Goal: Information Seeking & Learning: Compare options

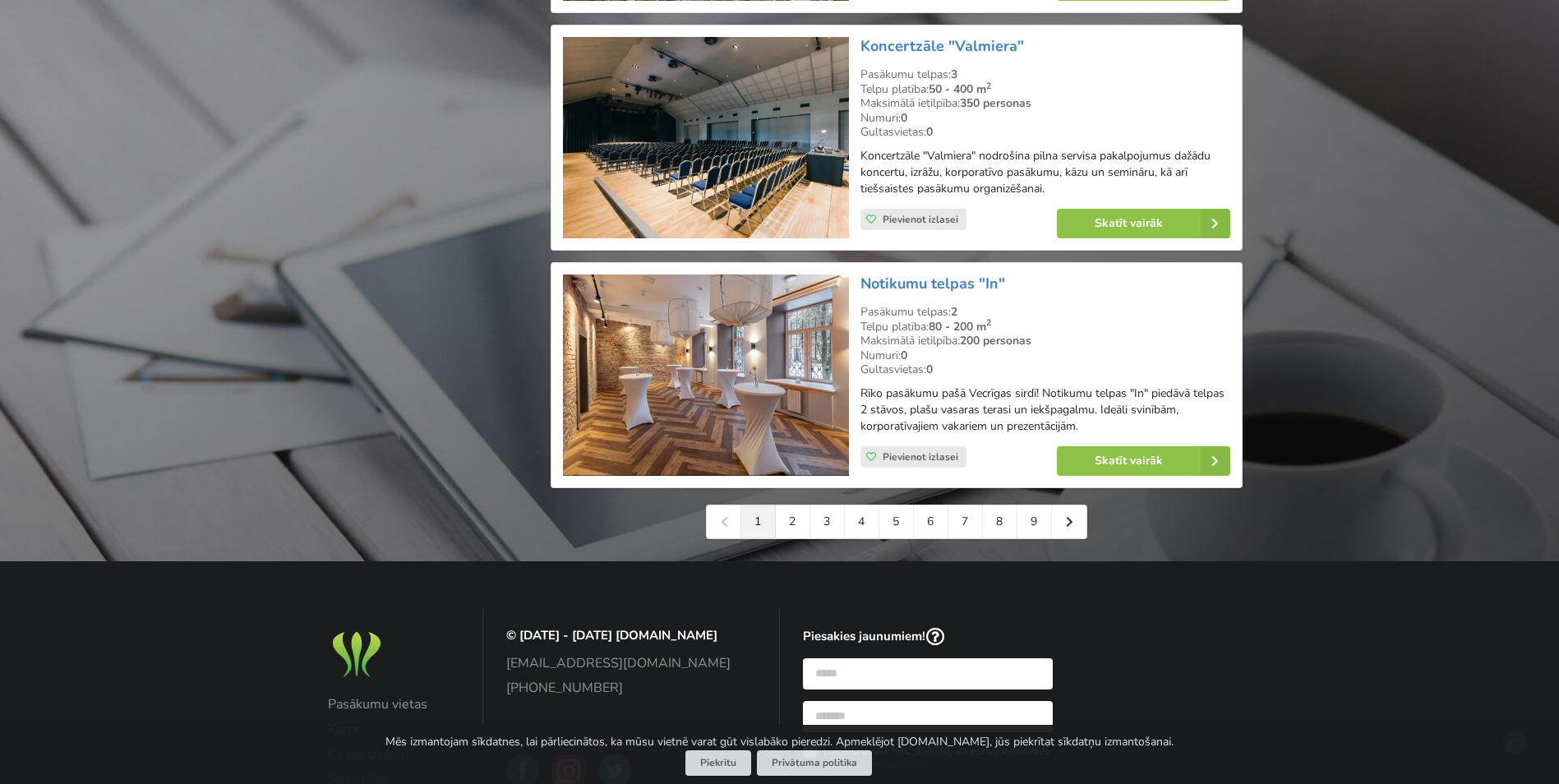
scroll to position [3617, 0]
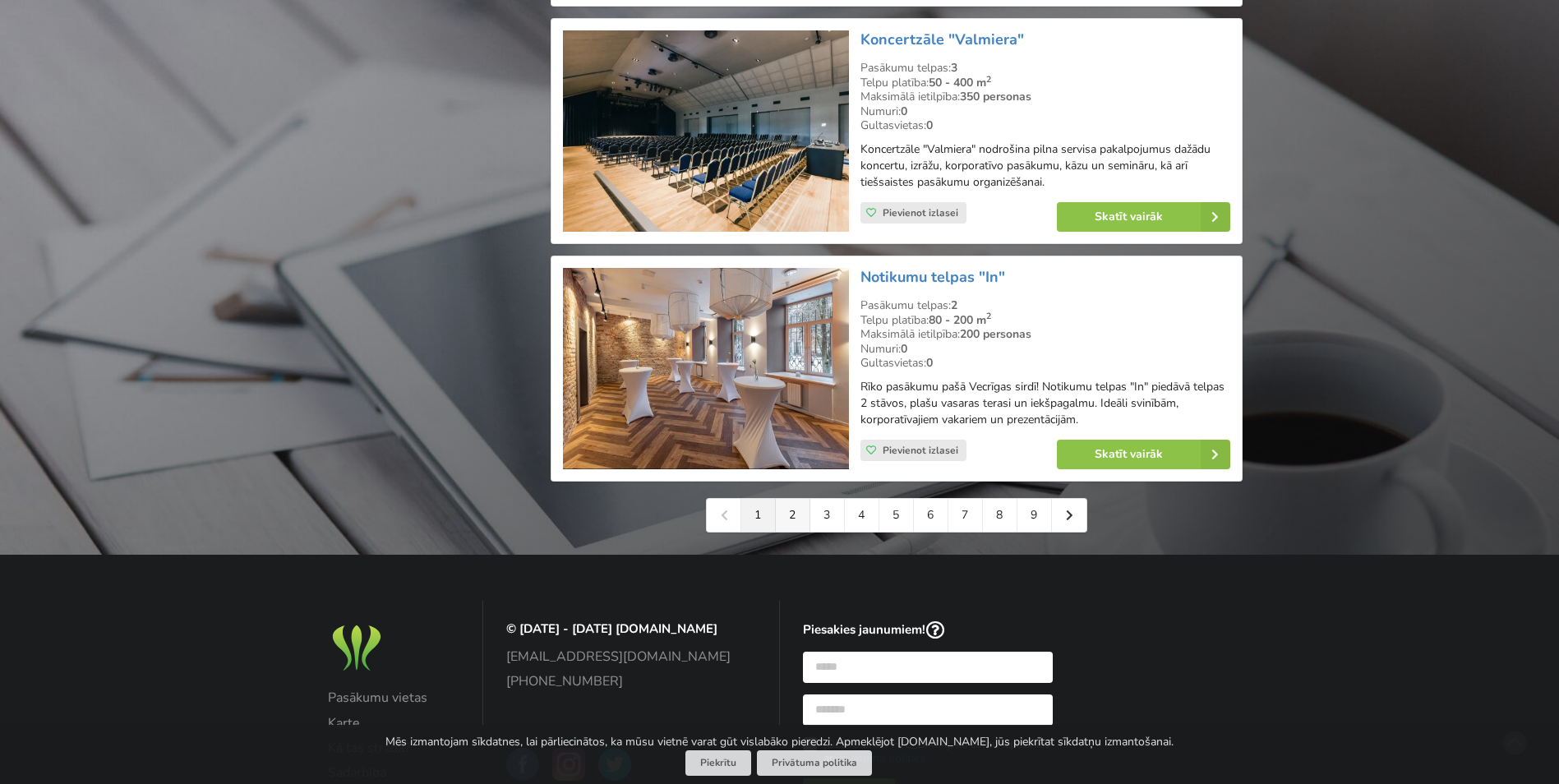
click at [798, 525] on link "2" at bounding box center [792, 516] width 34 height 33
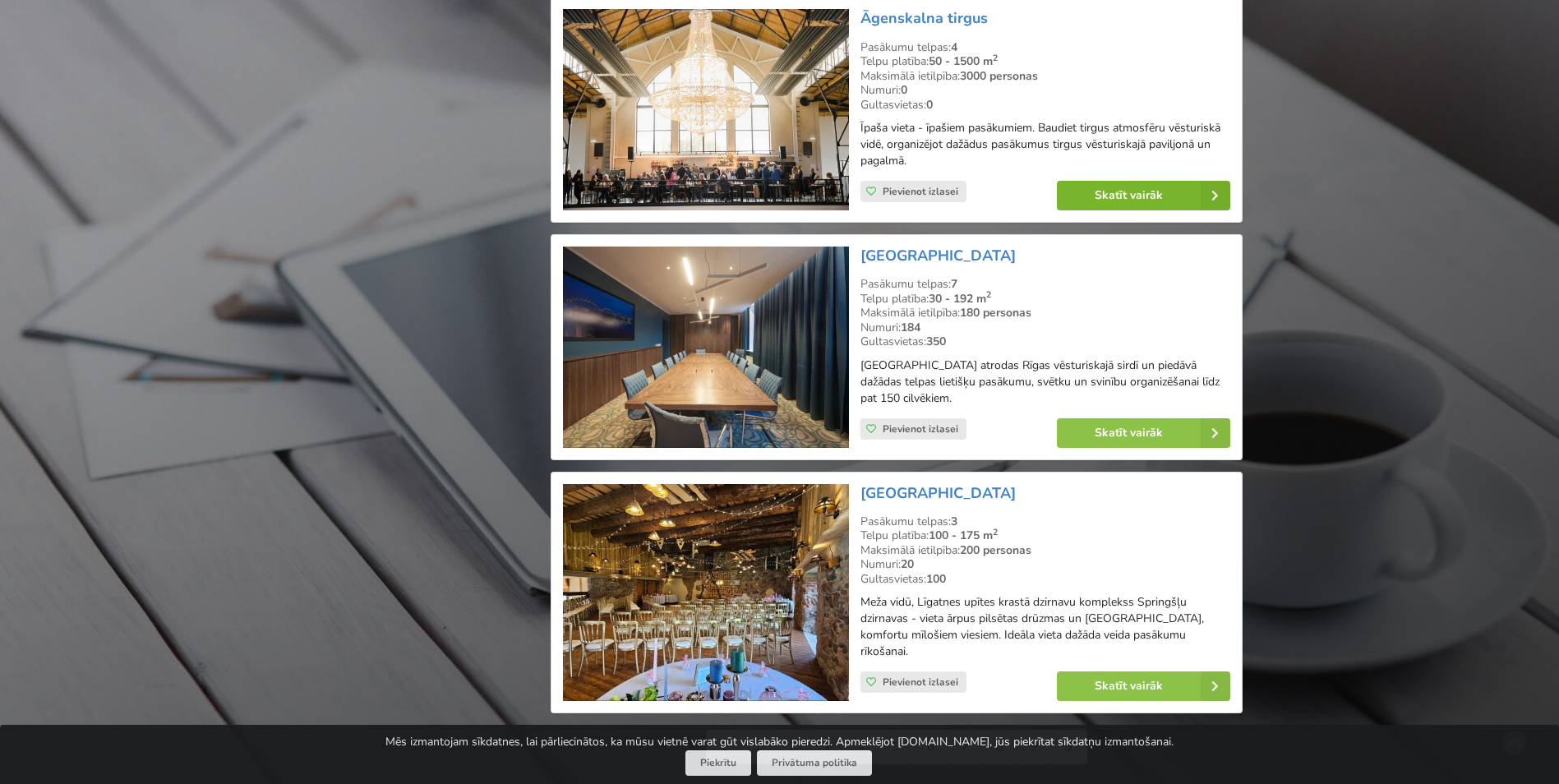
scroll to position [3452, 0]
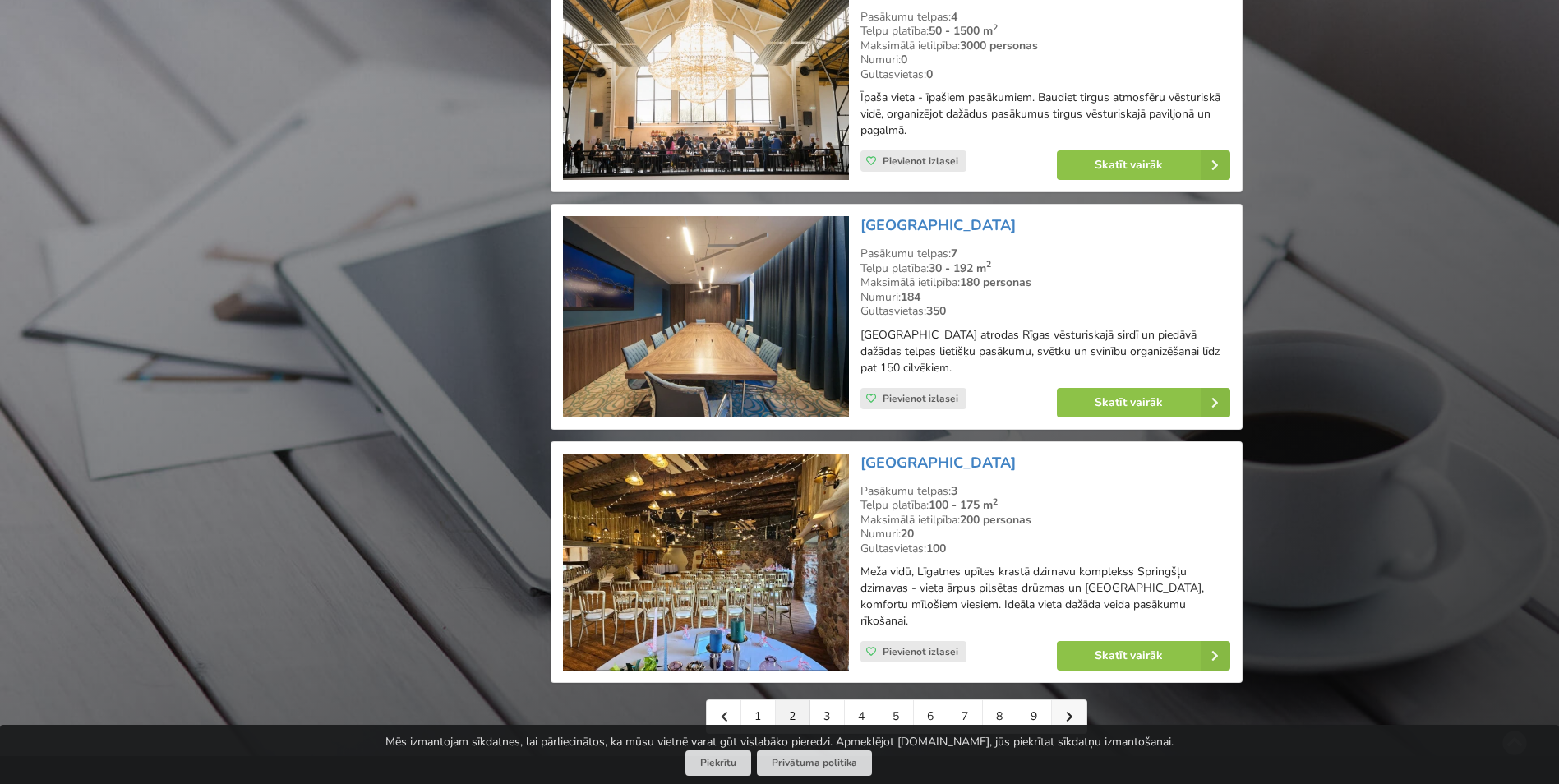
click at [1072, 711] on icon at bounding box center [1070, 717] width 7 height 11
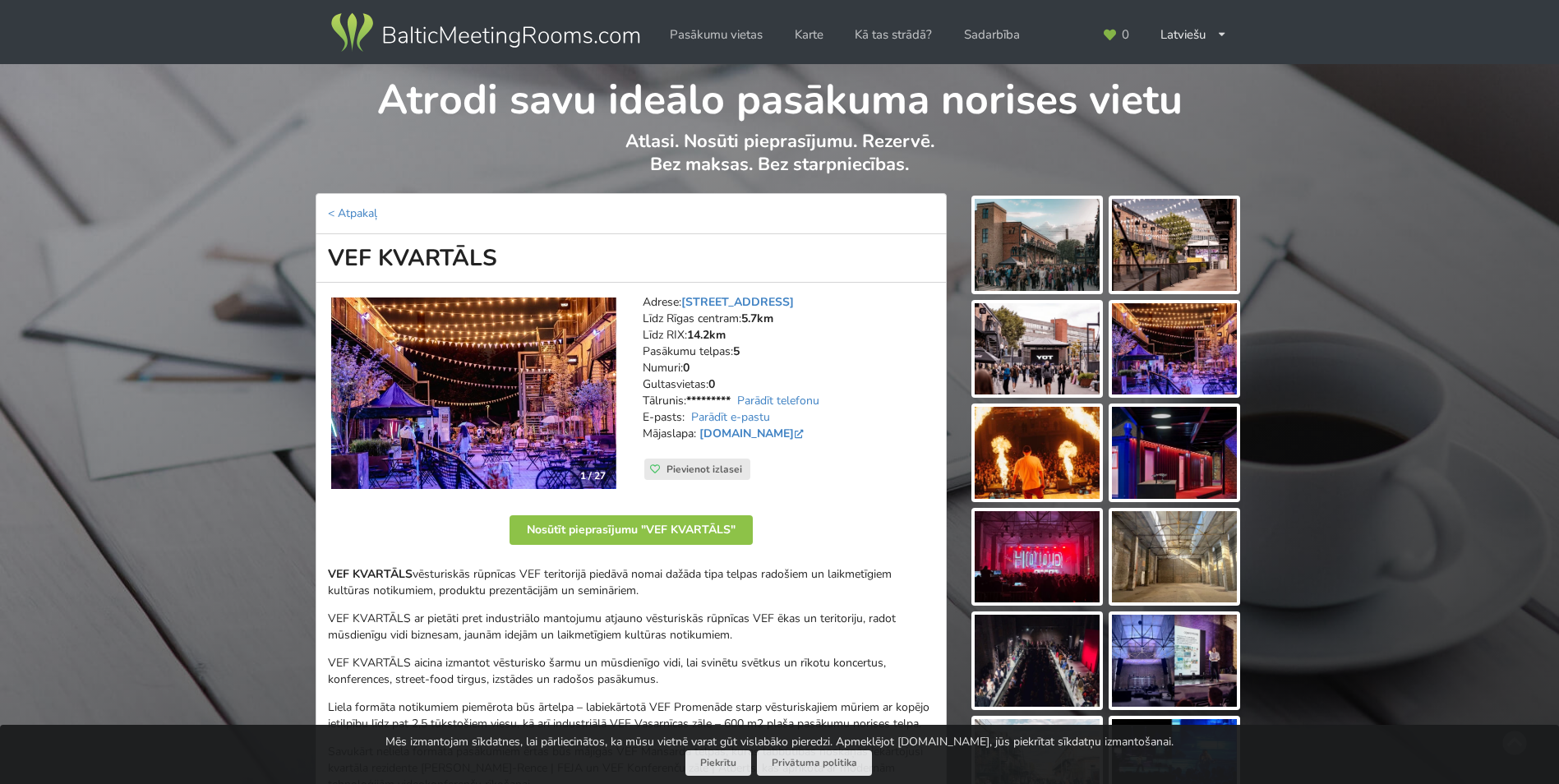
click at [1036, 249] on img at bounding box center [1037, 245] width 125 height 92
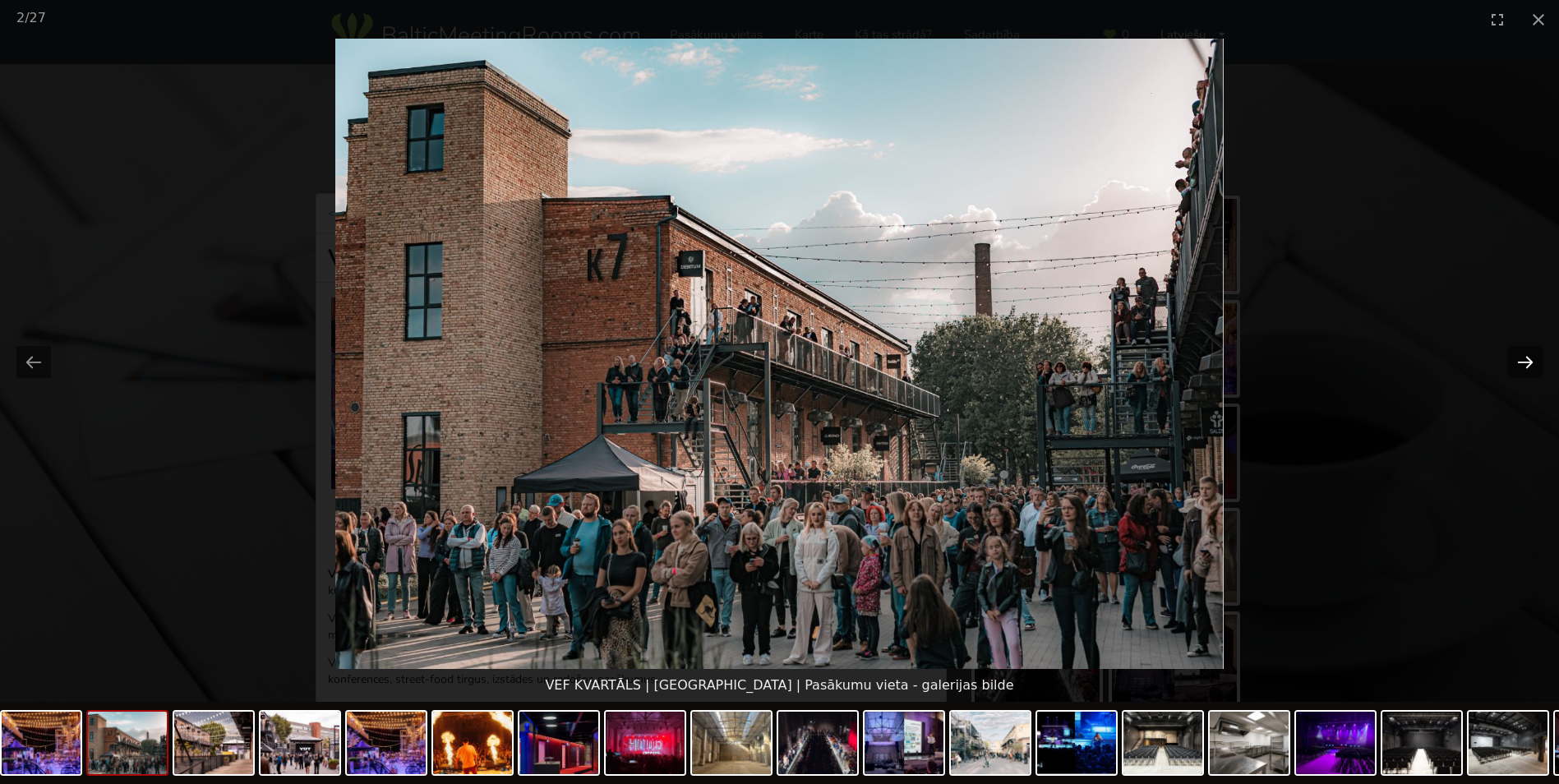
click at [1521, 358] on button "Next slide" at bounding box center [1525, 362] width 34 height 32
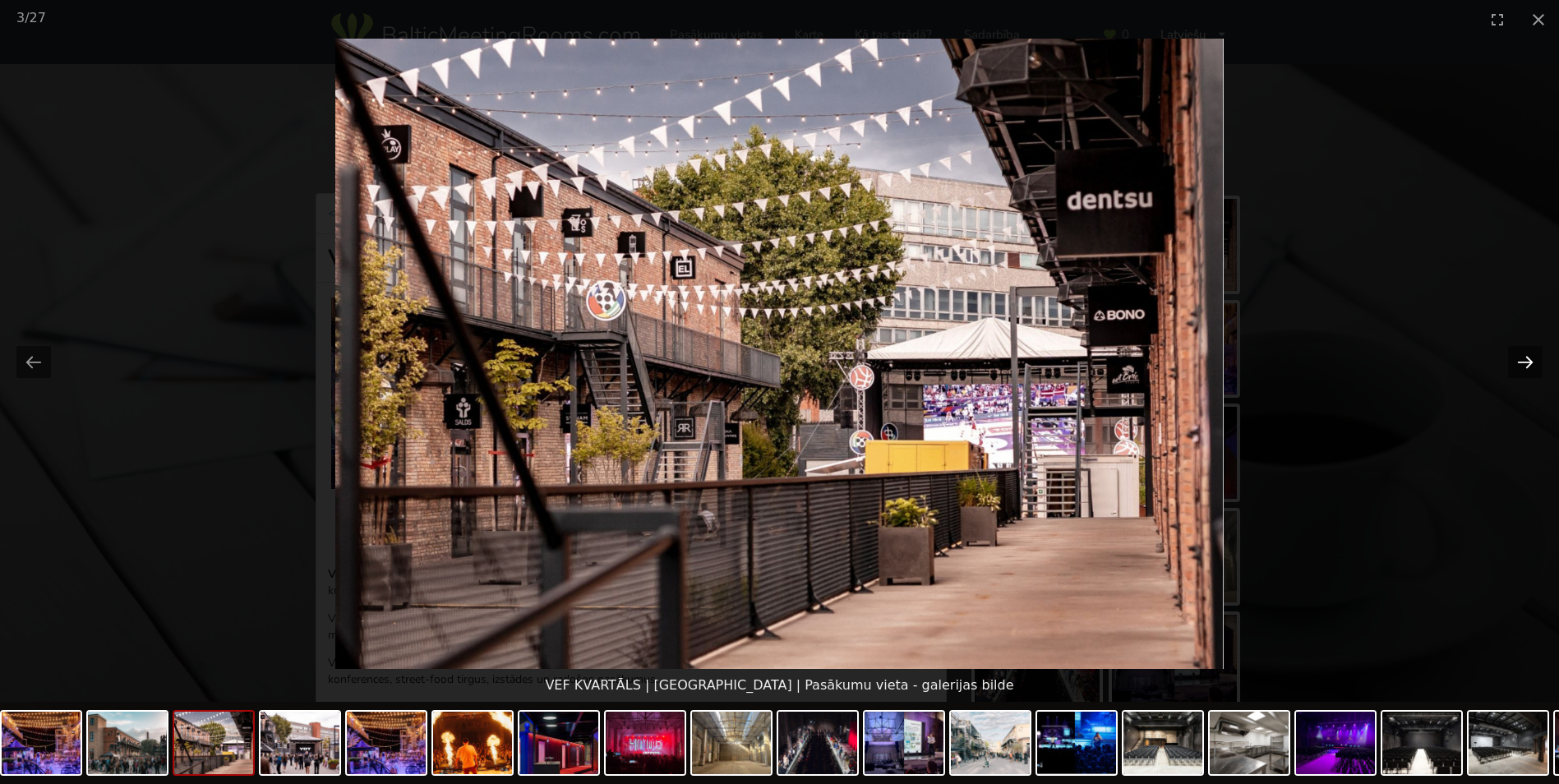
click at [1529, 359] on button "Next slide" at bounding box center [1525, 362] width 34 height 32
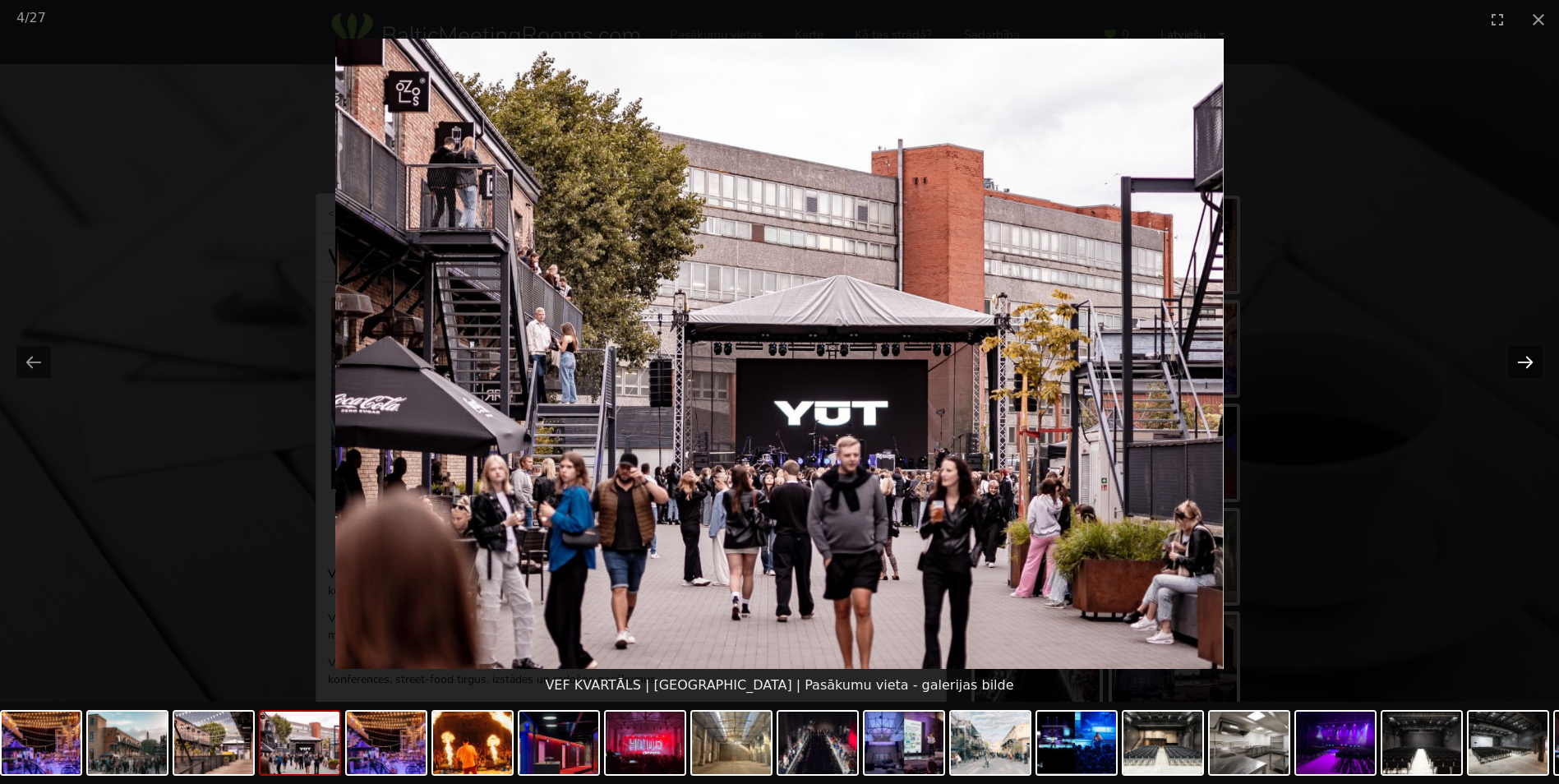
click at [1529, 359] on button "Next slide" at bounding box center [1525, 362] width 34 height 32
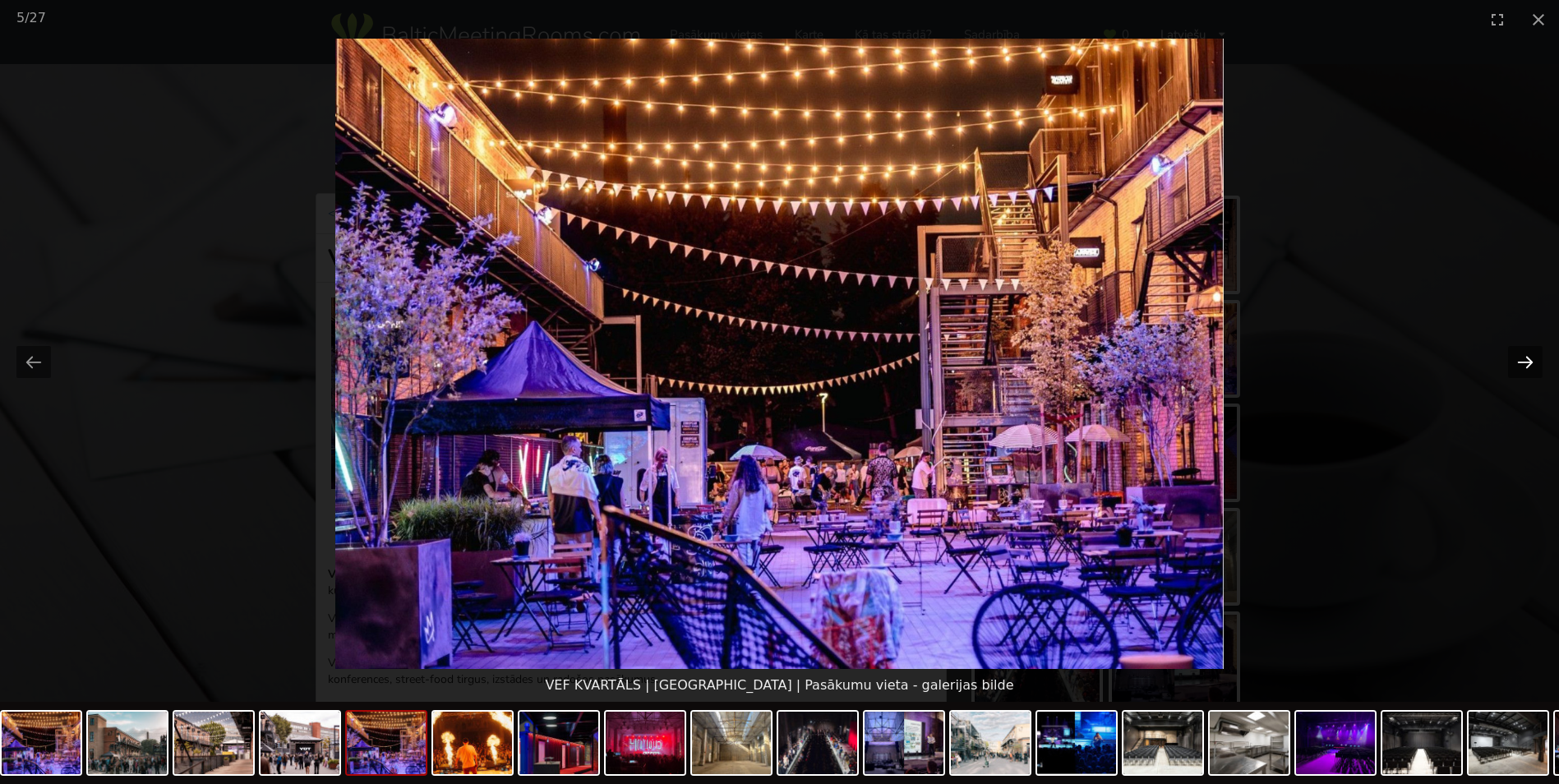
click at [1529, 359] on button "Next slide" at bounding box center [1525, 362] width 34 height 32
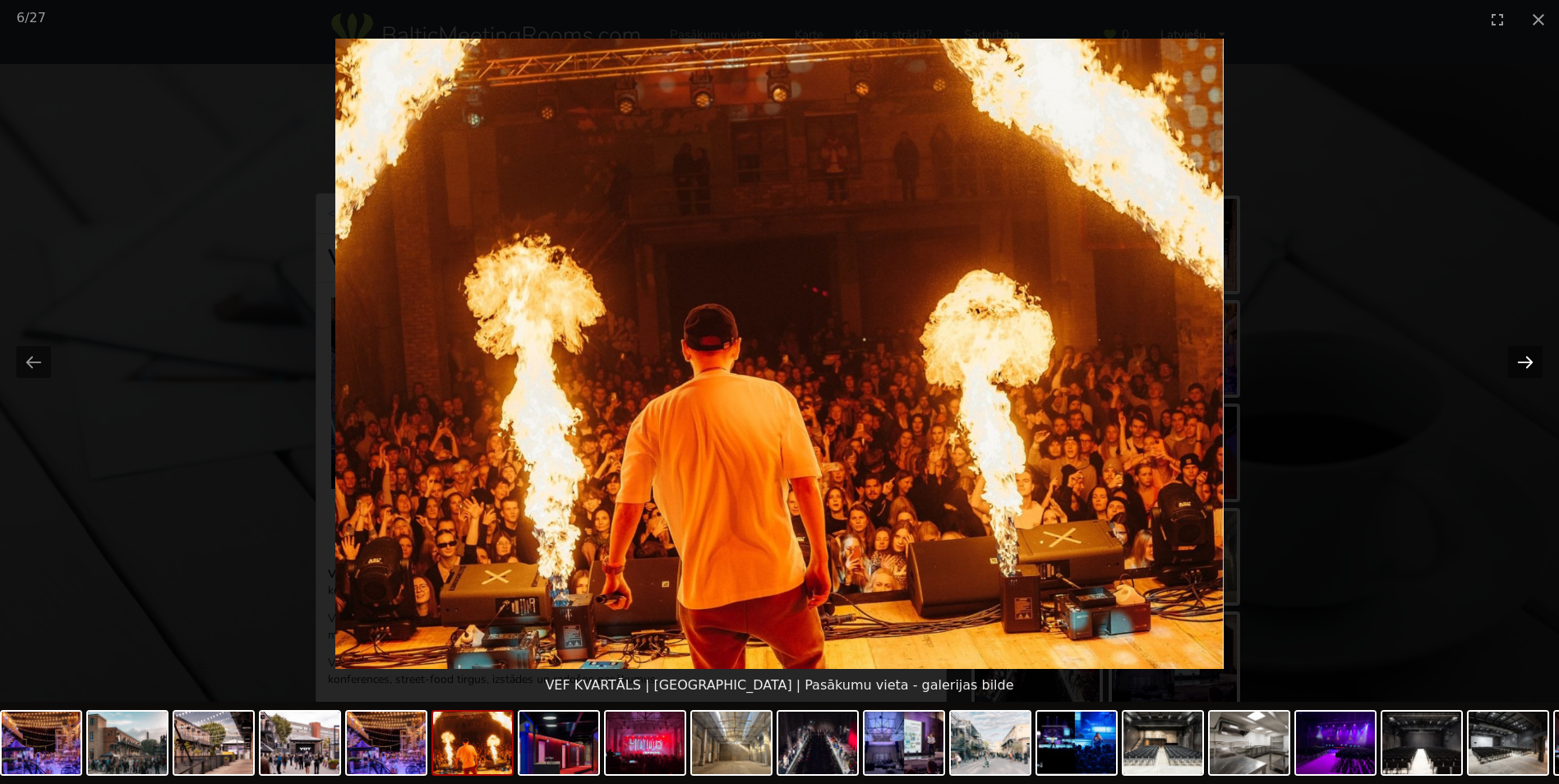
click at [1529, 359] on button "Next slide" at bounding box center [1525, 362] width 34 height 32
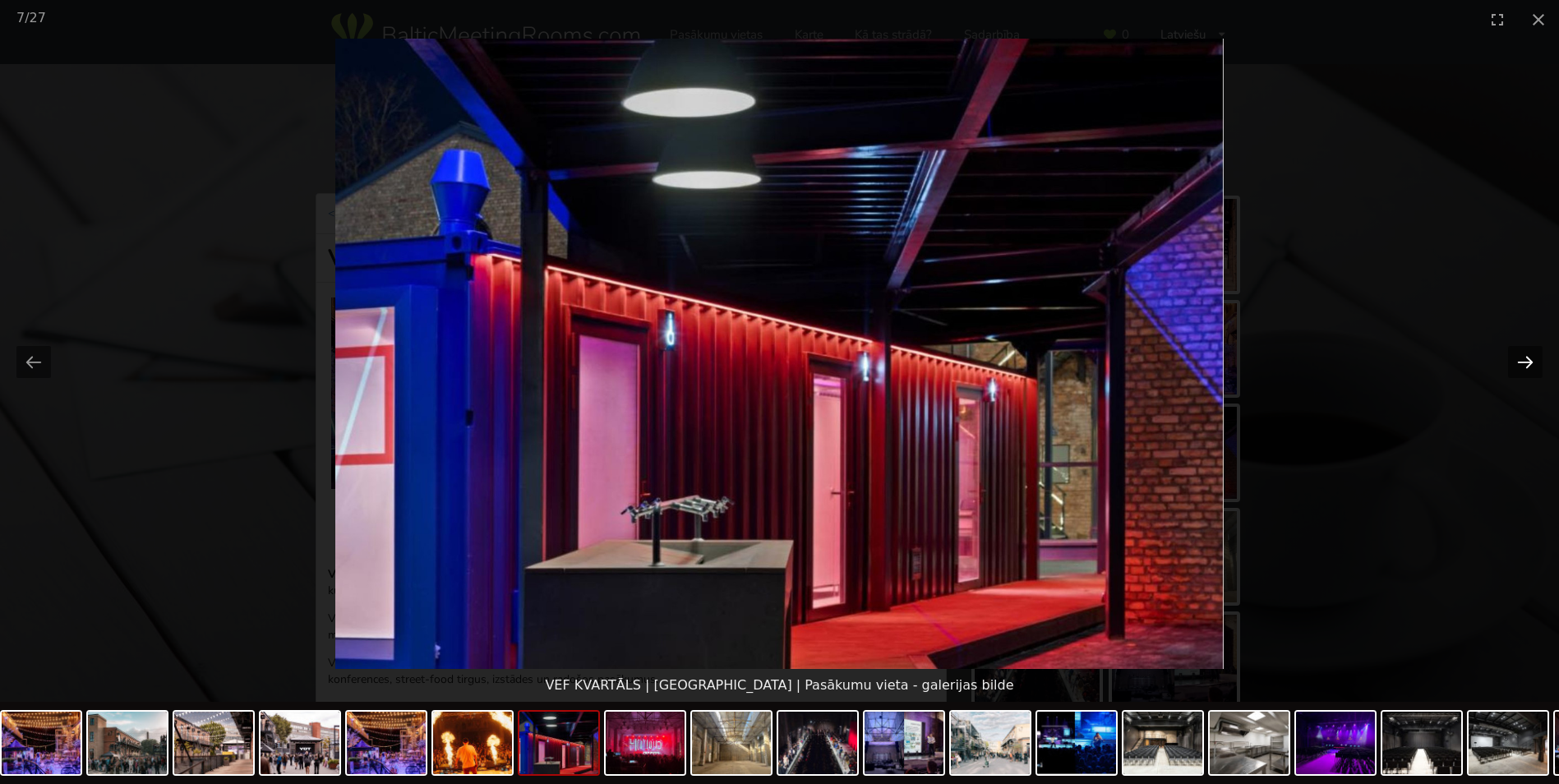
click at [1529, 359] on button "Next slide" at bounding box center [1525, 362] width 34 height 32
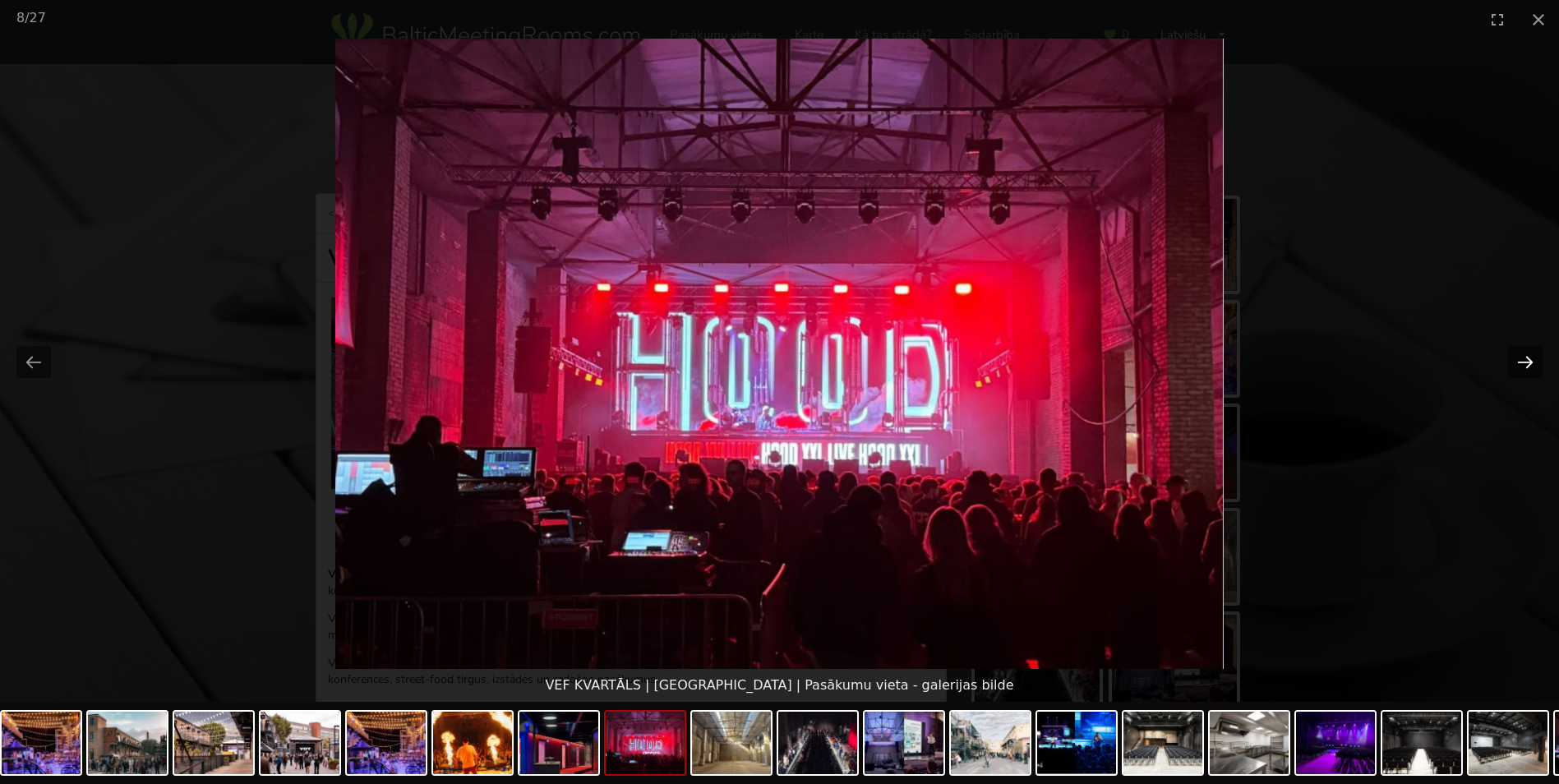
click at [1529, 359] on button "Next slide" at bounding box center [1525, 362] width 34 height 32
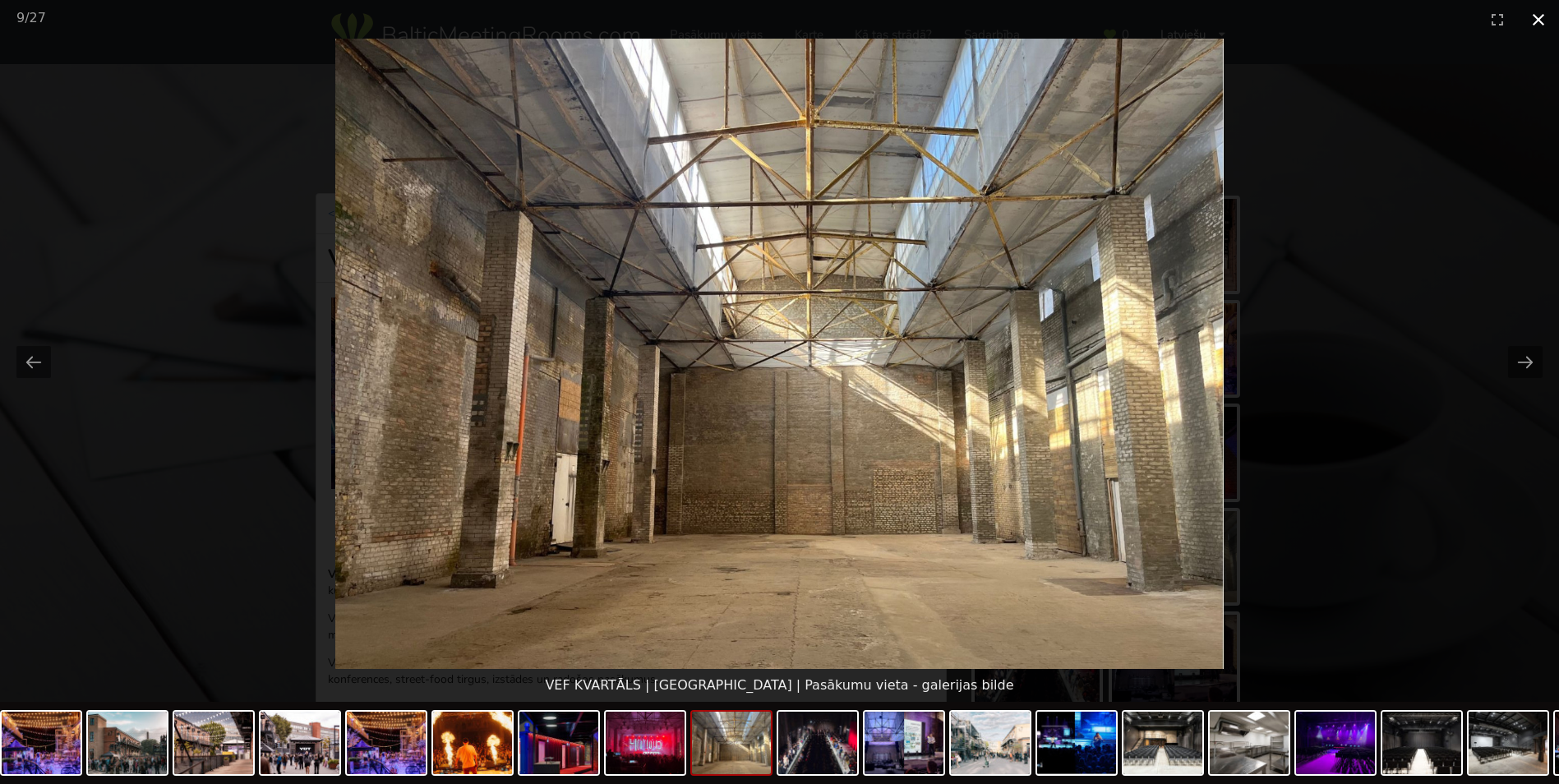
click at [1538, 18] on button "Close gallery" at bounding box center [1539, 19] width 42 height 39
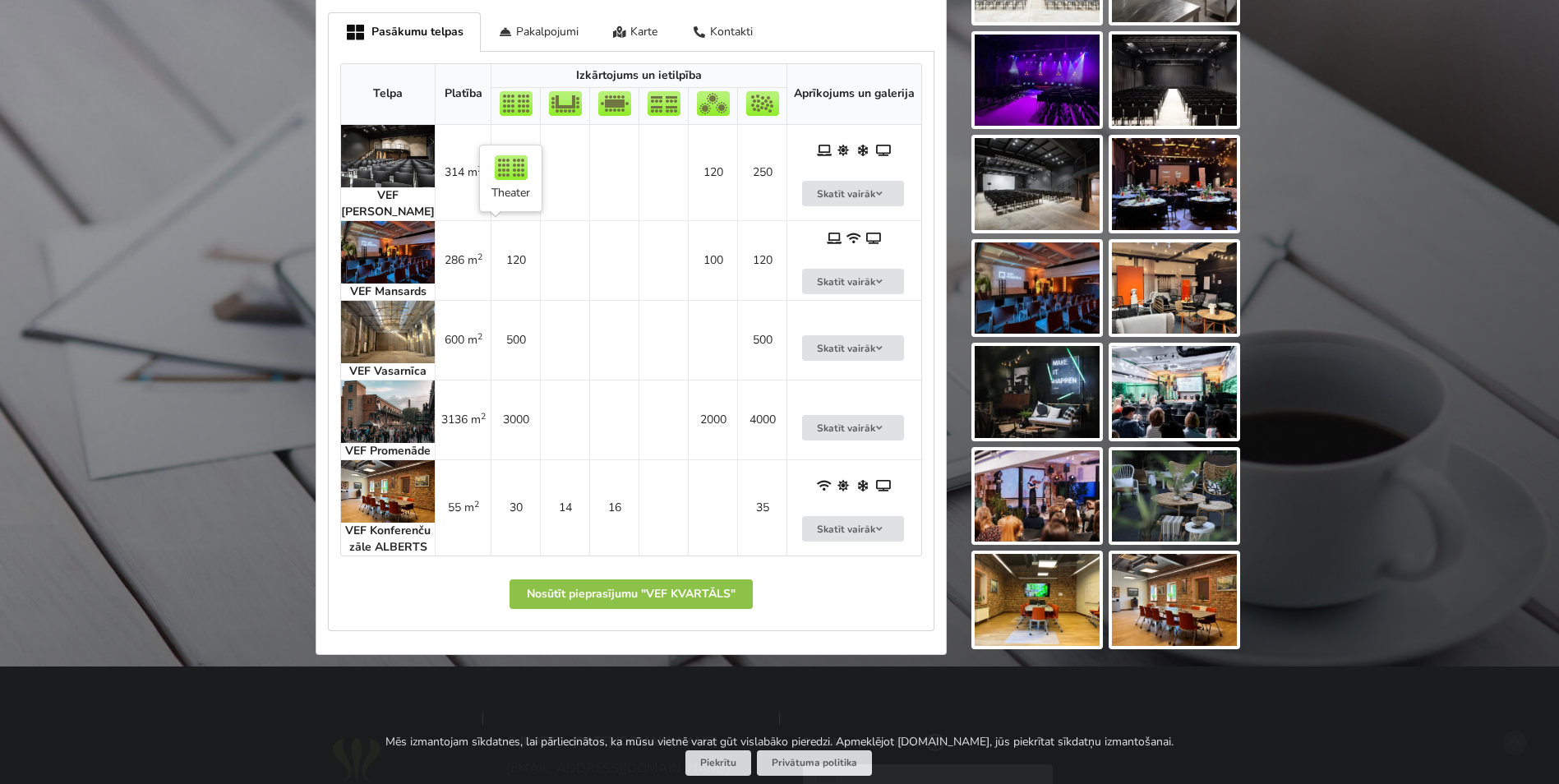
scroll to position [904, 0]
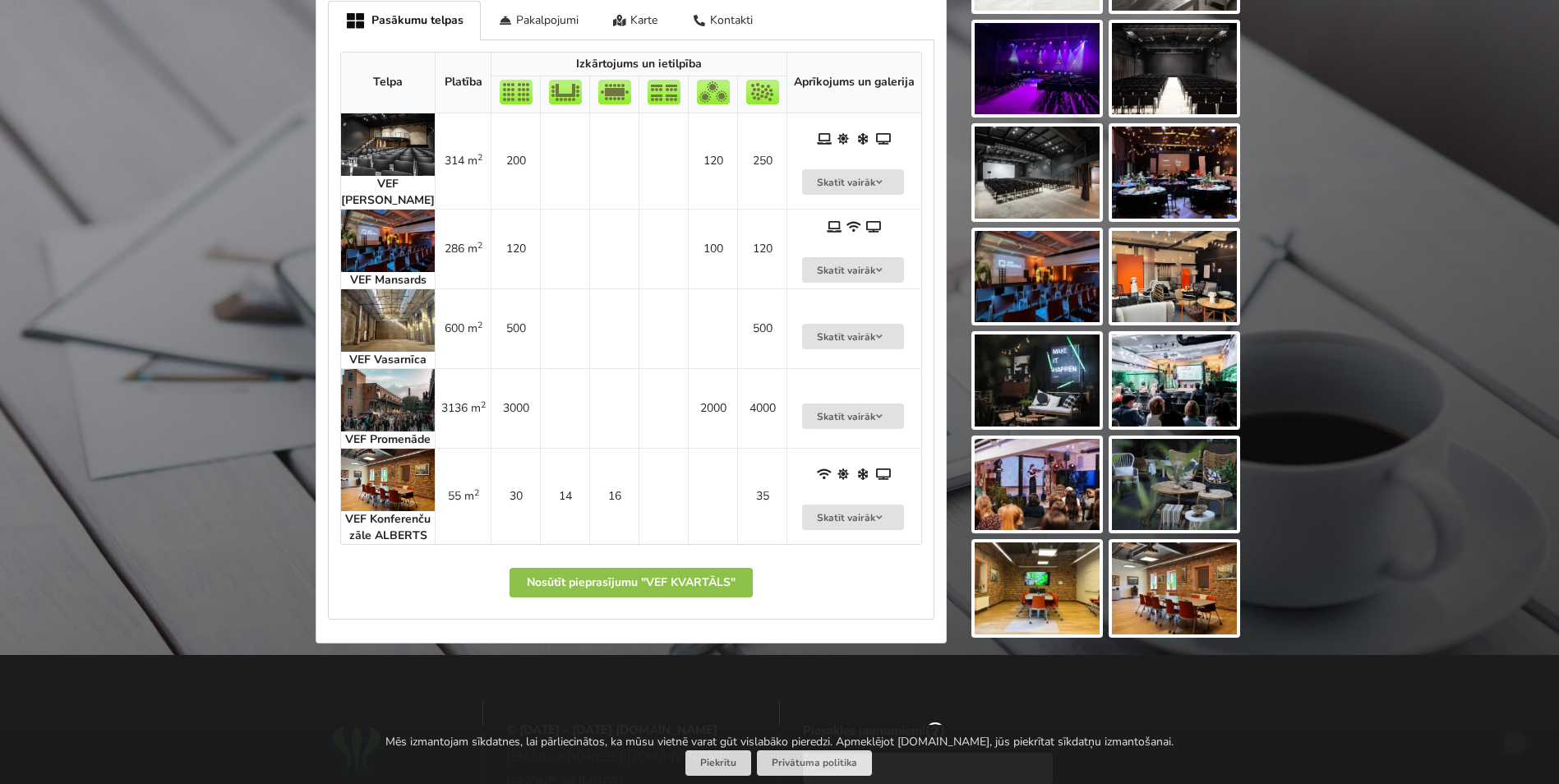
click at [402, 146] on img at bounding box center [388, 145] width 94 height 63
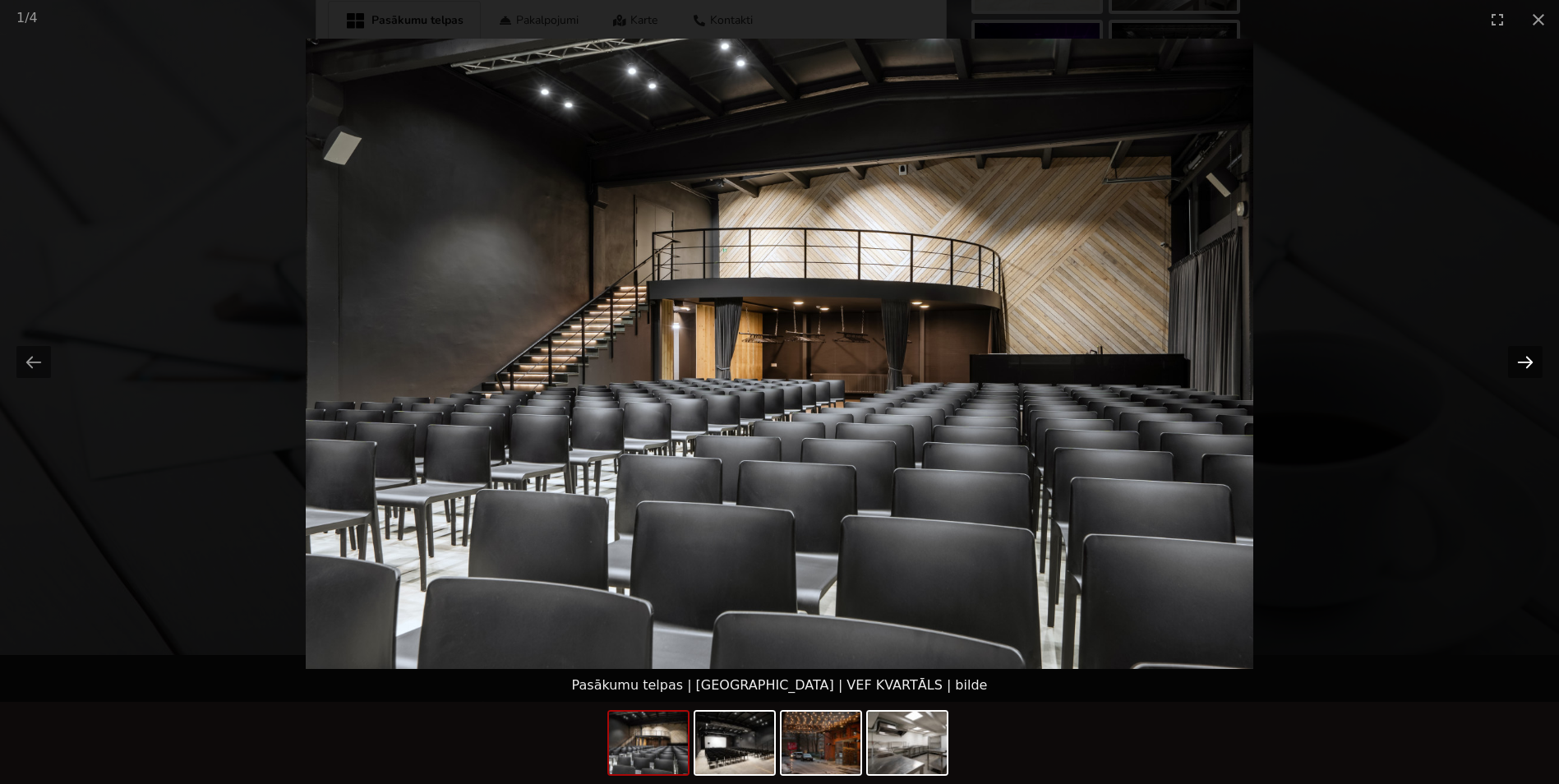
click at [1526, 358] on button "Next slide" at bounding box center [1525, 362] width 34 height 32
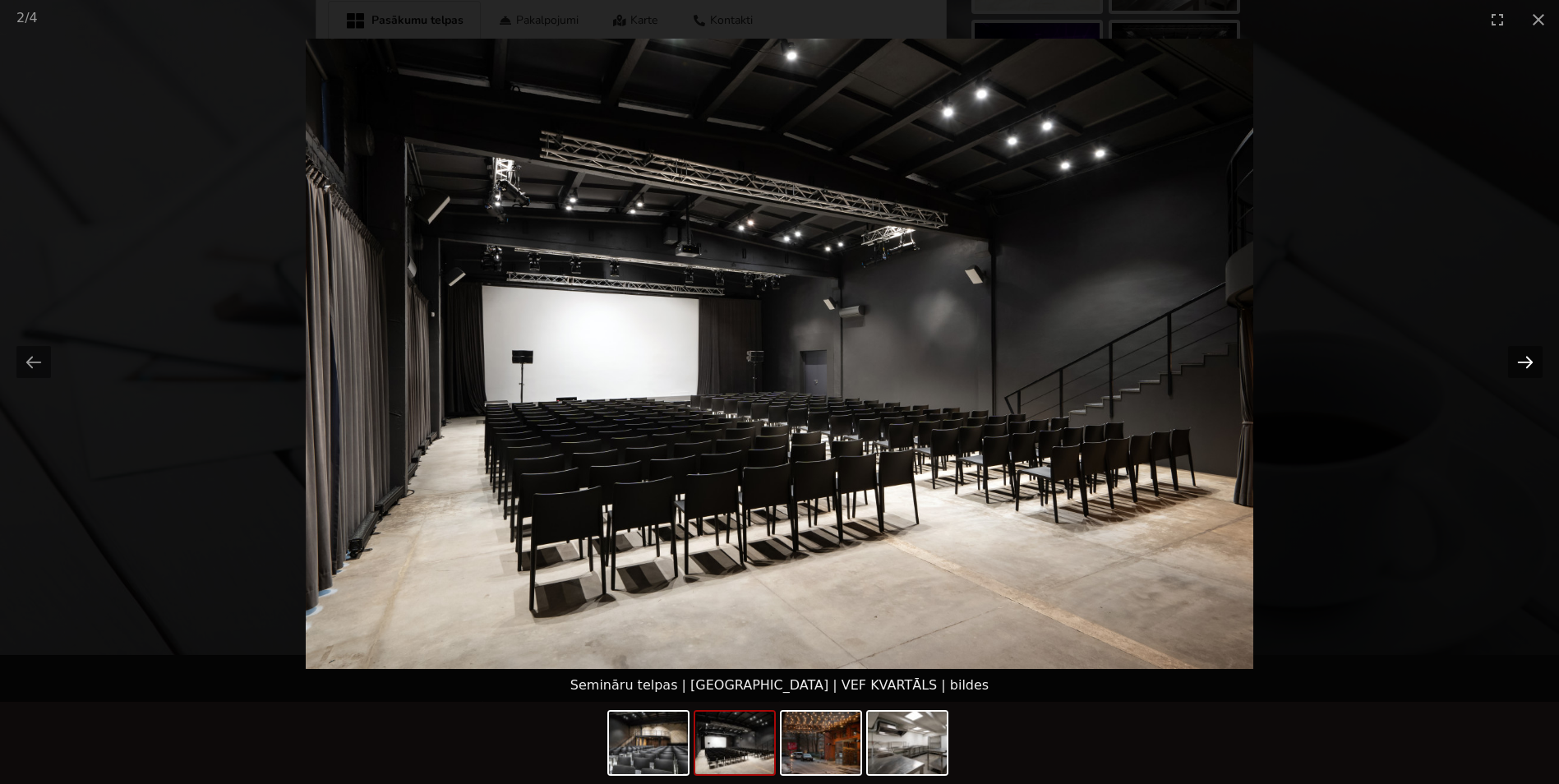
click at [1527, 358] on button "Next slide" at bounding box center [1525, 362] width 34 height 32
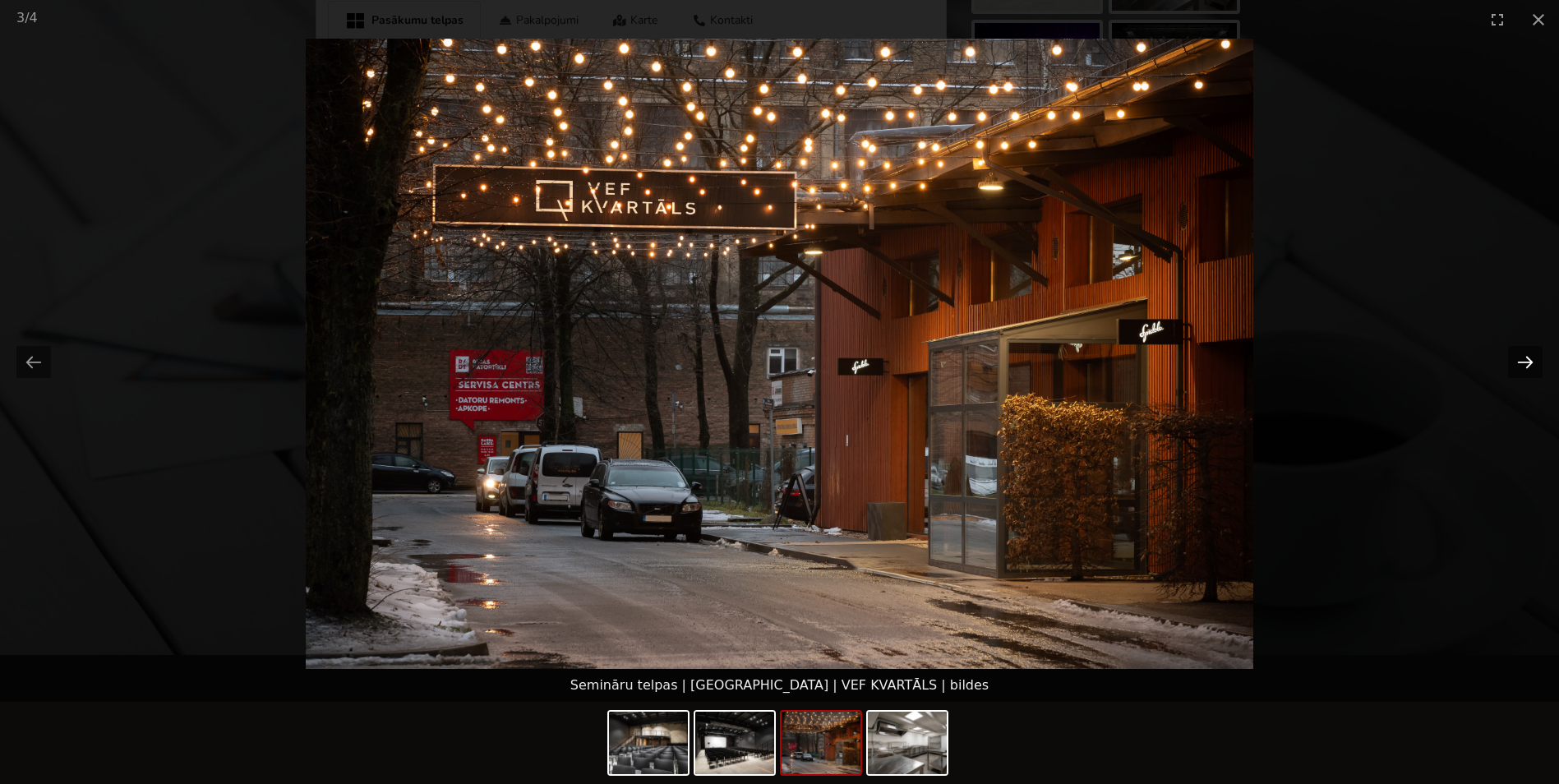
click at [1527, 358] on button "Next slide" at bounding box center [1525, 362] width 34 height 32
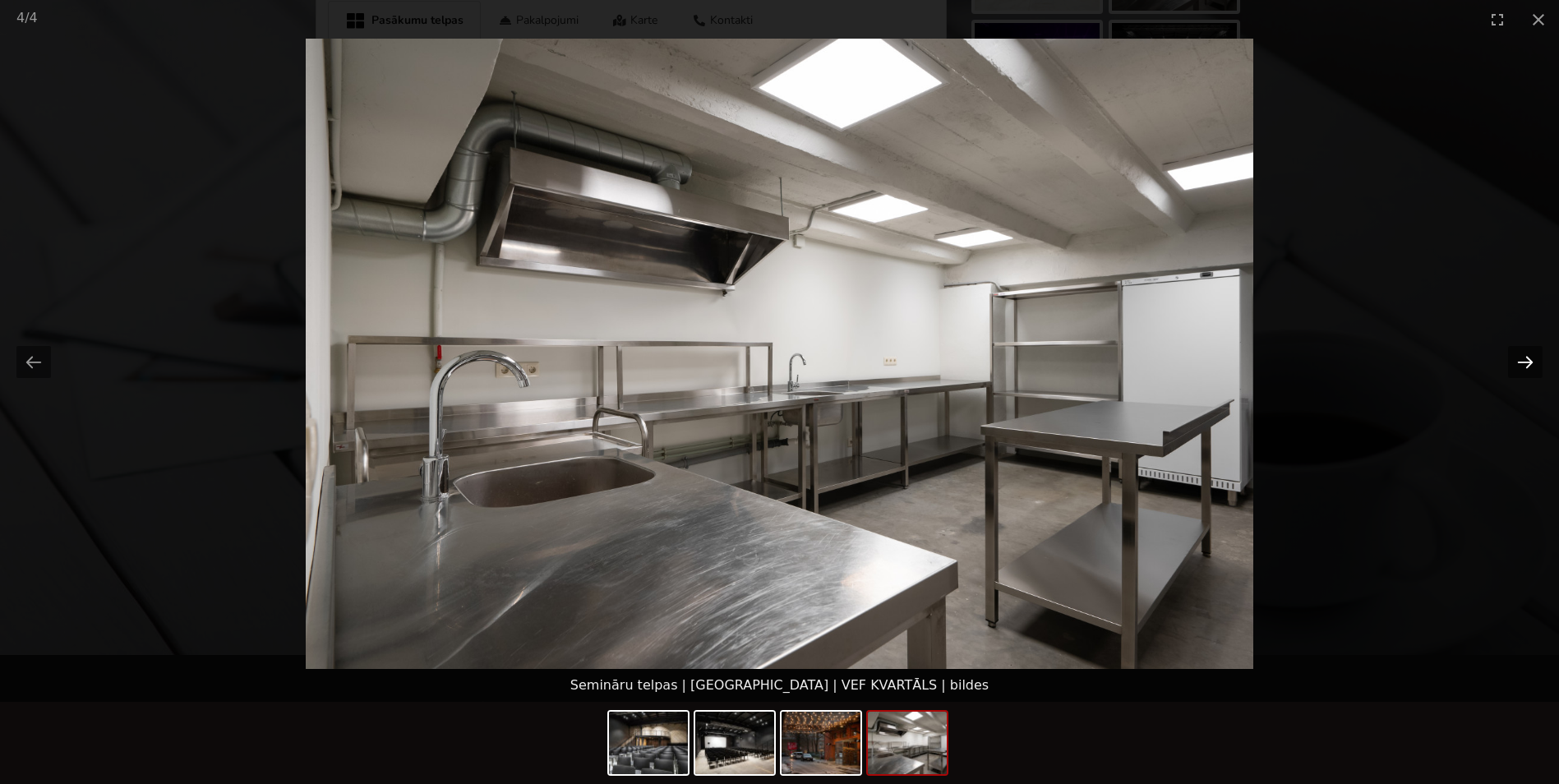
click at [1527, 358] on button "Next slide" at bounding box center [1525, 362] width 34 height 32
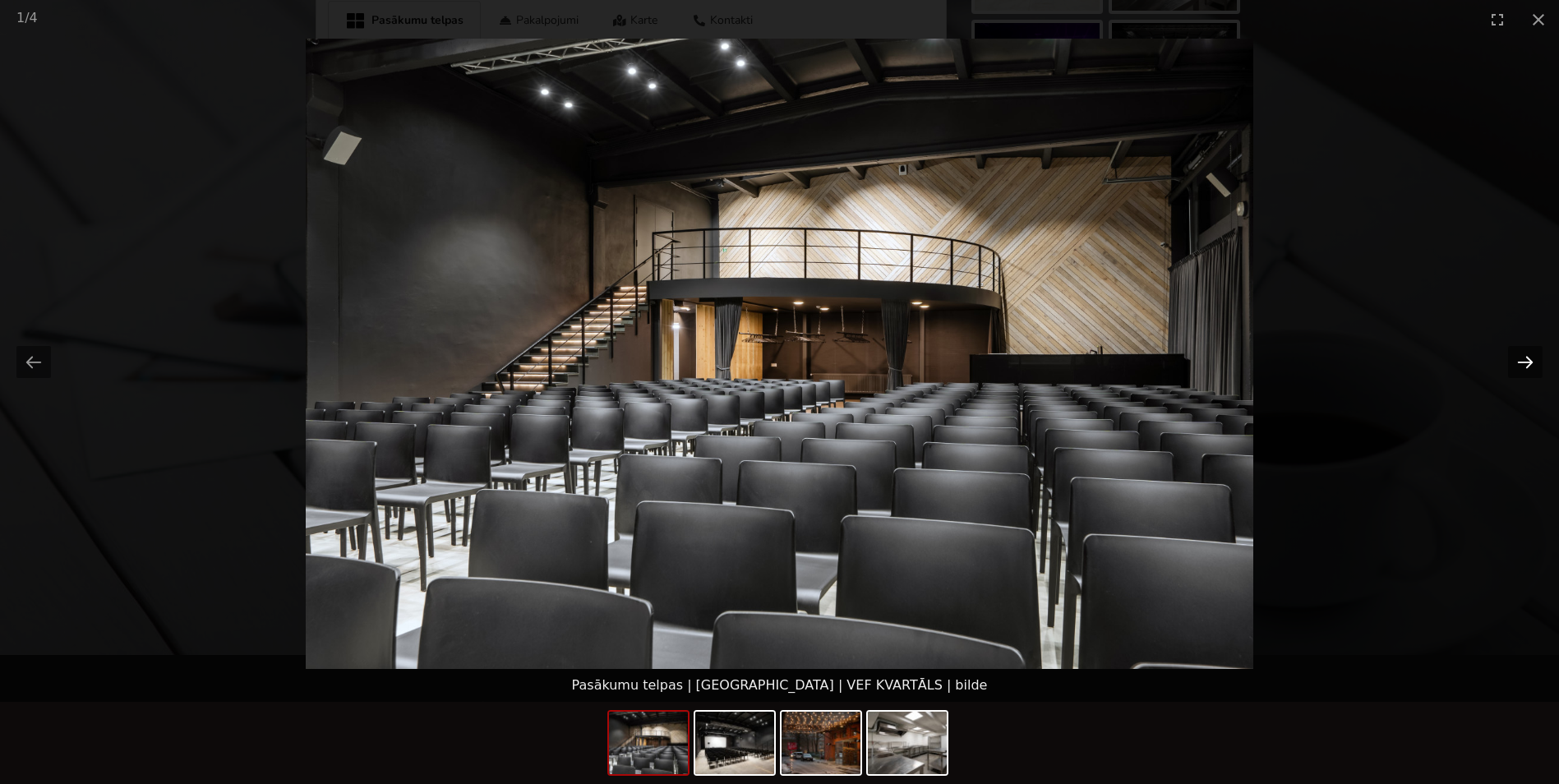
click at [1527, 358] on button "Next slide" at bounding box center [1525, 362] width 34 height 32
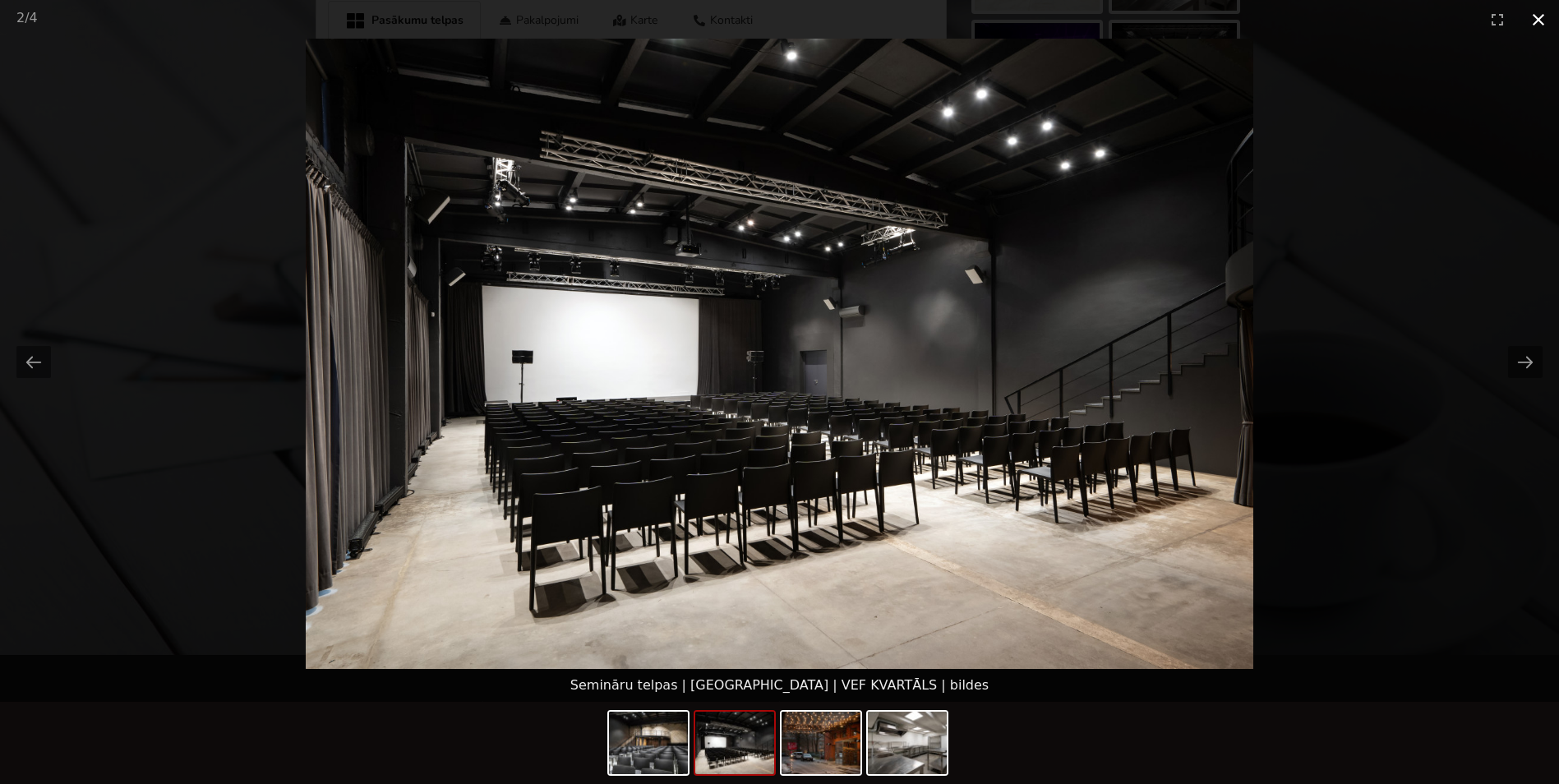
click at [1539, 12] on button "Close gallery" at bounding box center [1539, 19] width 42 height 39
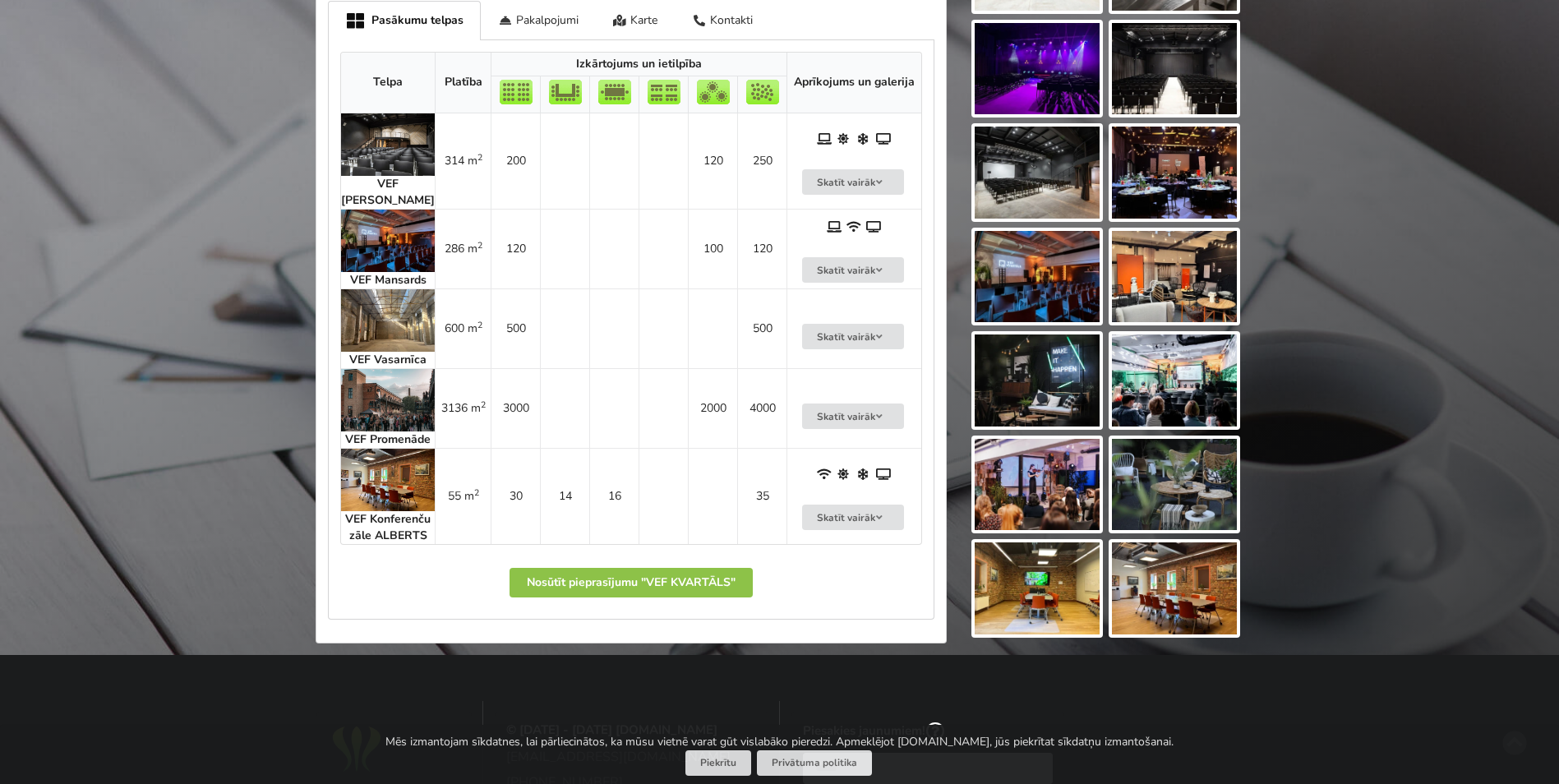
click at [384, 305] on img at bounding box center [388, 321] width 94 height 63
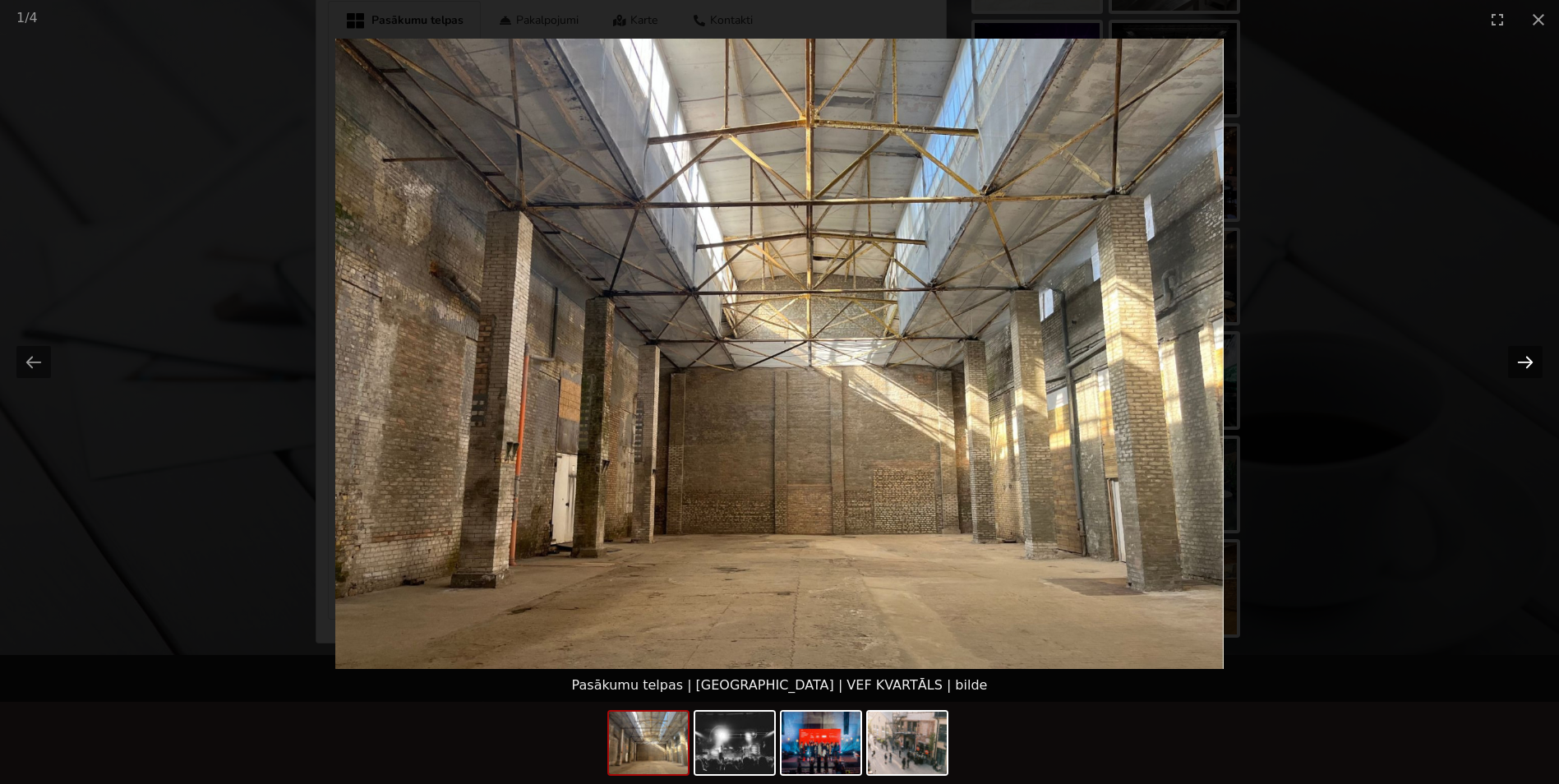
click at [1522, 359] on button "Next slide" at bounding box center [1525, 362] width 34 height 32
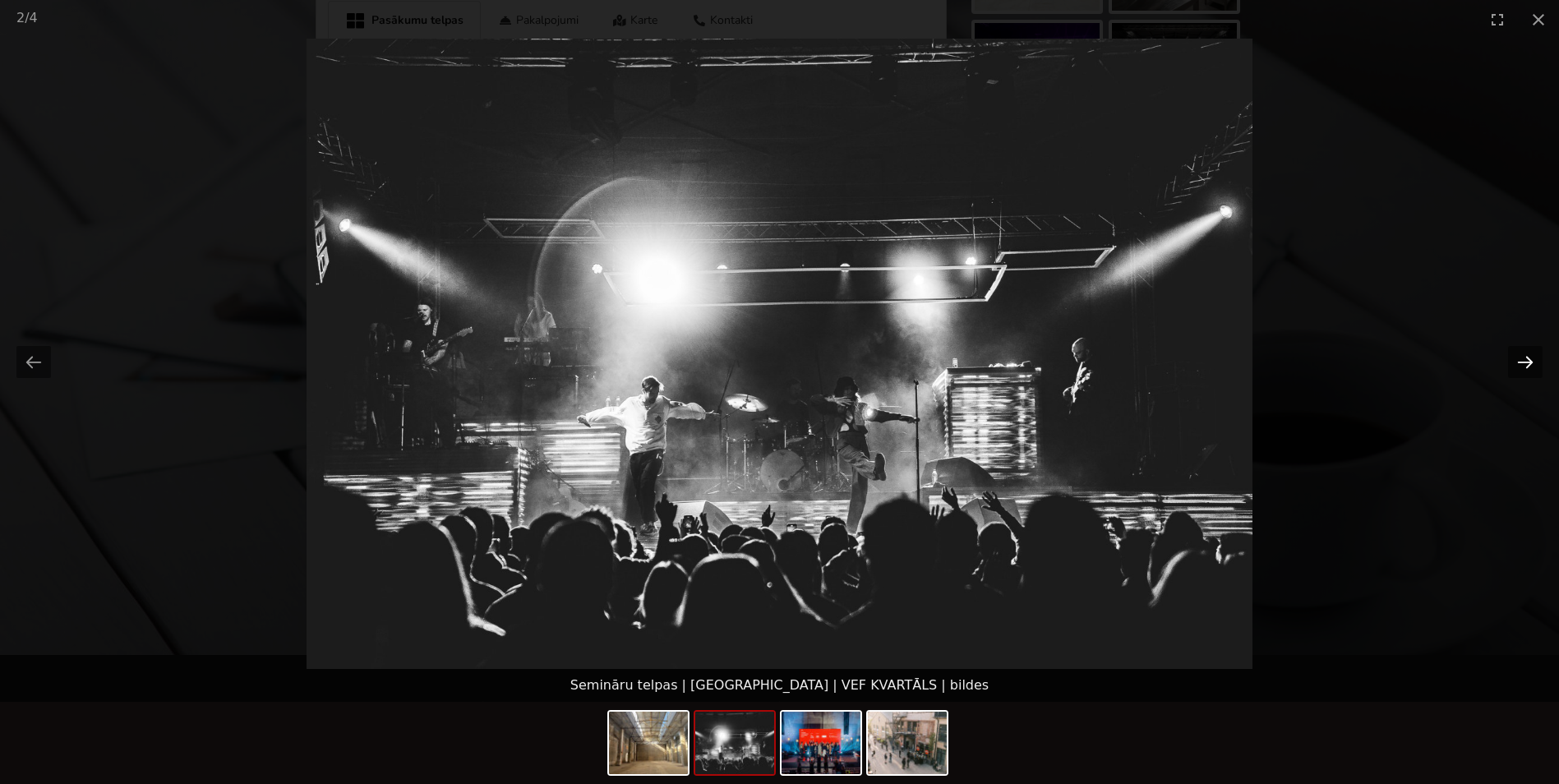
click at [1522, 359] on button "Next slide" at bounding box center [1525, 362] width 34 height 32
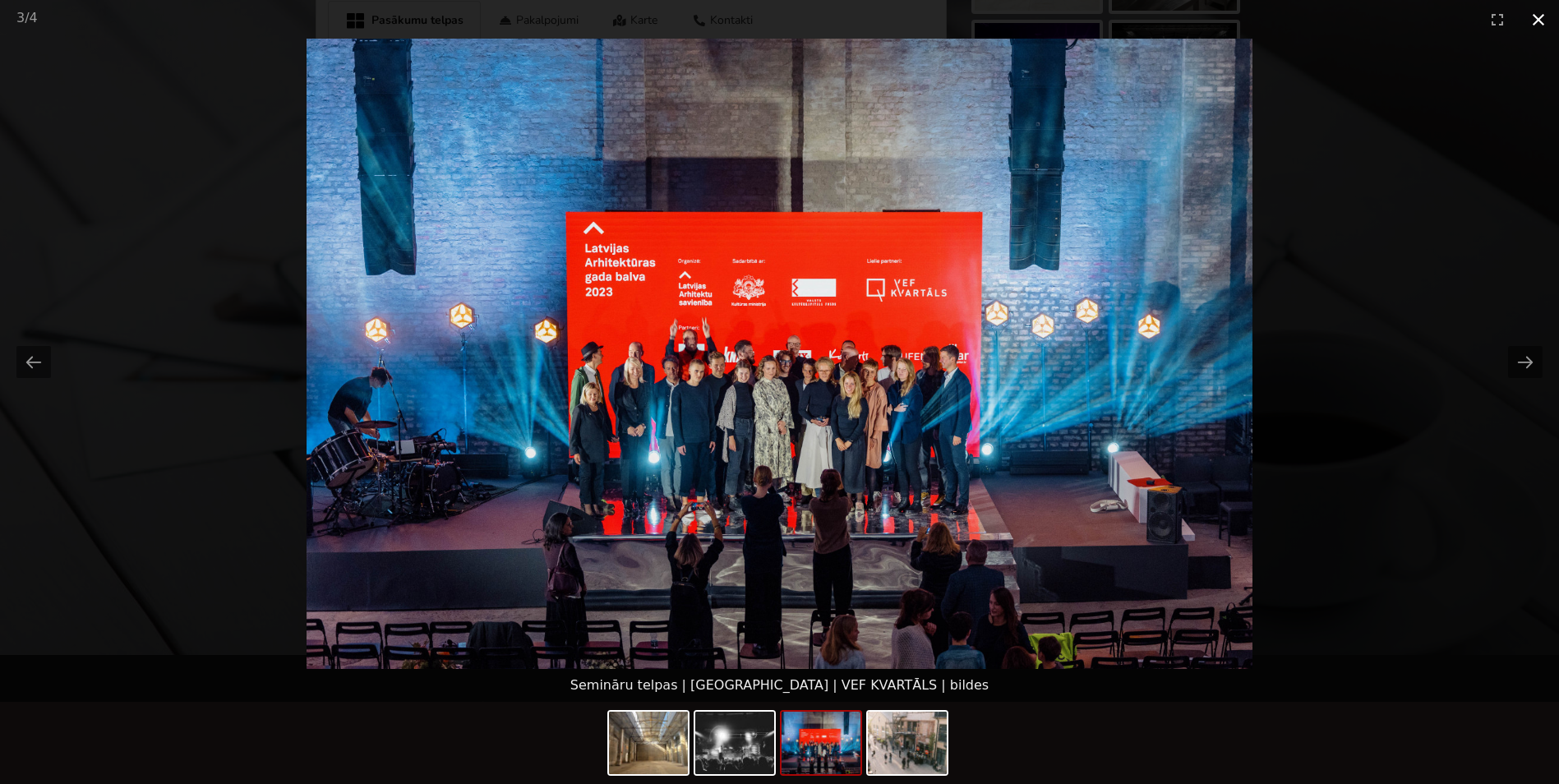
click at [1541, 22] on button "Close gallery" at bounding box center [1539, 19] width 42 height 39
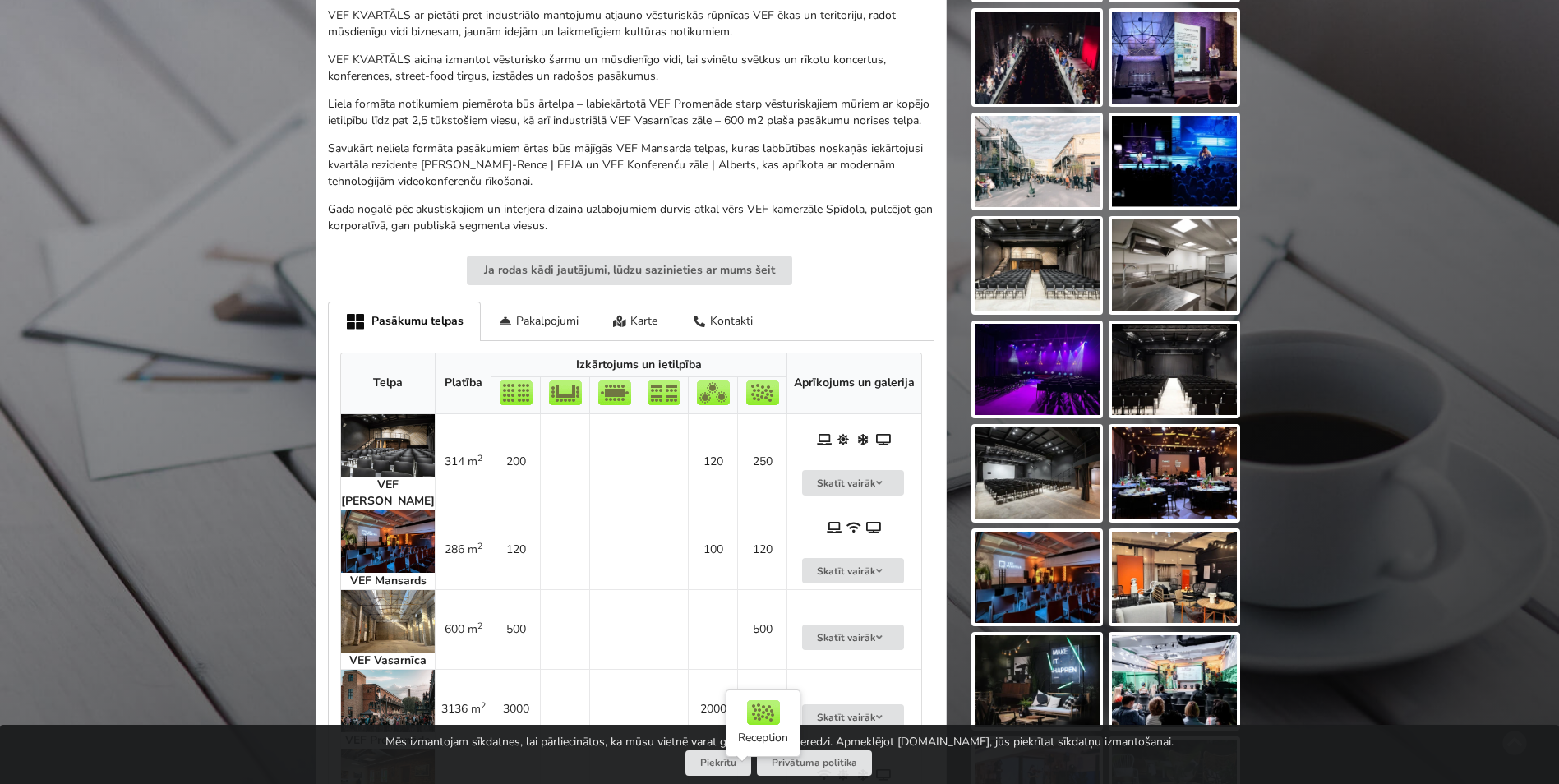
scroll to position [576, 0]
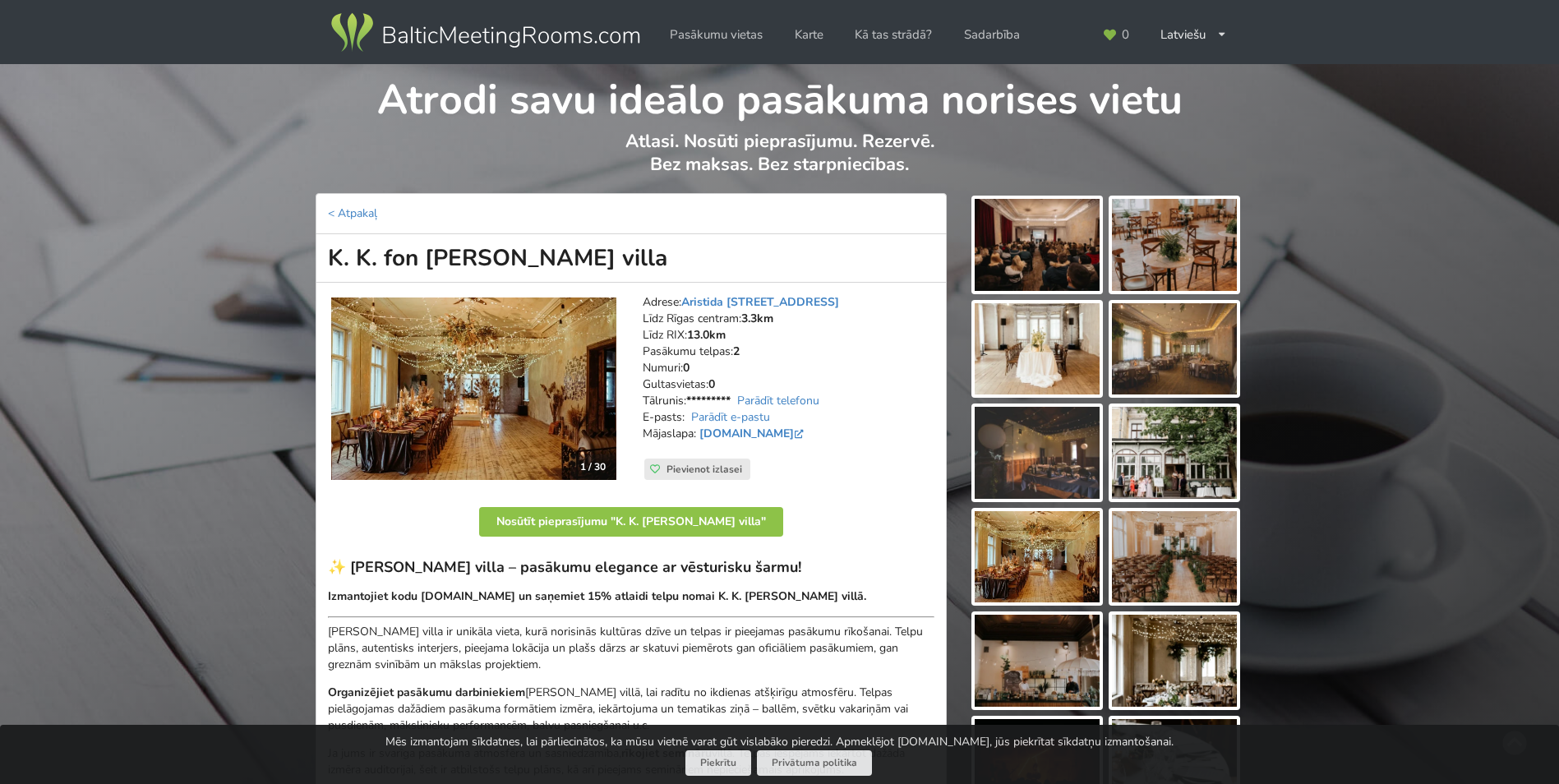
click at [1049, 251] on img at bounding box center [1037, 245] width 125 height 92
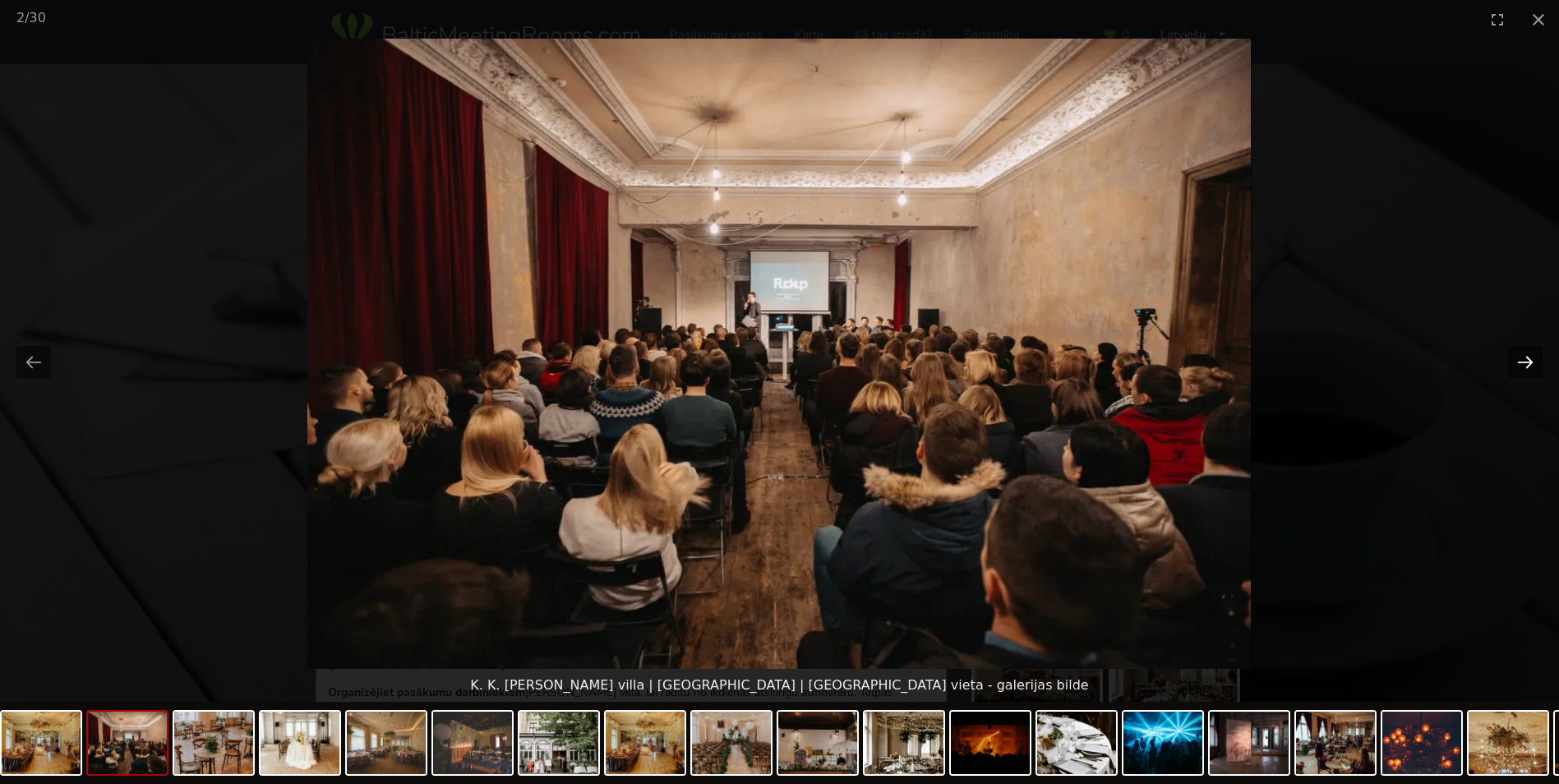
click at [1530, 362] on button "Next slide" at bounding box center [1525, 362] width 34 height 32
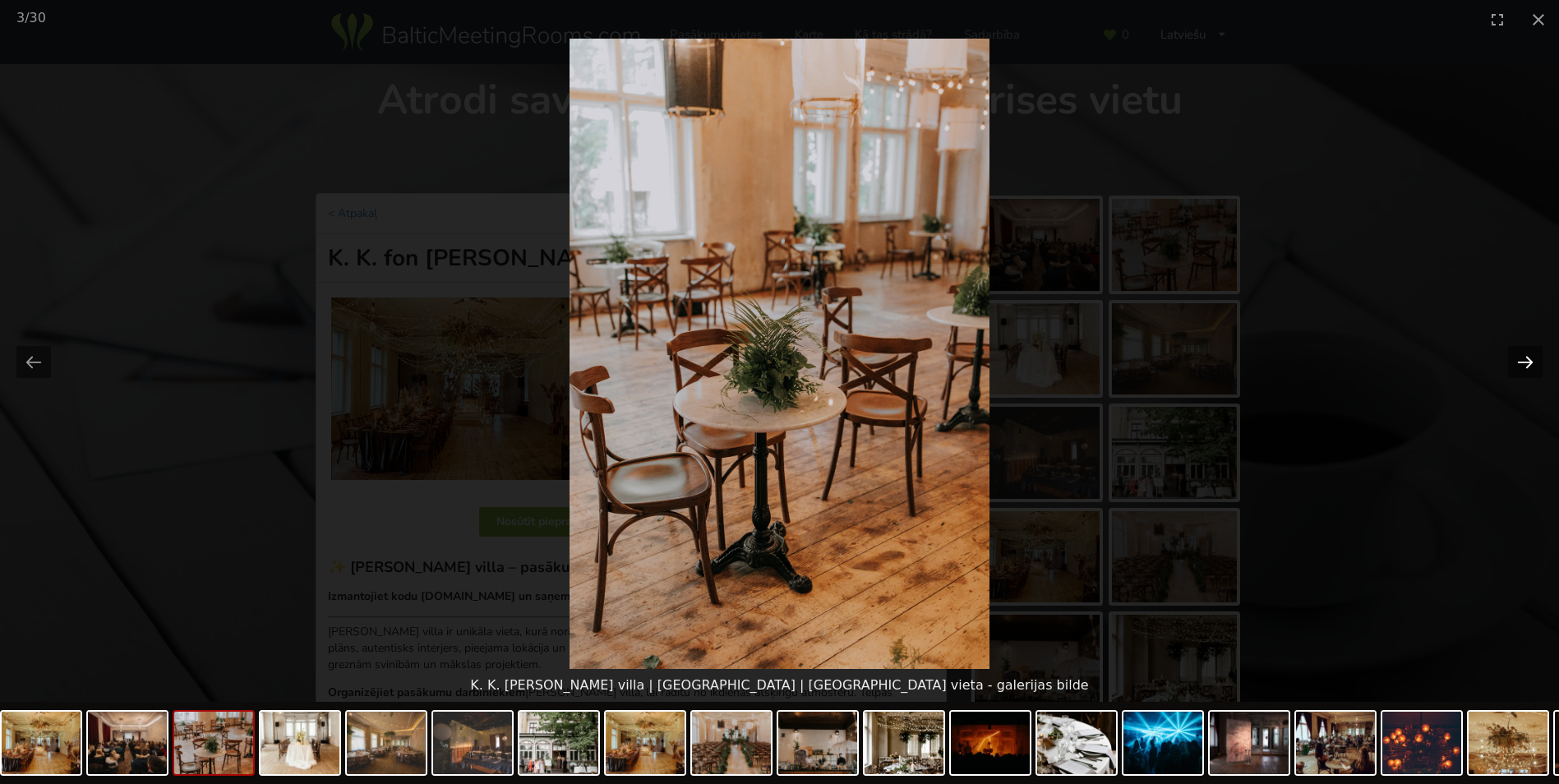
click at [1530, 362] on button "Next slide" at bounding box center [1525, 362] width 34 height 32
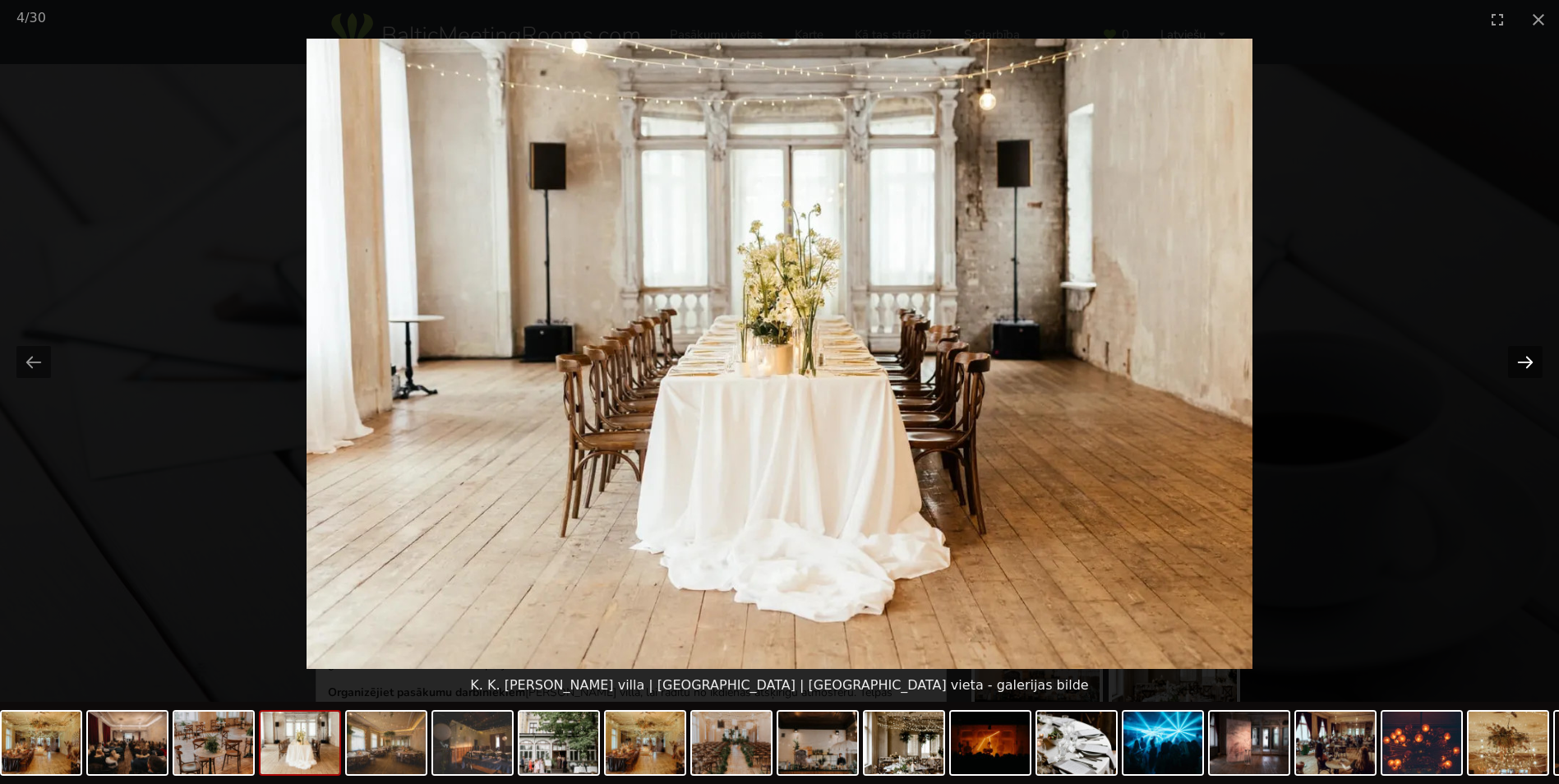
click at [1530, 362] on button "Next slide" at bounding box center [1525, 362] width 34 height 32
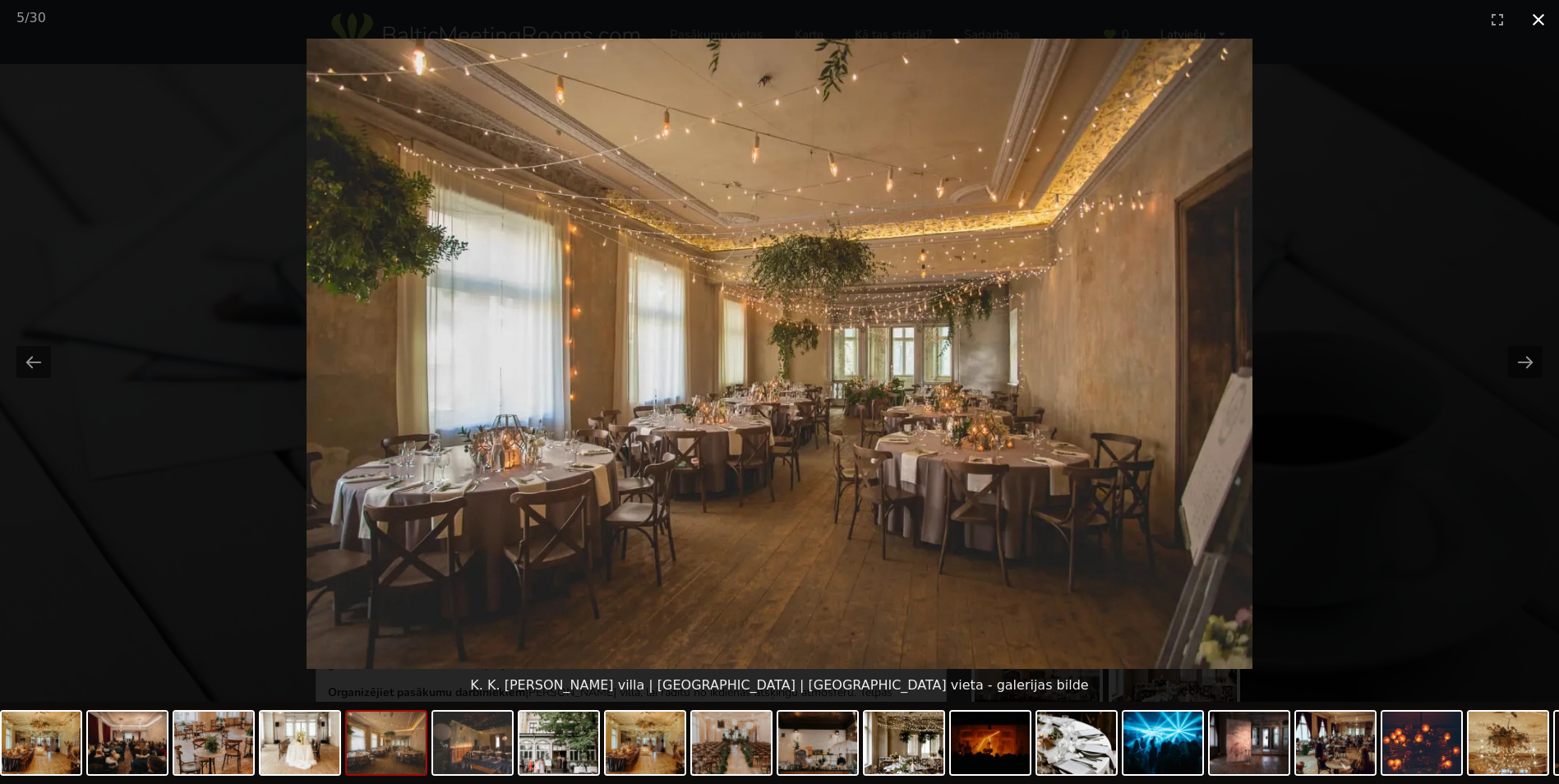
click at [1538, 18] on button "Close gallery" at bounding box center [1539, 19] width 42 height 39
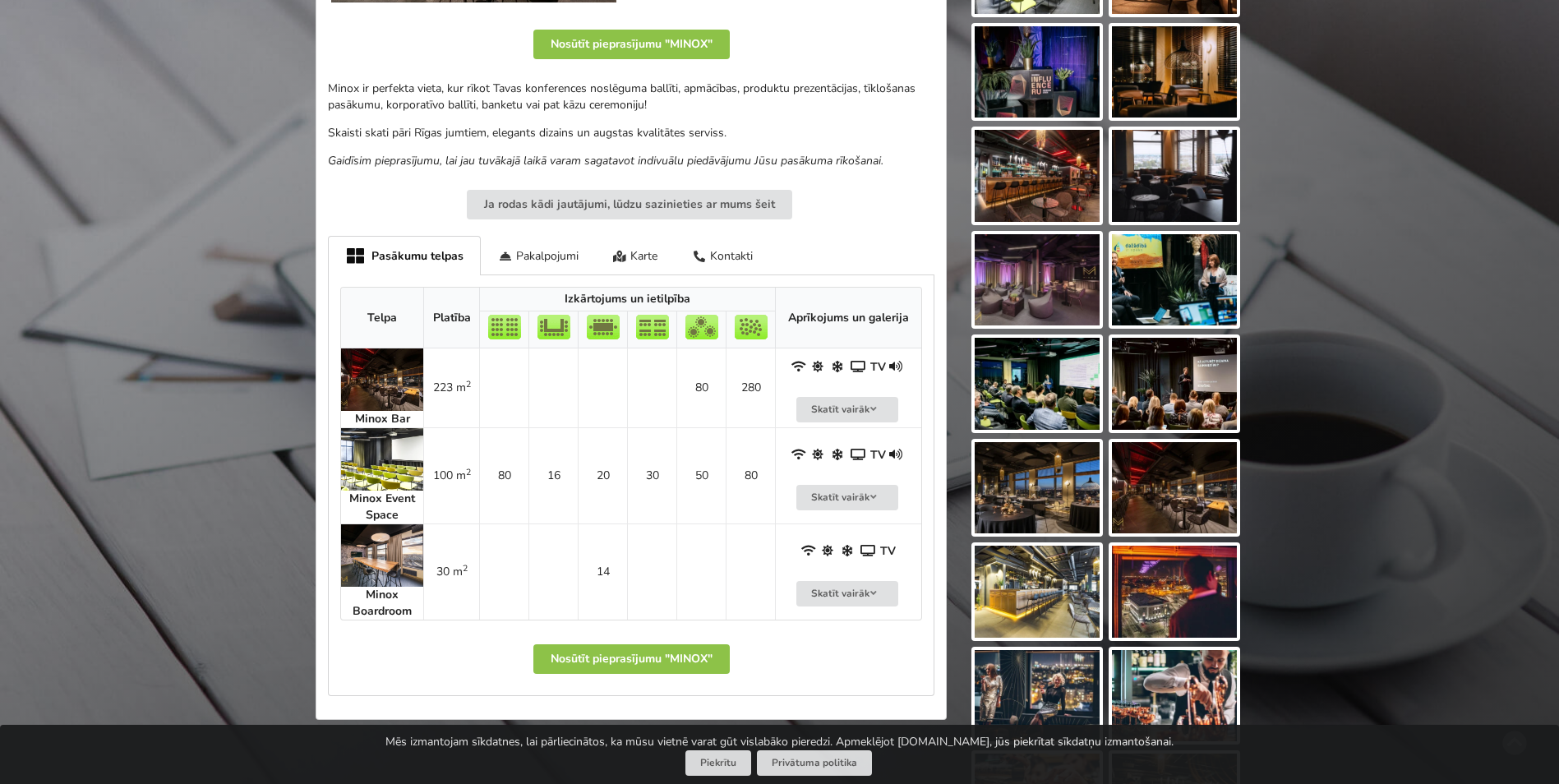
scroll to position [493, 0]
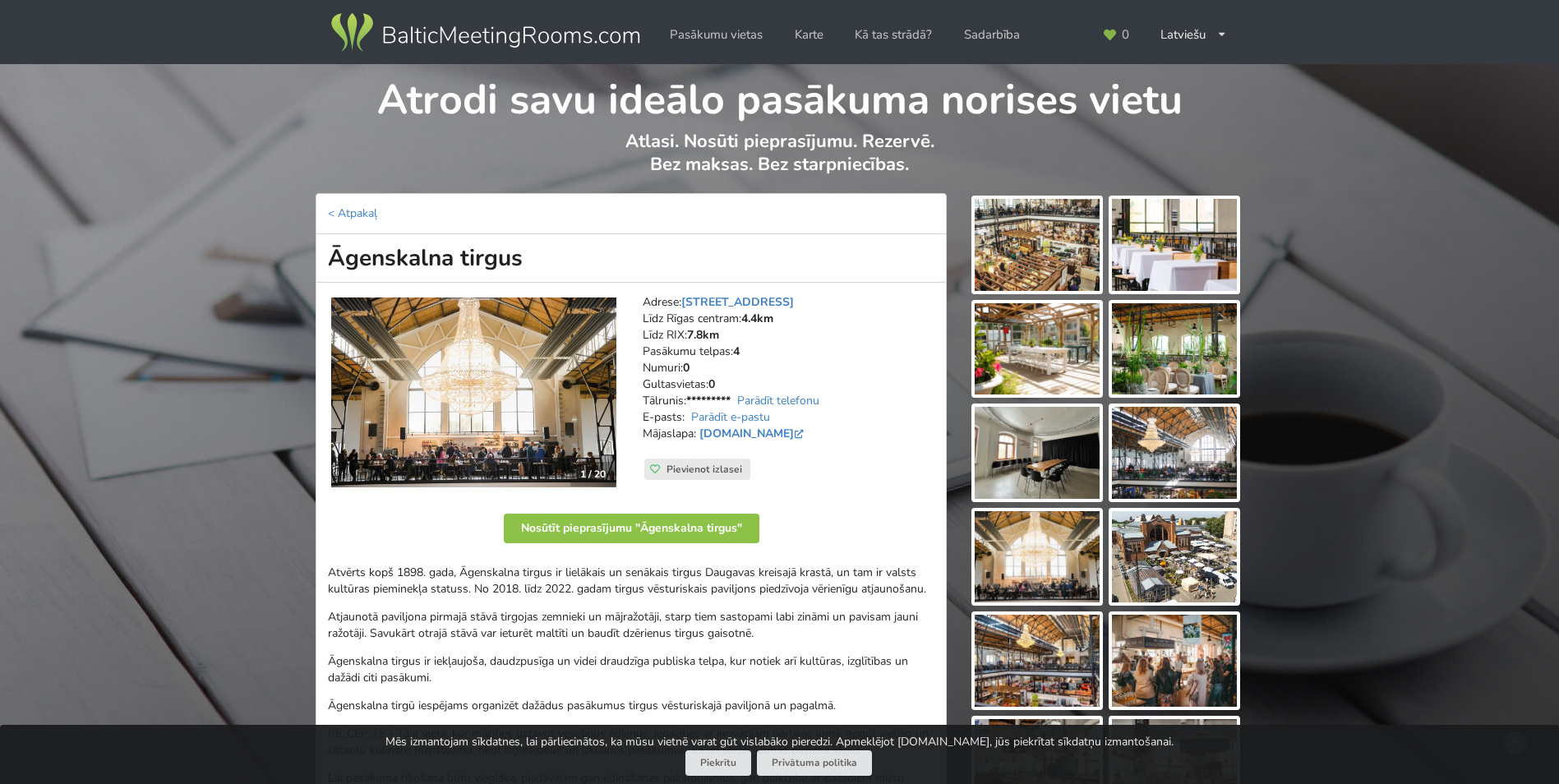
click at [1068, 260] on img at bounding box center [1037, 245] width 125 height 92
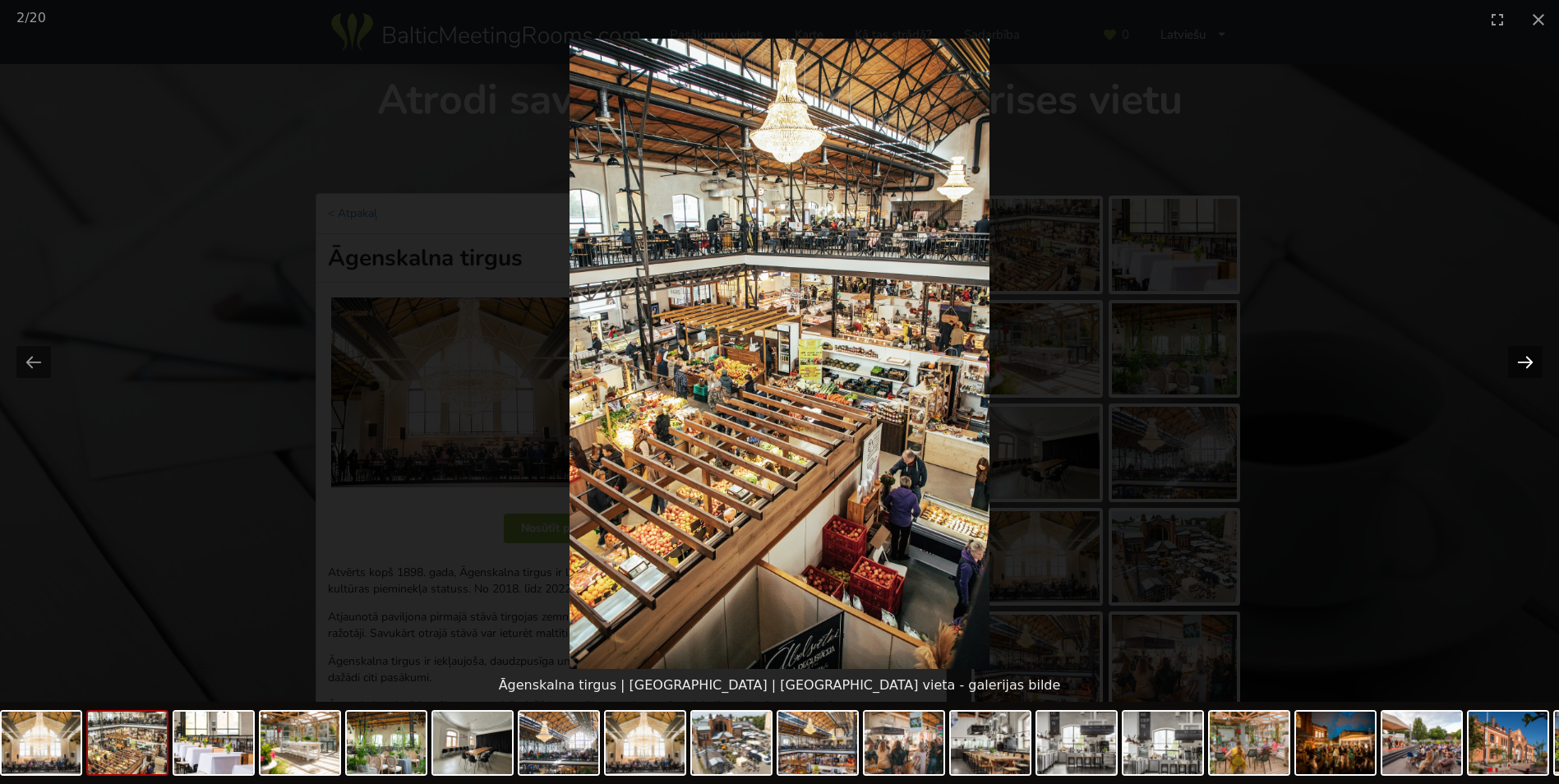
click at [1525, 362] on button "Next slide" at bounding box center [1525, 362] width 34 height 32
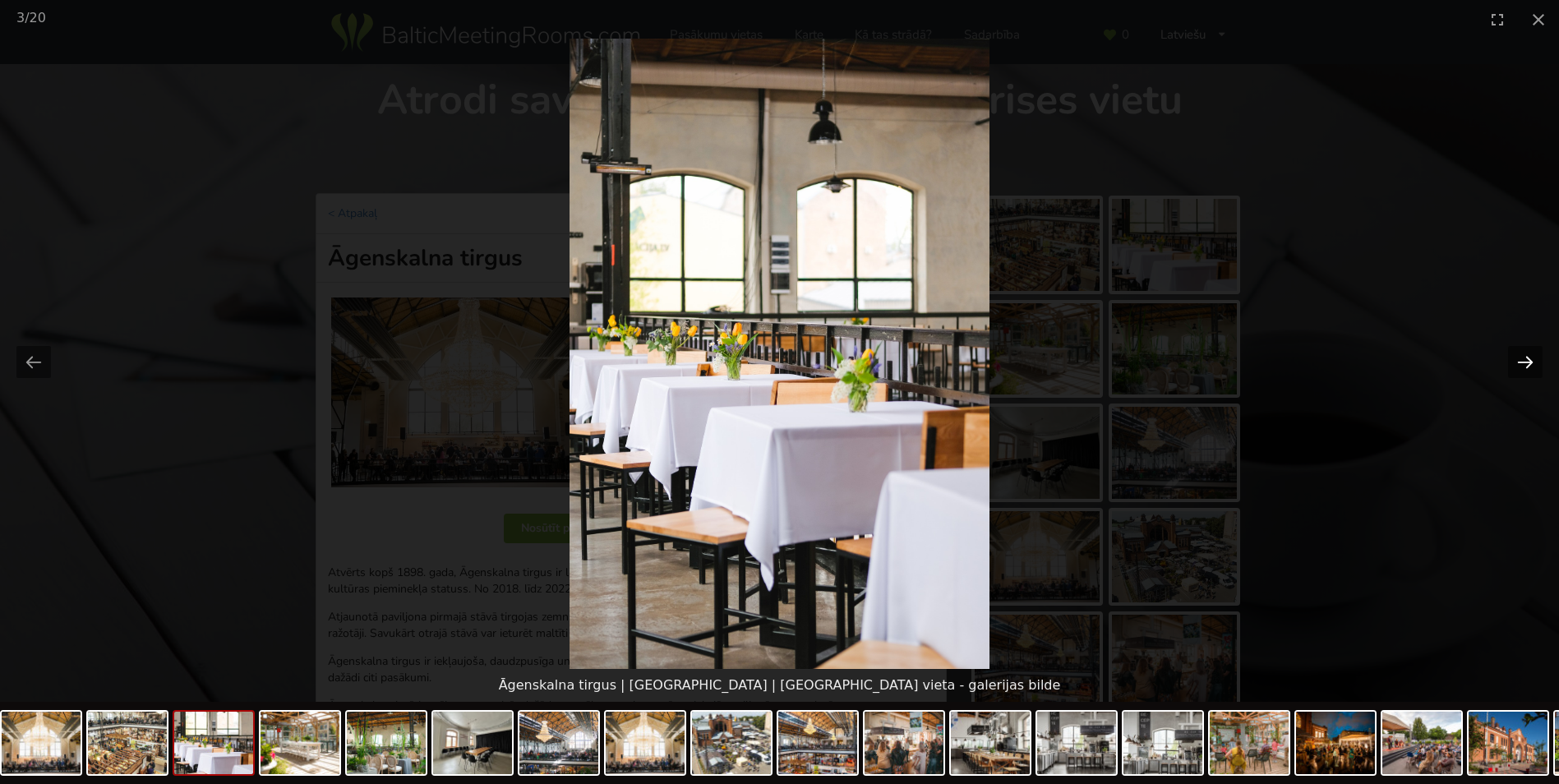
click at [1525, 362] on button "Next slide" at bounding box center [1525, 362] width 34 height 32
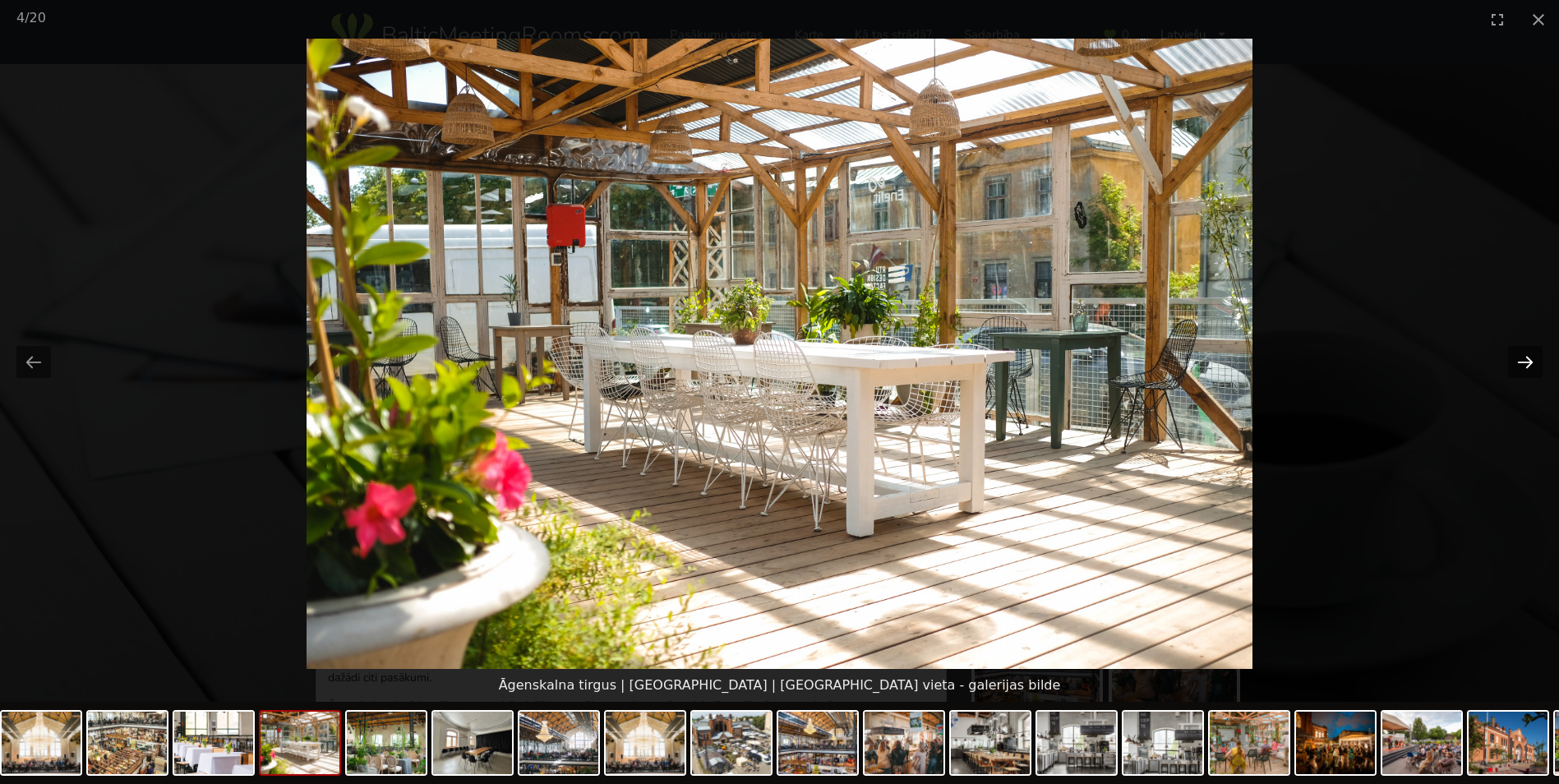
click at [1525, 362] on button "Next slide" at bounding box center [1525, 362] width 34 height 32
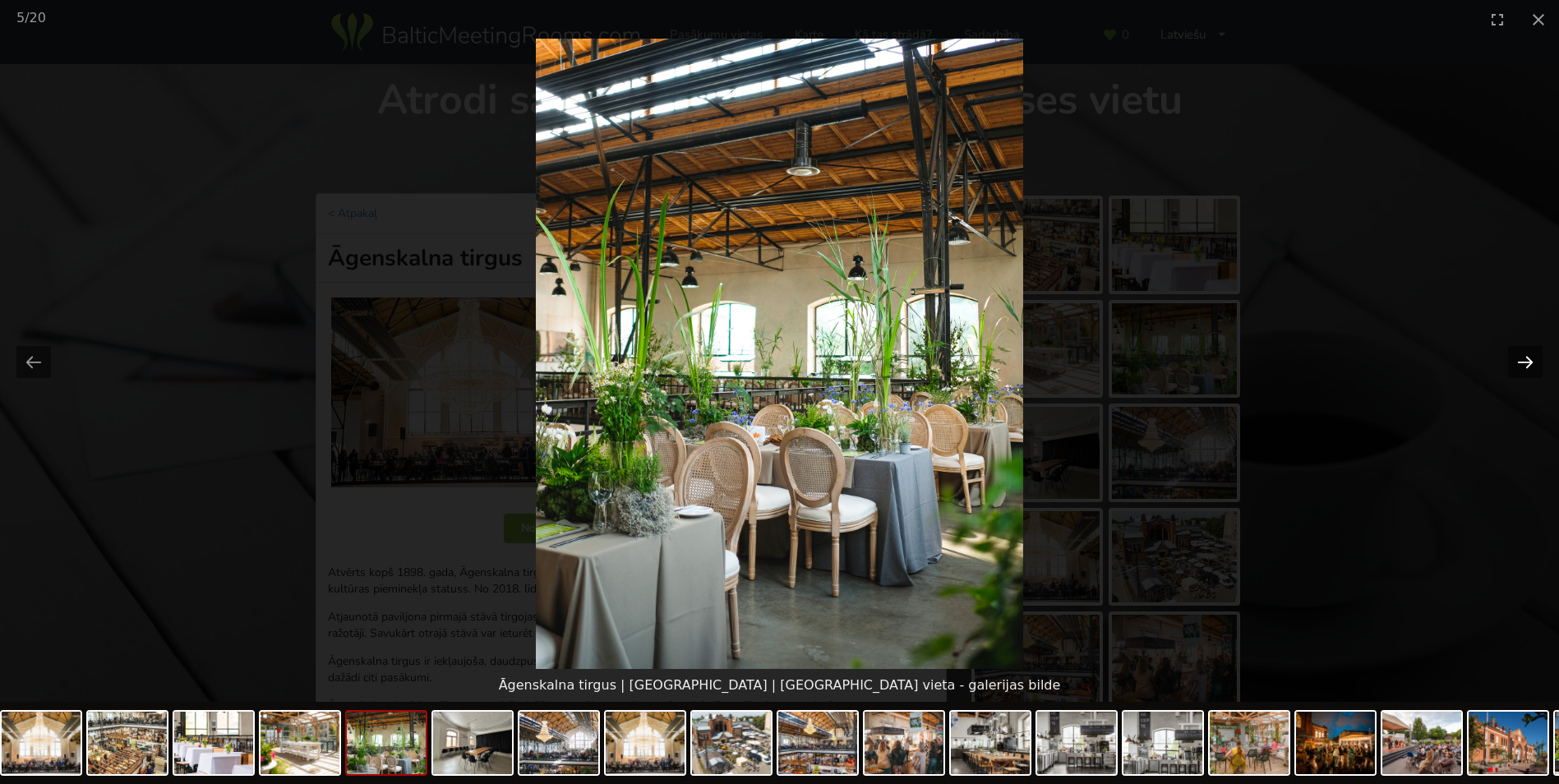
click at [1525, 362] on button "Next slide" at bounding box center [1525, 362] width 34 height 32
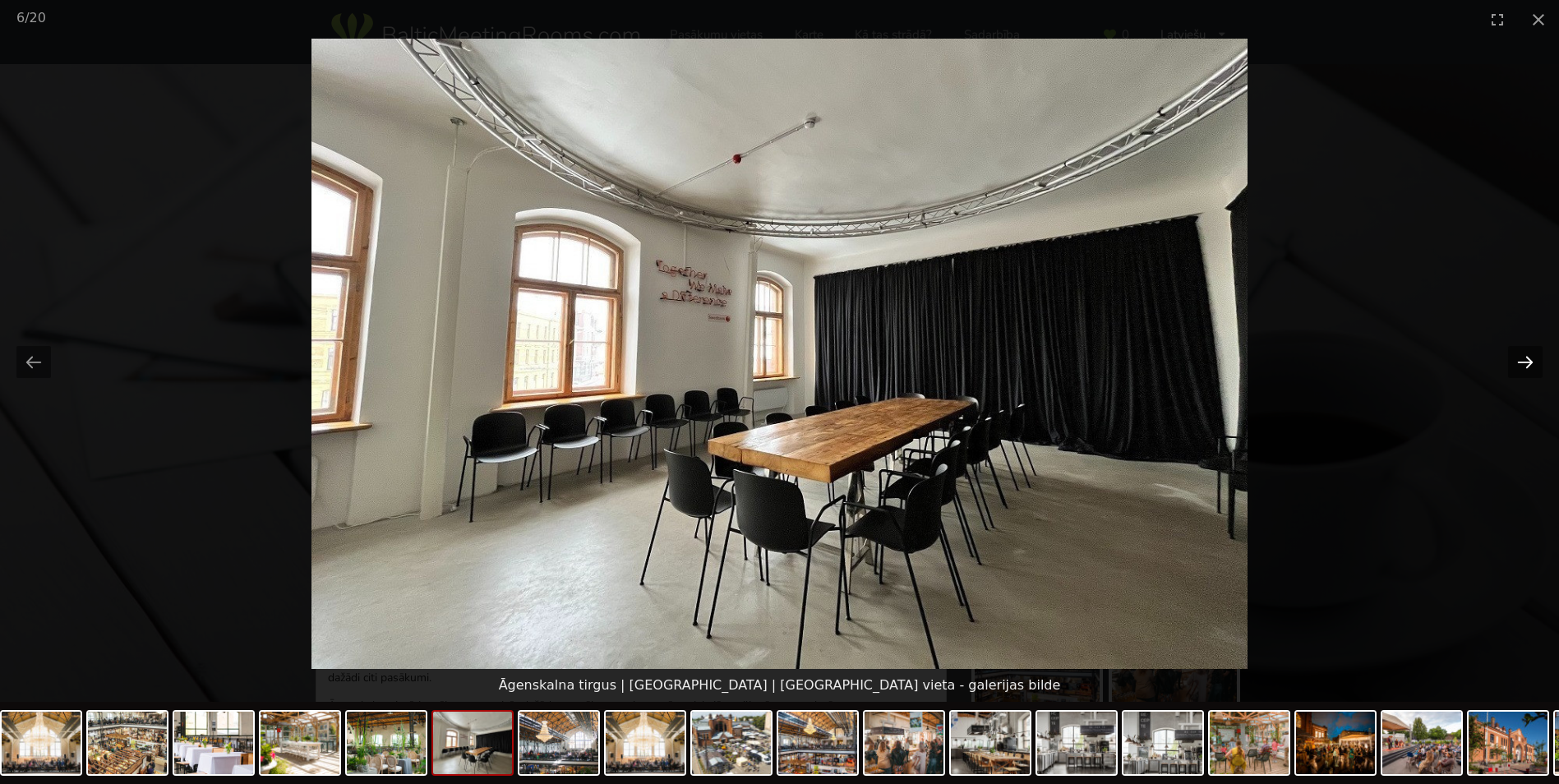
click at [1525, 362] on button "Next slide" at bounding box center [1525, 362] width 34 height 32
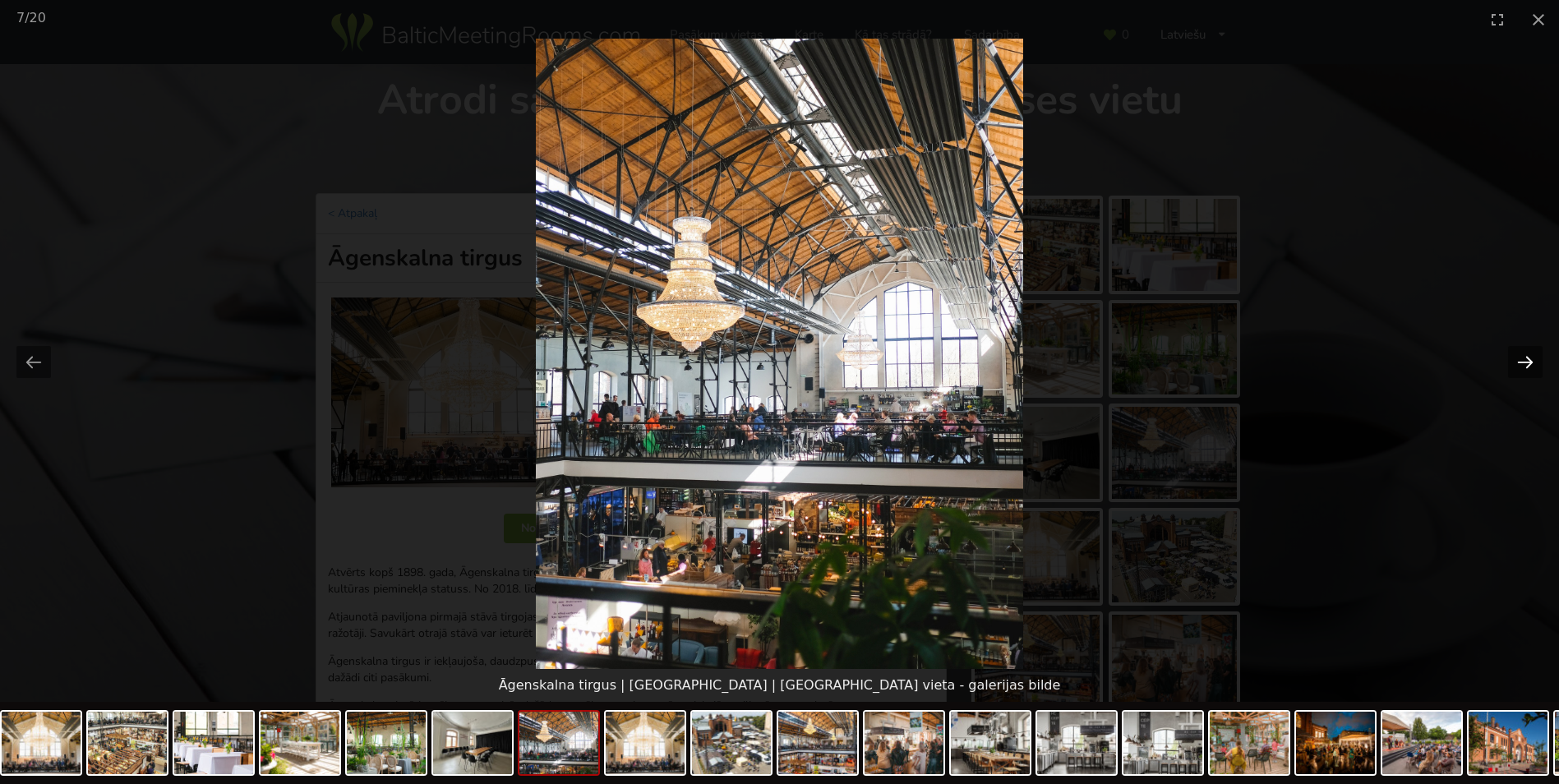
click at [1525, 362] on button "Next slide" at bounding box center [1525, 362] width 34 height 32
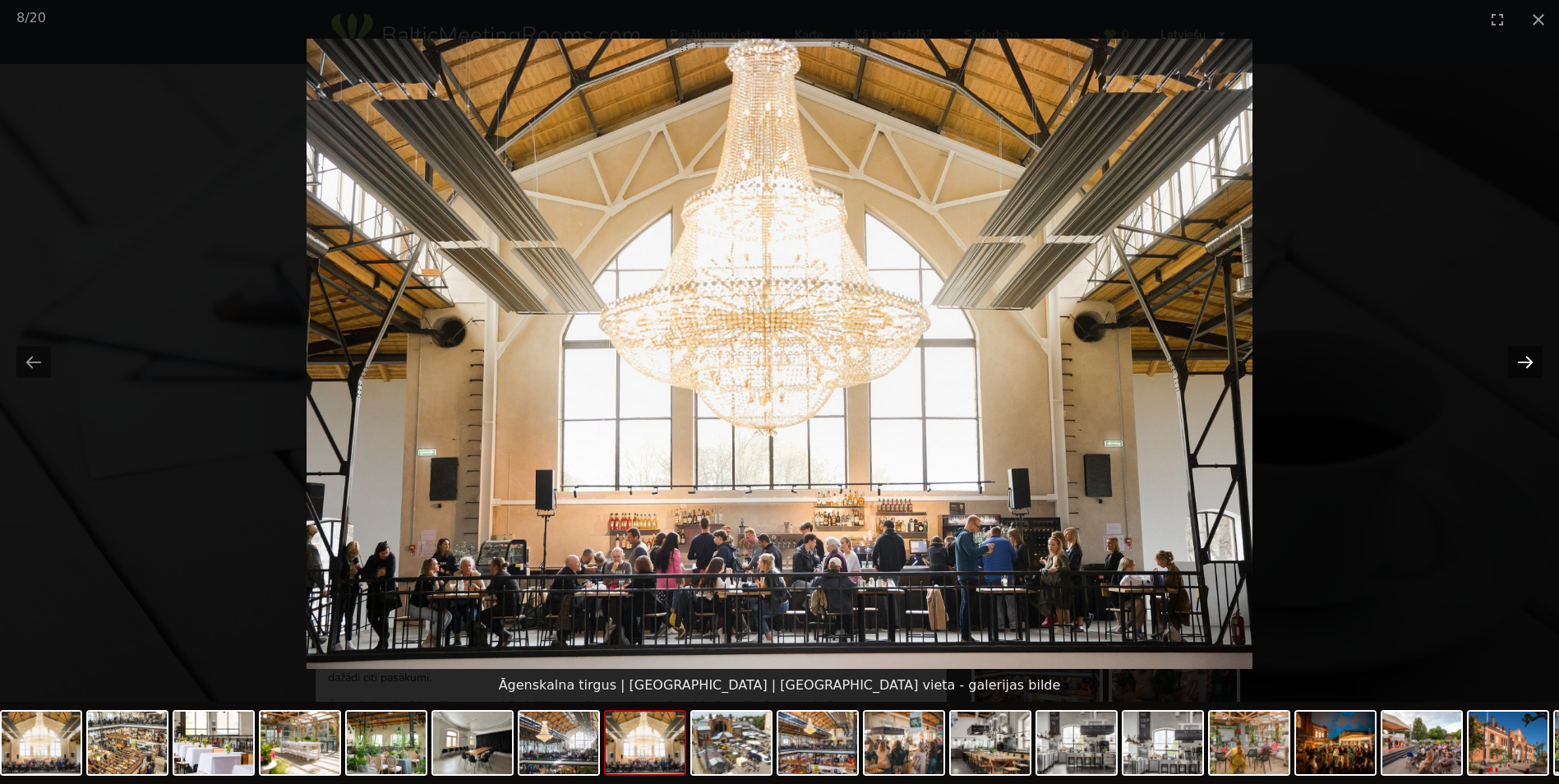
click at [1525, 362] on button "Next slide" at bounding box center [1525, 362] width 34 height 32
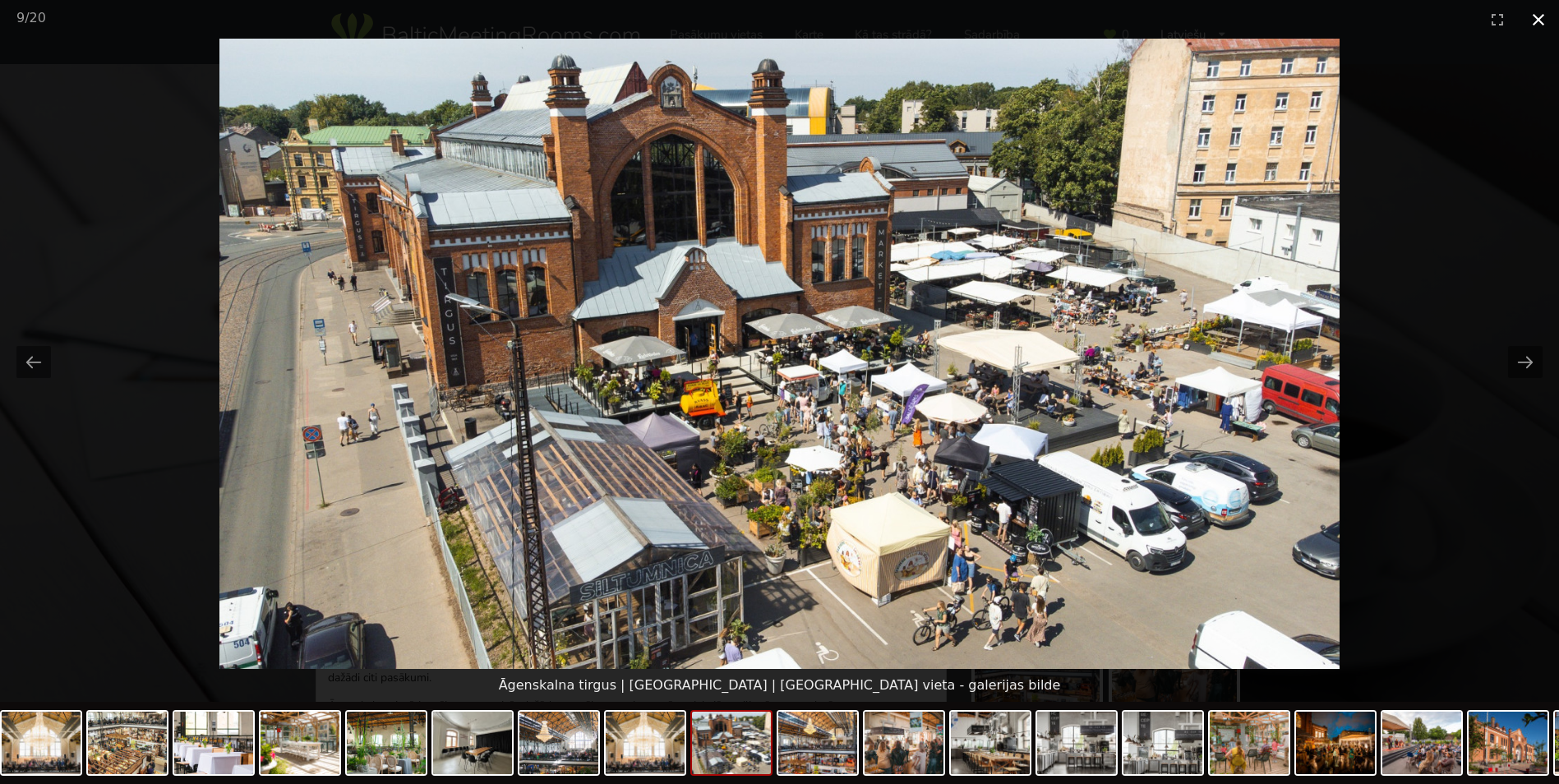
click at [1540, 20] on button "Close gallery" at bounding box center [1539, 19] width 42 height 39
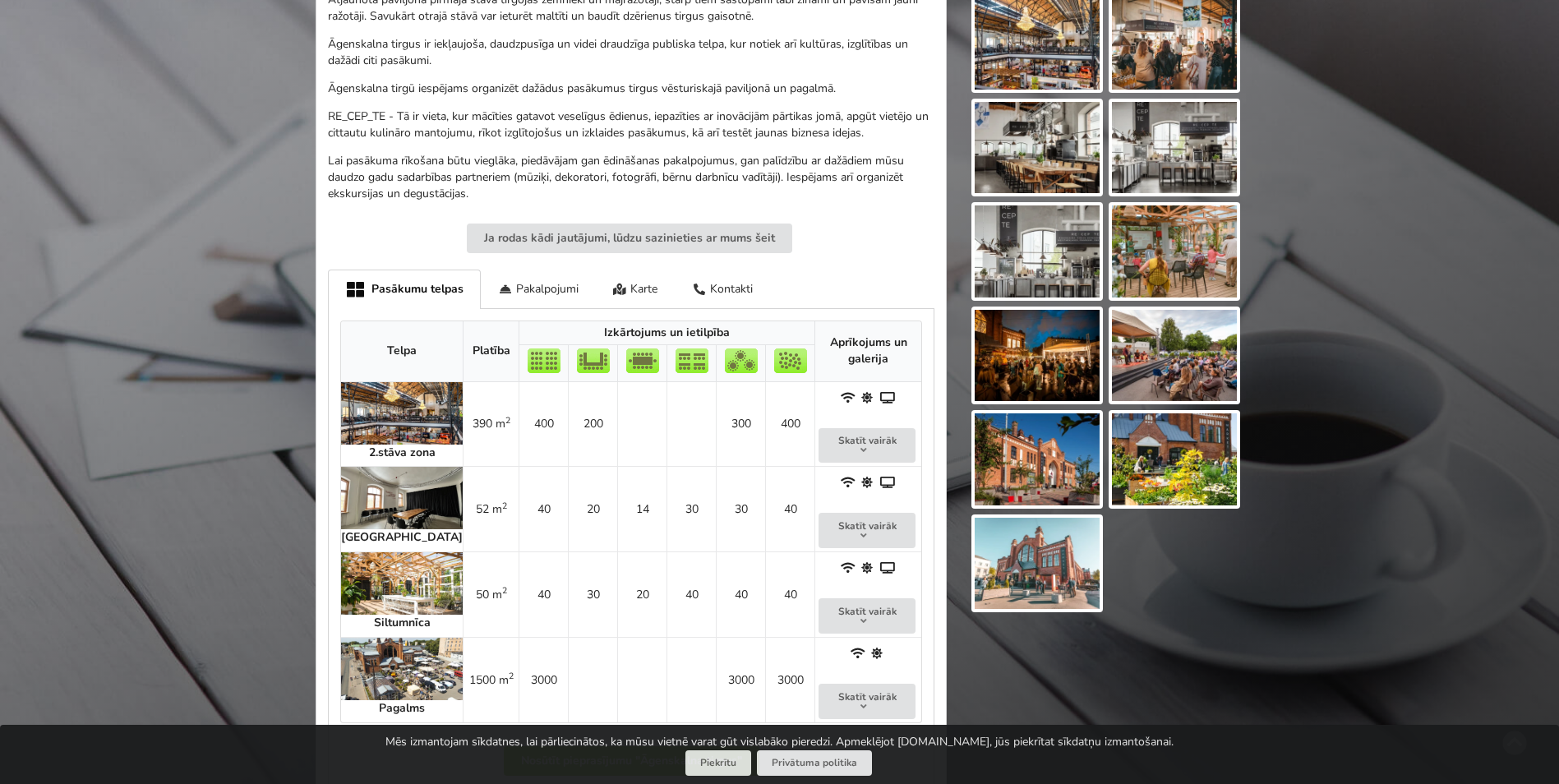
scroll to position [658, 0]
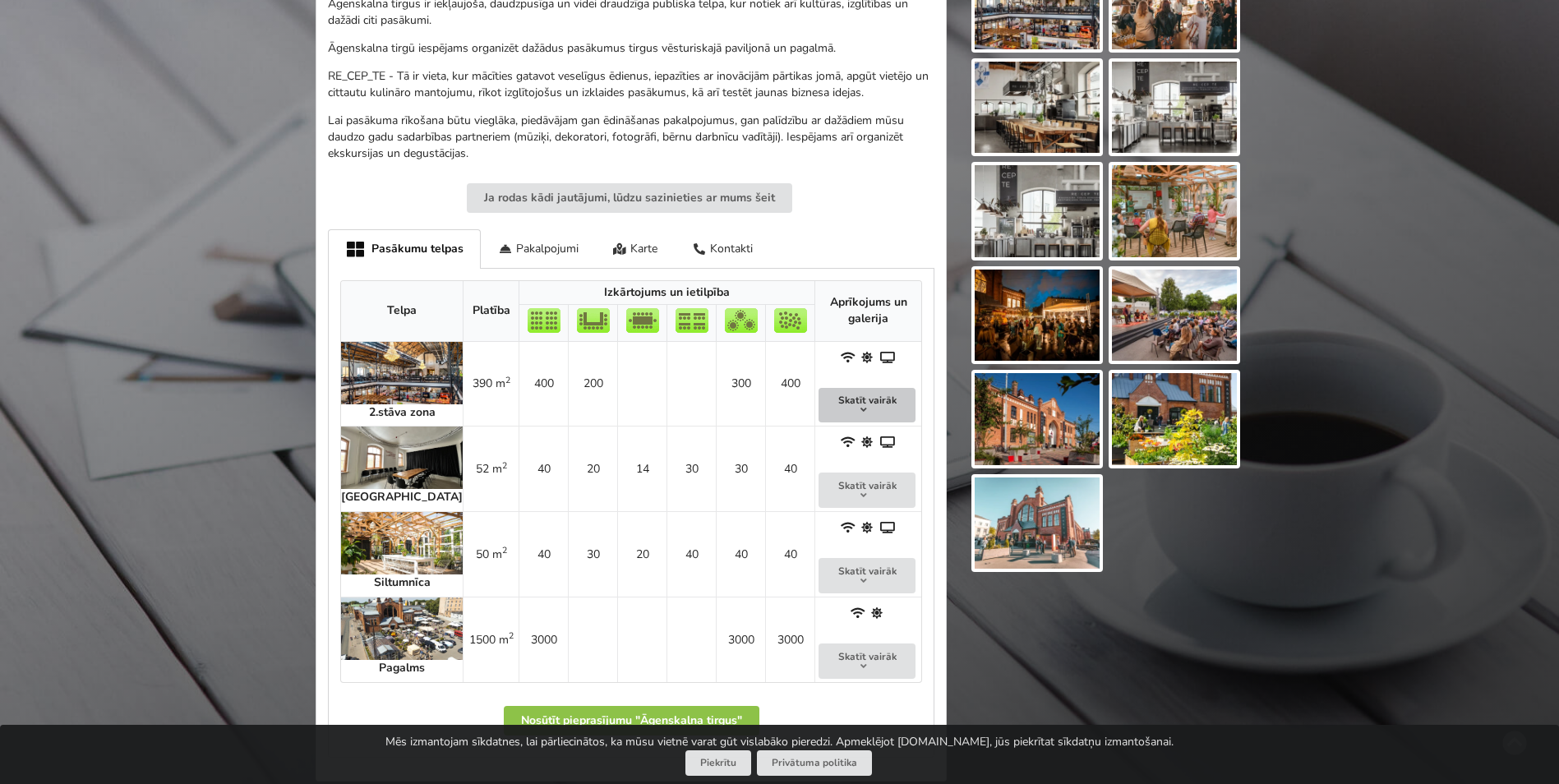
click at [865, 398] on button "Skatīt vairāk" at bounding box center [867, 406] width 97 height 35
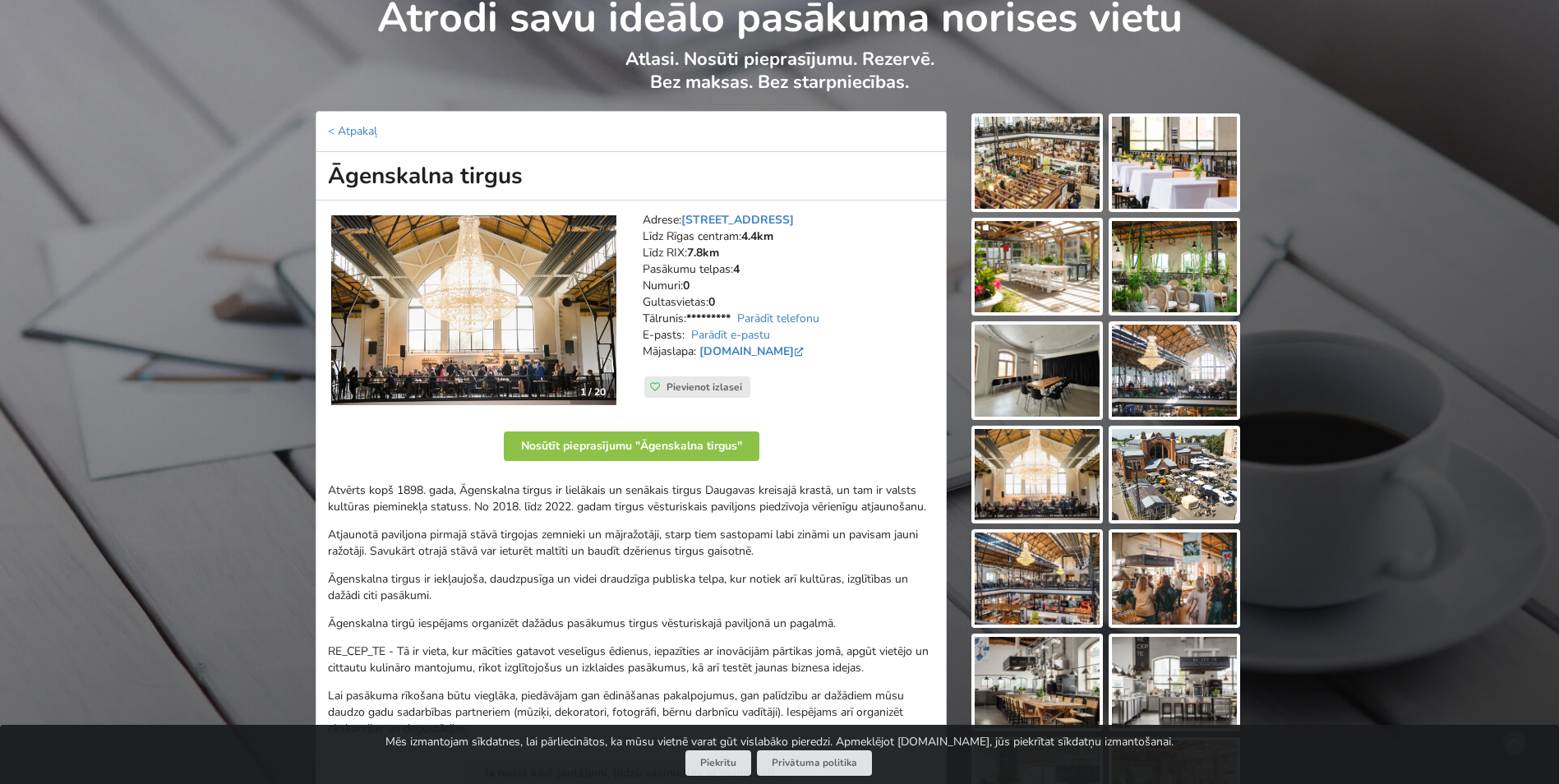
scroll to position [0, 0]
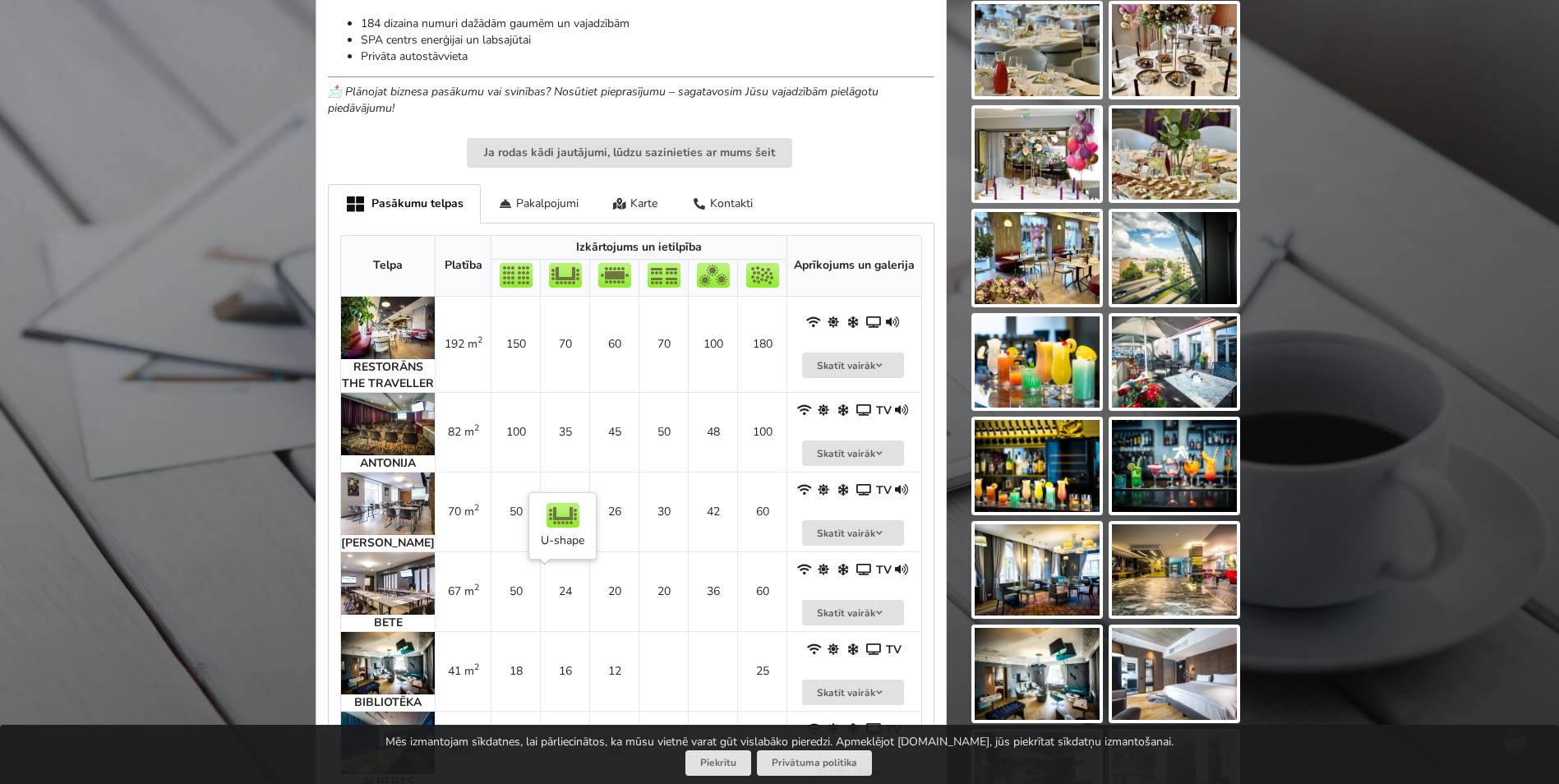
scroll to position [658, 0]
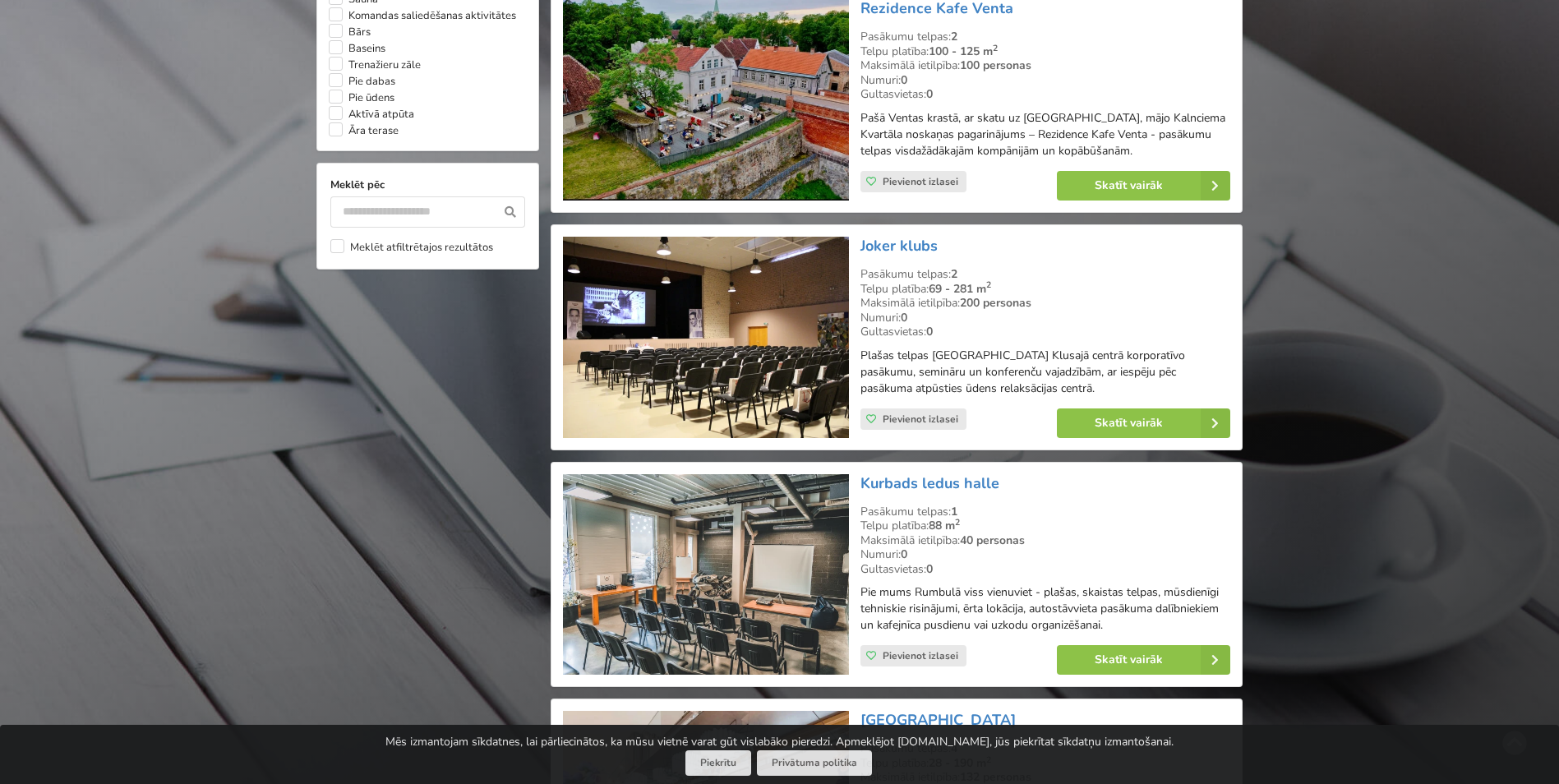
scroll to position [1479, 0]
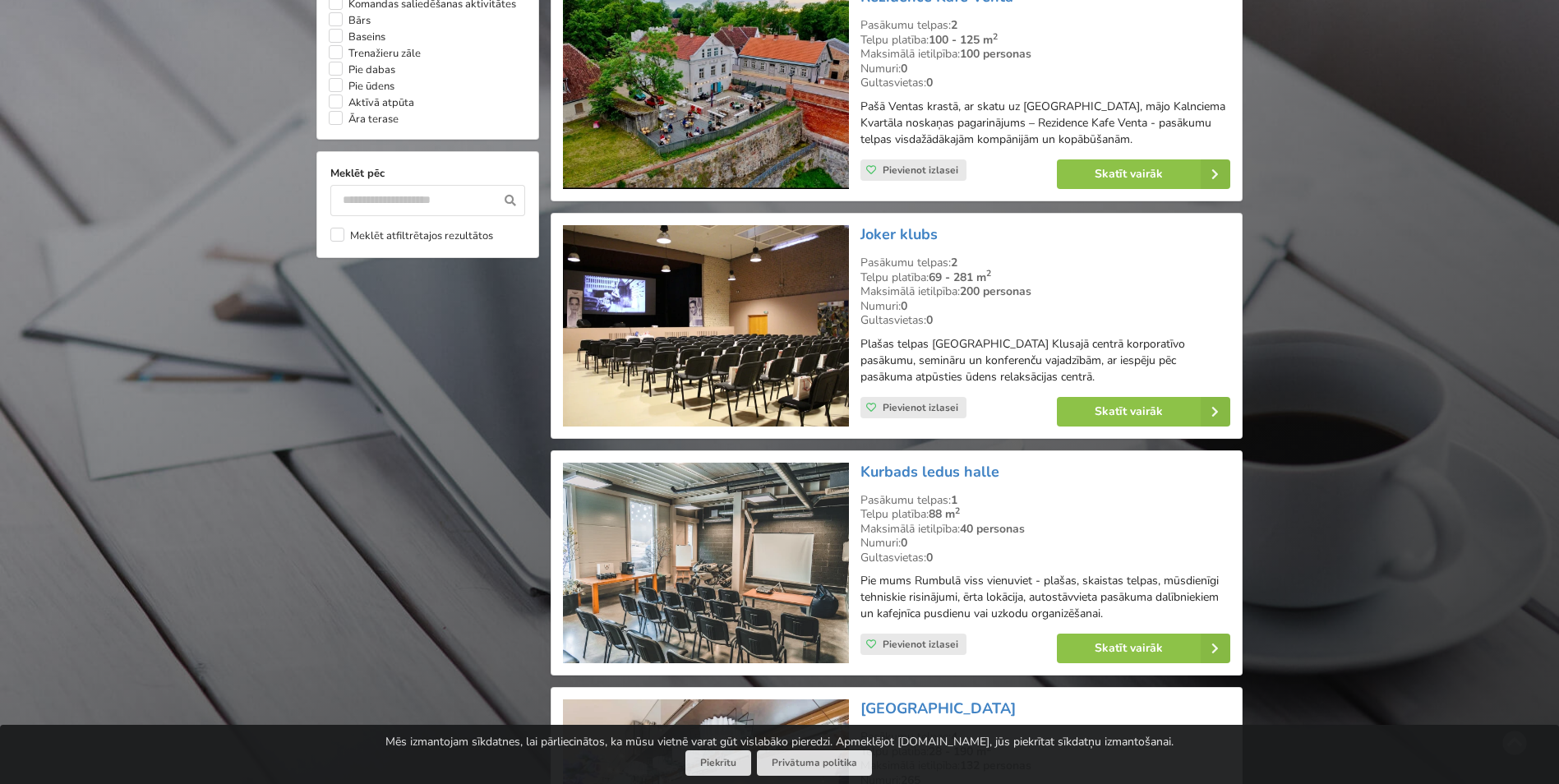
drag, startPoint x: 1145, startPoint y: 394, endPoint x: 1371, endPoint y: 263, distance: 261.2
click at [1371, 263] on div "Atrodi savu ideālo pasākuma norises vietu Atlasi. Nosūti pieprasījumu. Rezervē.…" at bounding box center [780, 622] width 1559 height 4076
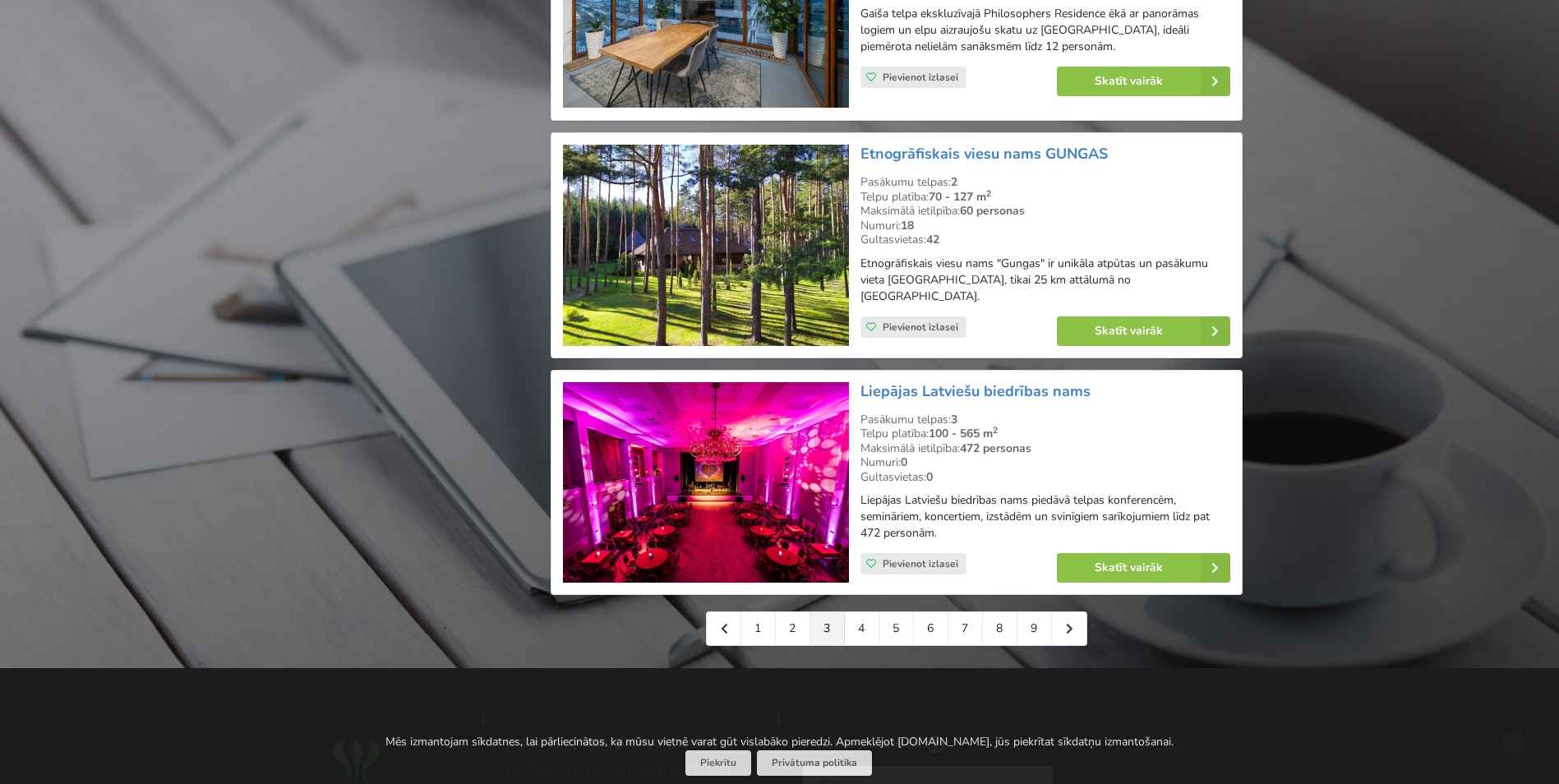
scroll to position [3534, 0]
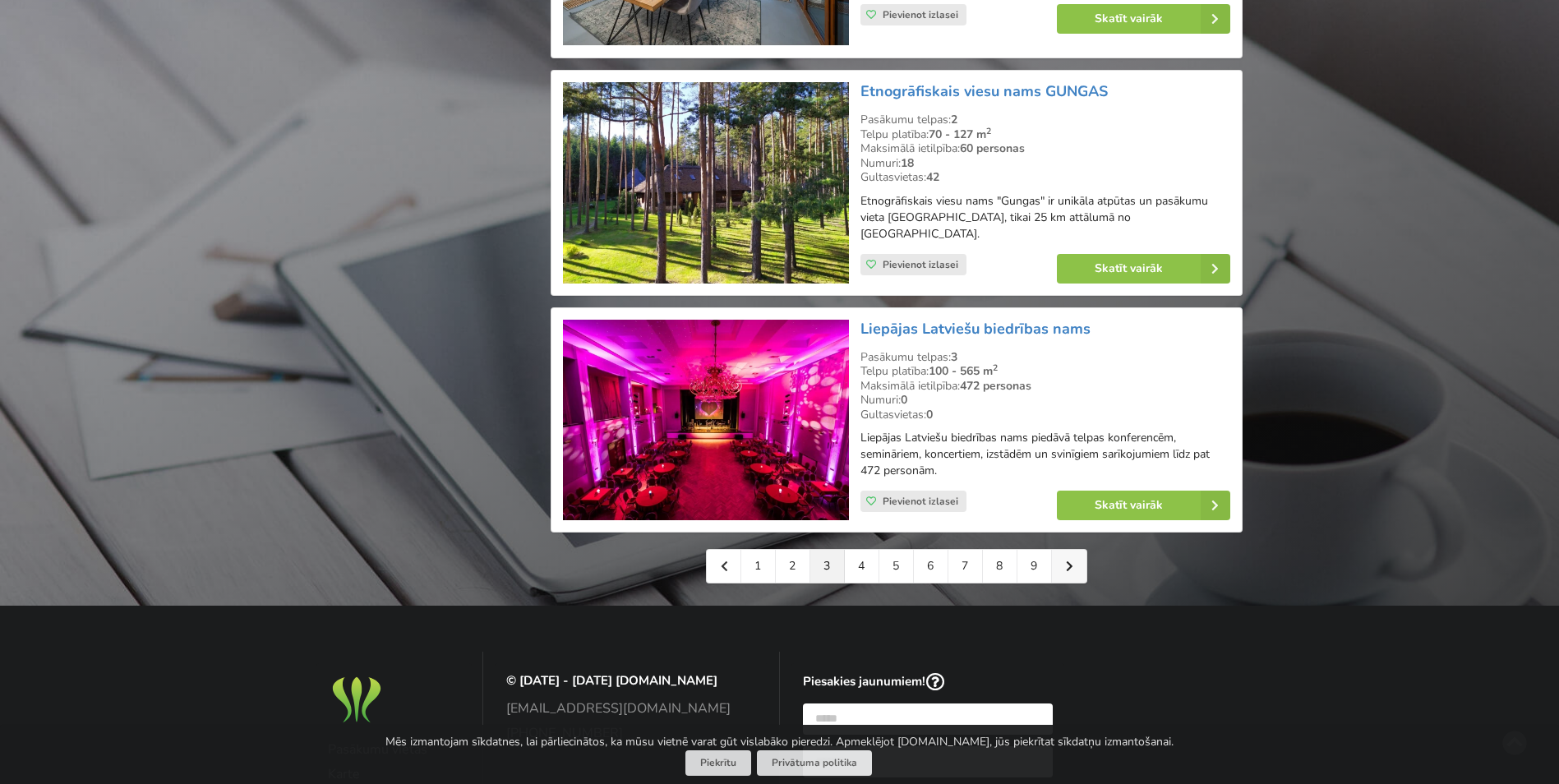
click at [1066, 561] on icon at bounding box center [1070, 566] width 7 height 11
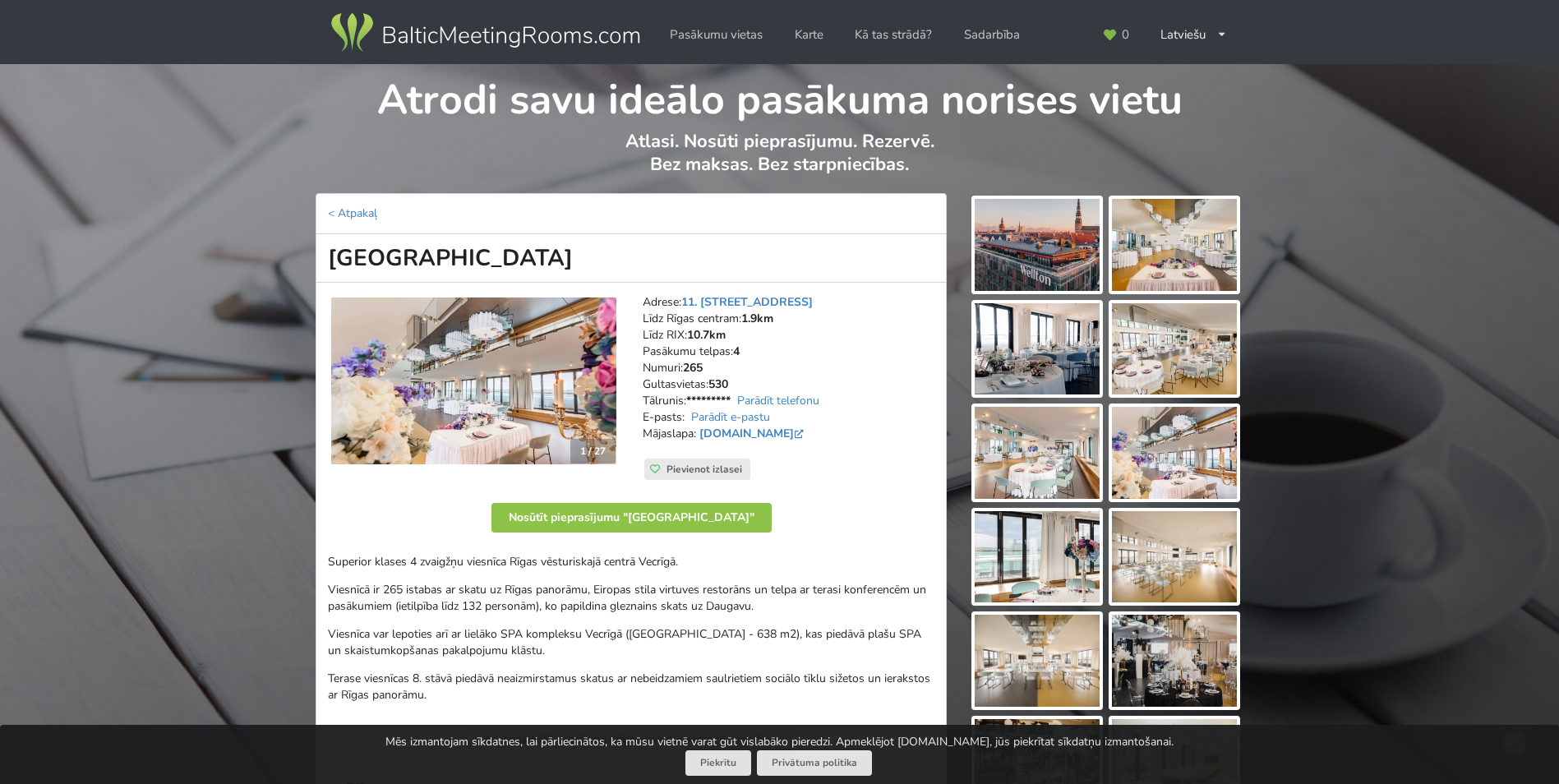
click at [1172, 260] on img at bounding box center [1174, 245] width 125 height 92
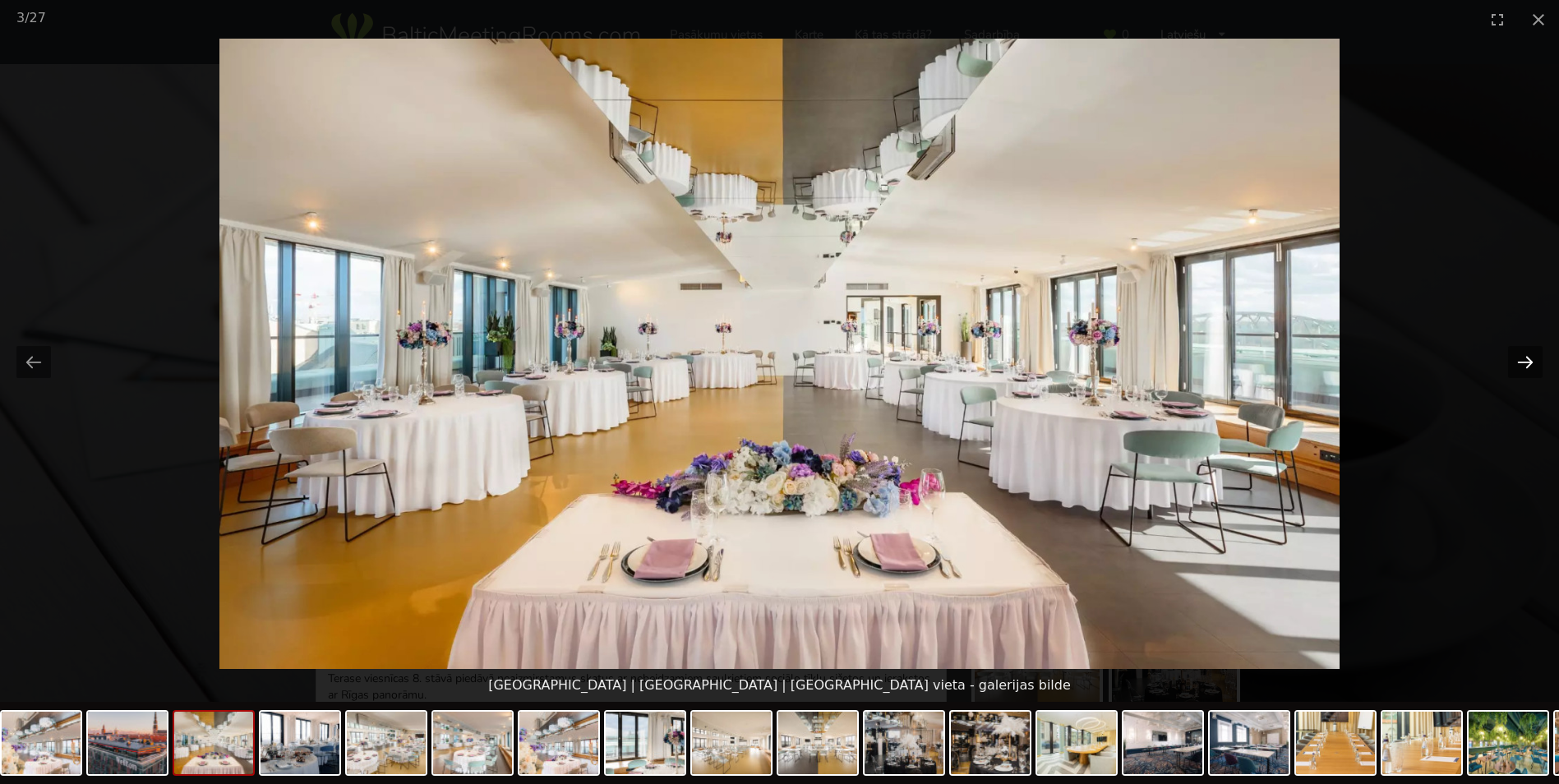
click at [1519, 362] on button "Next slide" at bounding box center [1525, 362] width 34 height 32
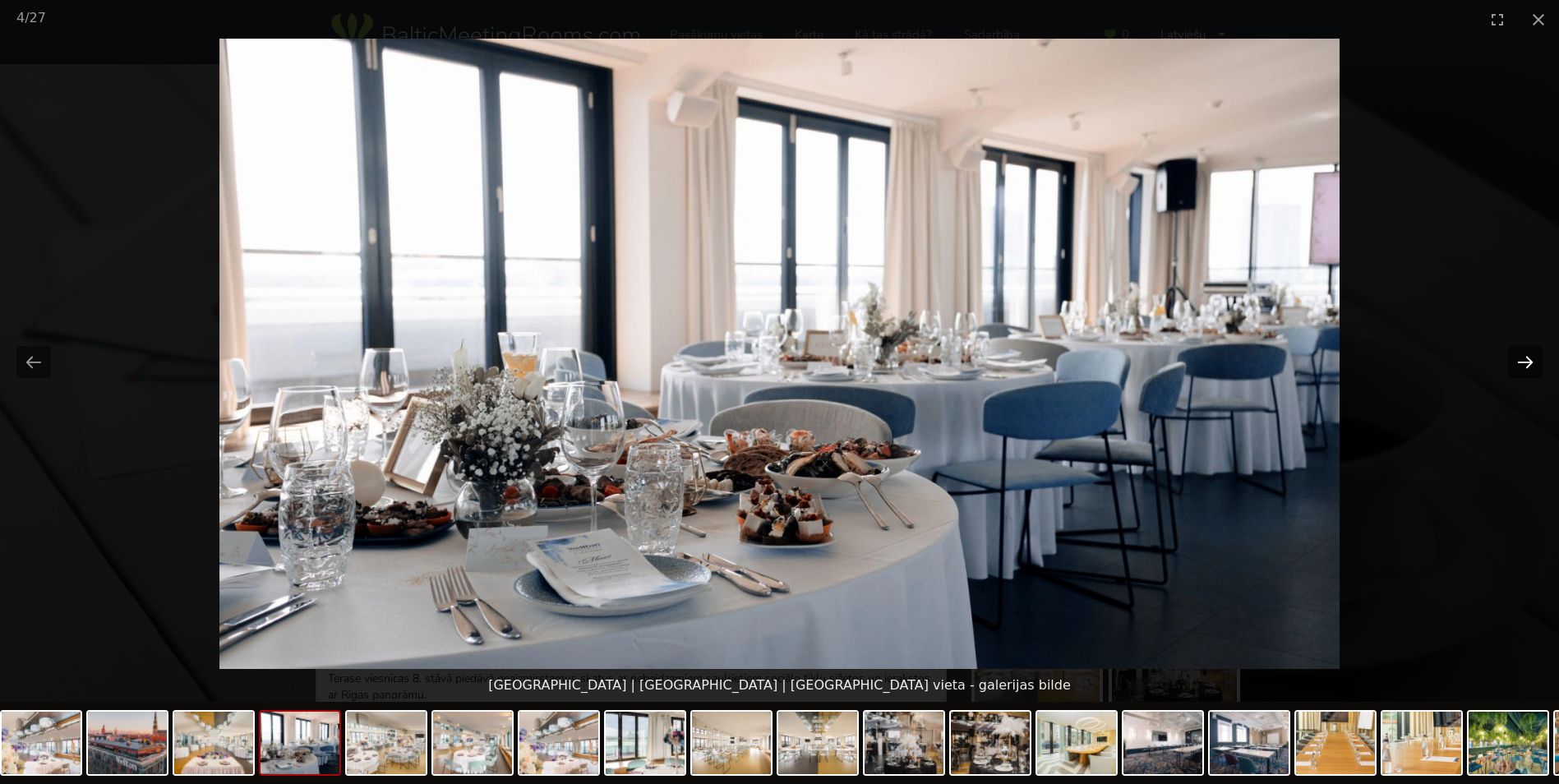
click at [1519, 362] on button "Next slide" at bounding box center [1525, 362] width 34 height 32
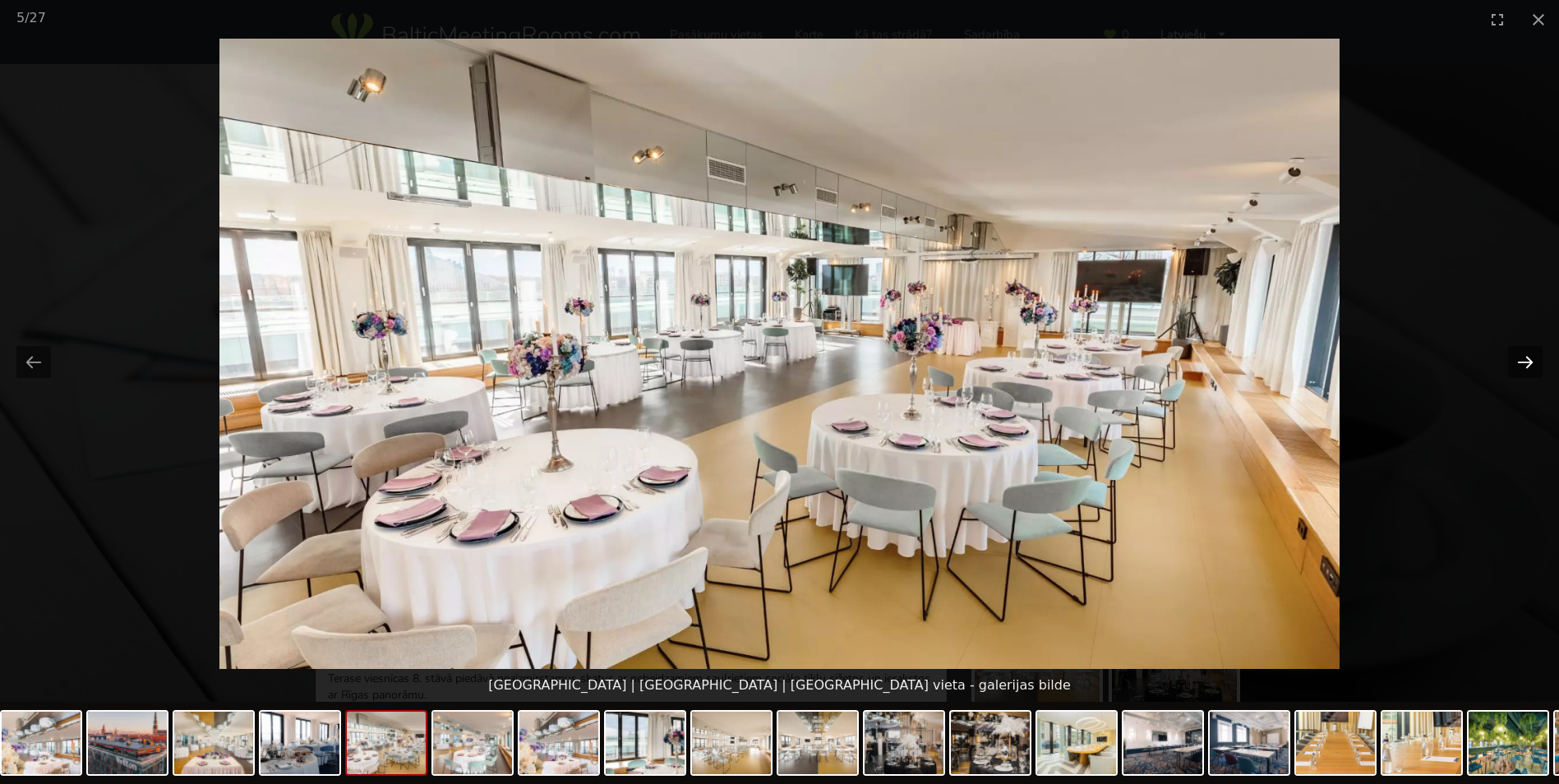
click at [1520, 362] on button "Next slide" at bounding box center [1525, 362] width 34 height 32
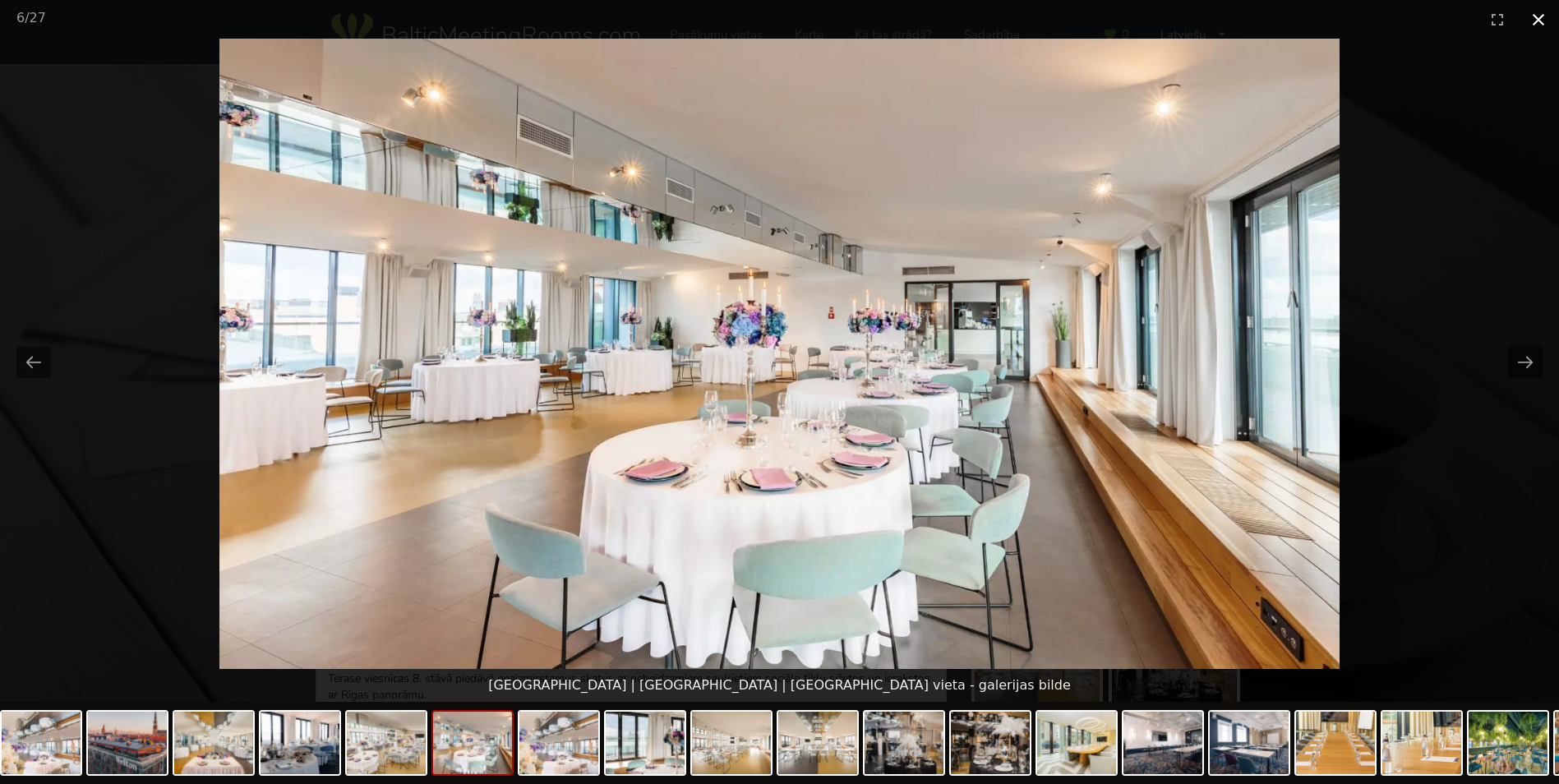
click at [1537, 20] on button "Close gallery" at bounding box center [1539, 19] width 42 height 39
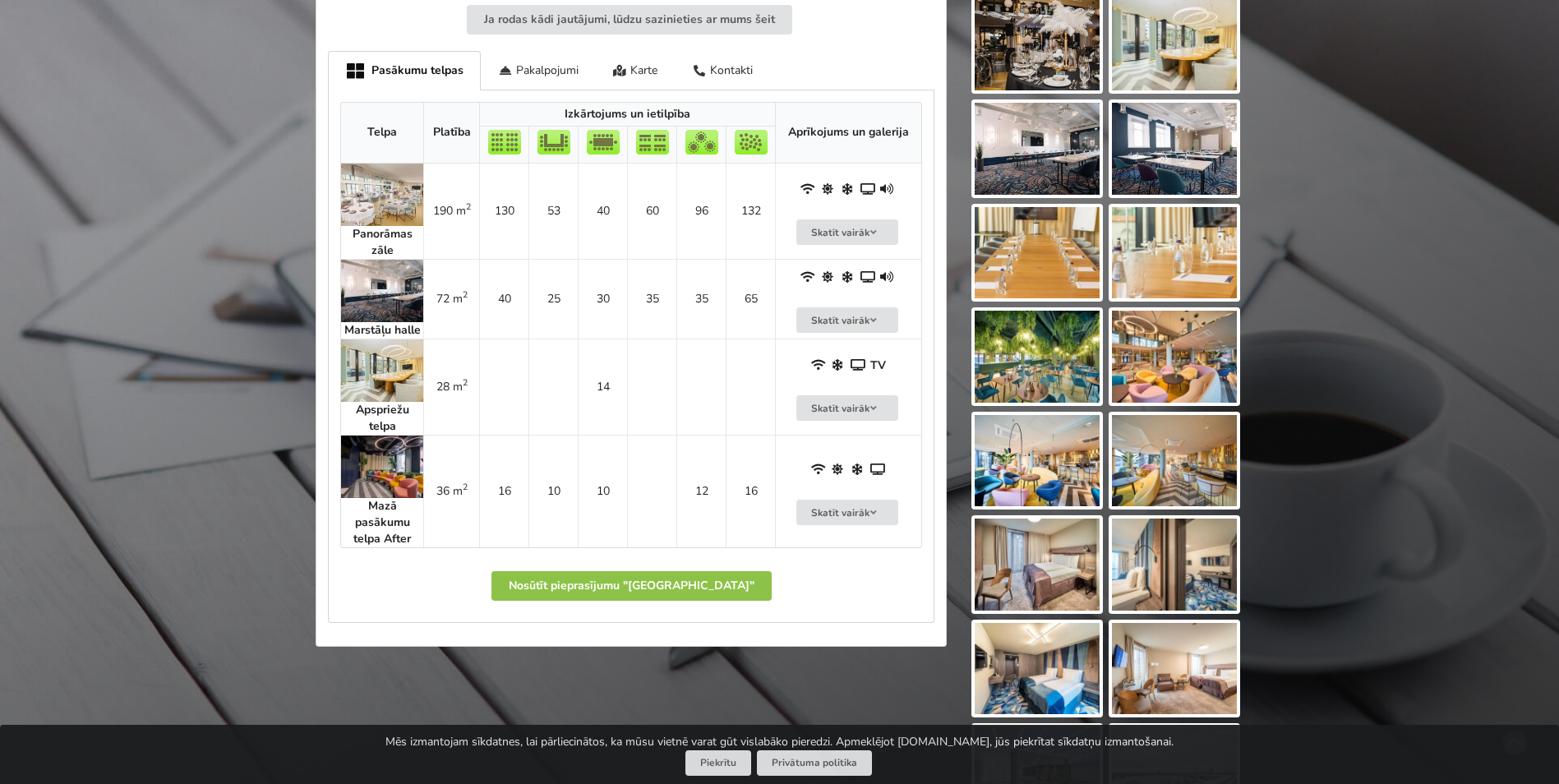
scroll to position [740, 0]
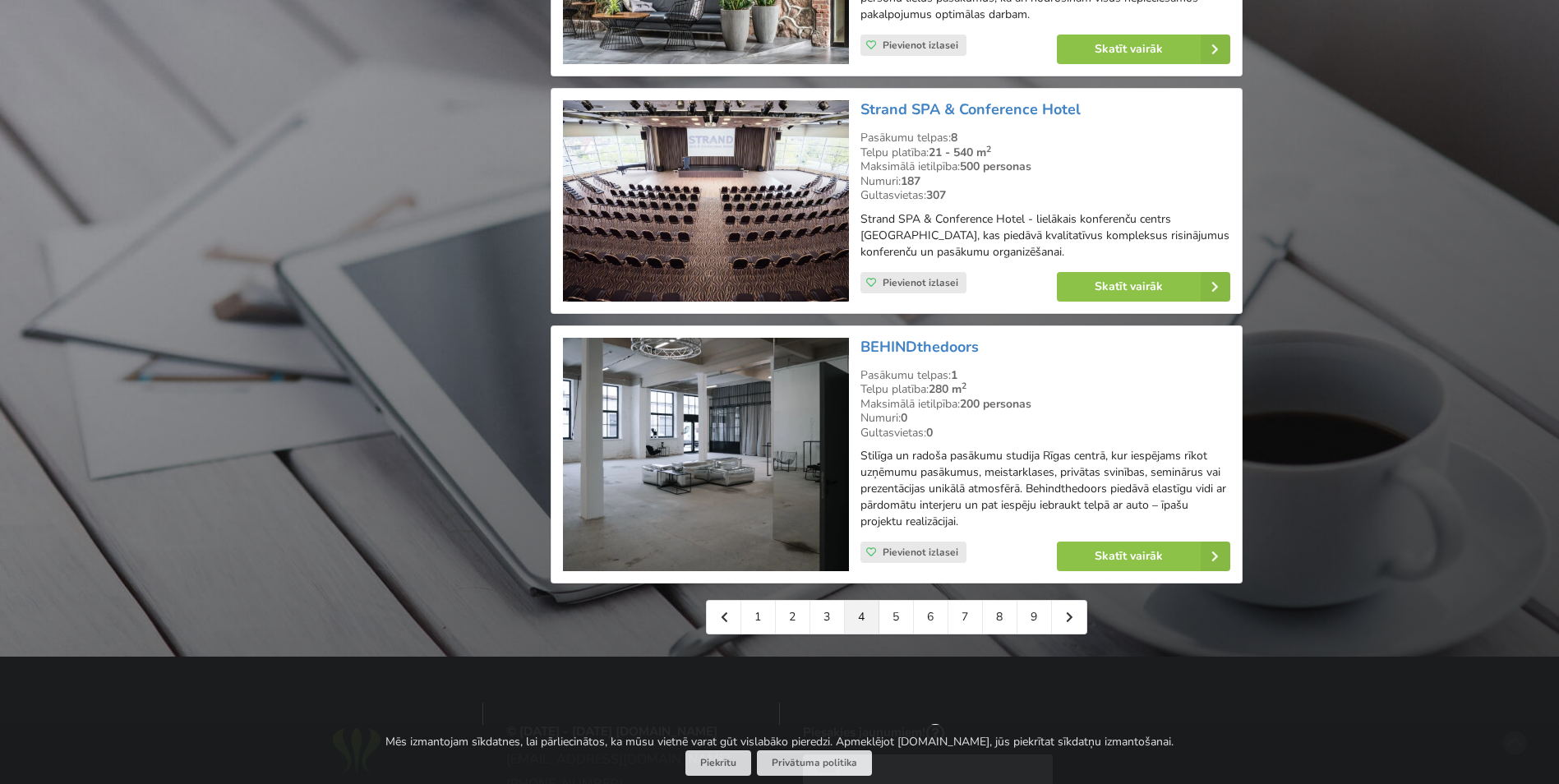
scroll to position [3633, 0]
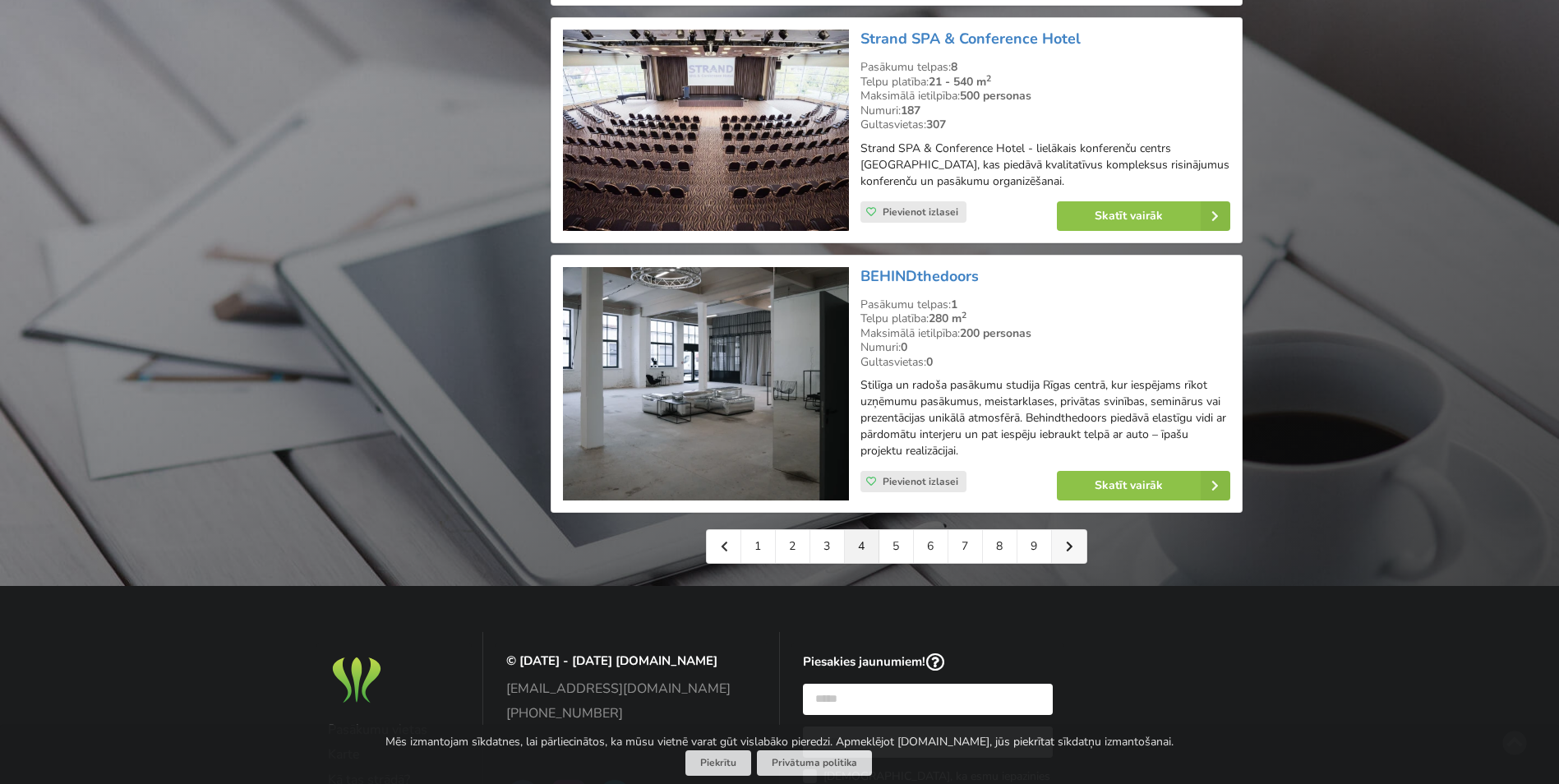
click at [1071, 540] on icon at bounding box center [1070, 546] width 7 height 11
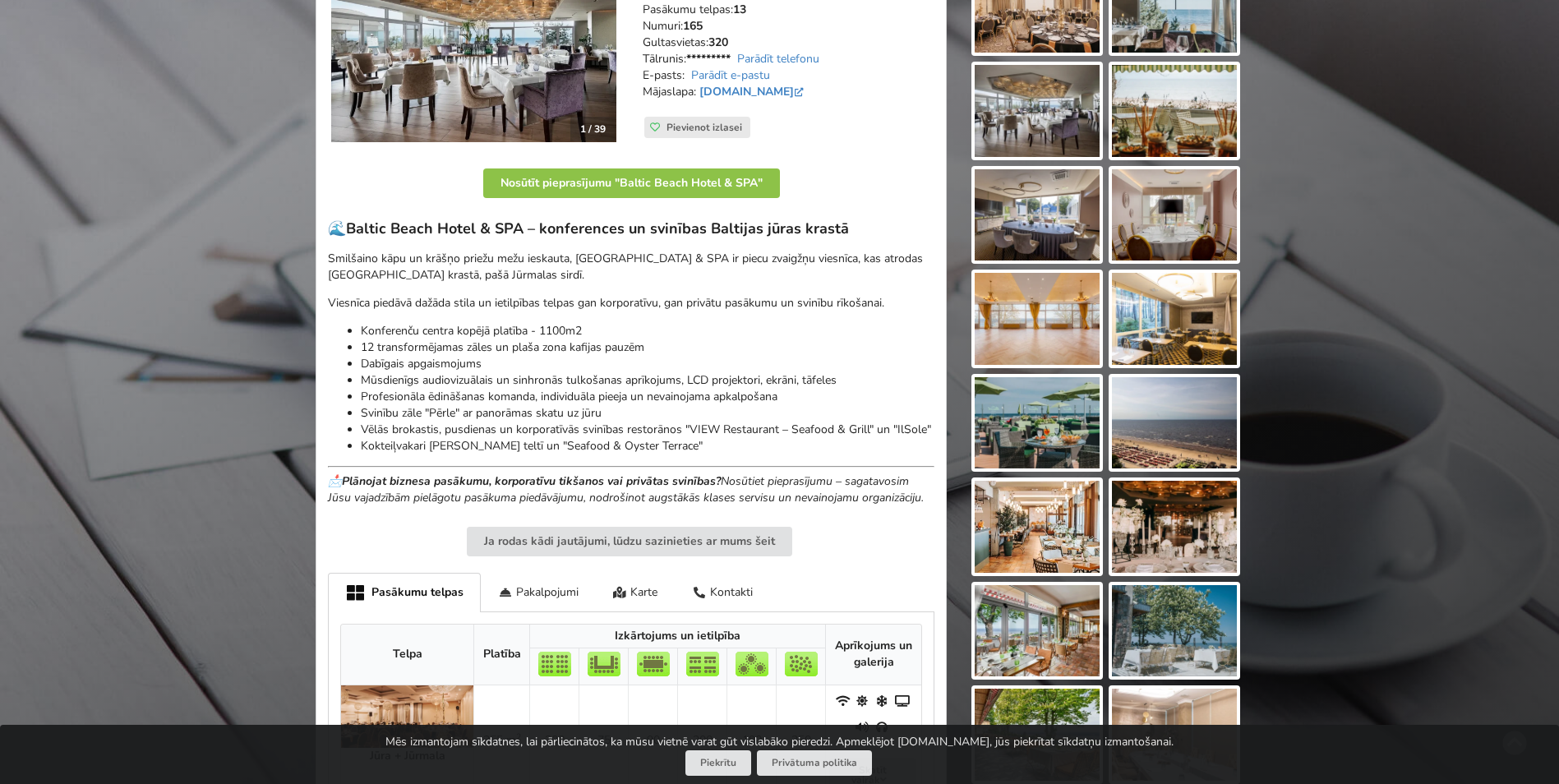
scroll to position [328, 0]
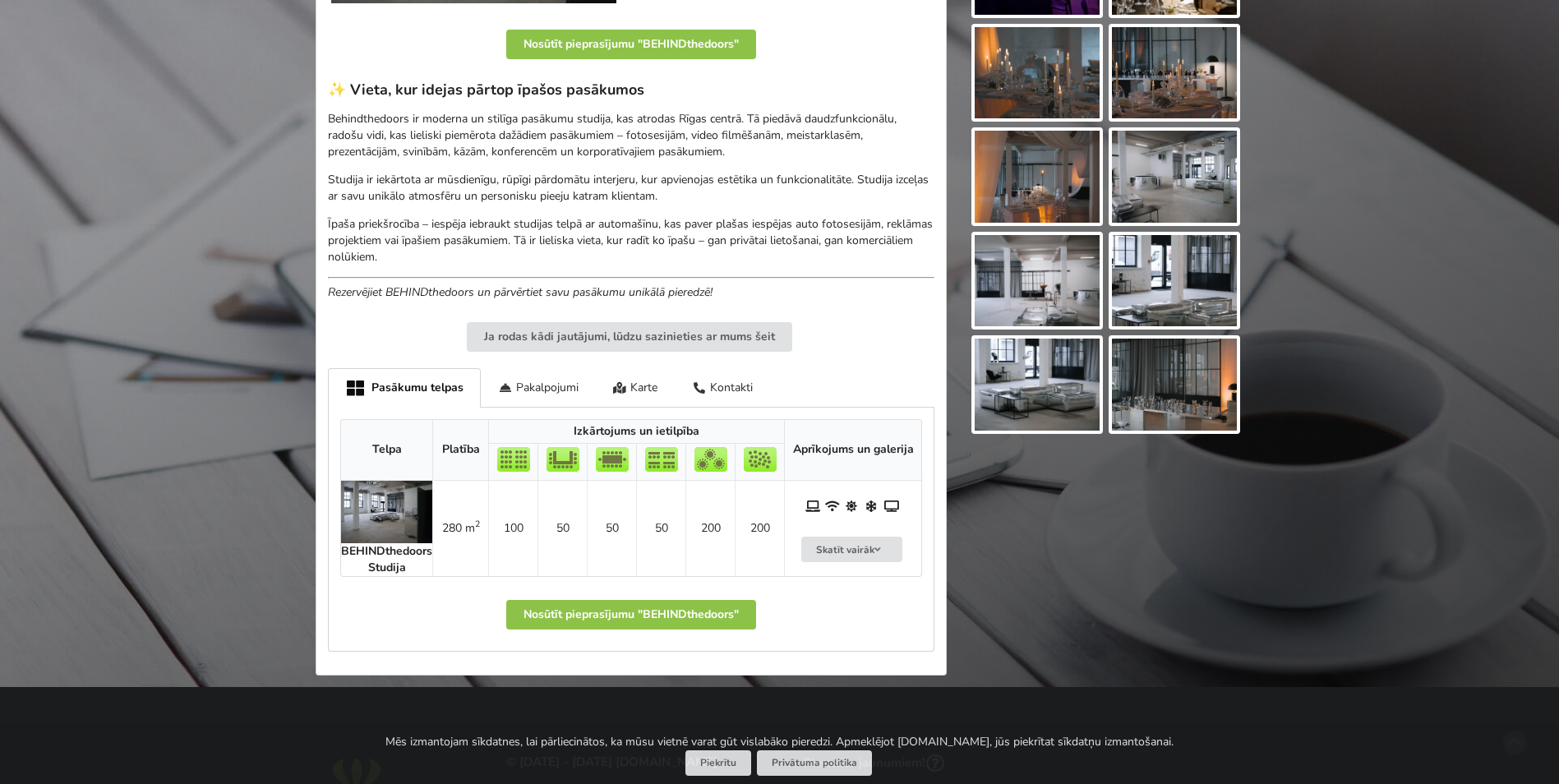
scroll to position [493, 0]
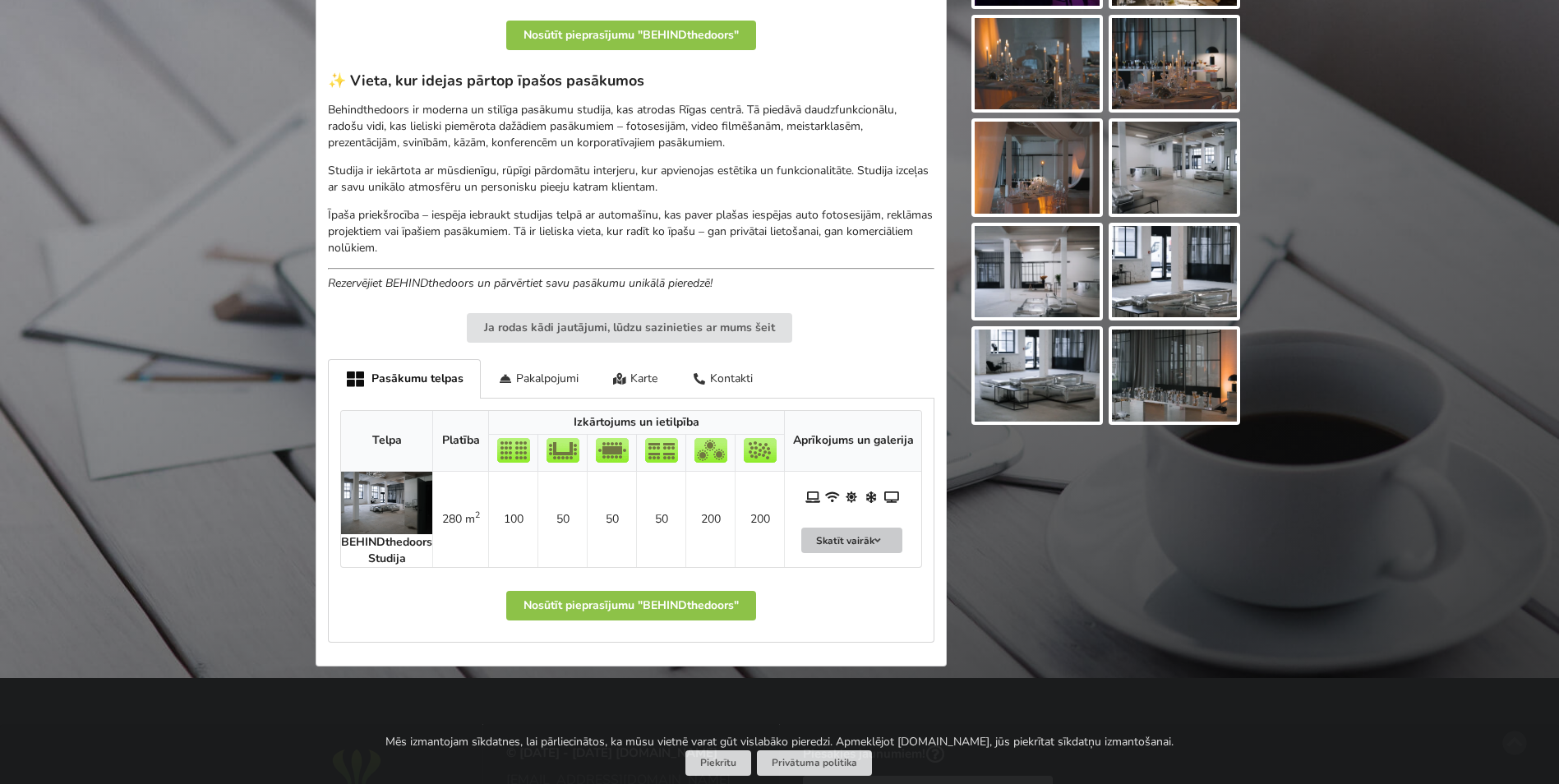
click at [827, 540] on button "Skatīt vairāk" at bounding box center [852, 540] width 102 height 26
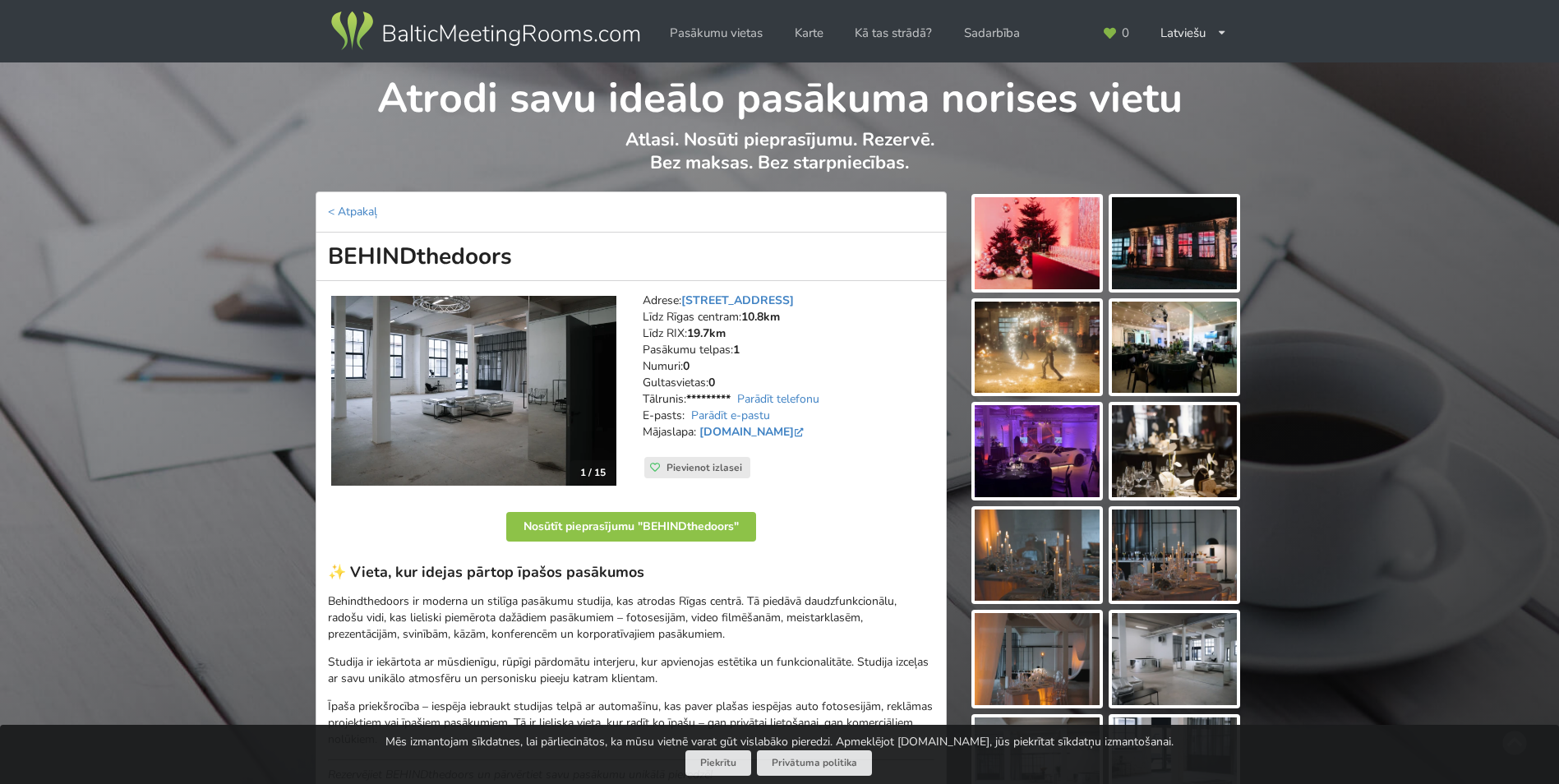
scroll to position [0, 0]
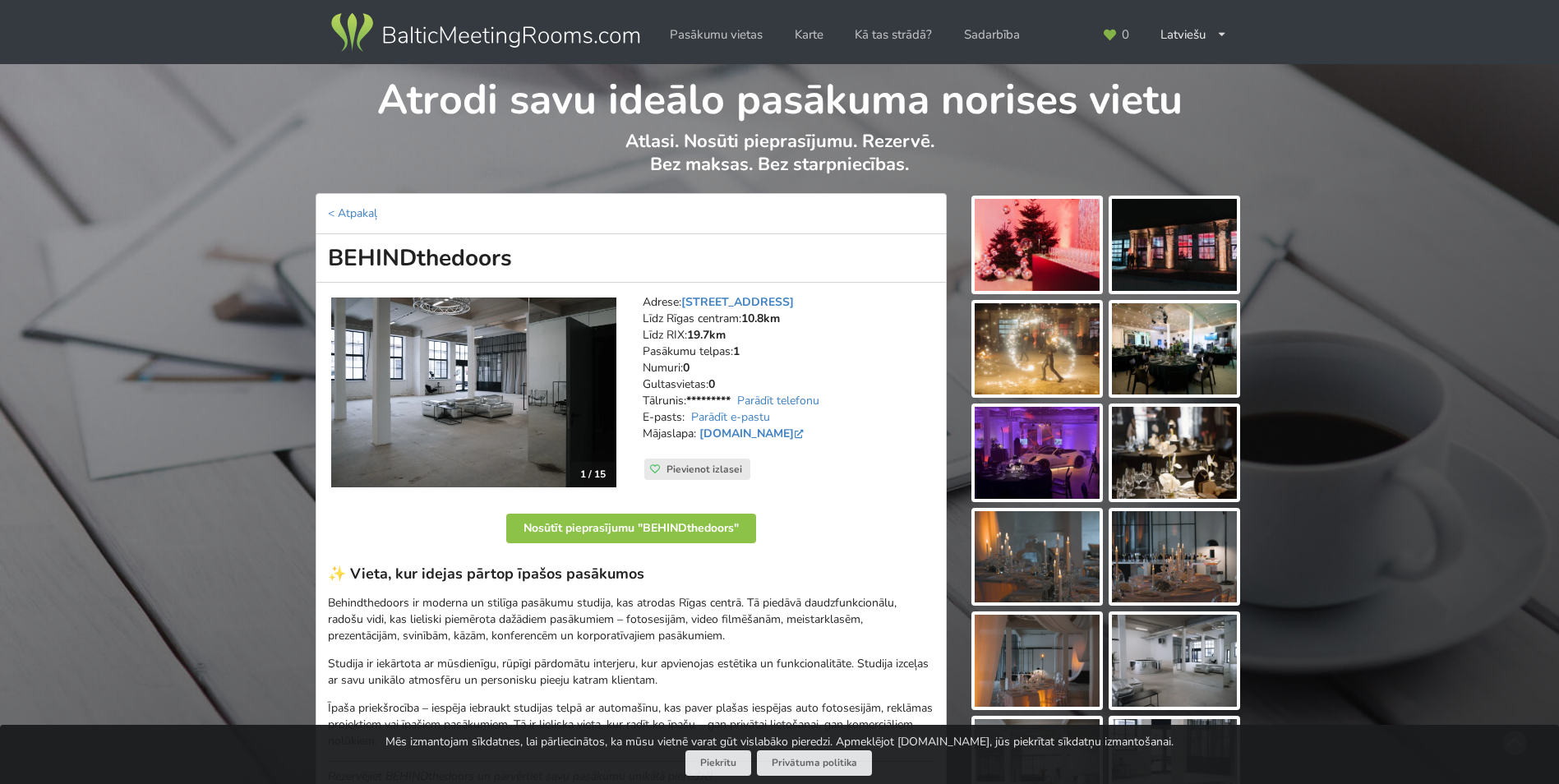
click at [1052, 234] on img at bounding box center [1037, 245] width 125 height 92
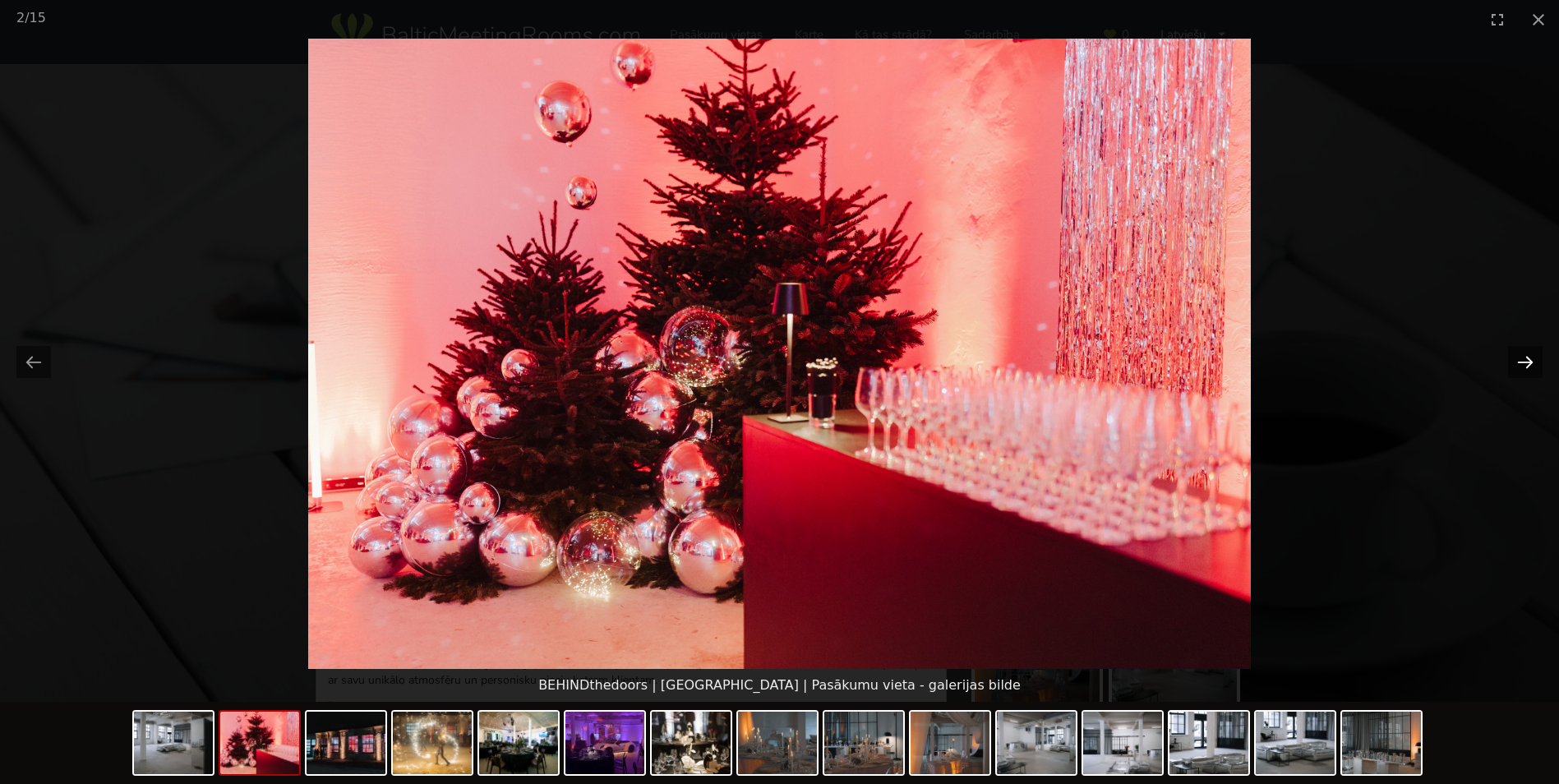
click at [1531, 362] on button "Next slide" at bounding box center [1525, 362] width 34 height 32
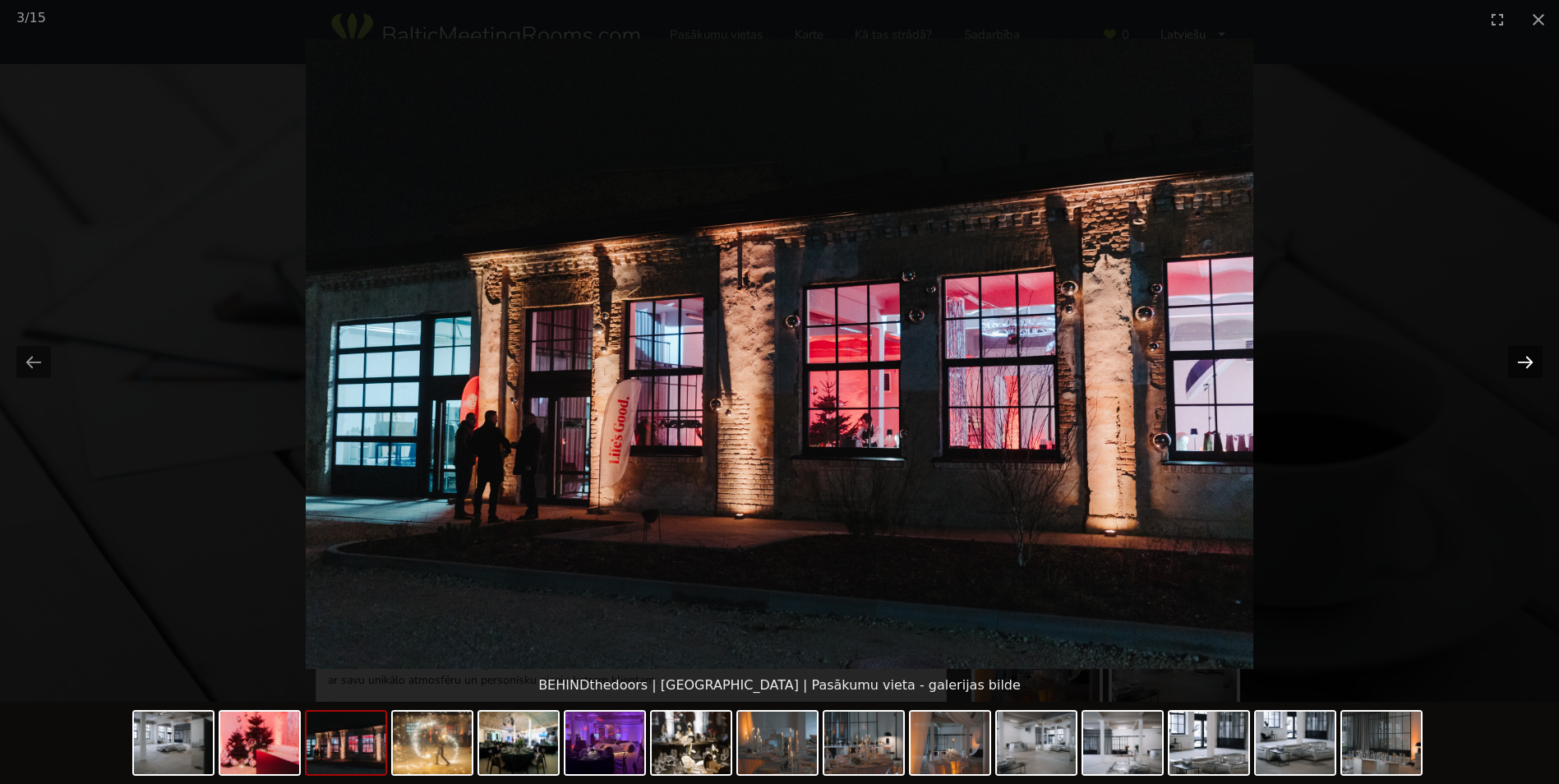
click at [1531, 362] on button "Next slide" at bounding box center [1525, 362] width 34 height 32
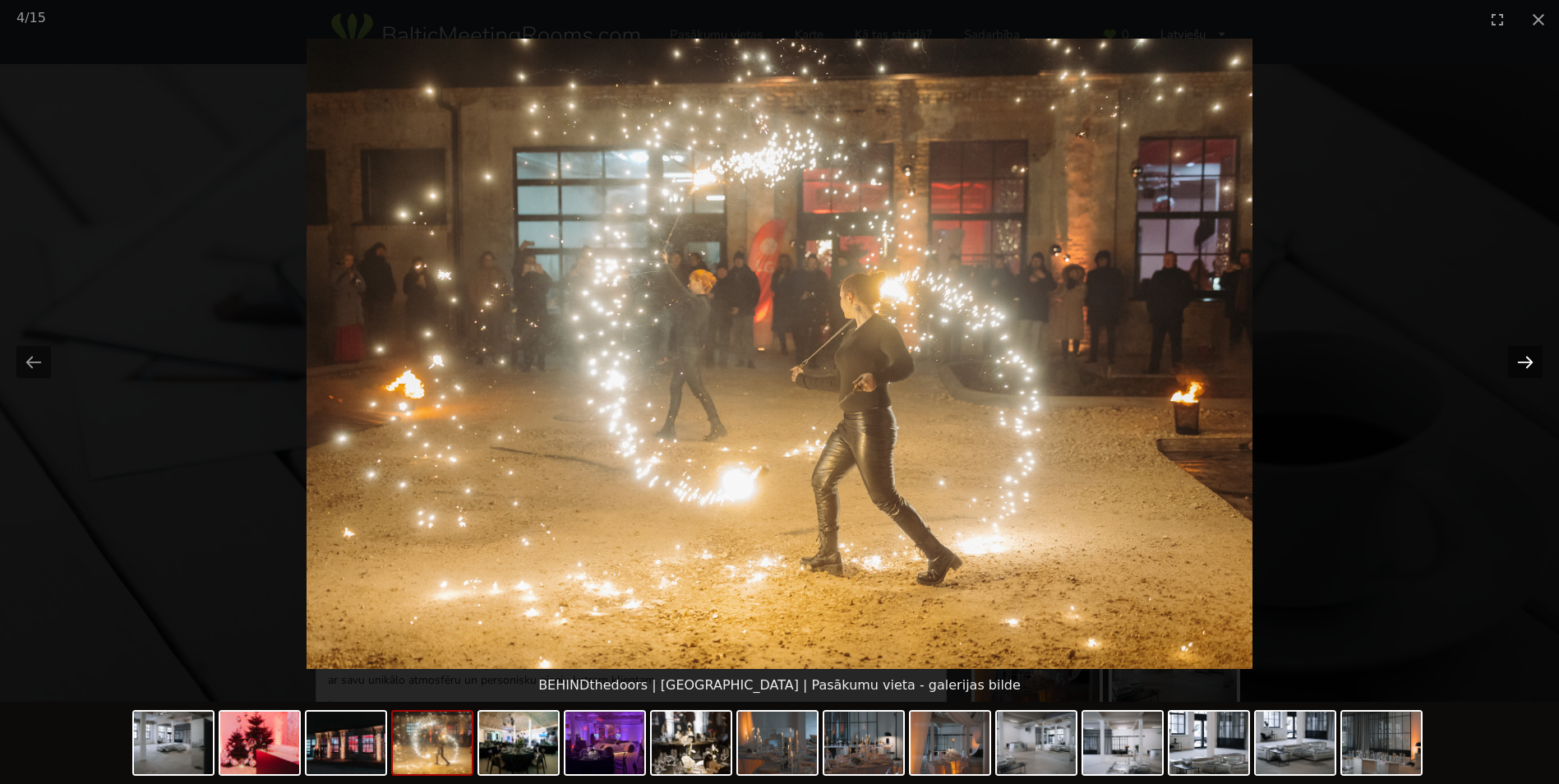
click at [1531, 362] on button "Next slide" at bounding box center [1525, 362] width 34 height 32
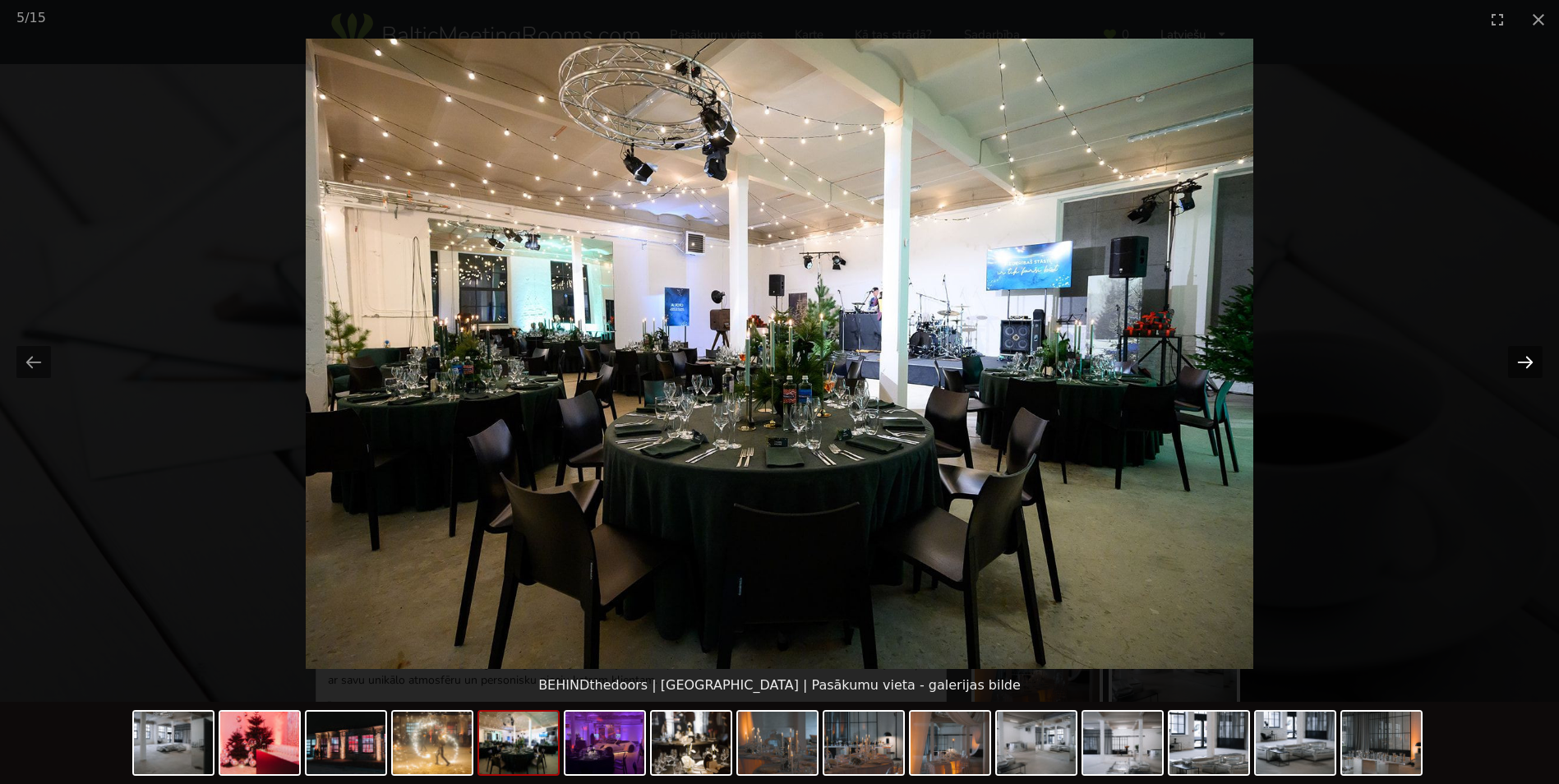
click at [1531, 362] on button "Next slide" at bounding box center [1525, 362] width 34 height 32
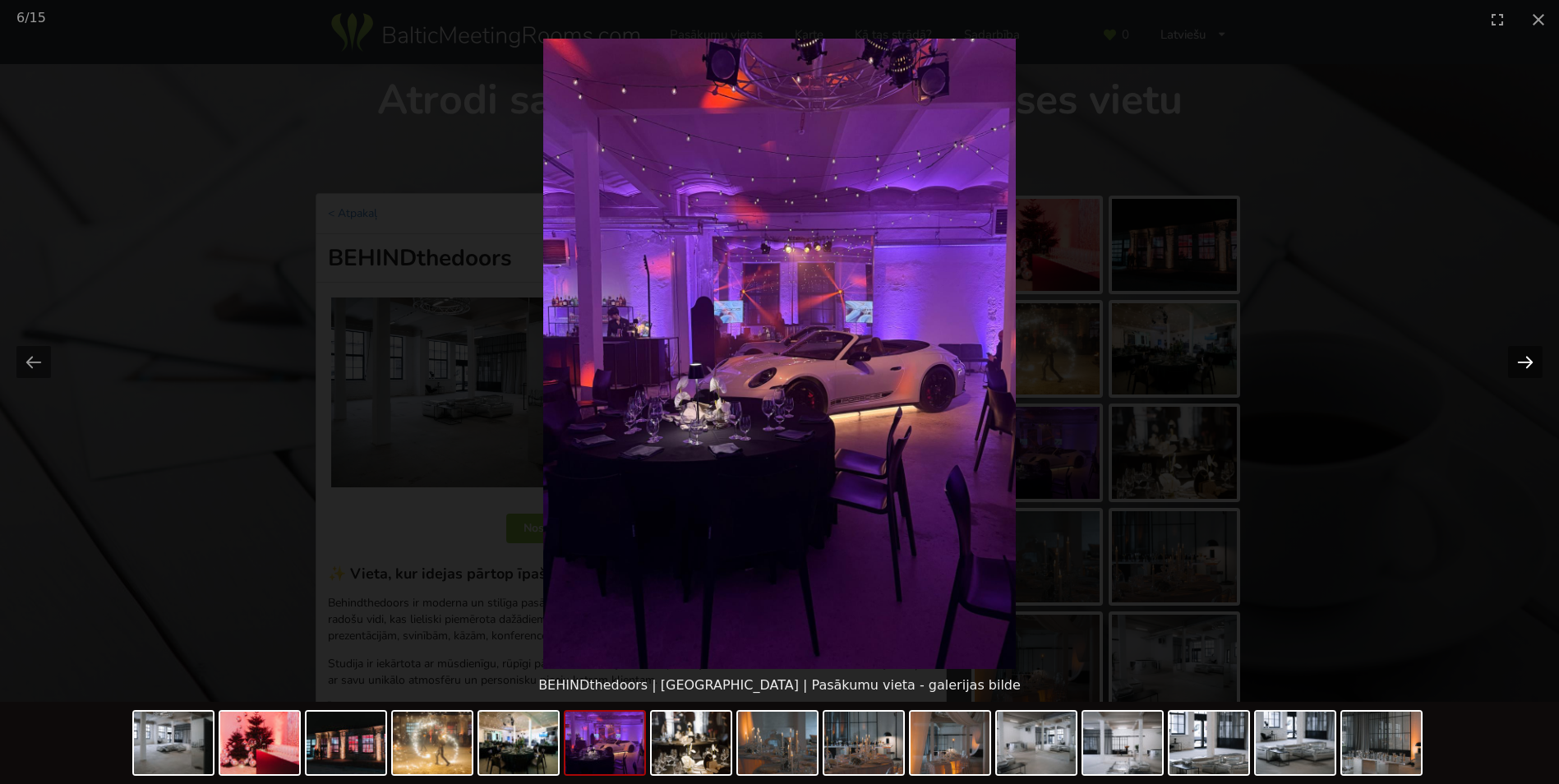
click at [1531, 362] on button "Next slide" at bounding box center [1525, 362] width 34 height 32
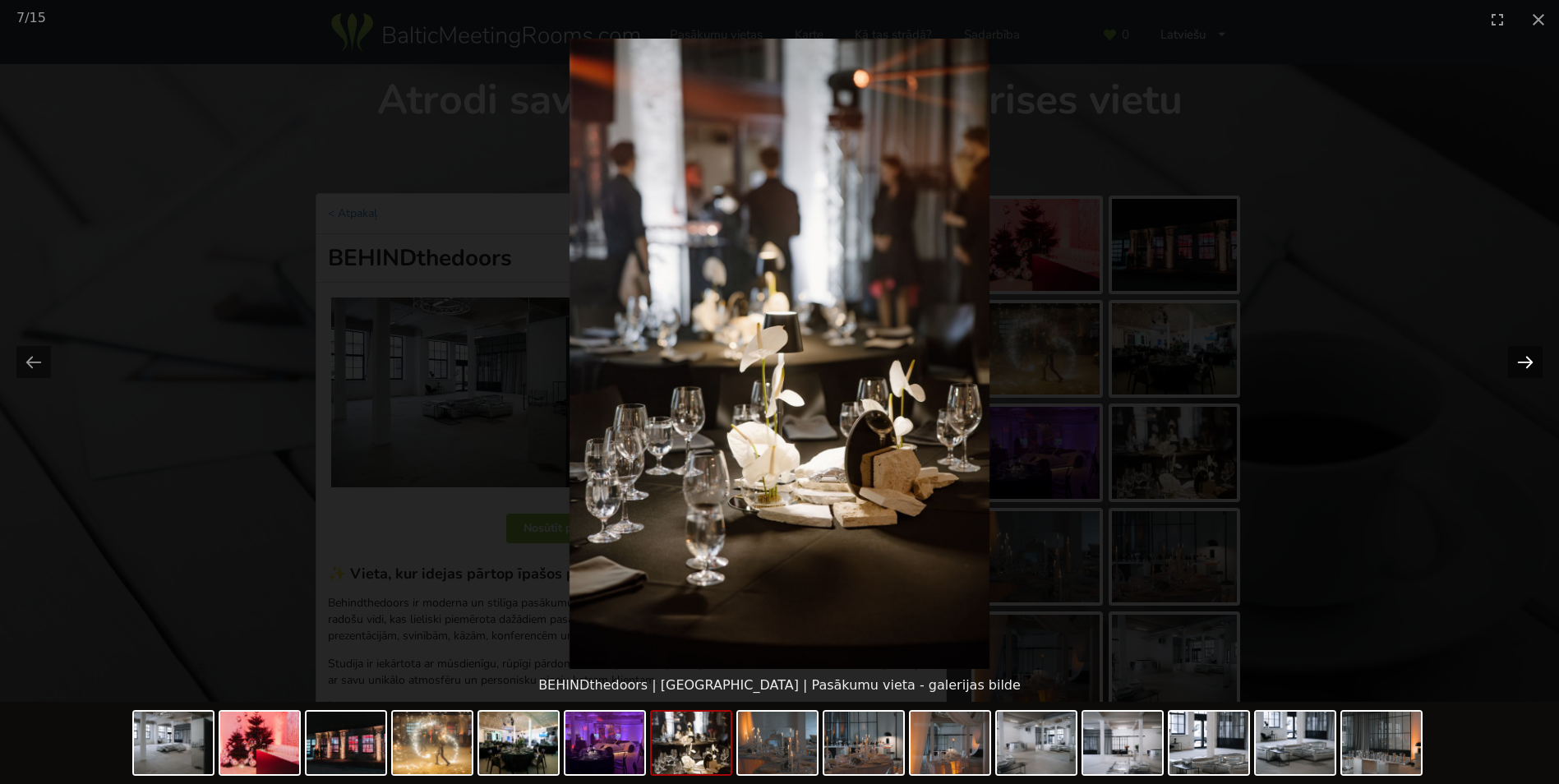
click at [1531, 362] on button "Next slide" at bounding box center [1525, 362] width 34 height 32
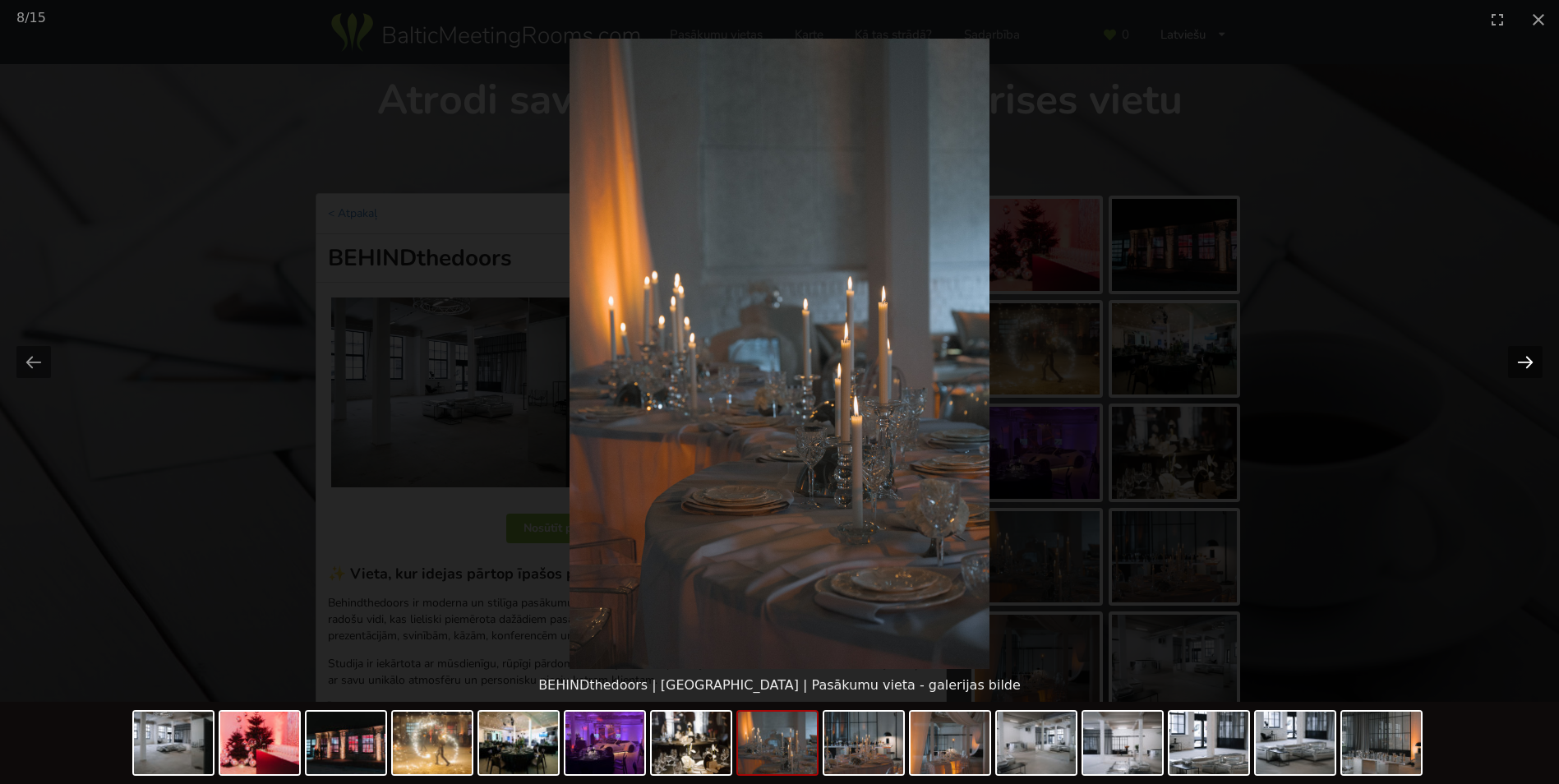
click at [1531, 362] on button "Next slide" at bounding box center [1525, 362] width 34 height 32
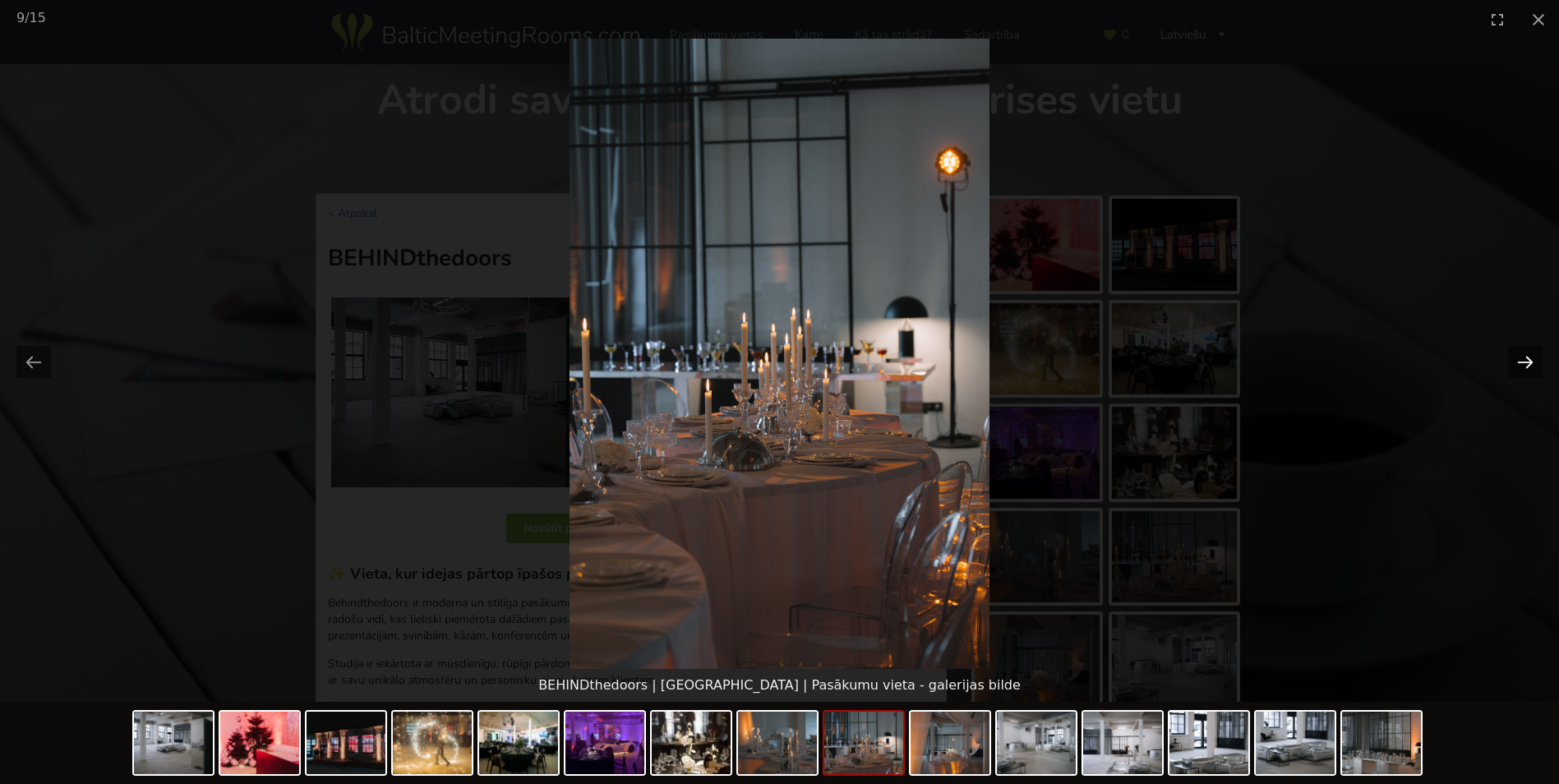
click at [1531, 362] on button "Next slide" at bounding box center [1525, 362] width 34 height 32
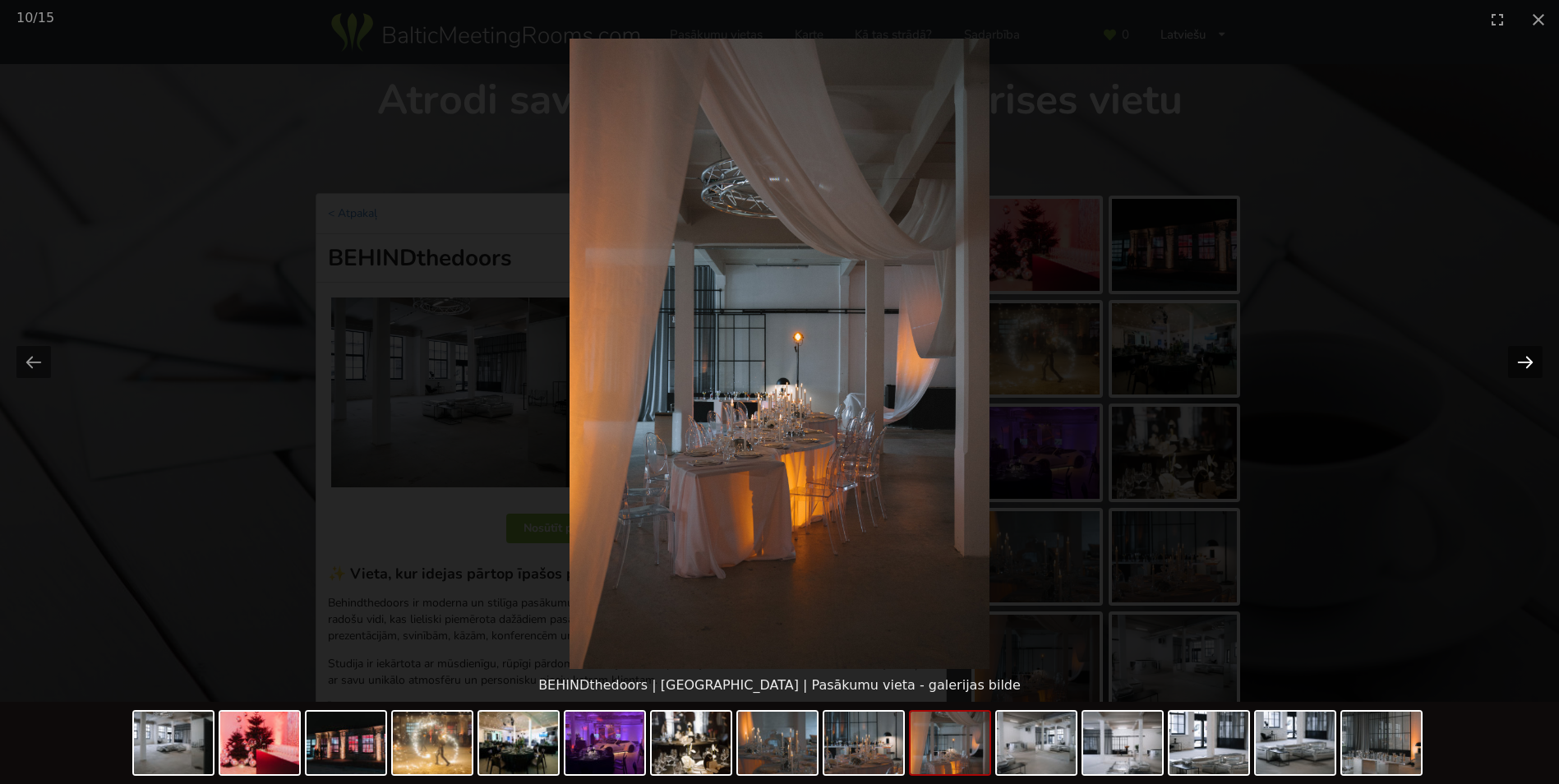
click at [1531, 362] on button "Next slide" at bounding box center [1525, 362] width 34 height 32
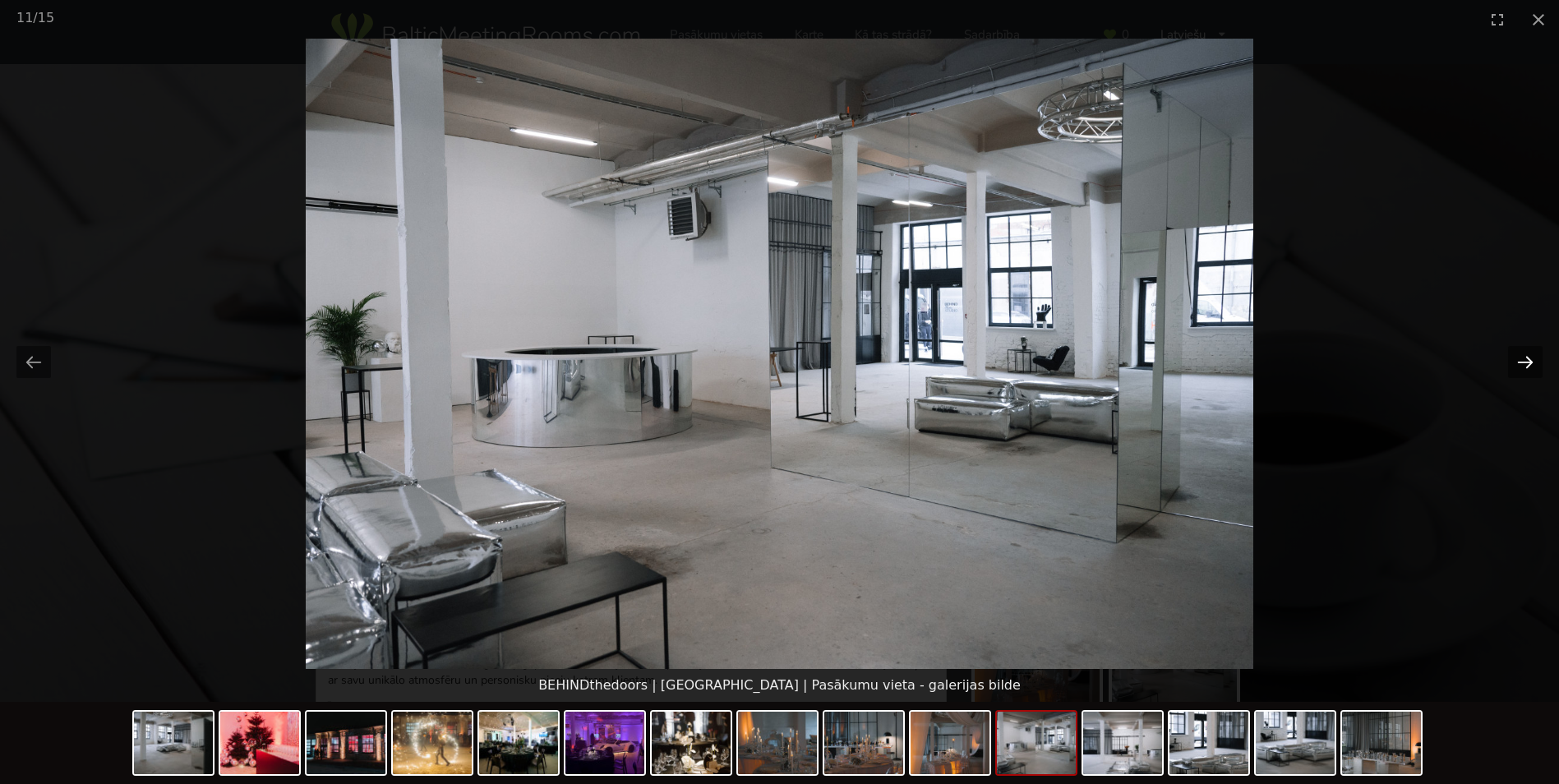
click at [1531, 362] on button "Next slide" at bounding box center [1525, 362] width 34 height 32
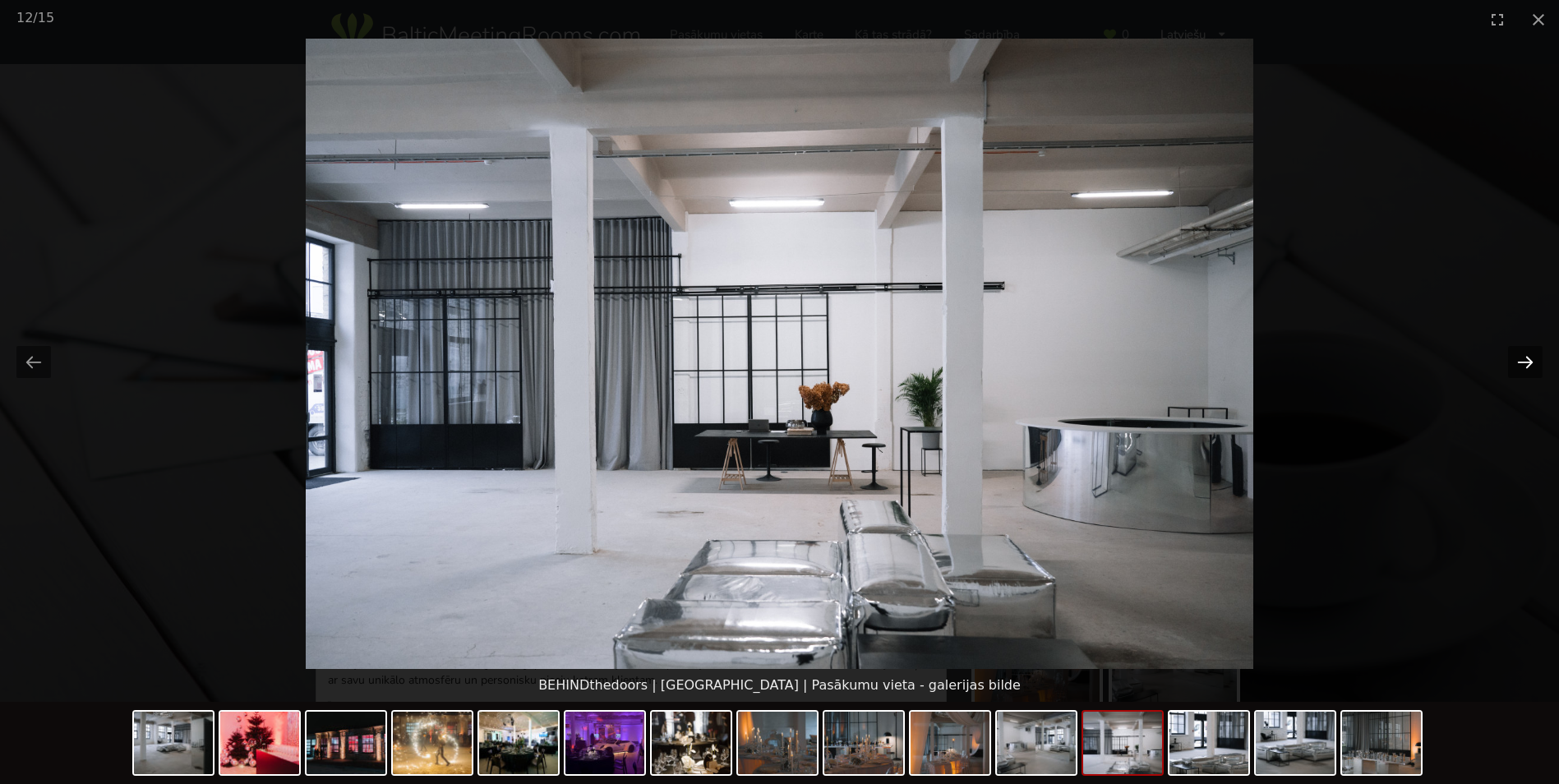
click at [1531, 362] on button "Next slide" at bounding box center [1525, 362] width 34 height 32
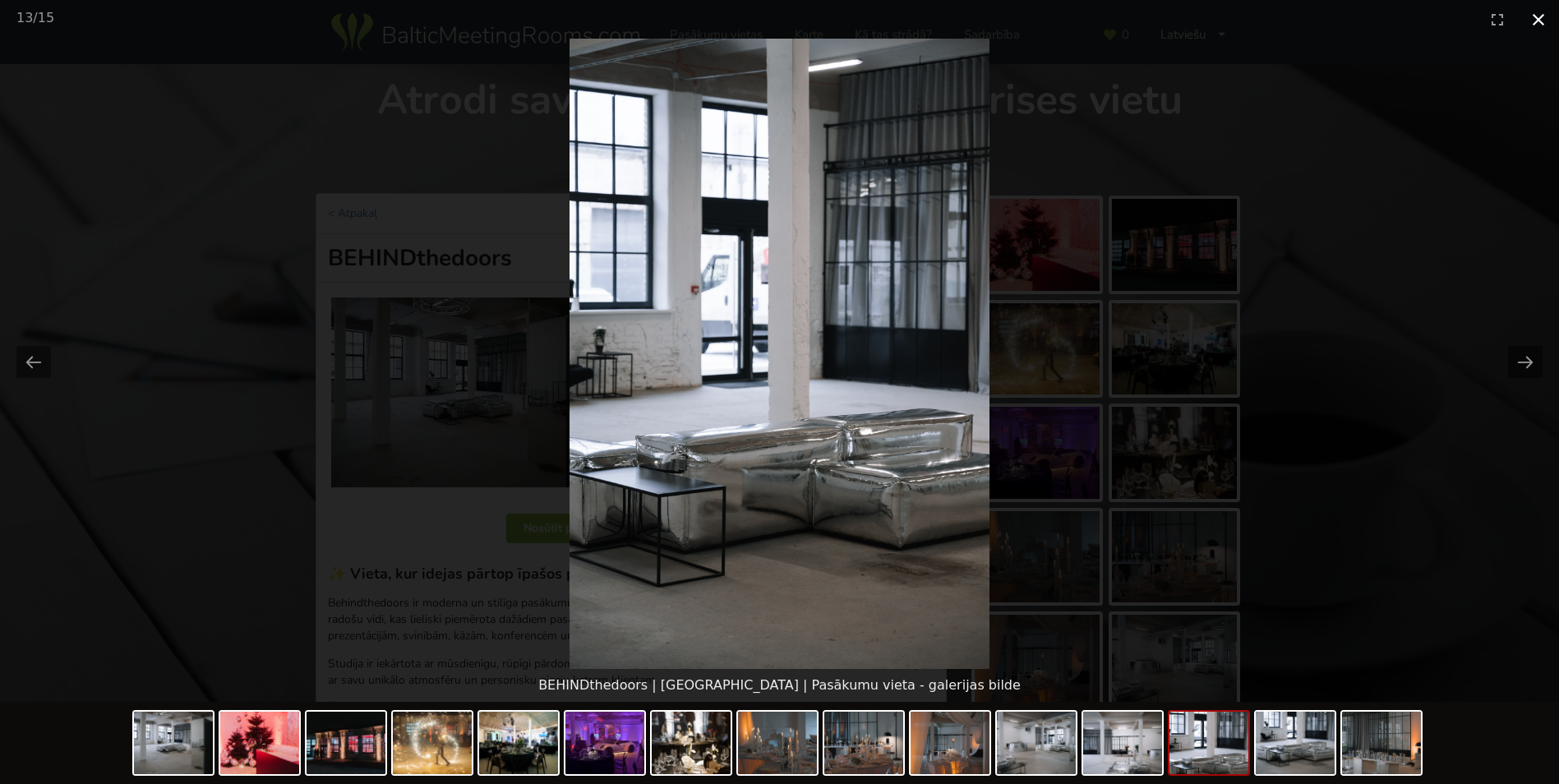
click at [1545, 19] on button "Close gallery" at bounding box center [1539, 19] width 42 height 39
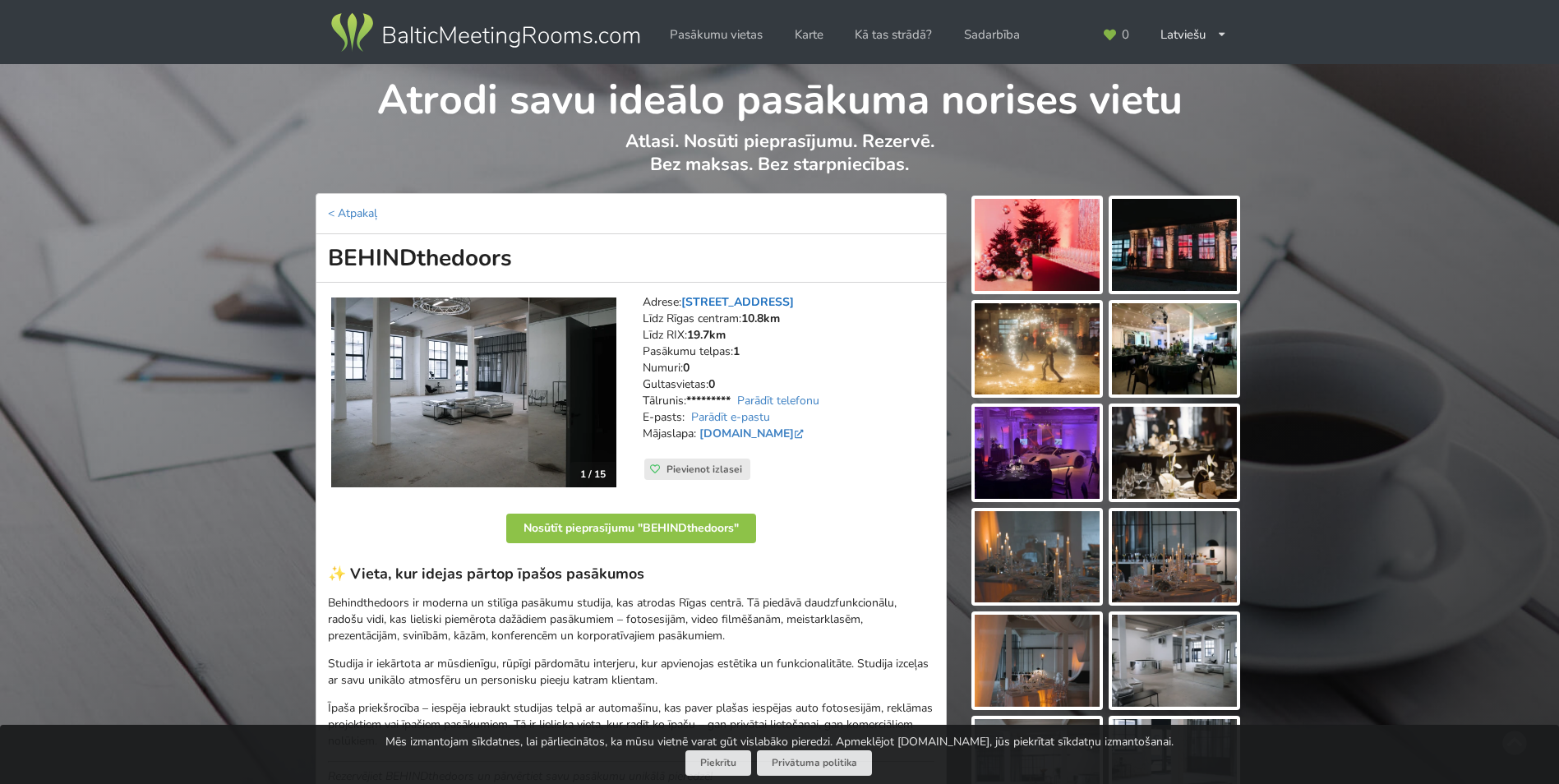
drag, startPoint x: 684, startPoint y: 298, endPoint x: 792, endPoint y: 302, distance: 108.1
click at [792, 302] on address "Adrese: Brīvības gatve 401C, Rīga Līdz Rīgas centram: 10.8km Līdz RIX: 19.7km P…" at bounding box center [789, 376] width 292 height 164
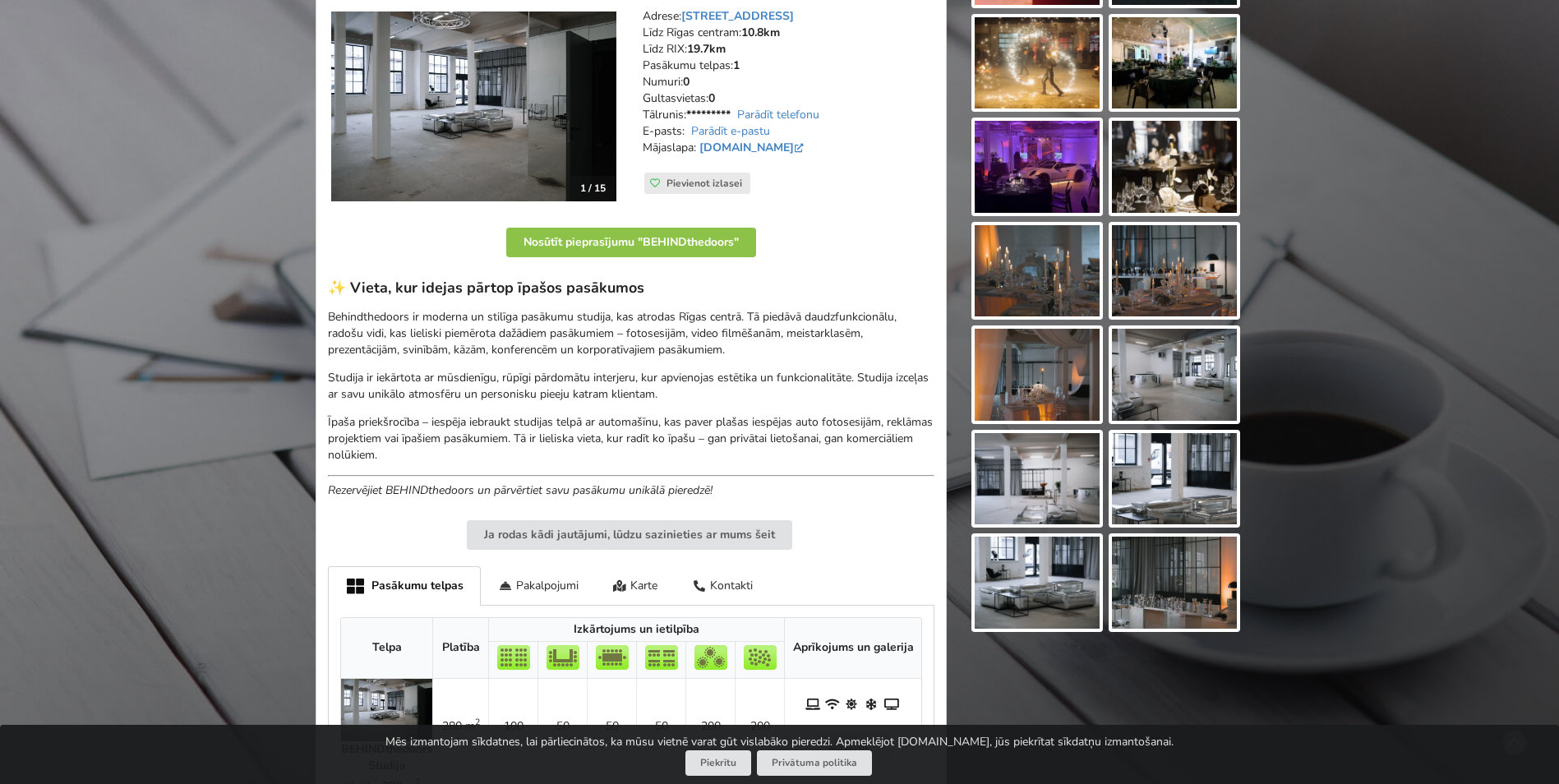
scroll to position [328, 0]
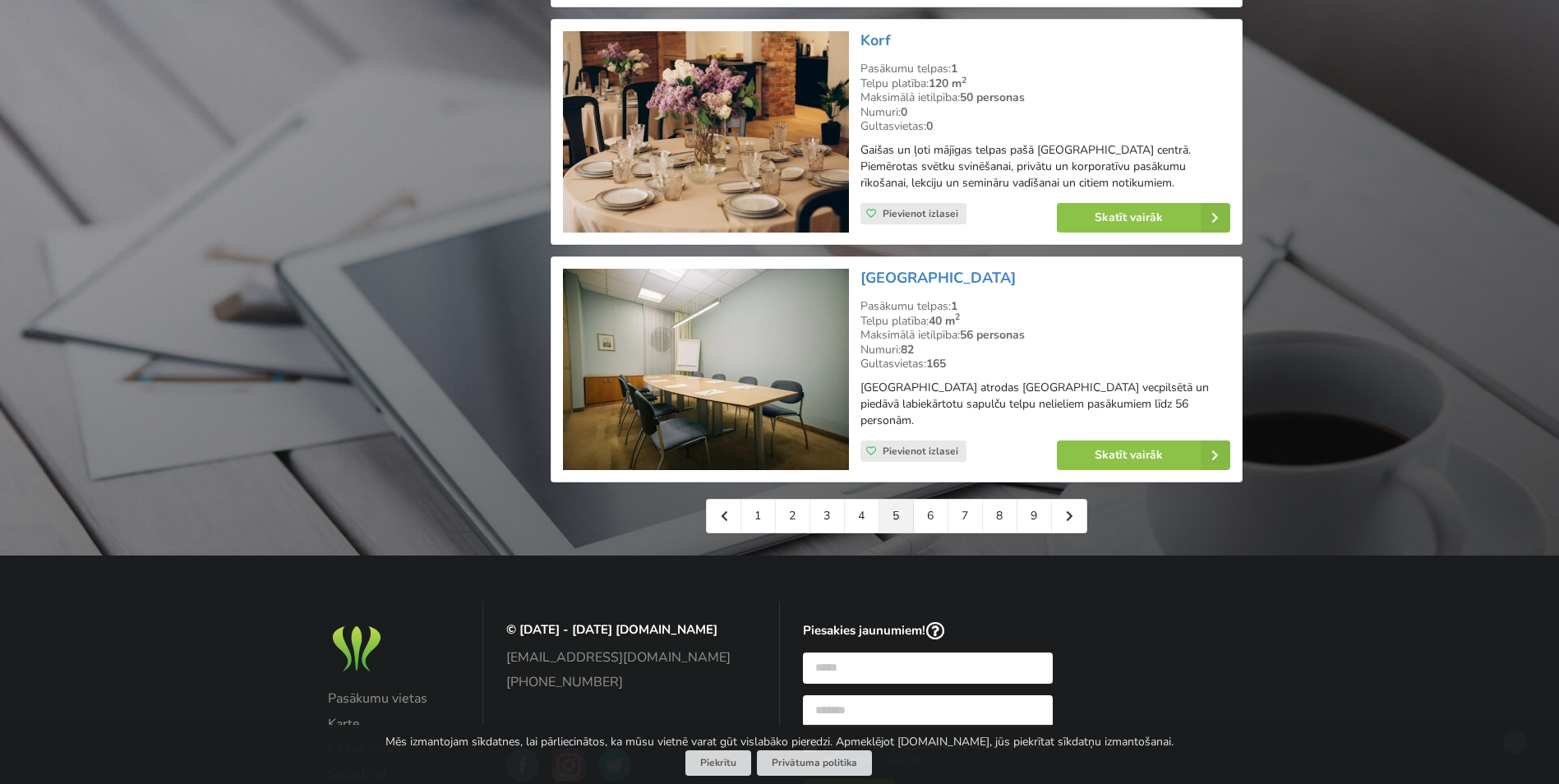
scroll to position [3617, 0]
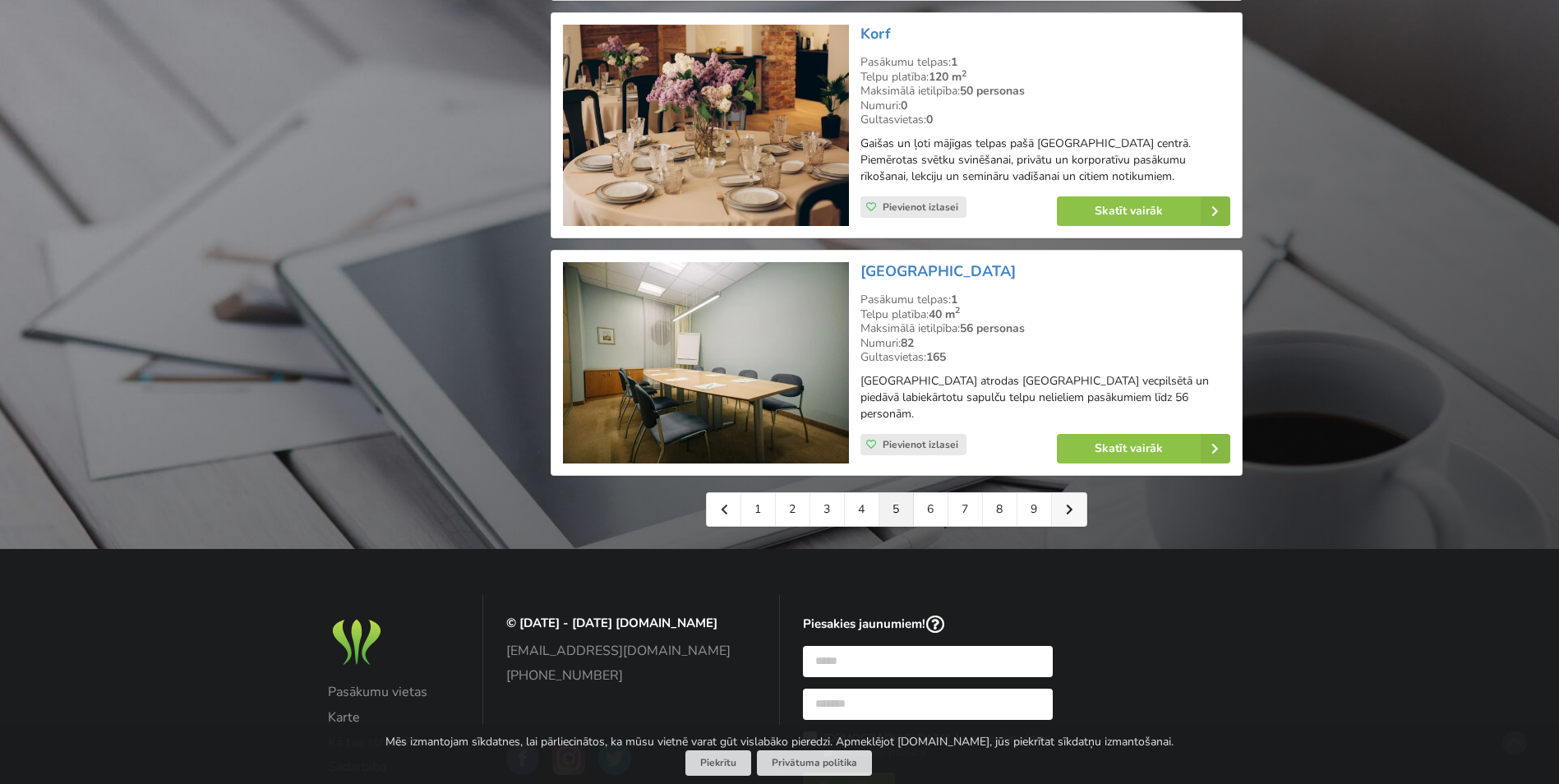
click at [1068, 508] on icon at bounding box center [1070, 509] width 7 height 11
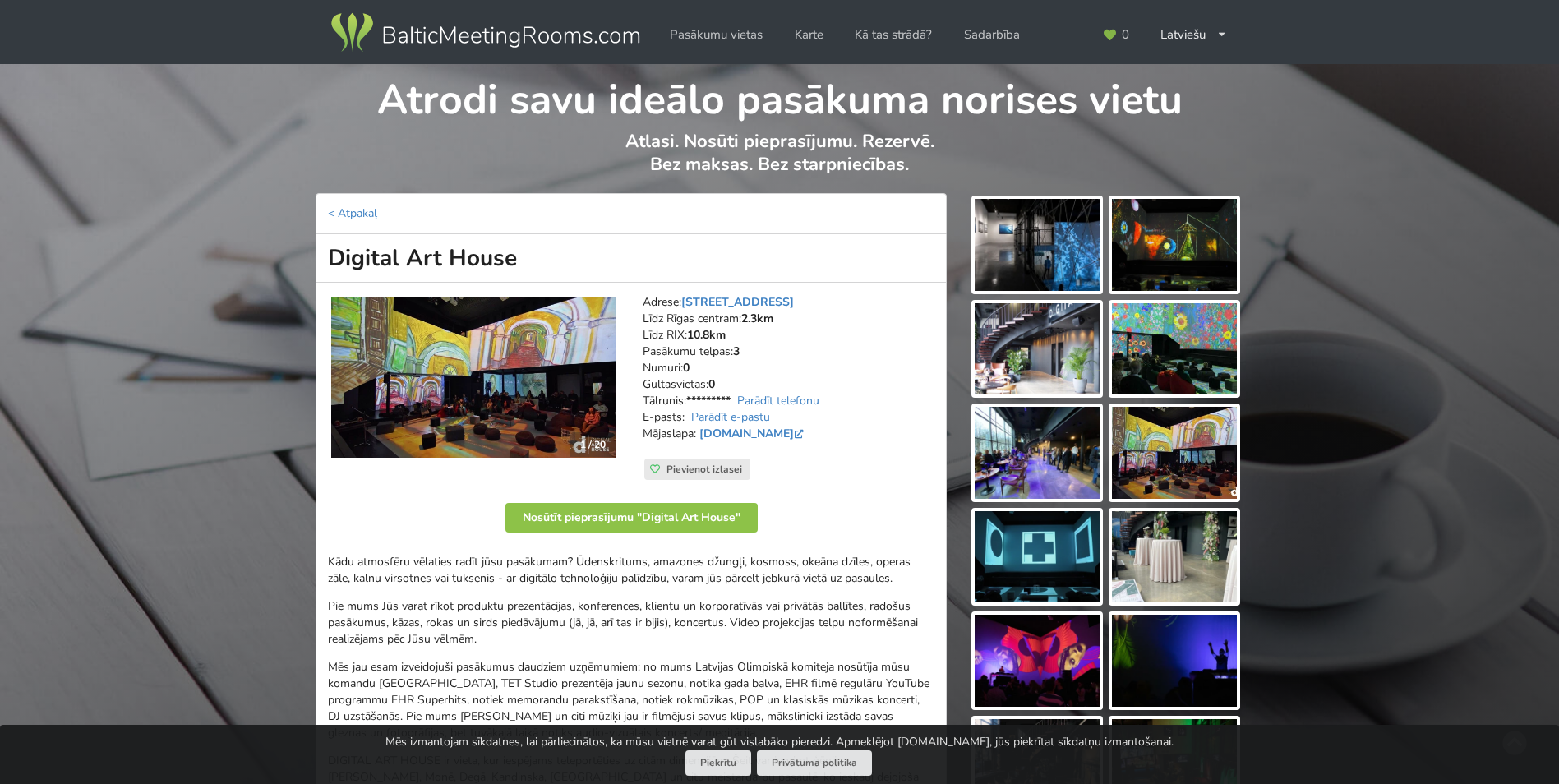
click at [1046, 226] on img at bounding box center [1037, 245] width 125 height 92
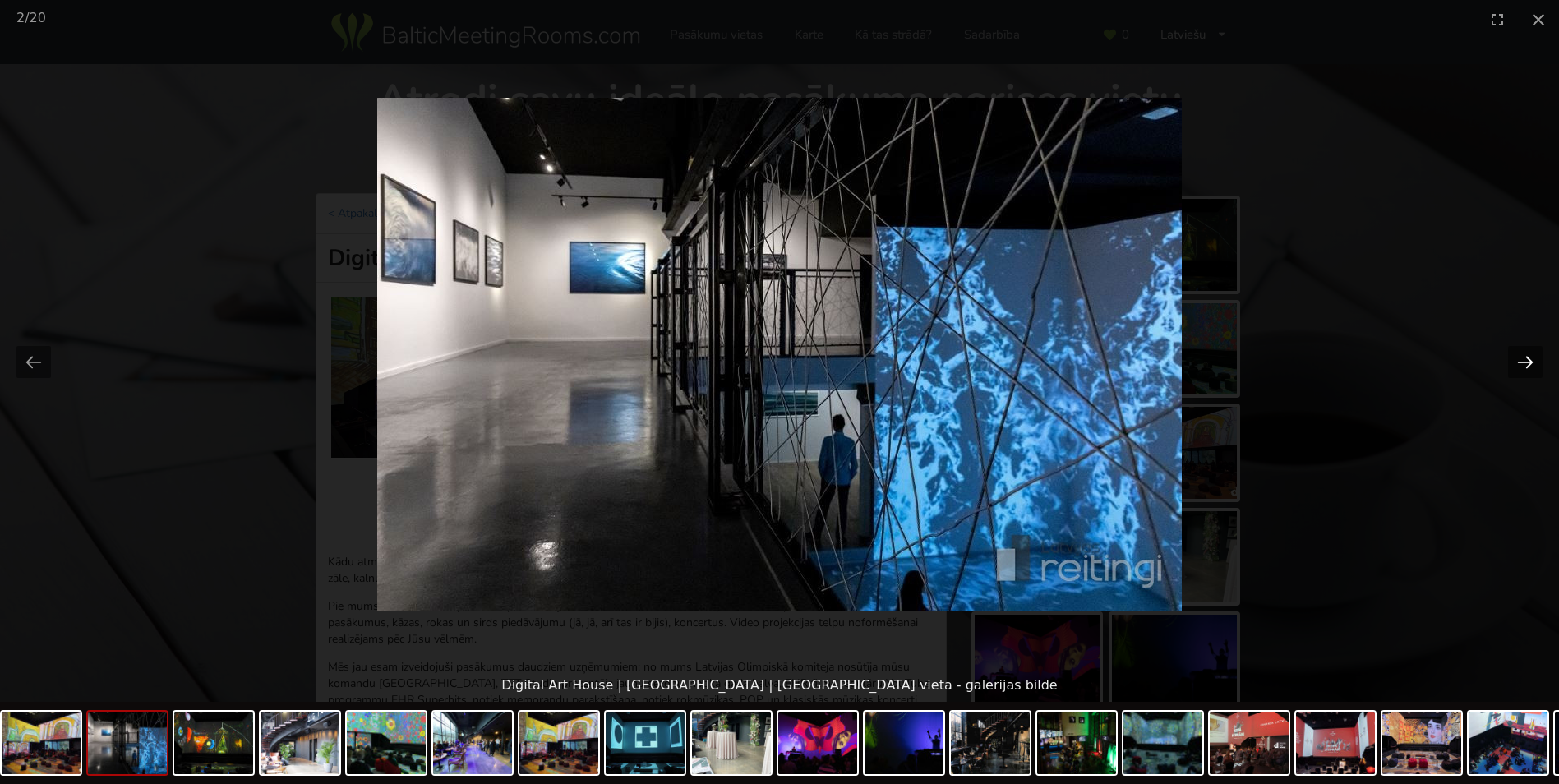
click at [1529, 355] on button "Next slide" at bounding box center [1525, 362] width 34 height 32
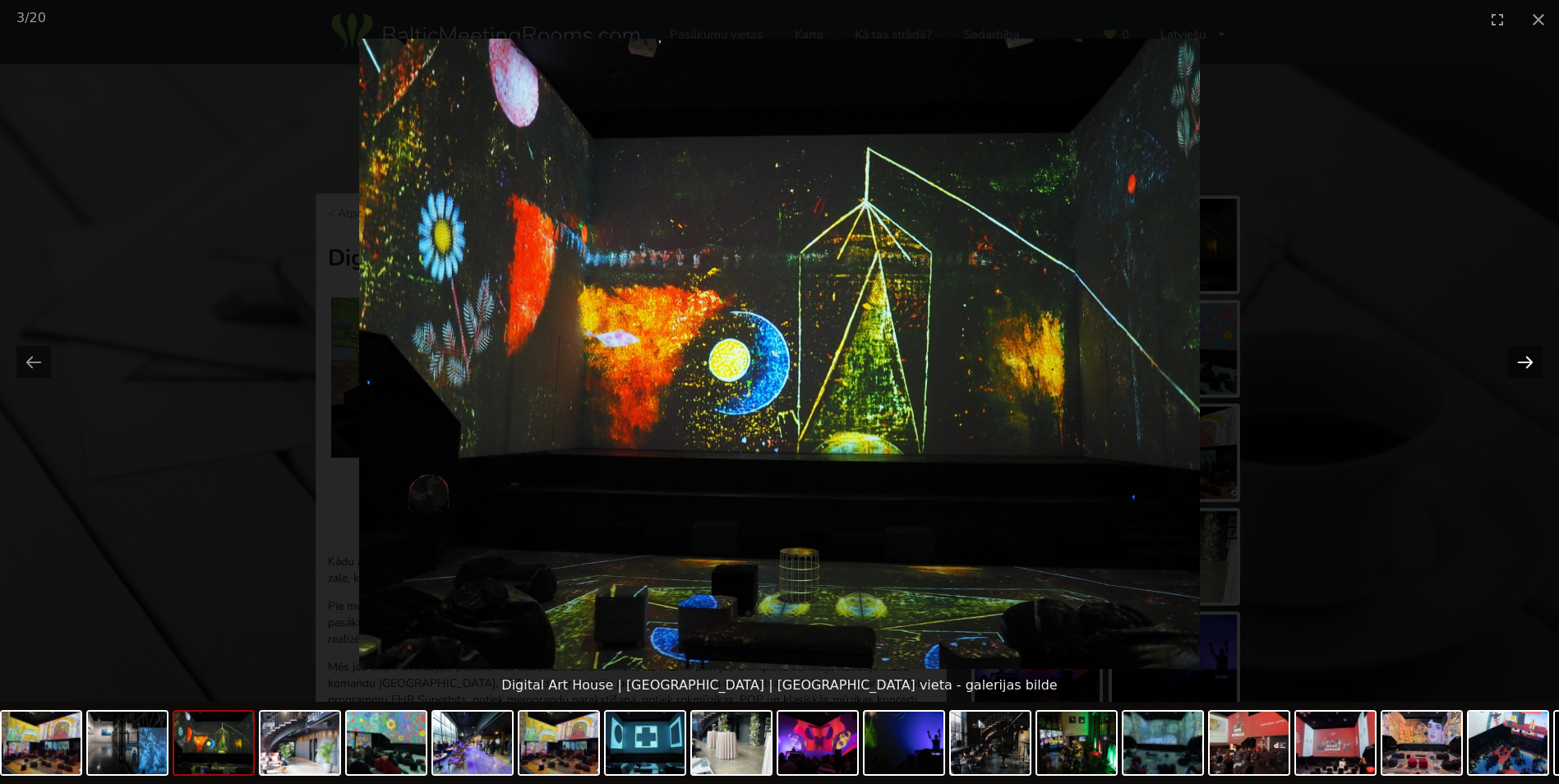
click at [1529, 355] on button "Next slide" at bounding box center [1525, 362] width 34 height 32
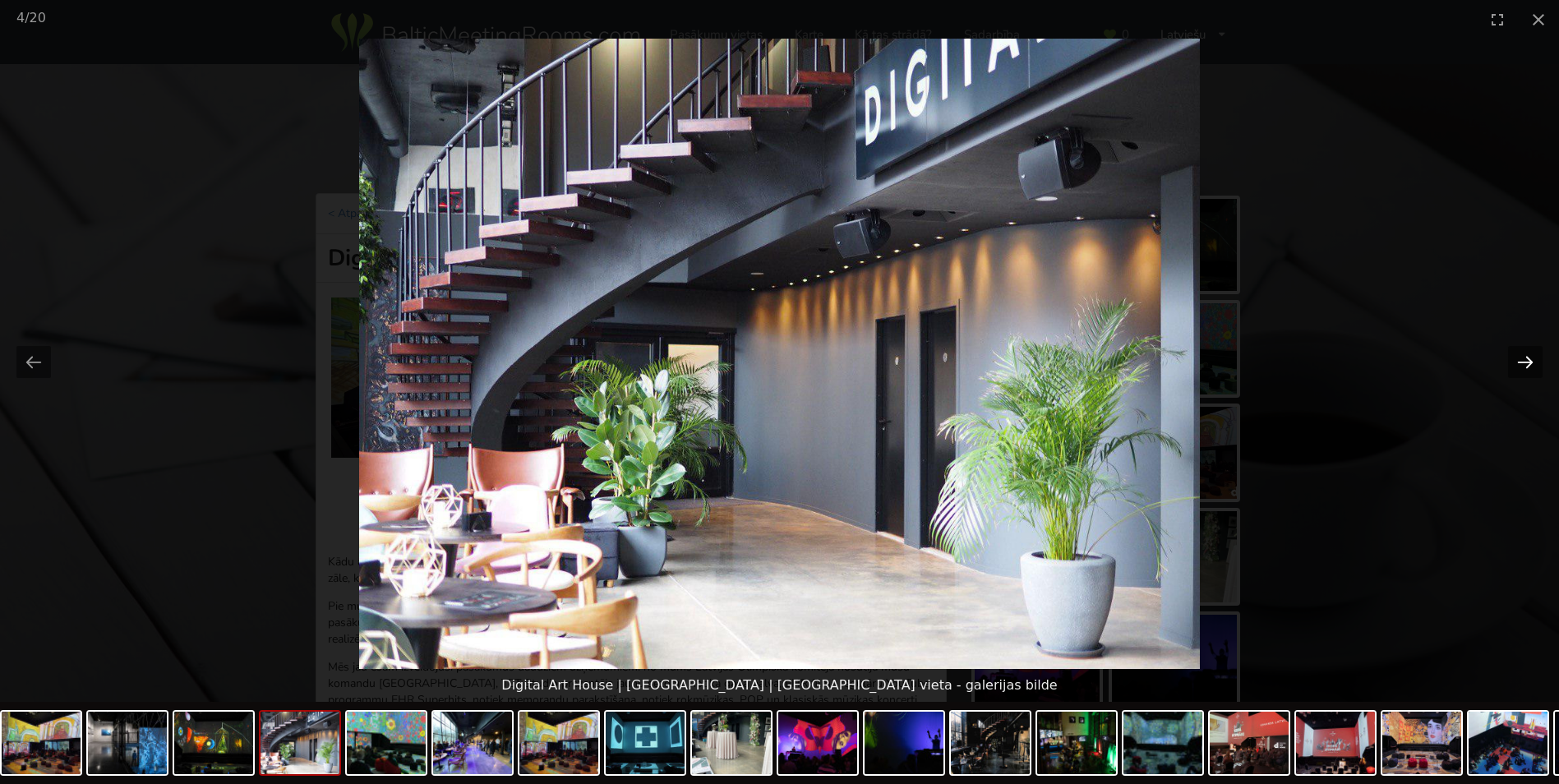
click at [1529, 355] on button "Next slide" at bounding box center [1525, 362] width 34 height 32
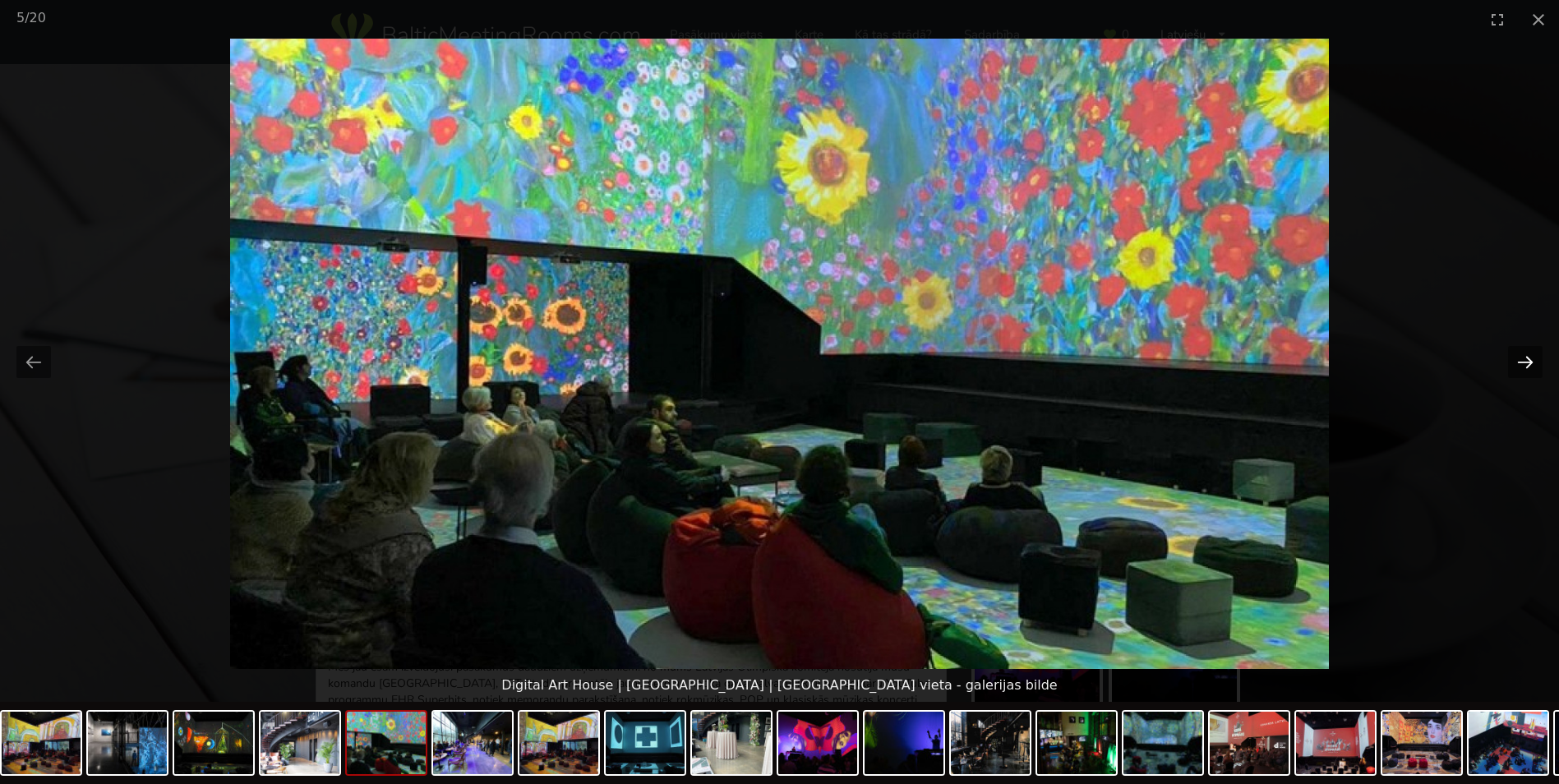
click at [1529, 355] on button "Next slide" at bounding box center [1525, 362] width 34 height 32
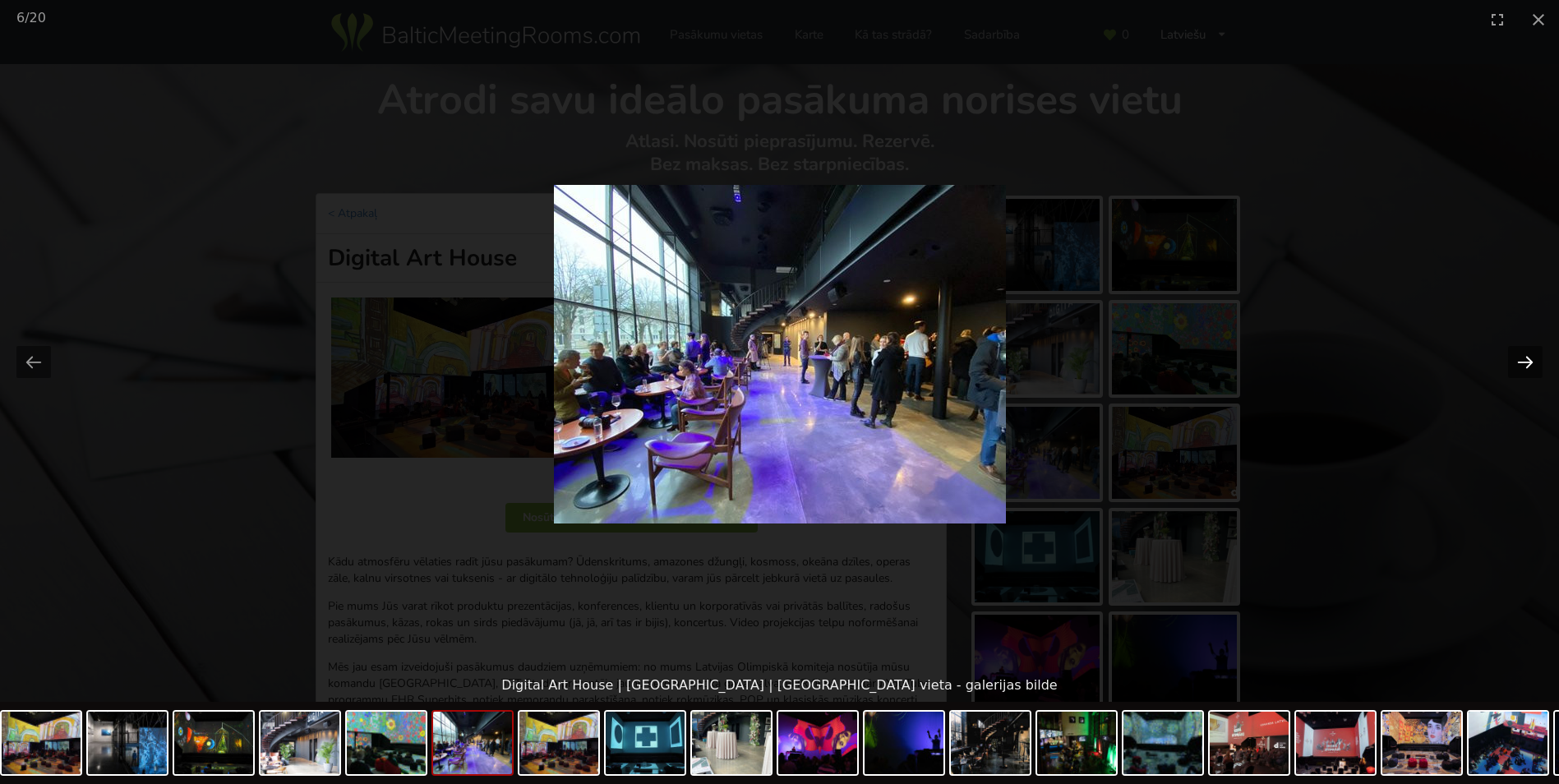
click at [1529, 355] on button "Next slide" at bounding box center [1525, 362] width 34 height 32
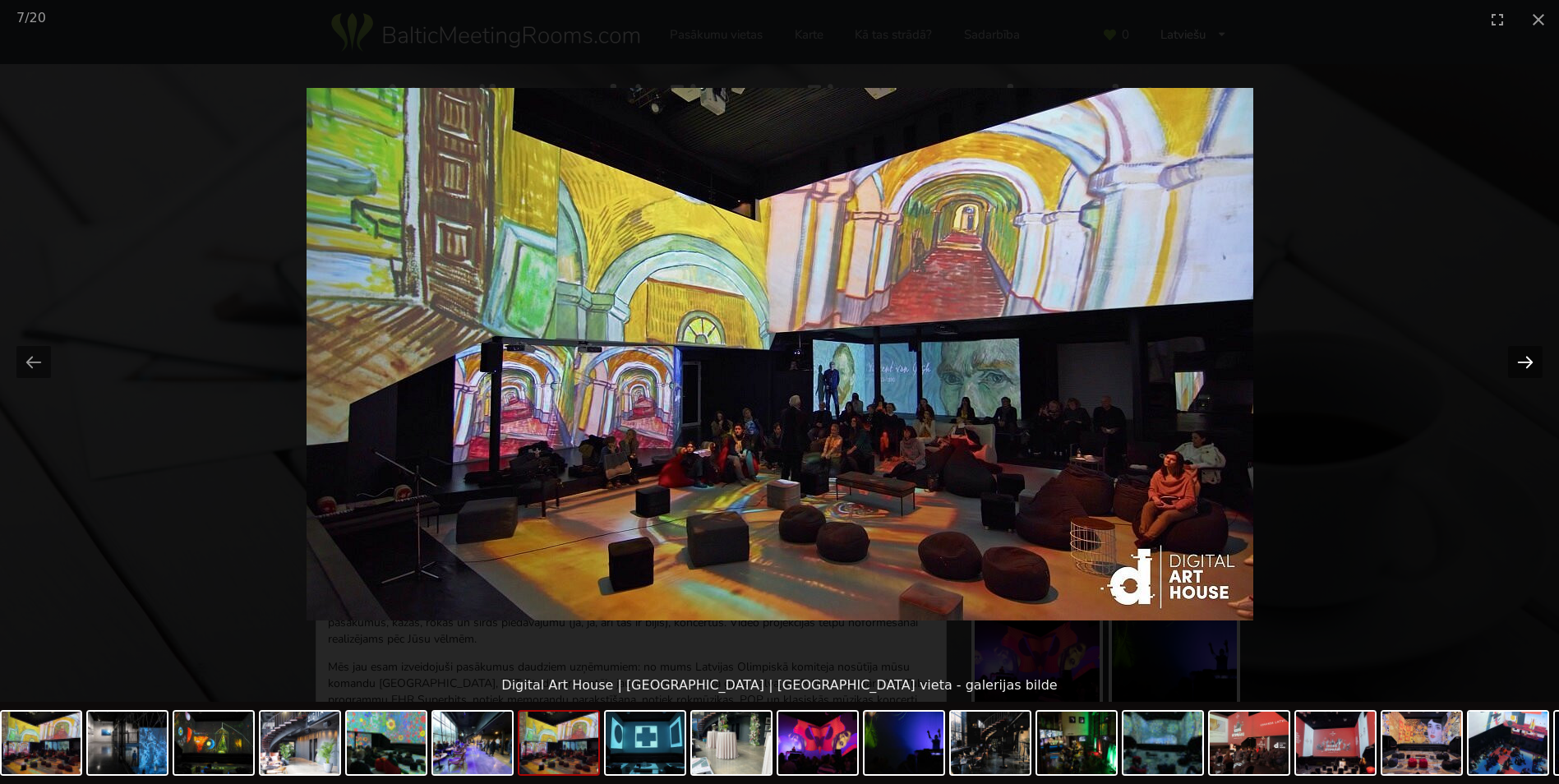
click at [1529, 355] on button "Next slide" at bounding box center [1525, 362] width 34 height 32
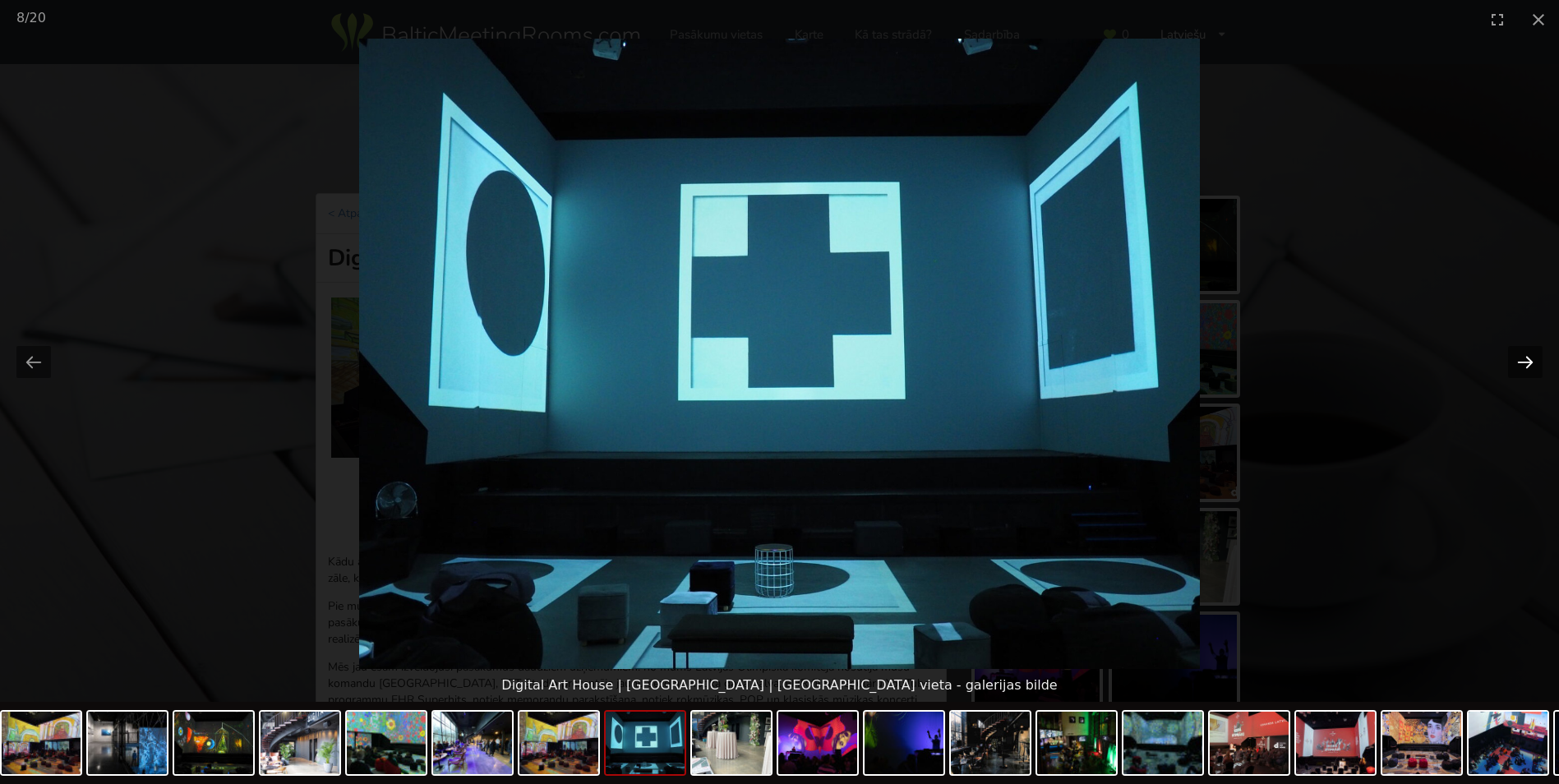
click at [1529, 355] on button "Next slide" at bounding box center [1525, 362] width 34 height 32
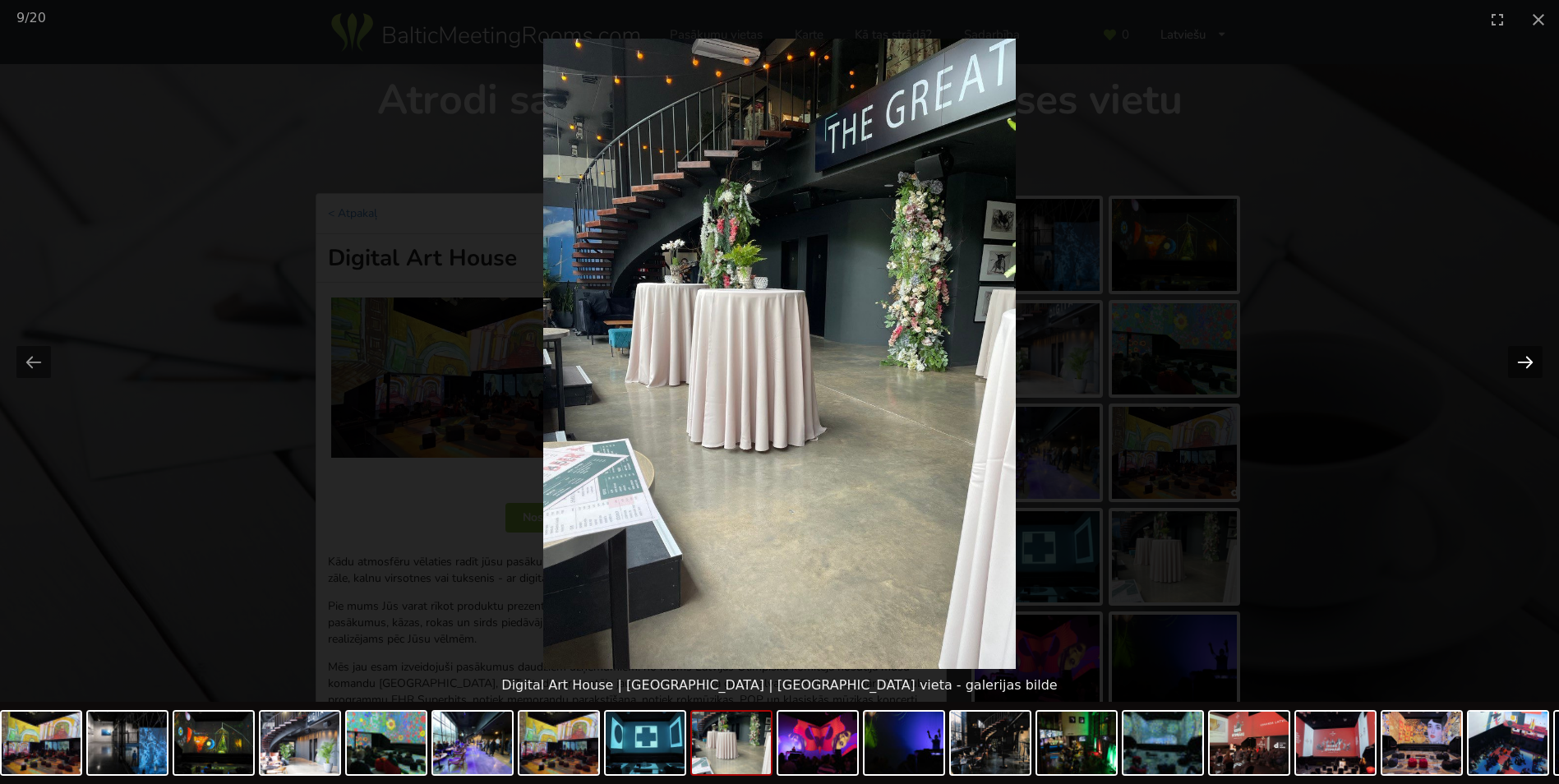
click at [1529, 355] on button "Next slide" at bounding box center [1525, 362] width 34 height 32
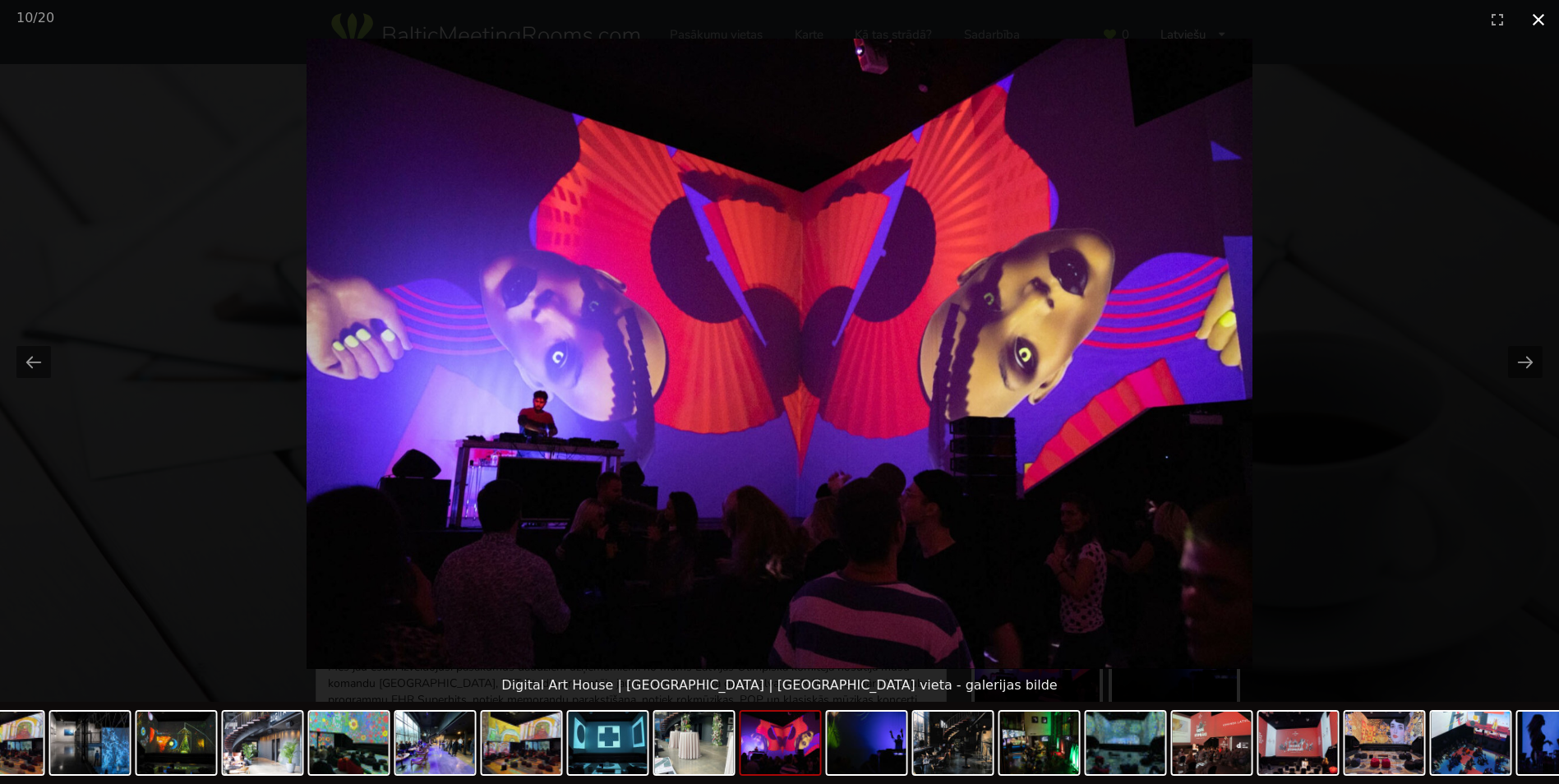
click at [1543, 18] on button "Close gallery" at bounding box center [1539, 19] width 42 height 39
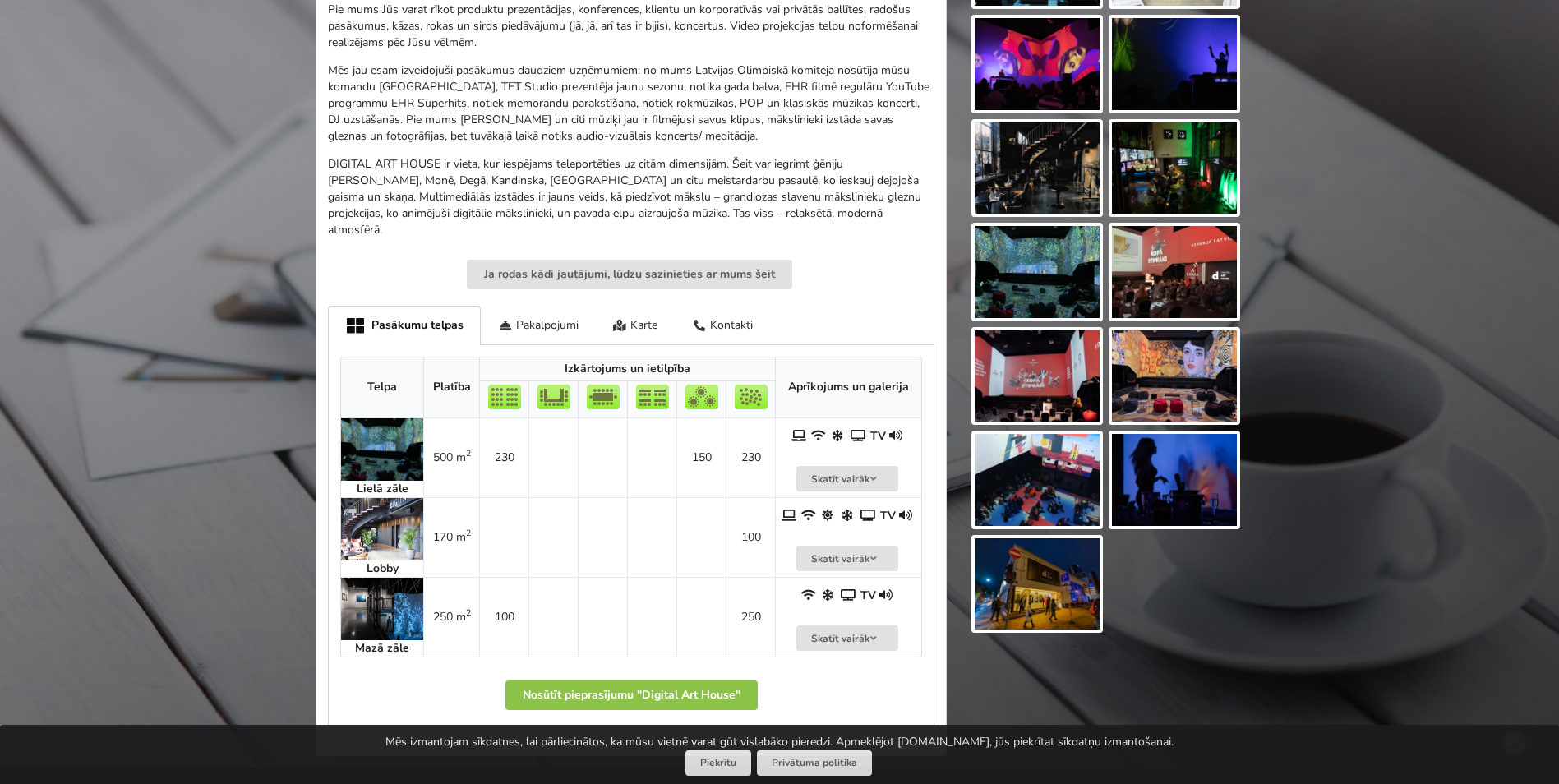
scroll to position [740, 0]
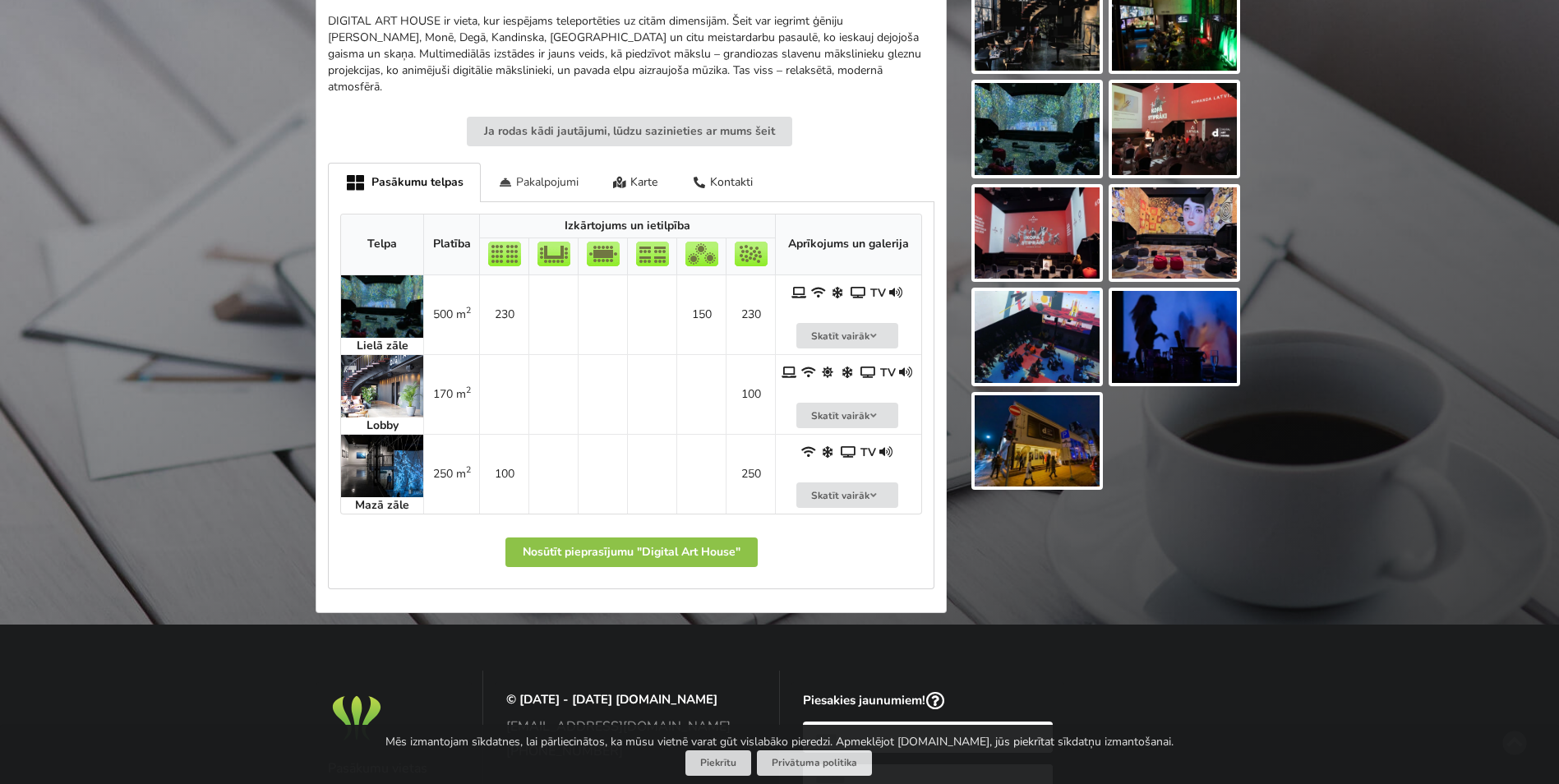
click at [536, 168] on div "Pakalpojumi" at bounding box center [538, 182] width 115 height 39
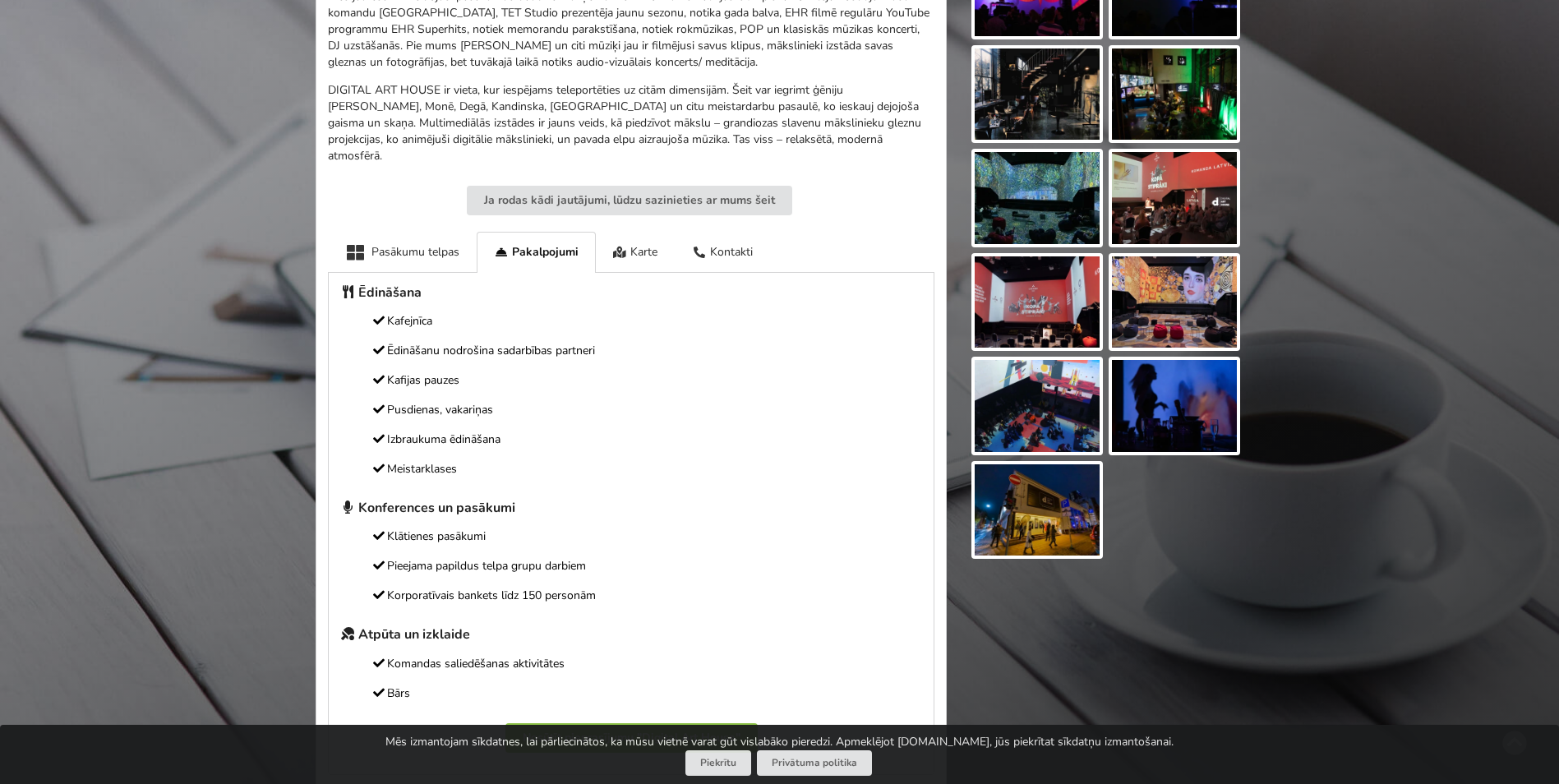
scroll to position [576, 0]
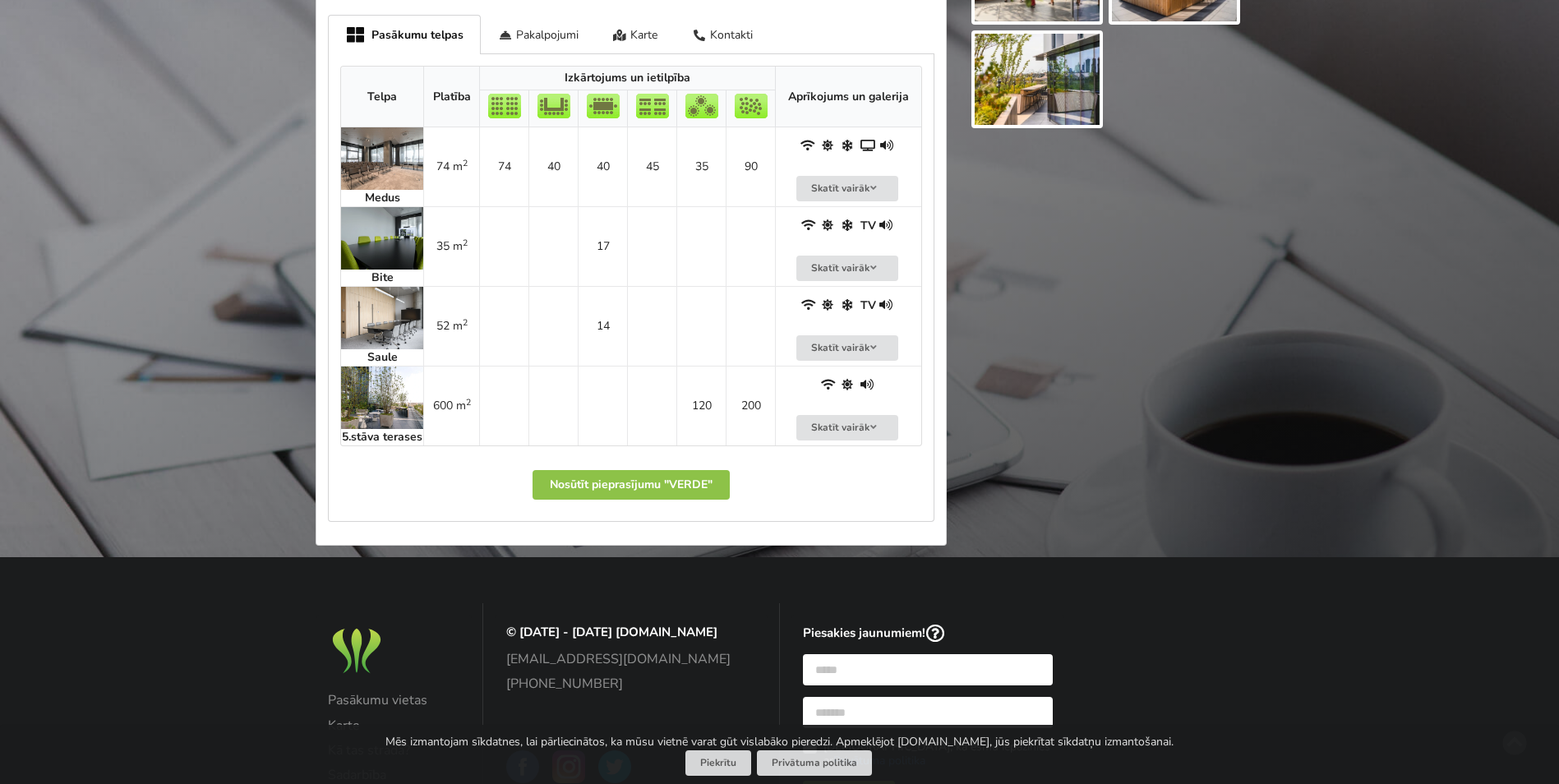
scroll to position [904, 0]
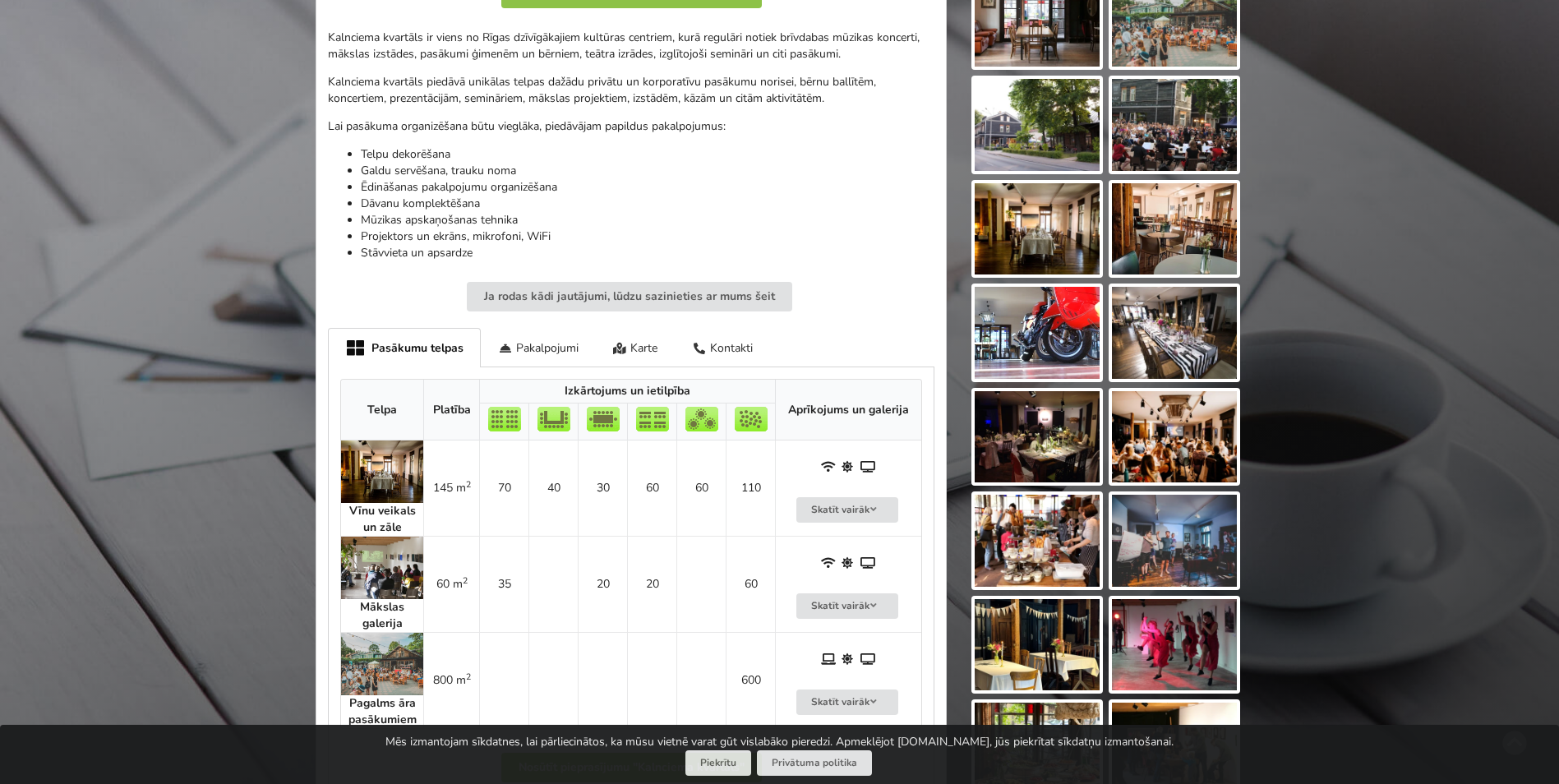
scroll to position [411, 0]
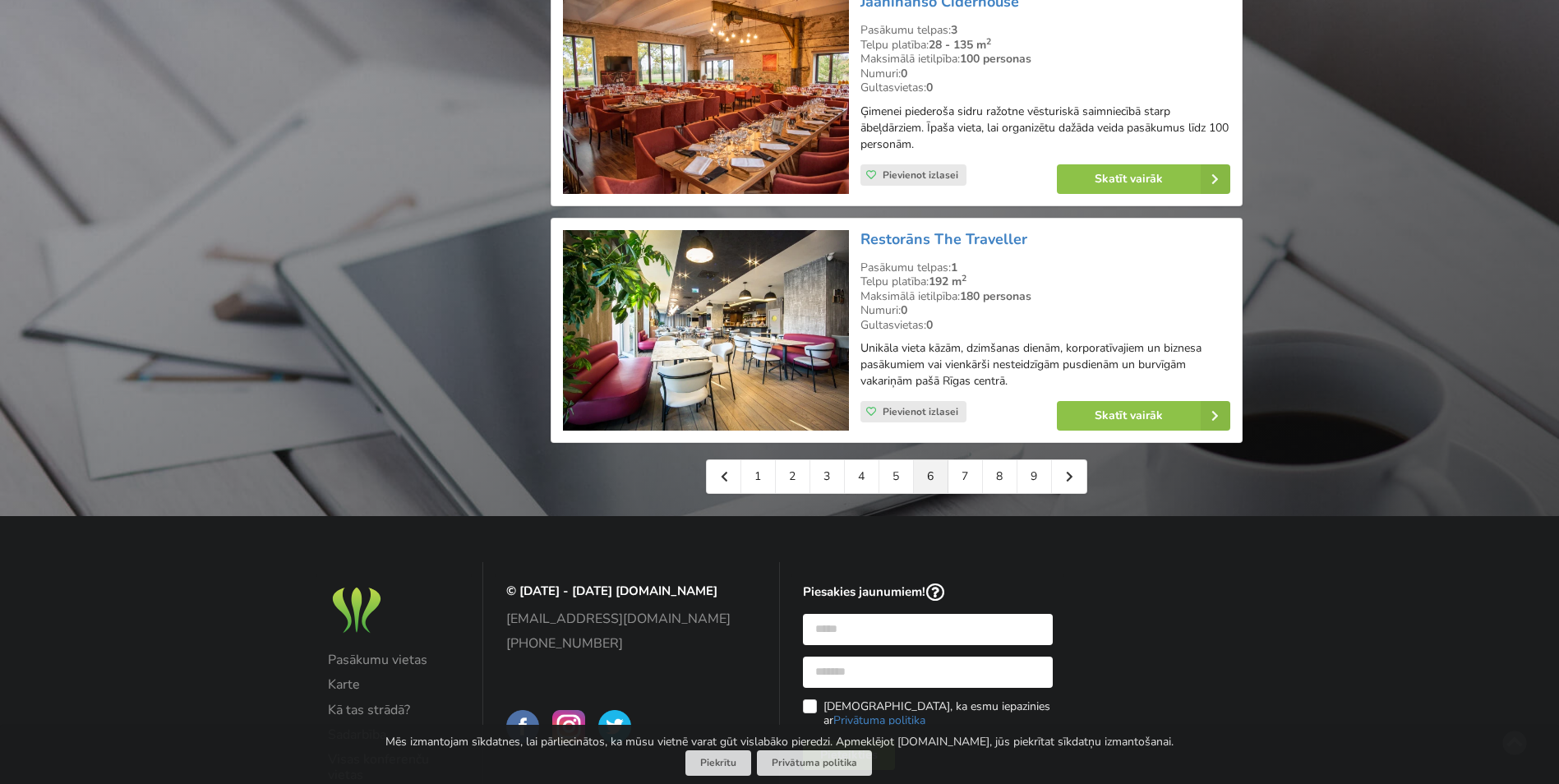
scroll to position [3699, 0]
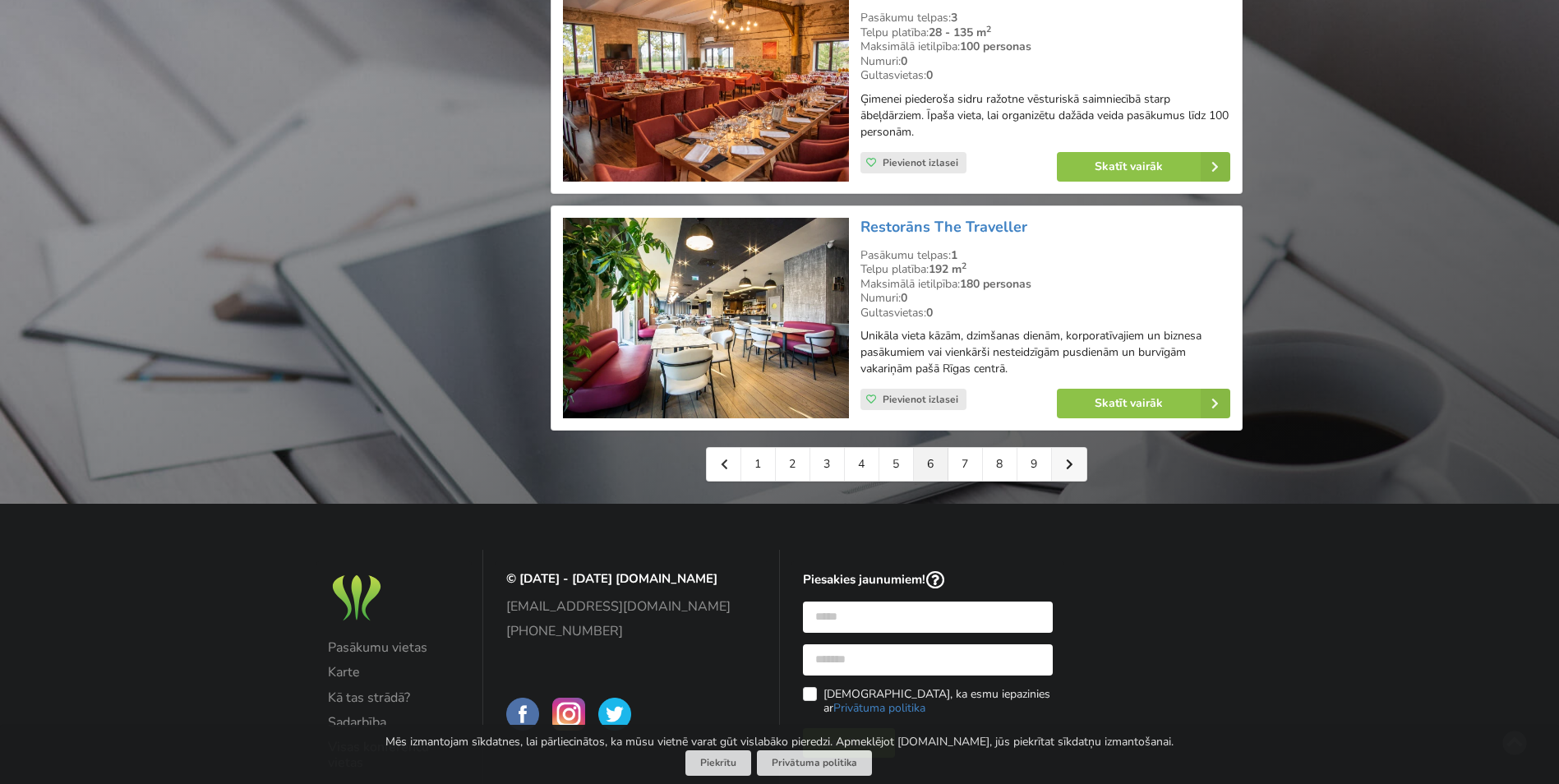
click at [1072, 458] on icon at bounding box center [1070, 464] width 7 height 11
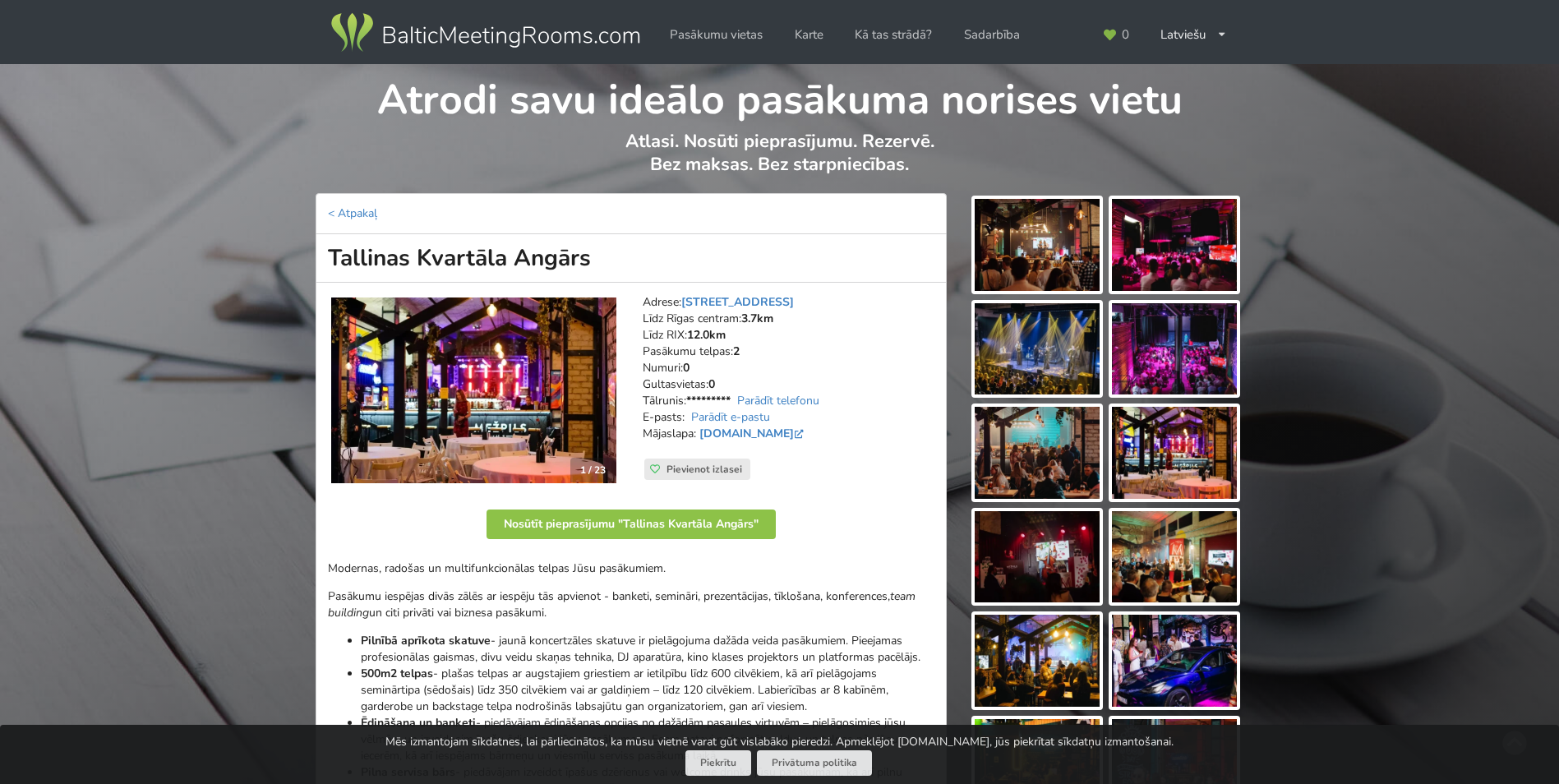
click at [1030, 237] on img at bounding box center [1037, 245] width 125 height 92
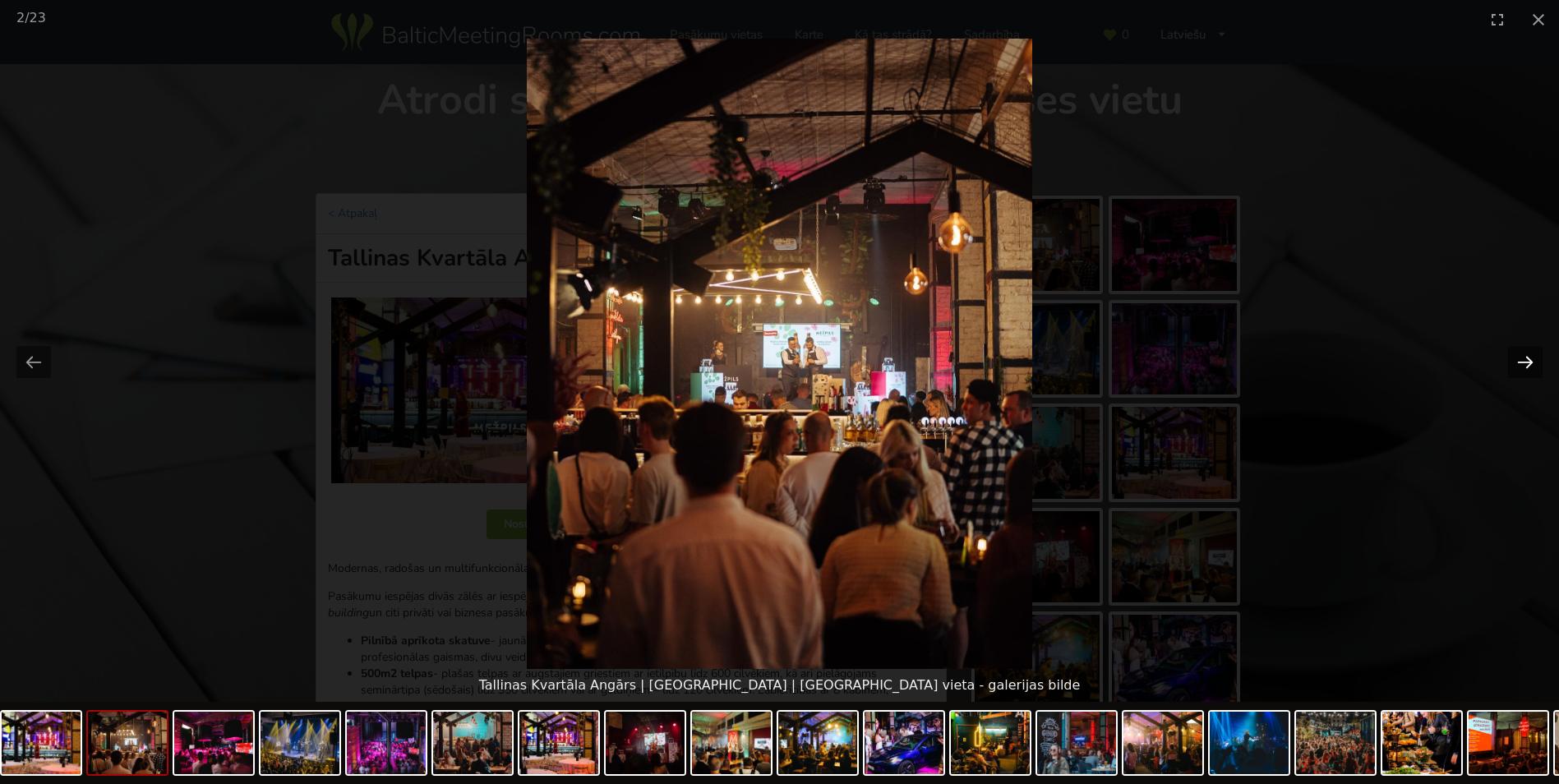
click at [1523, 360] on button "Next slide" at bounding box center [1525, 362] width 34 height 32
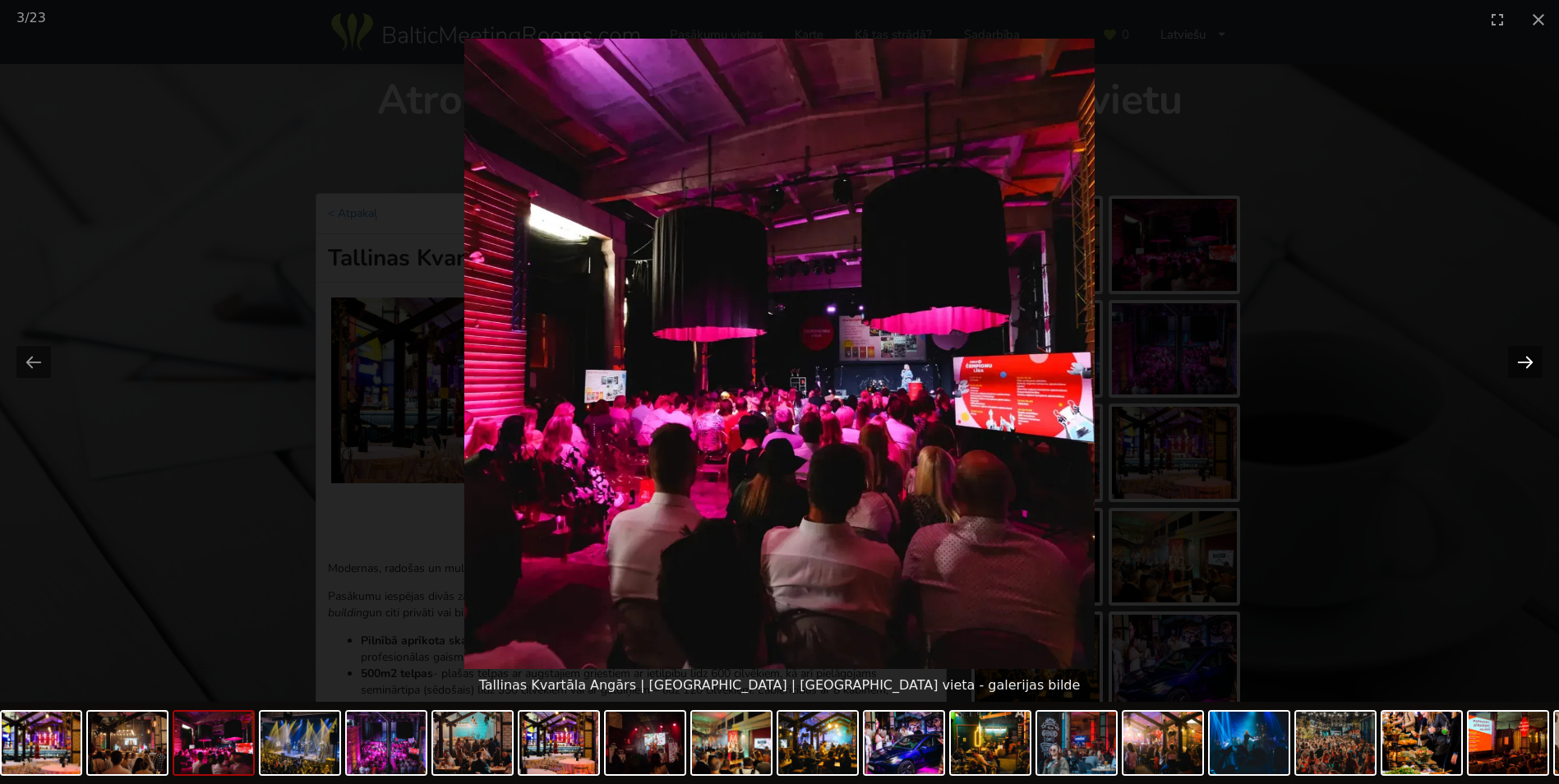
click at [1523, 360] on button "Next slide" at bounding box center [1525, 362] width 34 height 32
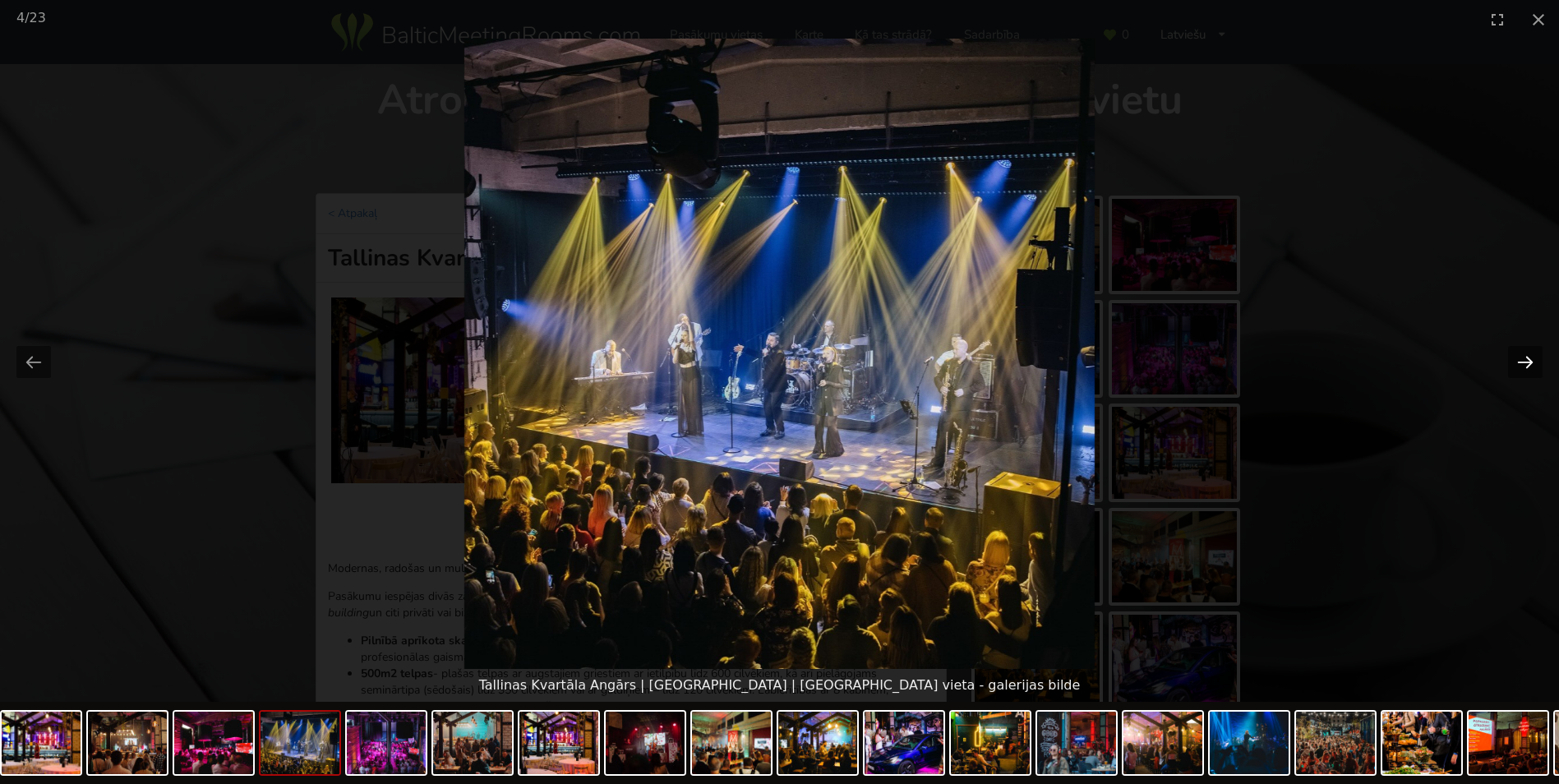
click at [1523, 360] on button "Next slide" at bounding box center [1525, 362] width 34 height 32
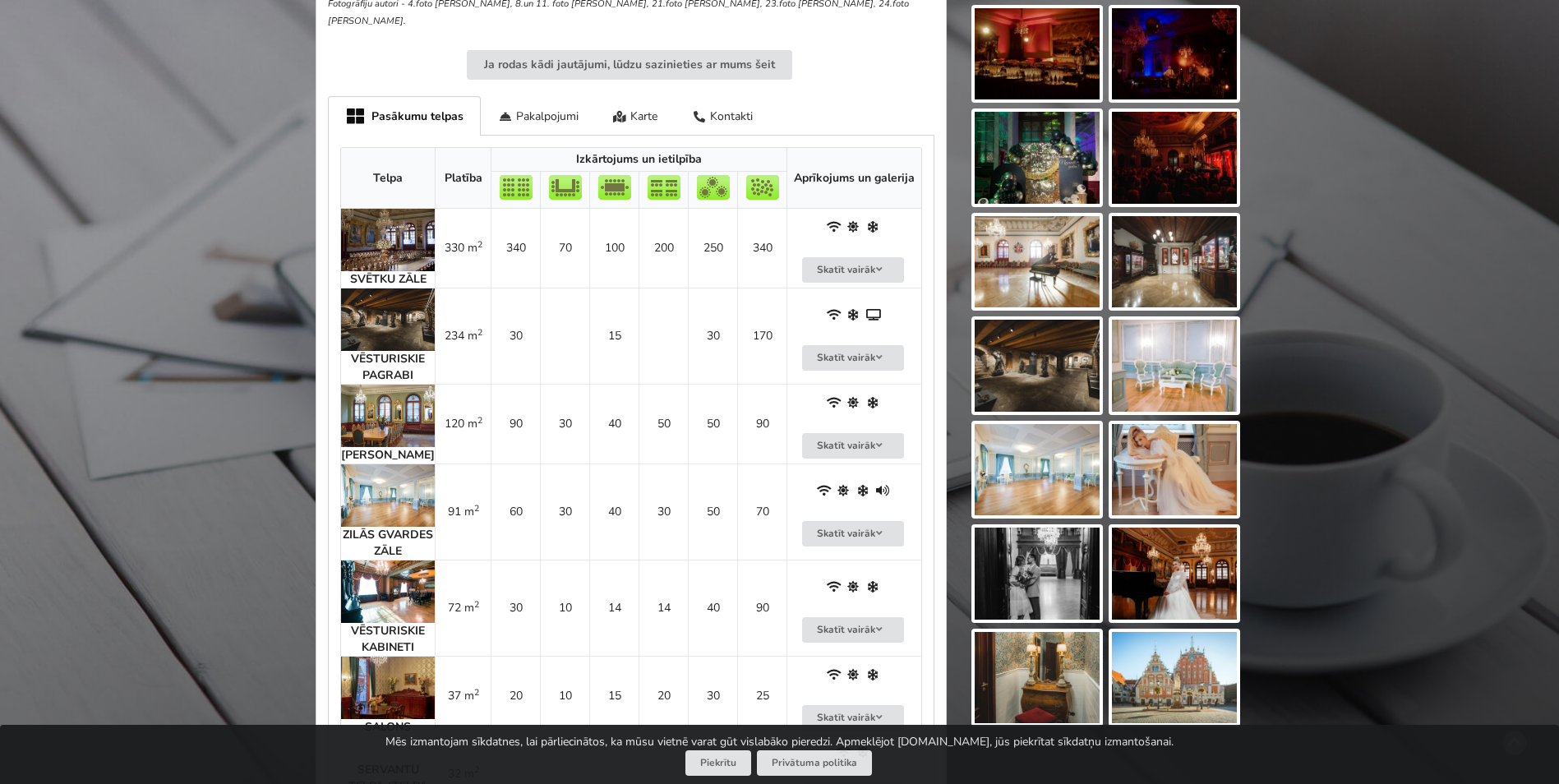
scroll to position [740, 0]
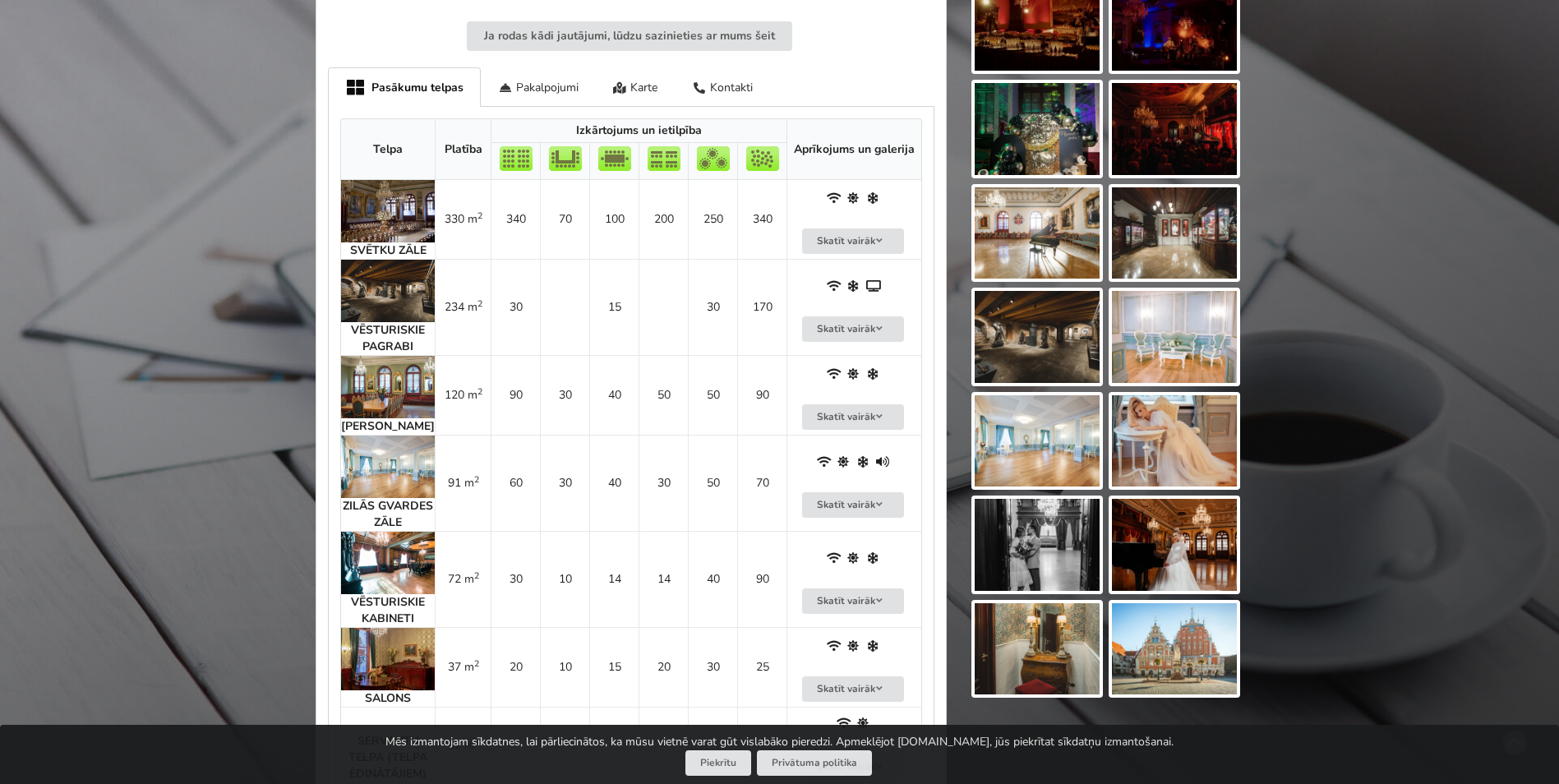
click at [385, 183] on img at bounding box center [388, 211] width 94 height 63
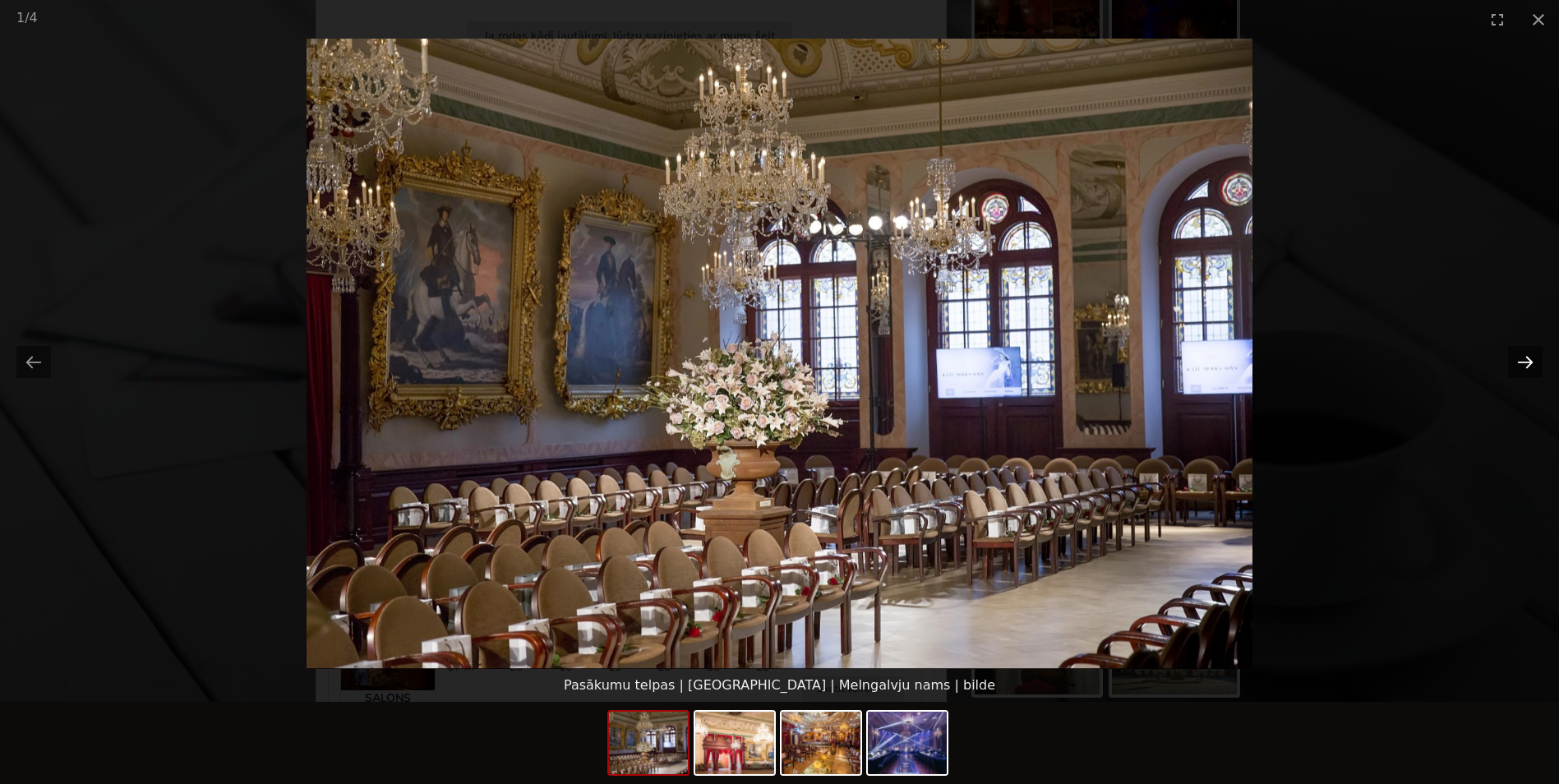
click at [1518, 359] on button "Next slide" at bounding box center [1525, 362] width 34 height 32
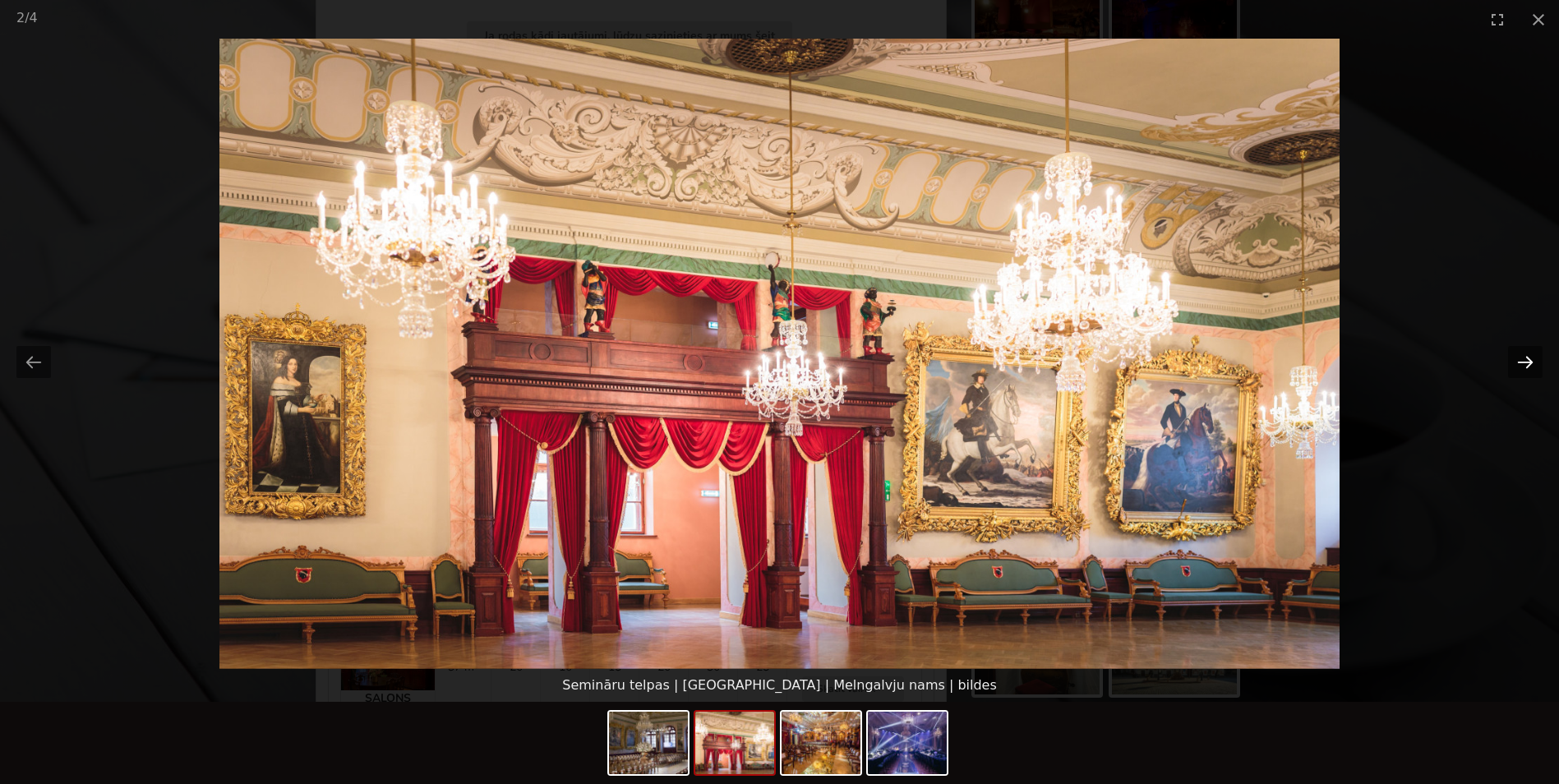
click at [1518, 359] on button "Next slide" at bounding box center [1525, 362] width 34 height 32
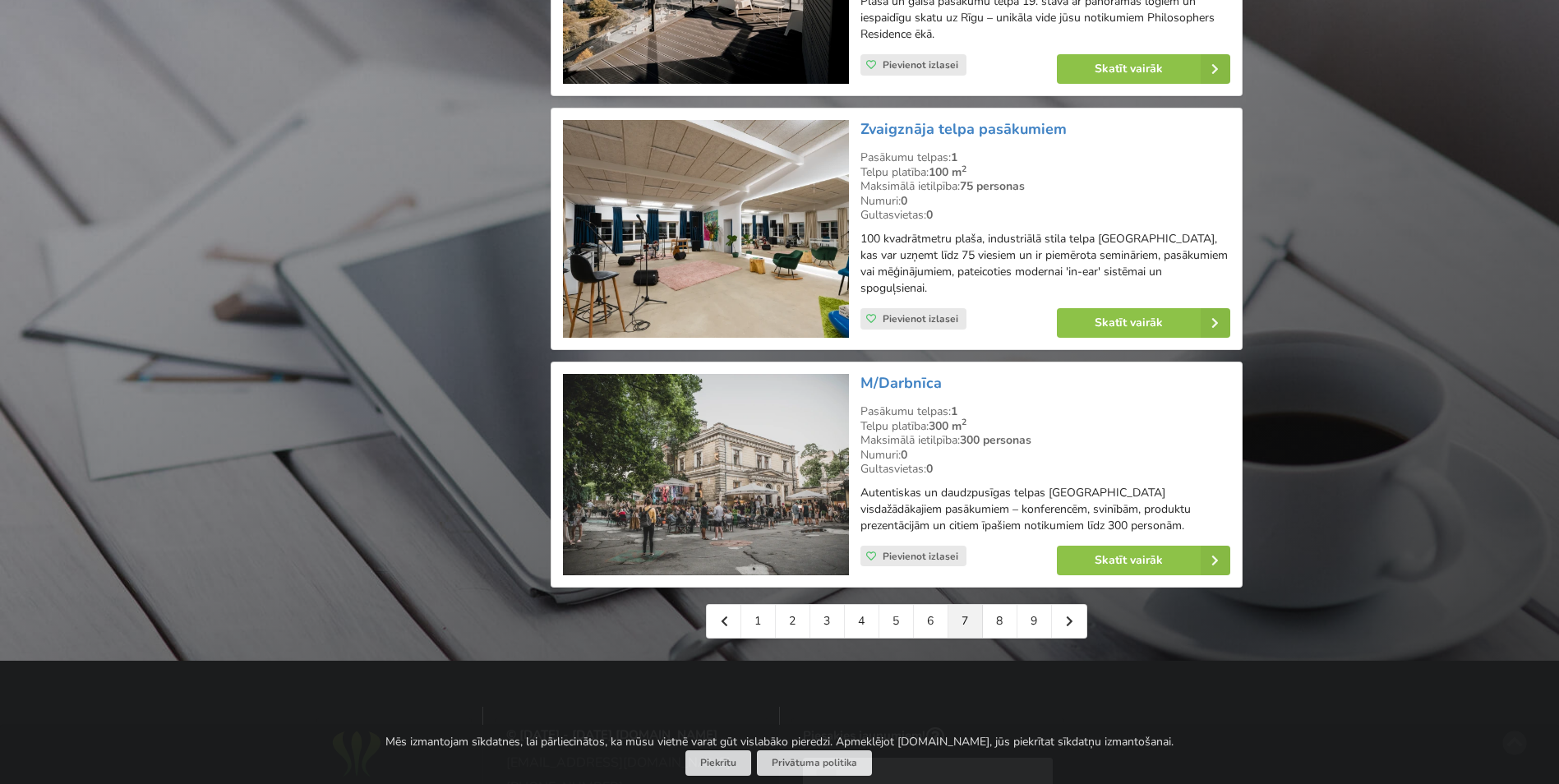
scroll to position [3617, 0]
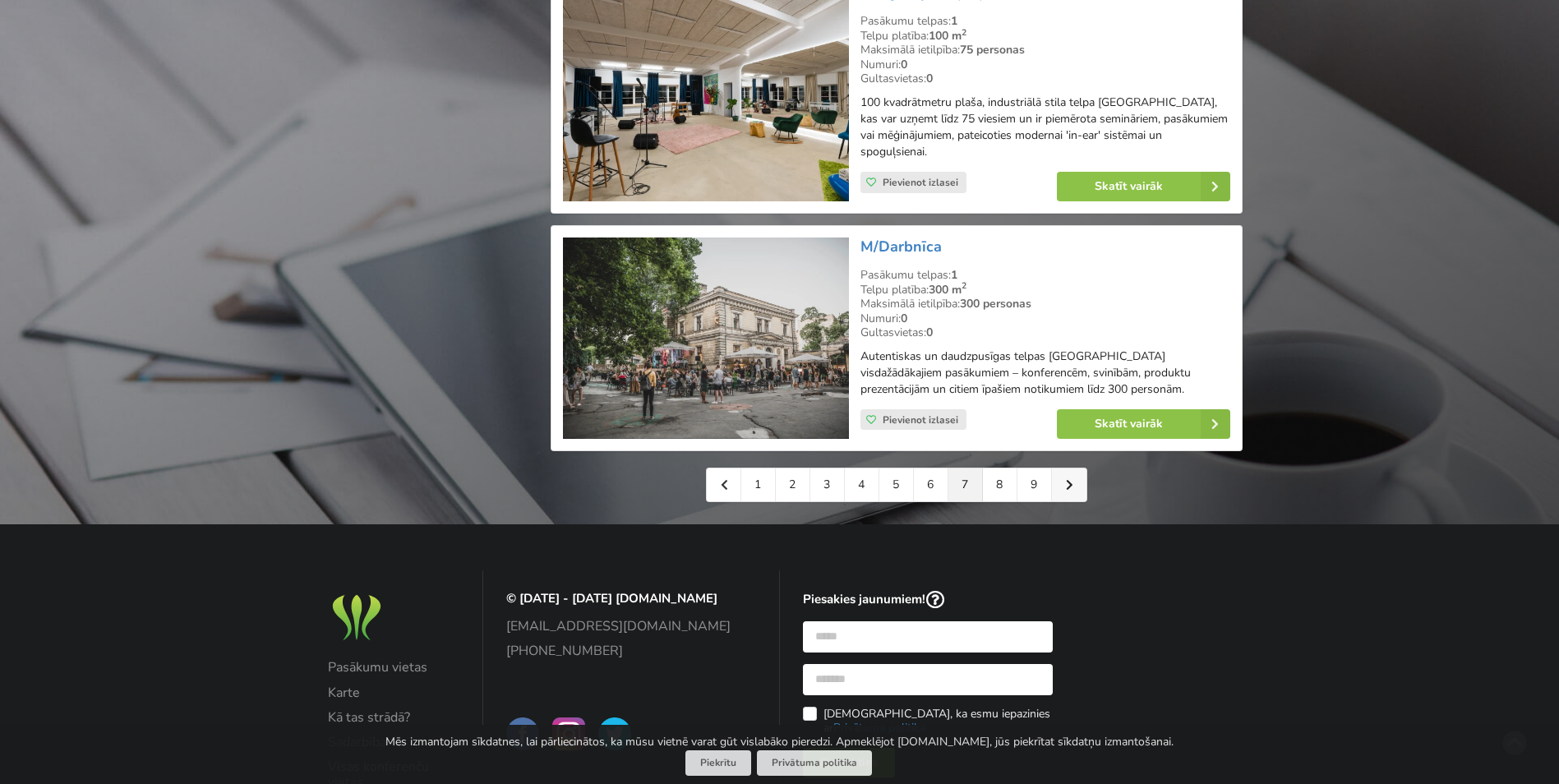
click at [1072, 480] on icon at bounding box center [1070, 485] width 7 height 11
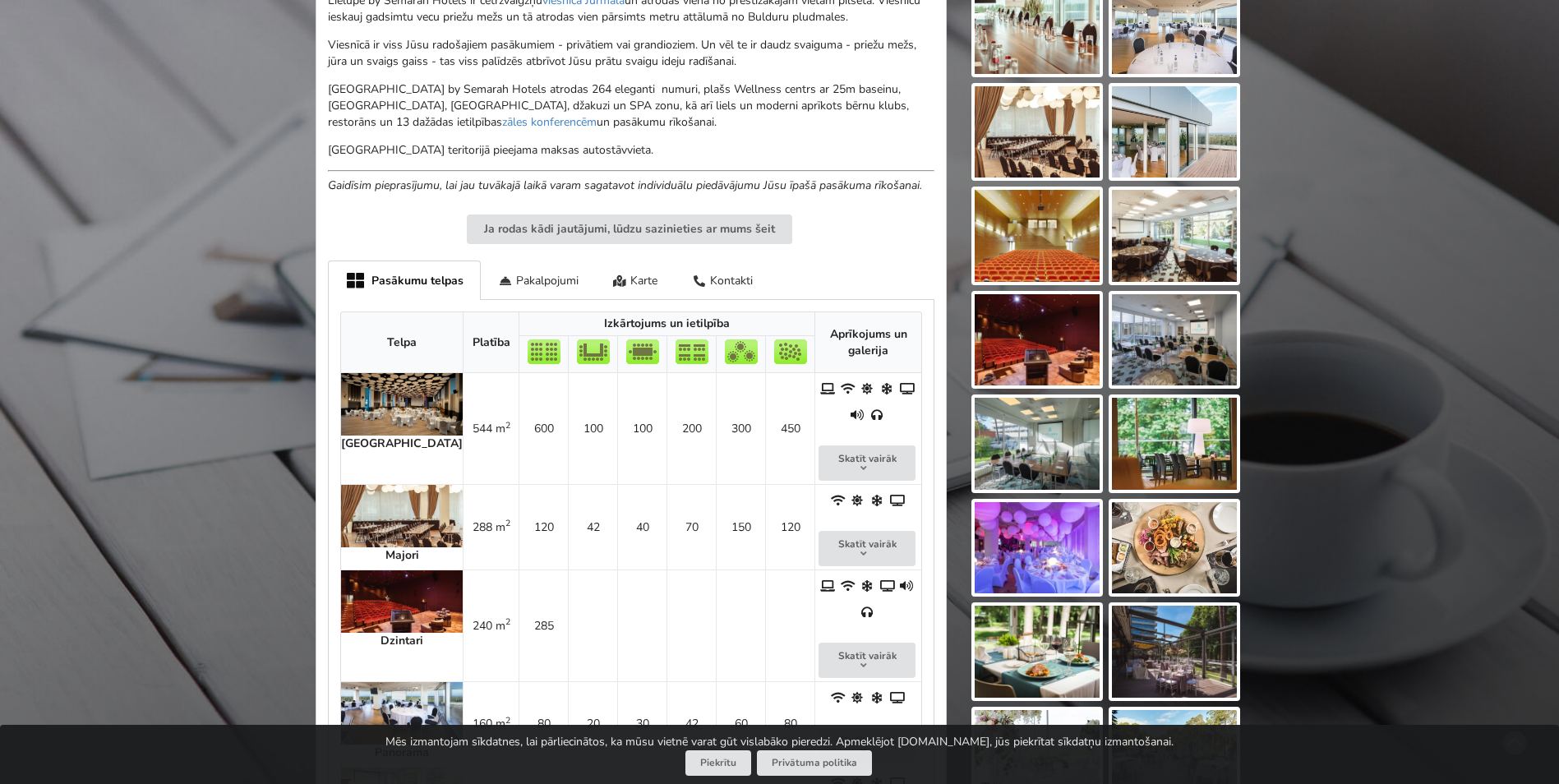
scroll to position [822, 0]
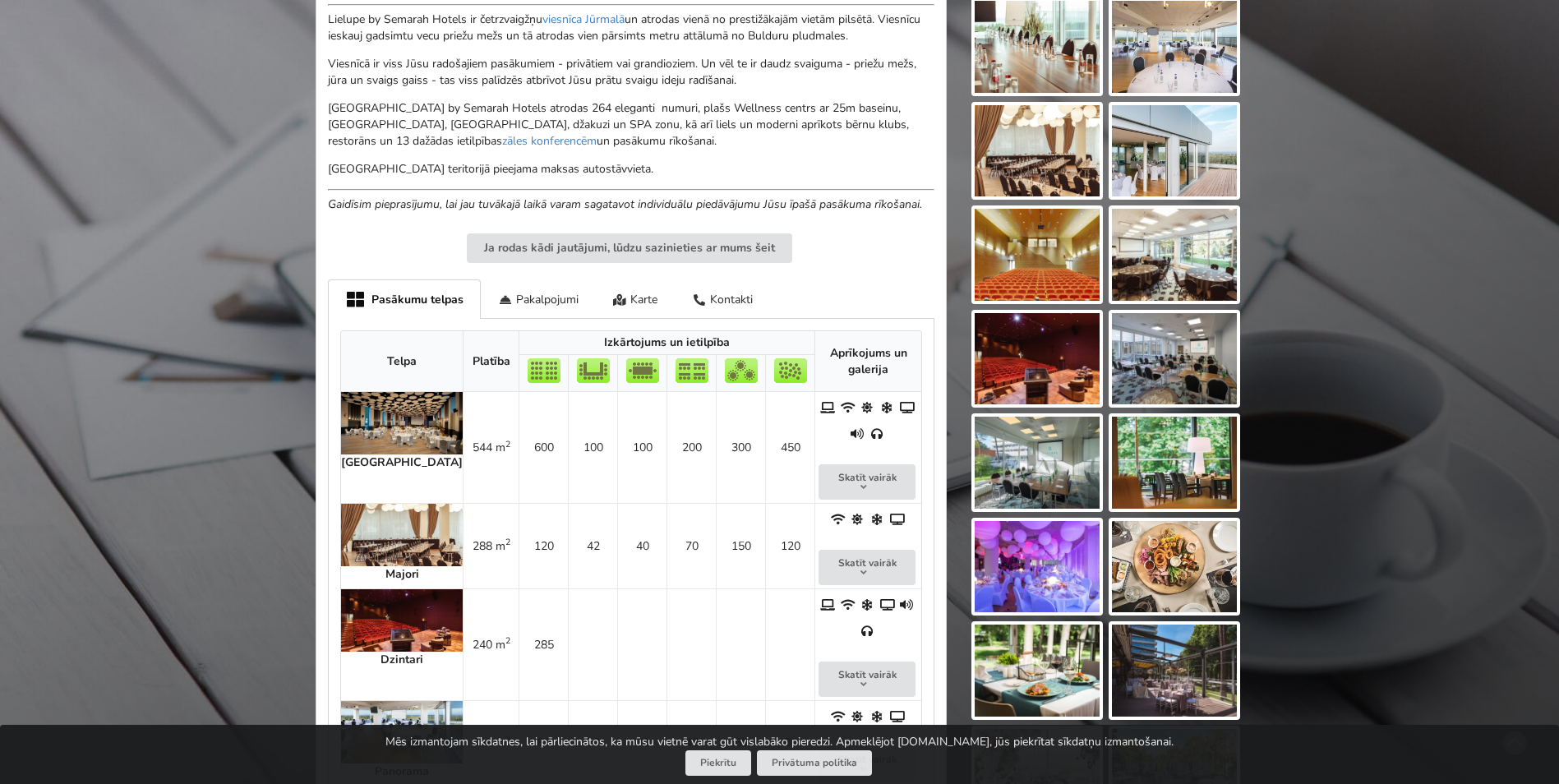
click at [383, 414] on img at bounding box center [402, 423] width 122 height 63
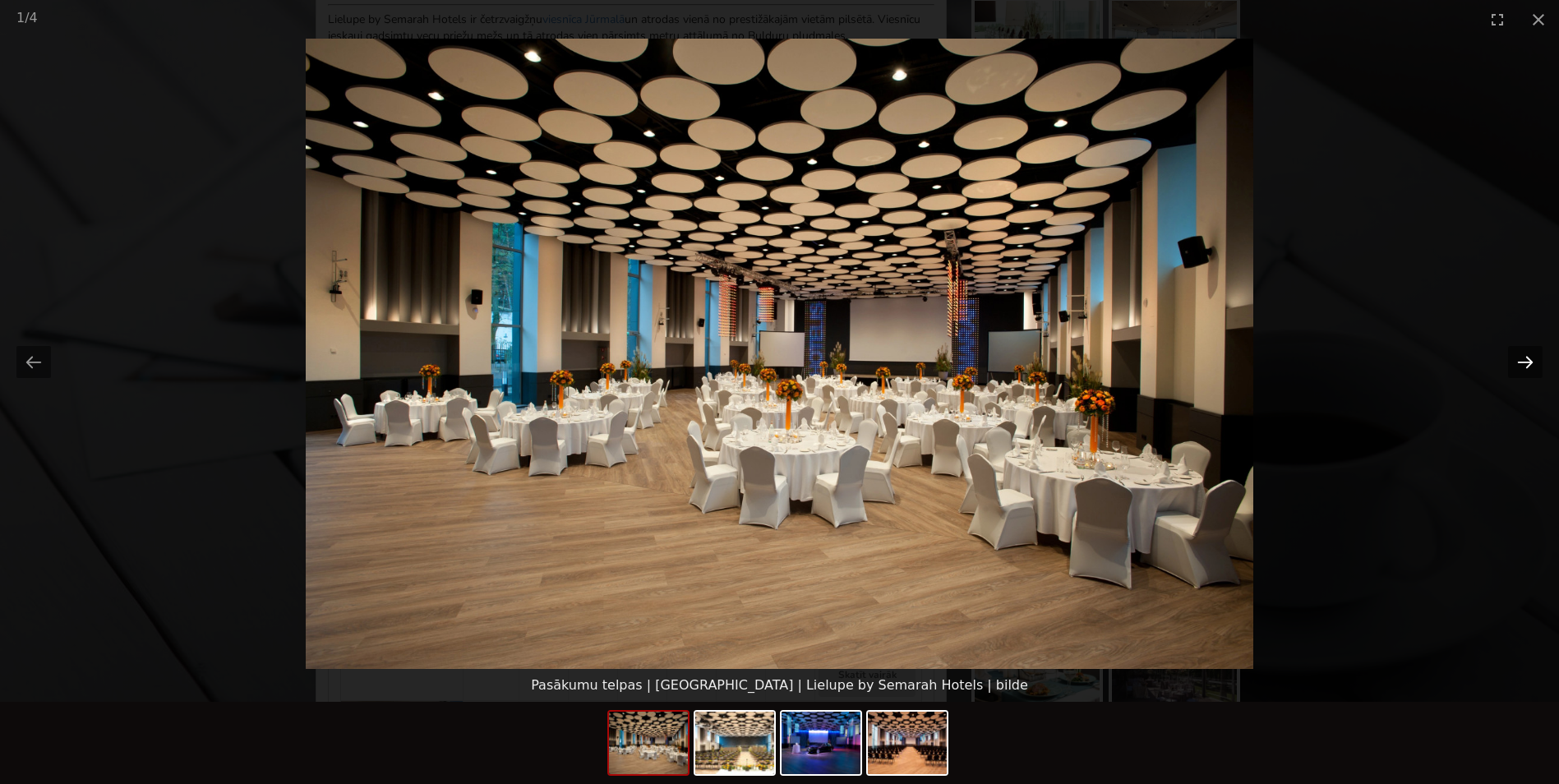
click at [1529, 359] on button "Next slide" at bounding box center [1525, 362] width 34 height 32
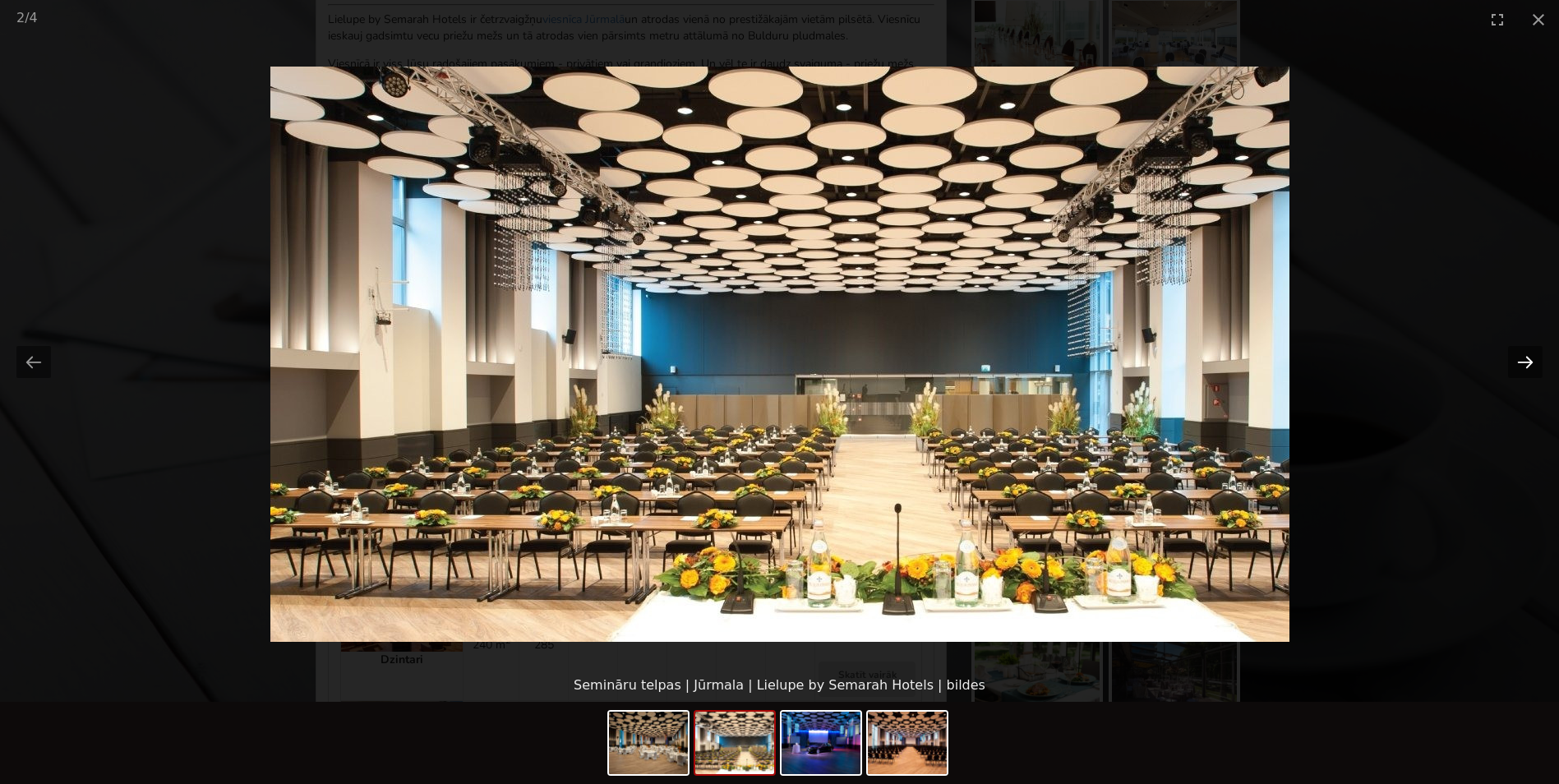
click at [1529, 359] on button "Next slide" at bounding box center [1525, 362] width 34 height 32
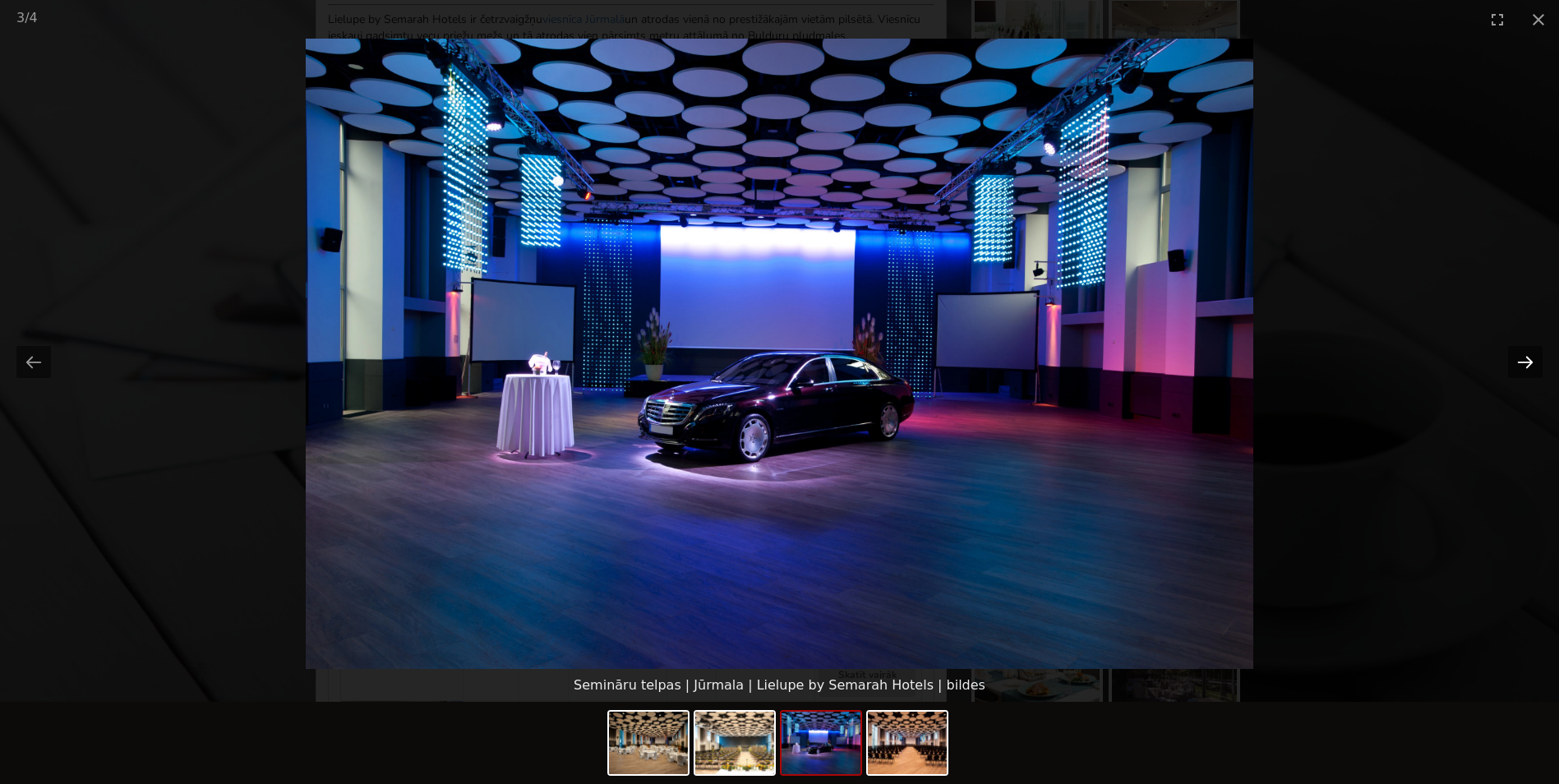
click at [1529, 359] on button "Next slide" at bounding box center [1525, 362] width 34 height 32
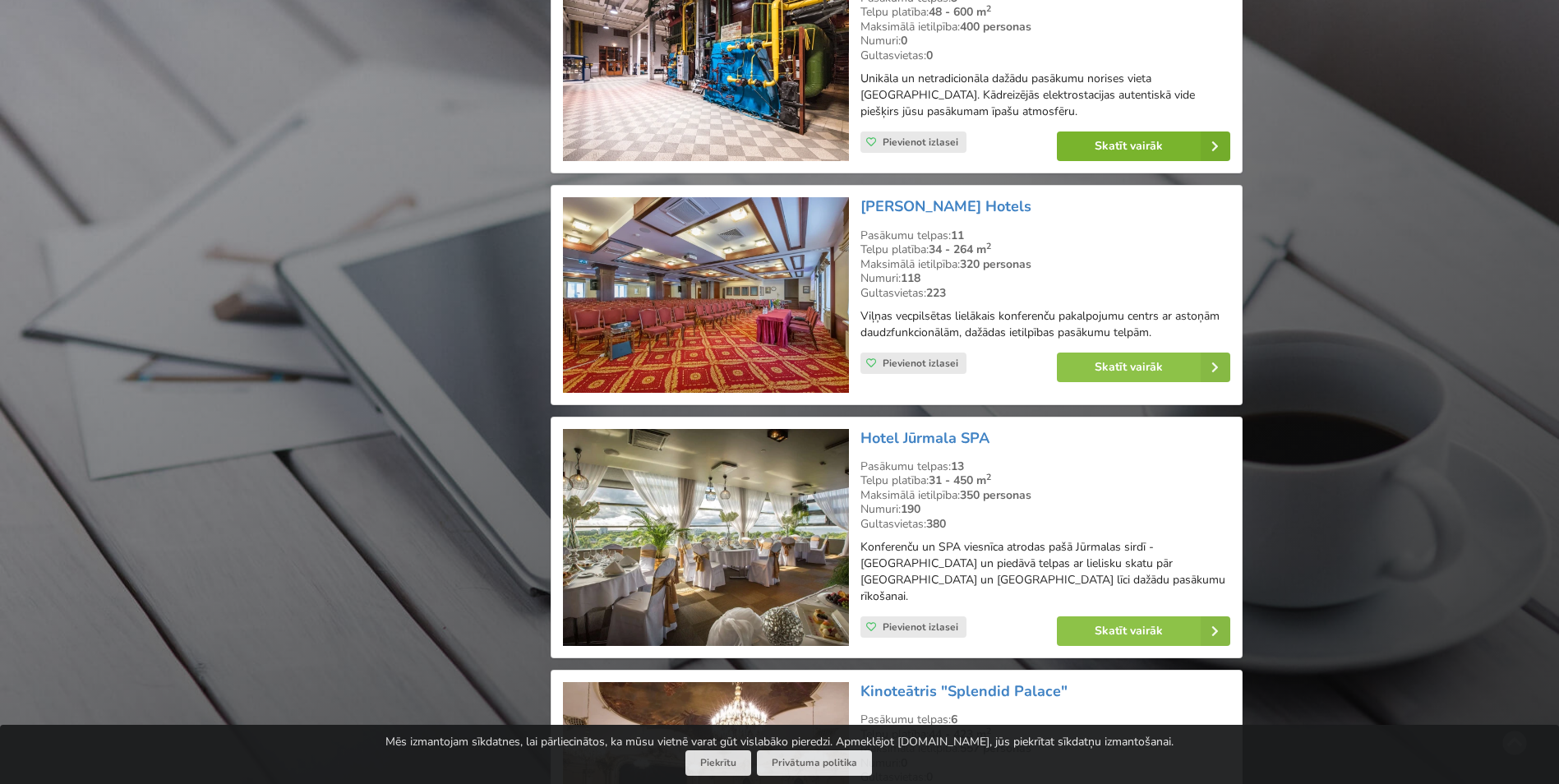
scroll to position [3205, 0]
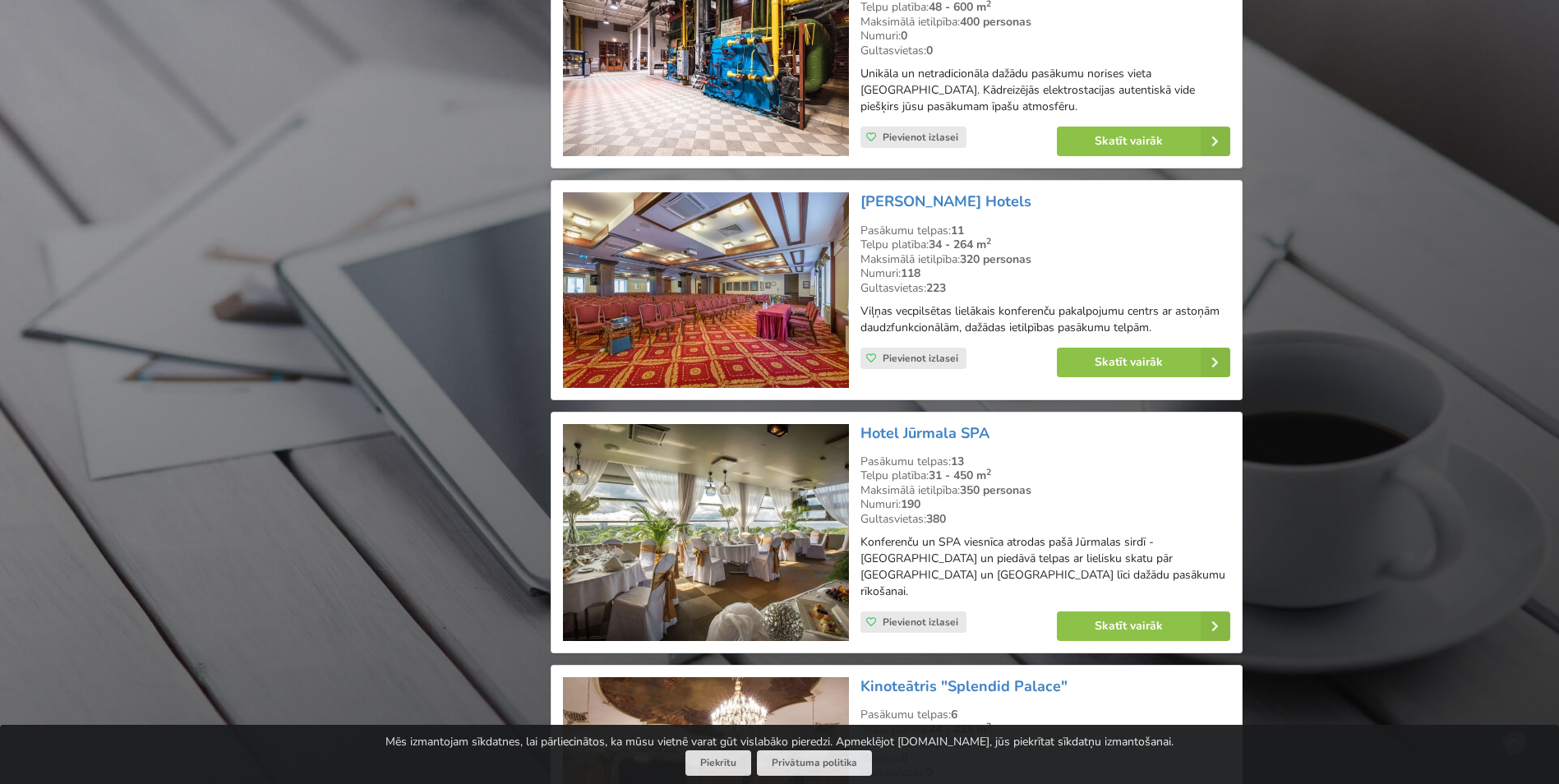
drag, startPoint x: 918, startPoint y: 201, endPoint x: 1375, endPoint y: 374, distance: 488.6
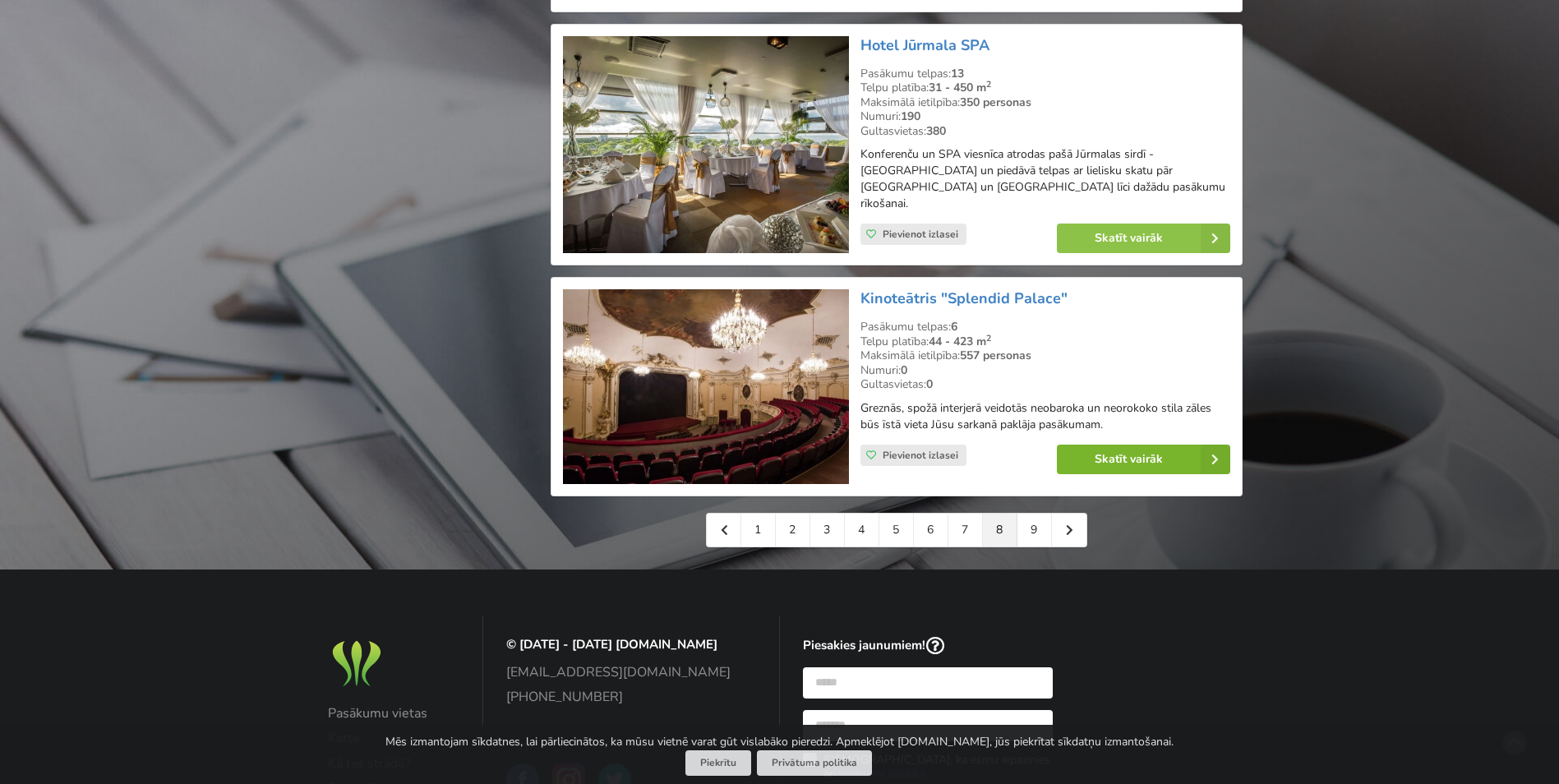
scroll to position [3617, 0]
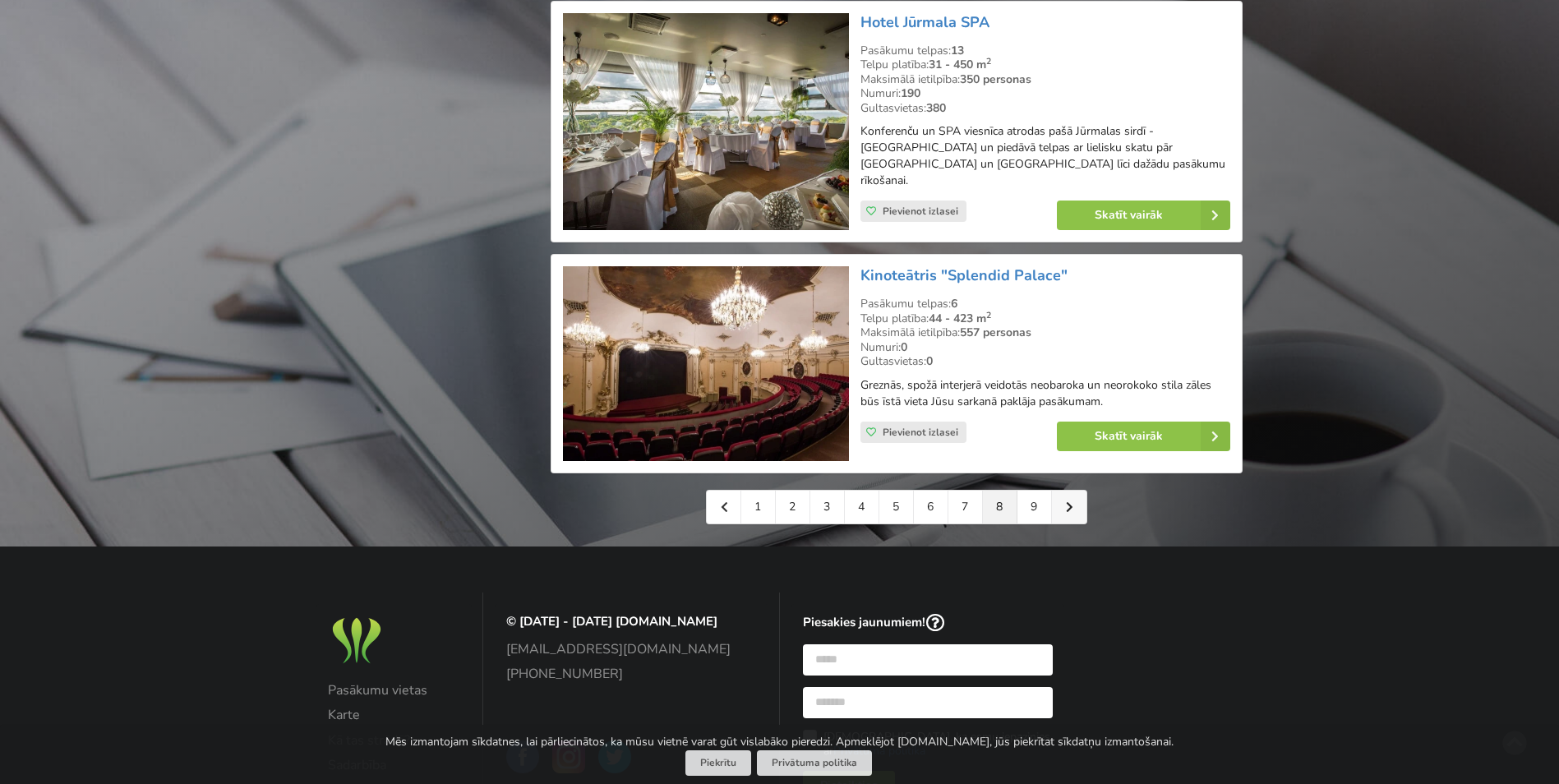
click at [1064, 491] on link at bounding box center [1069, 507] width 34 height 33
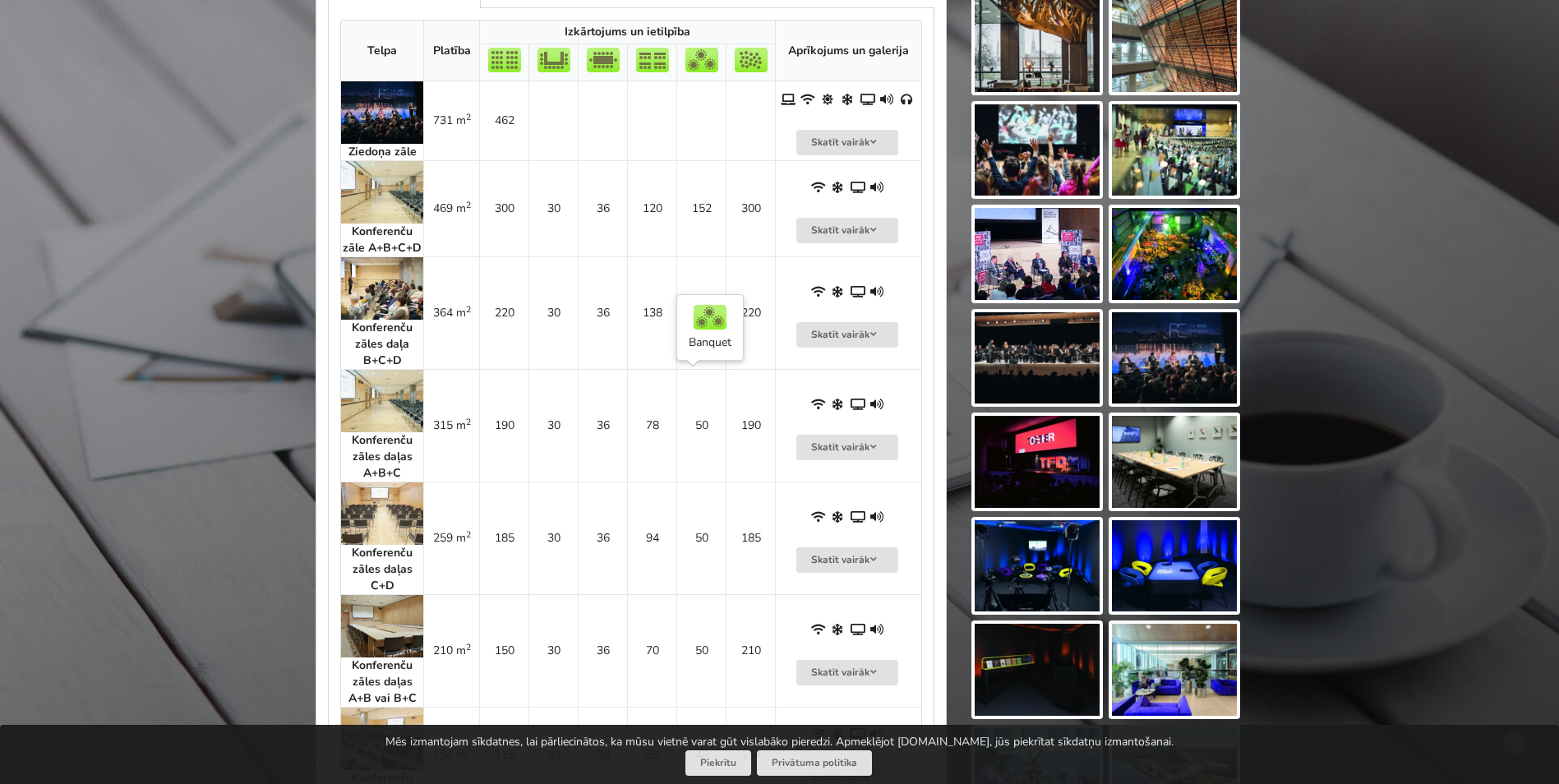
scroll to position [822, 0]
click at [404, 186] on img at bounding box center [382, 194] width 82 height 63
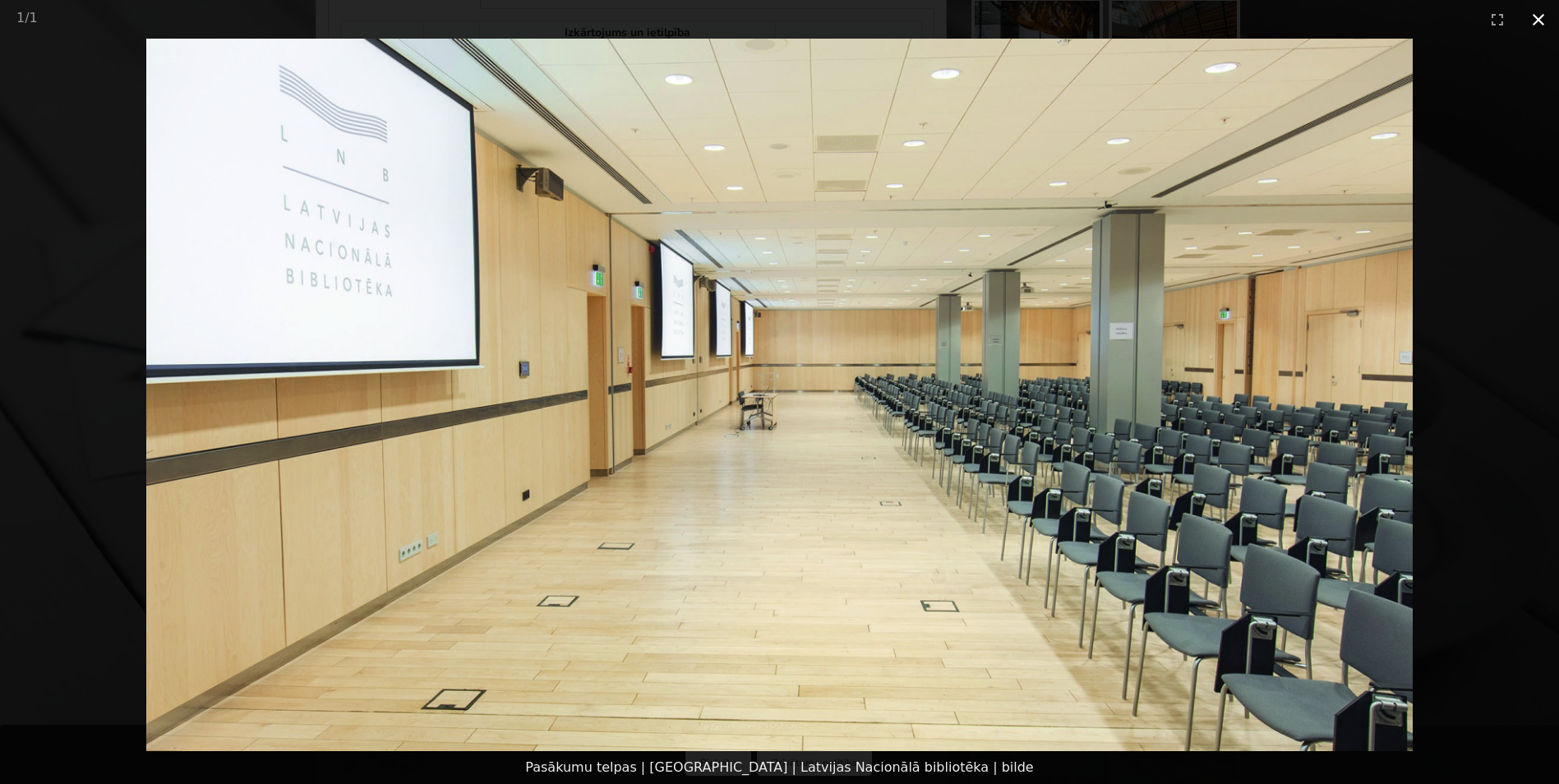
click at [1541, 20] on button "Close gallery" at bounding box center [1539, 19] width 42 height 39
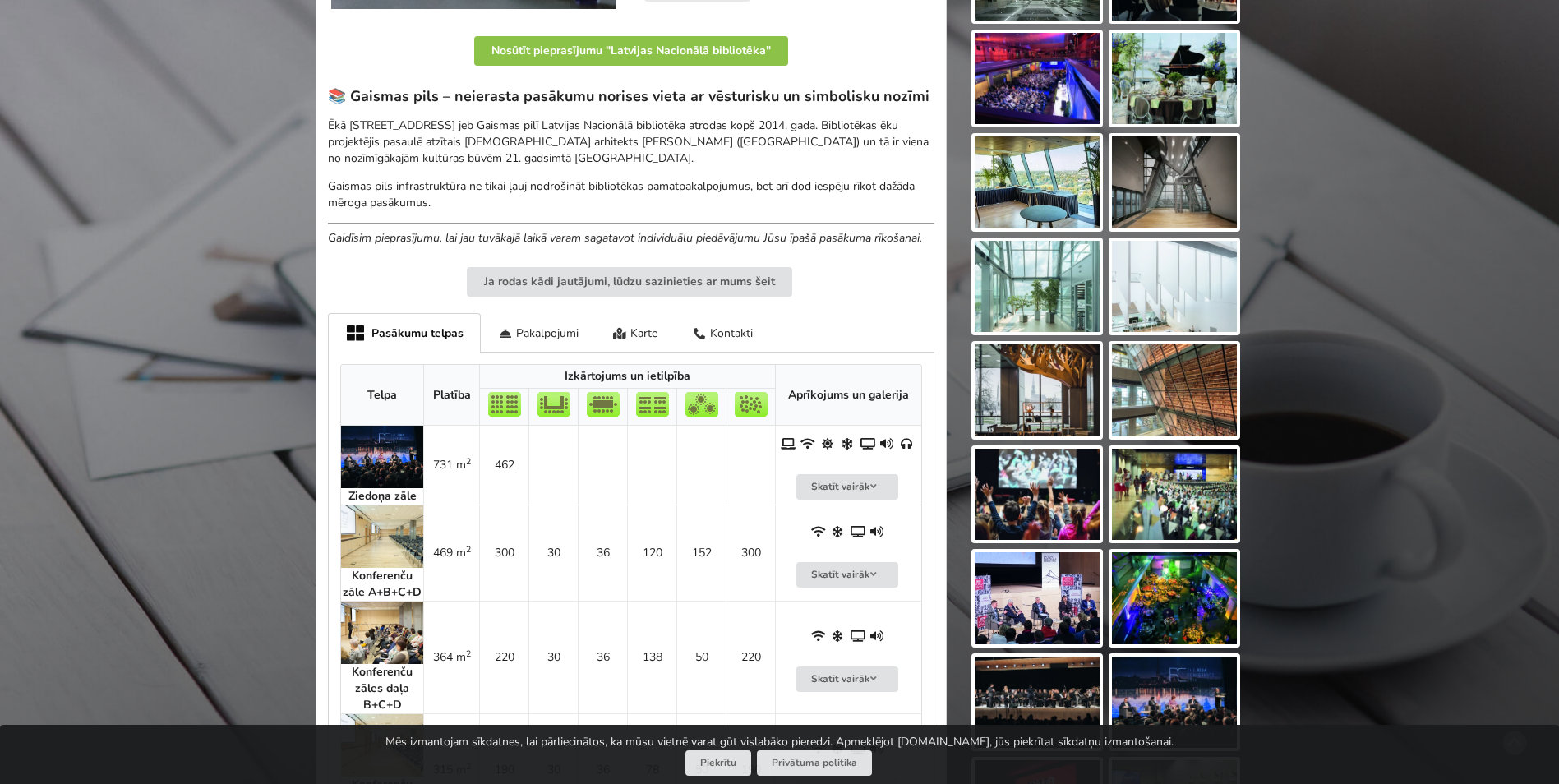
scroll to position [328, 0]
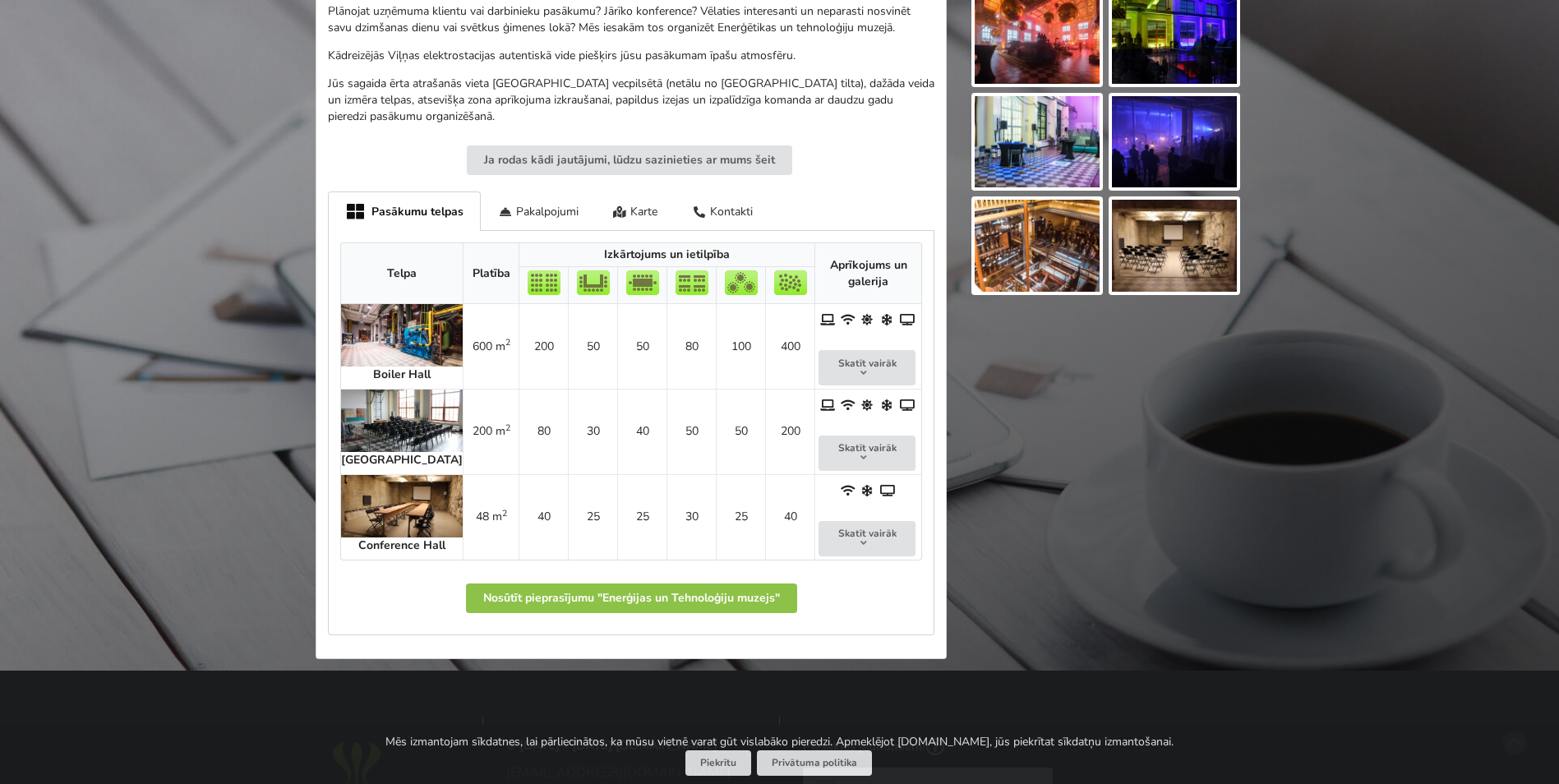
scroll to position [658, 0]
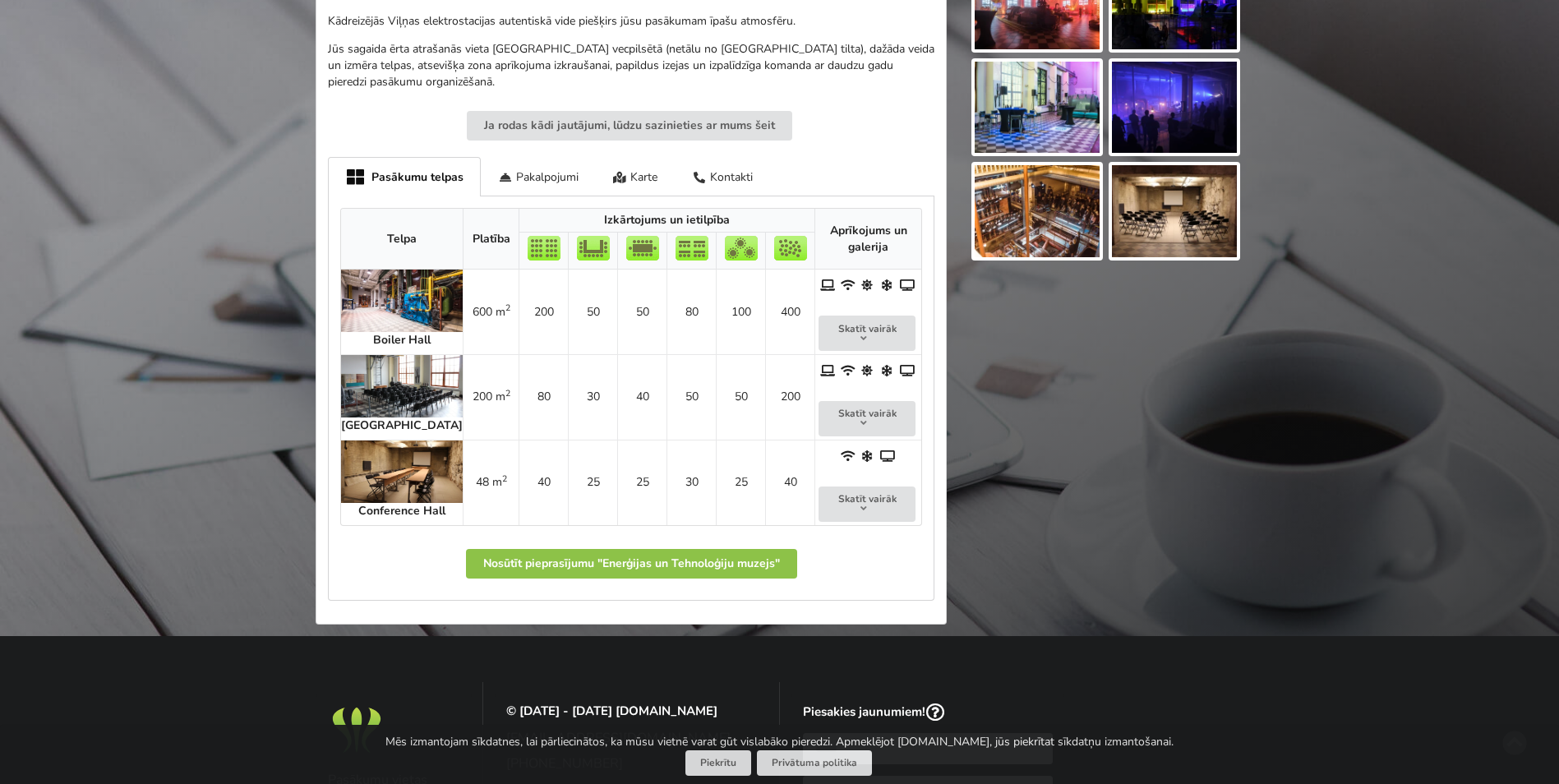
click at [373, 297] on img at bounding box center [402, 301] width 122 height 63
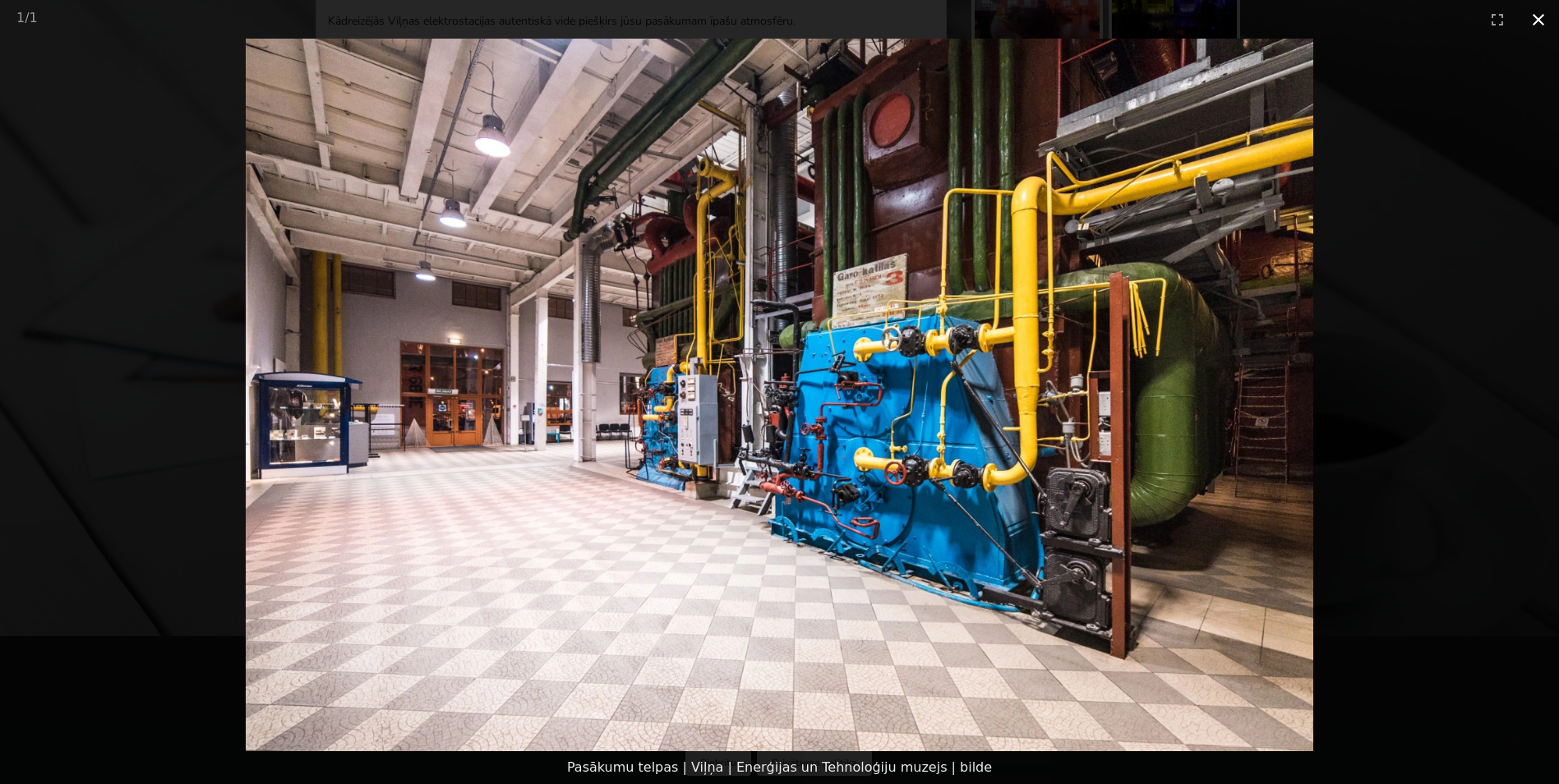
click at [1540, 24] on button "Close gallery" at bounding box center [1539, 19] width 42 height 39
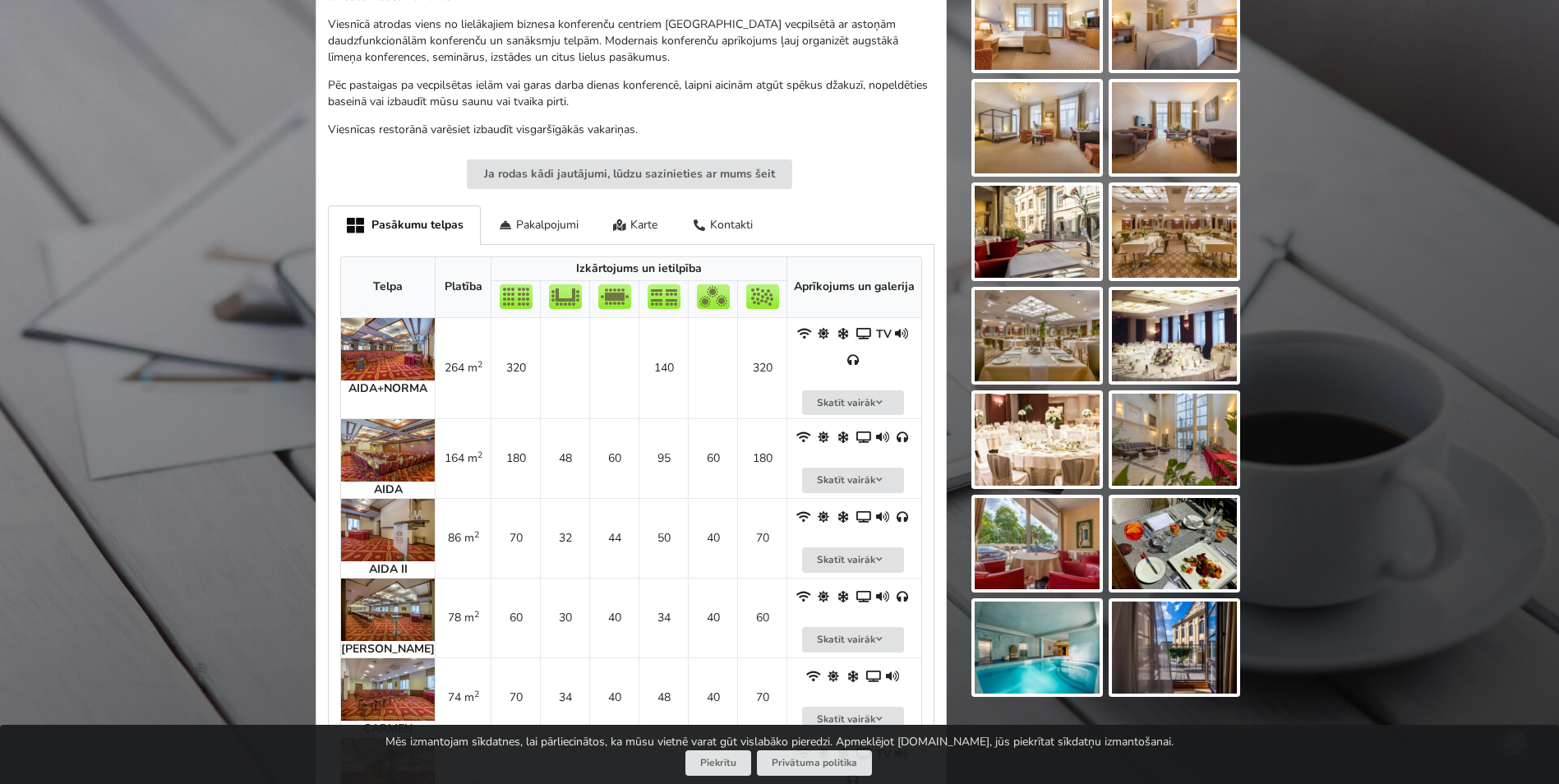
scroll to position [658, 0]
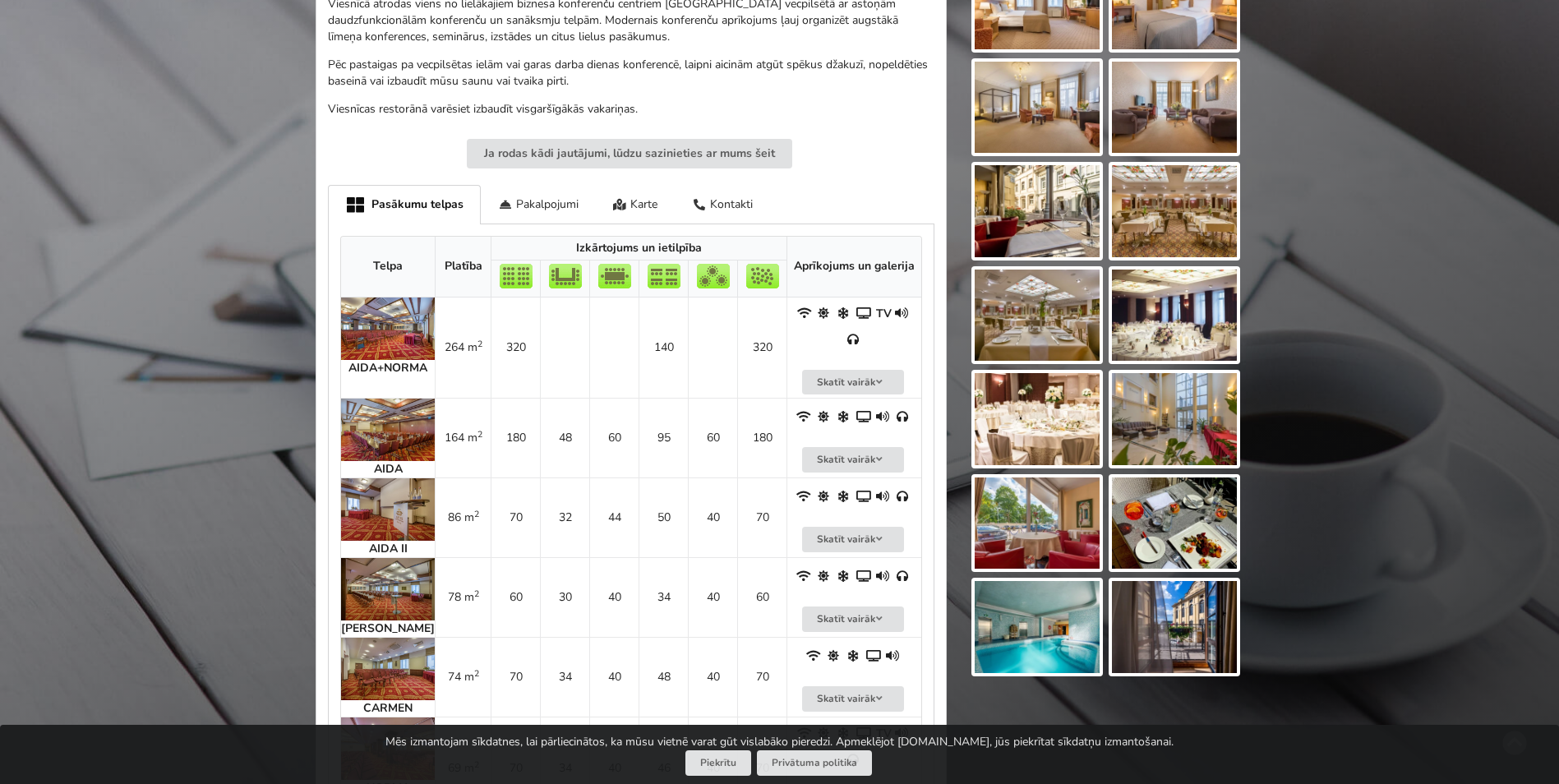
click at [385, 315] on img at bounding box center [388, 329] width 94 height 63
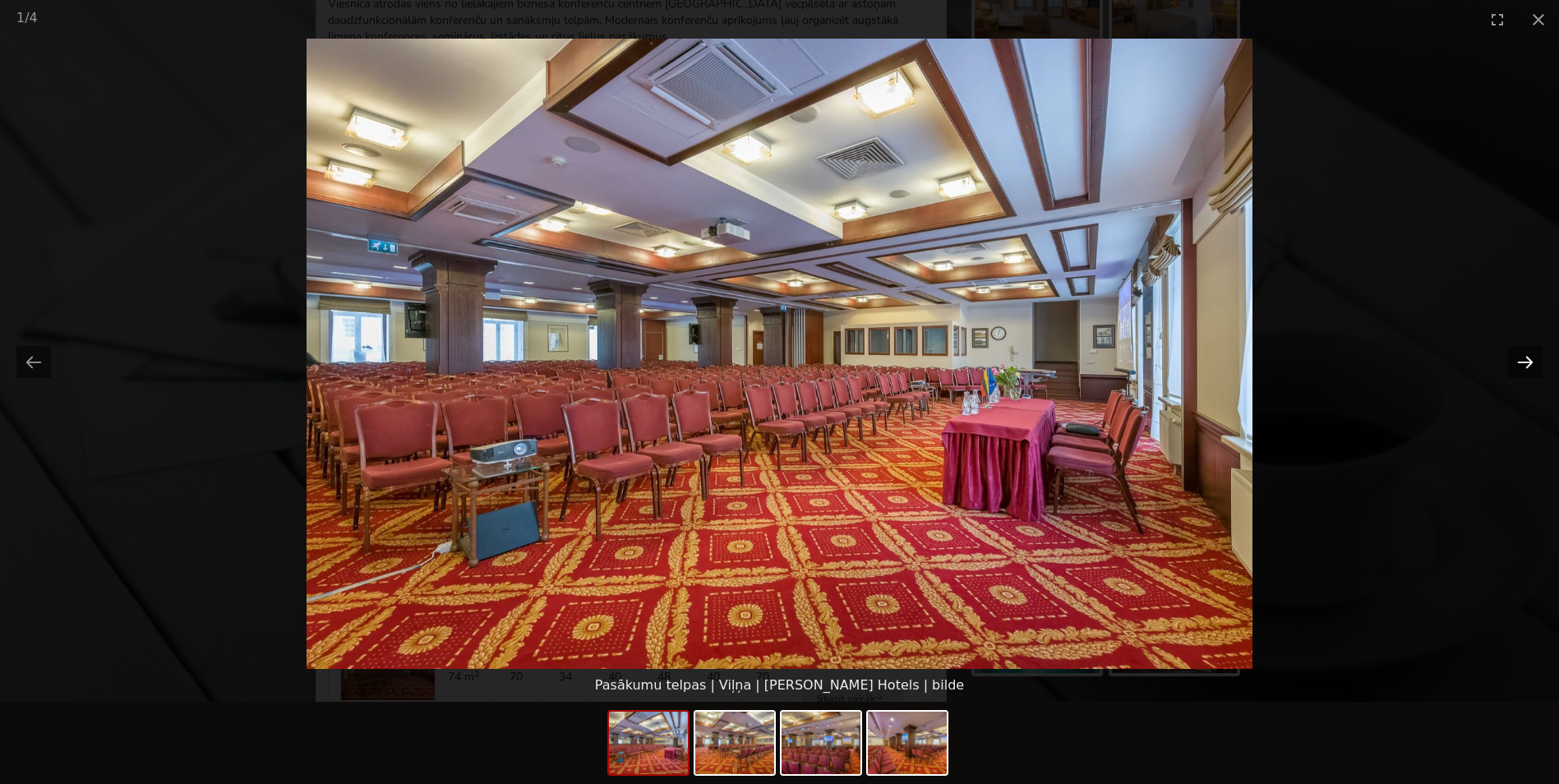
click at [1529, 359] on button "Next slide" at bounding box center [1525, 362] width 34 height 32
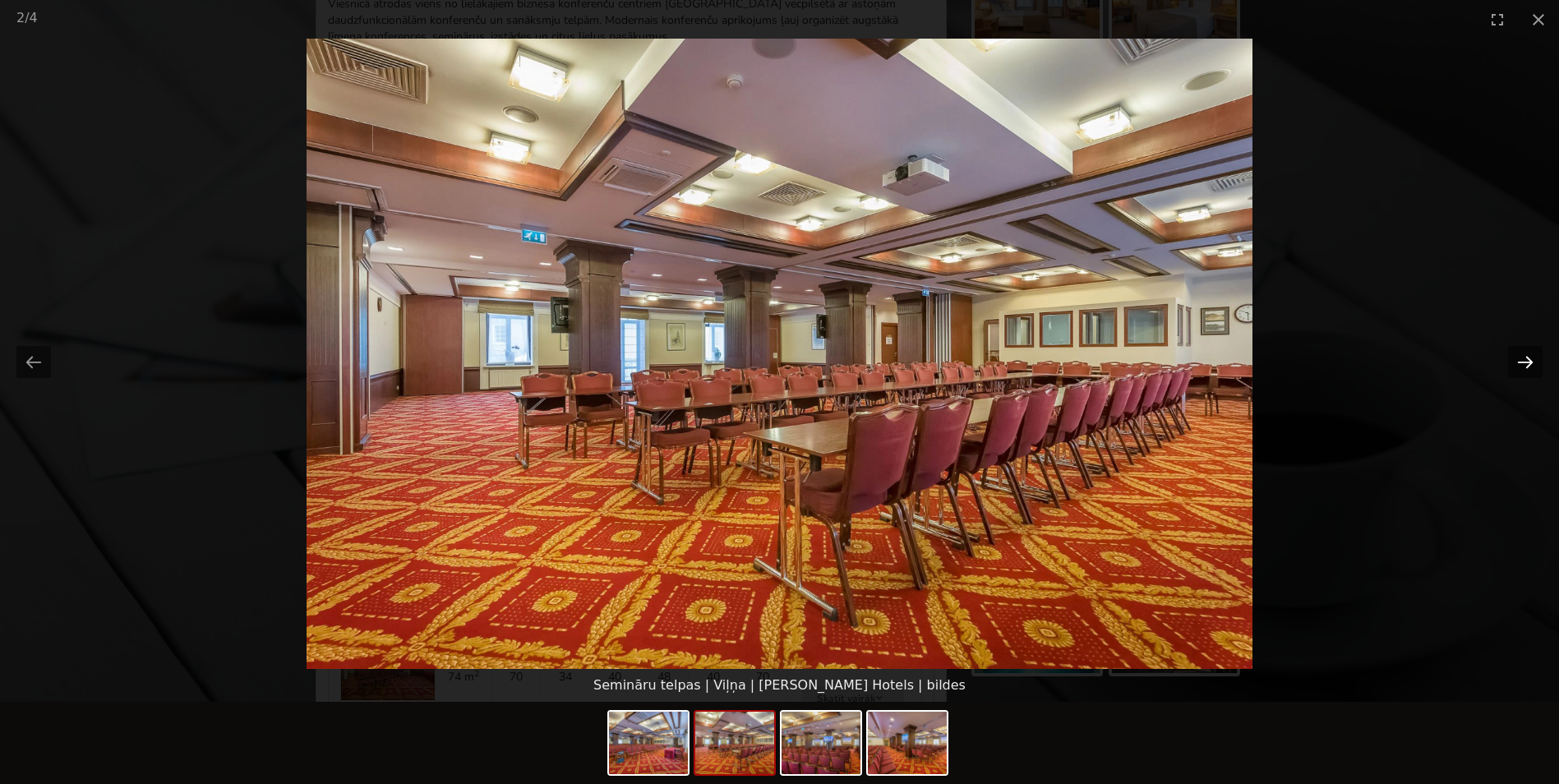
click at [1529, 359] on button "Next slide" at bounding box center [1525, 362] width 34 height 32
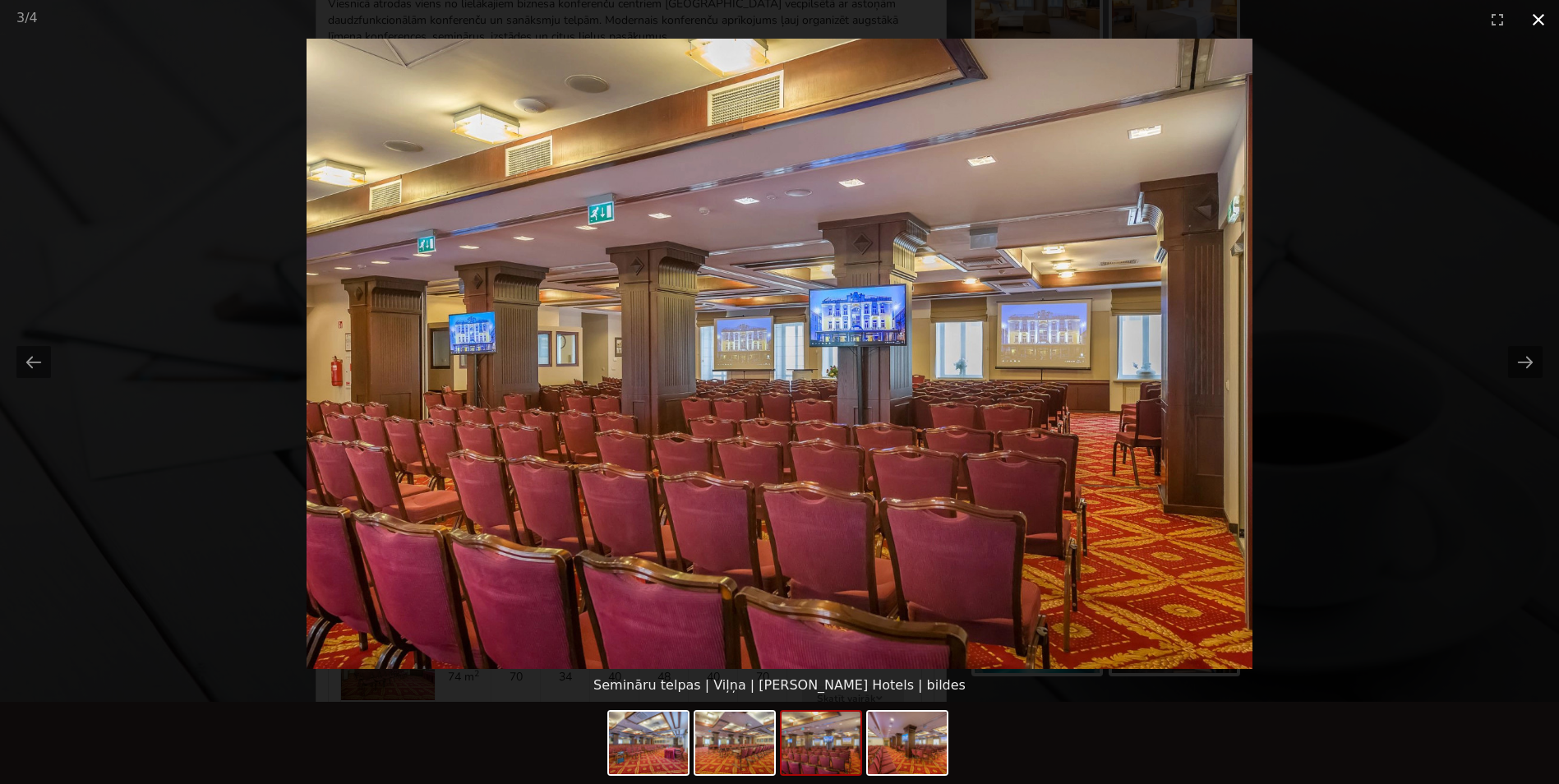
click at [1544, 25] on button "Close gallery" at bounding box center [1539, 19] width 42 height 39
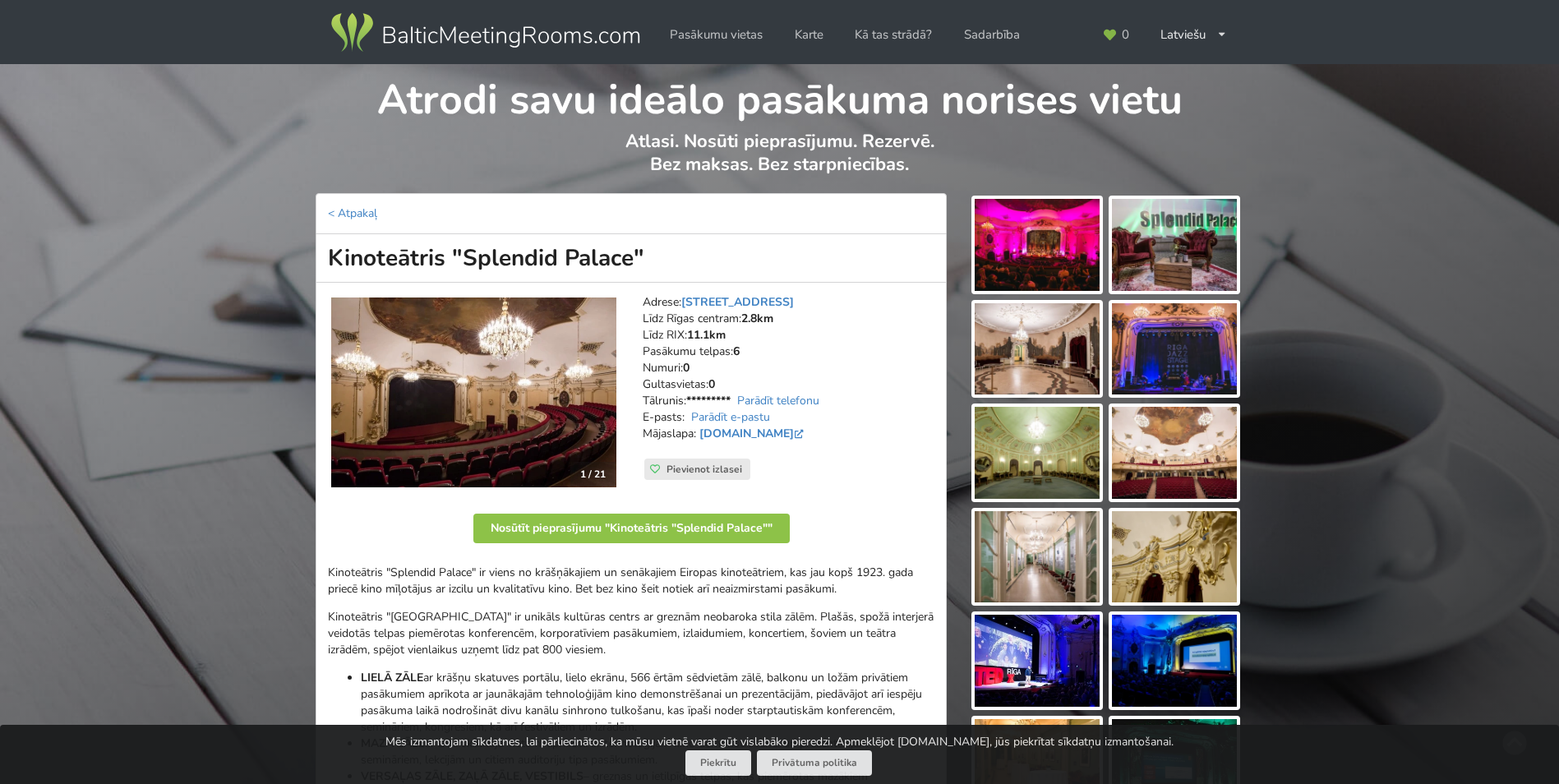
click at [1048, 241] on img at bounding box center [1037, 245] width 125 height 92
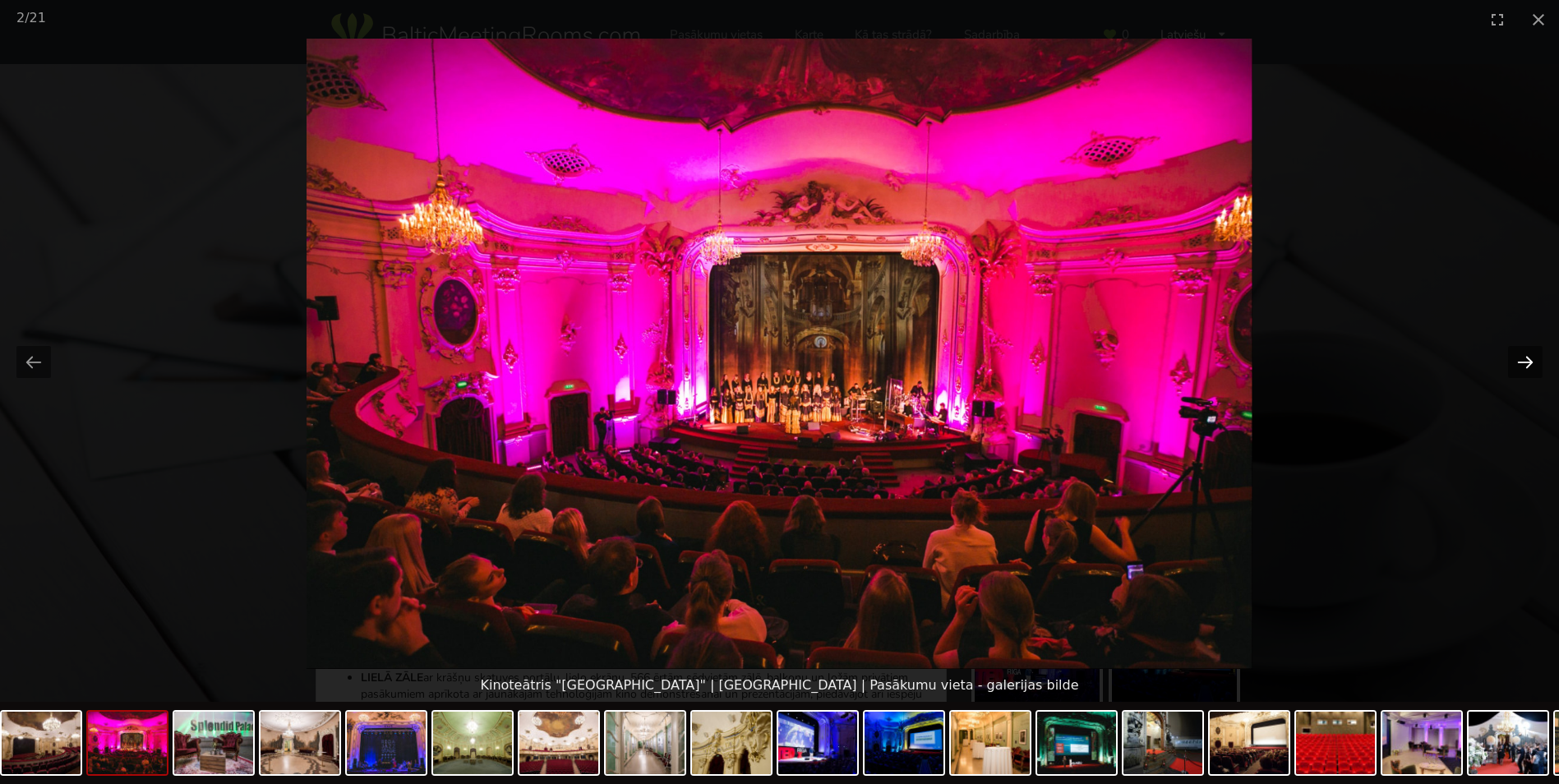
click at [1525, 355] on button "Next slide" at bounding box center [1525, 362] width 34 height 32
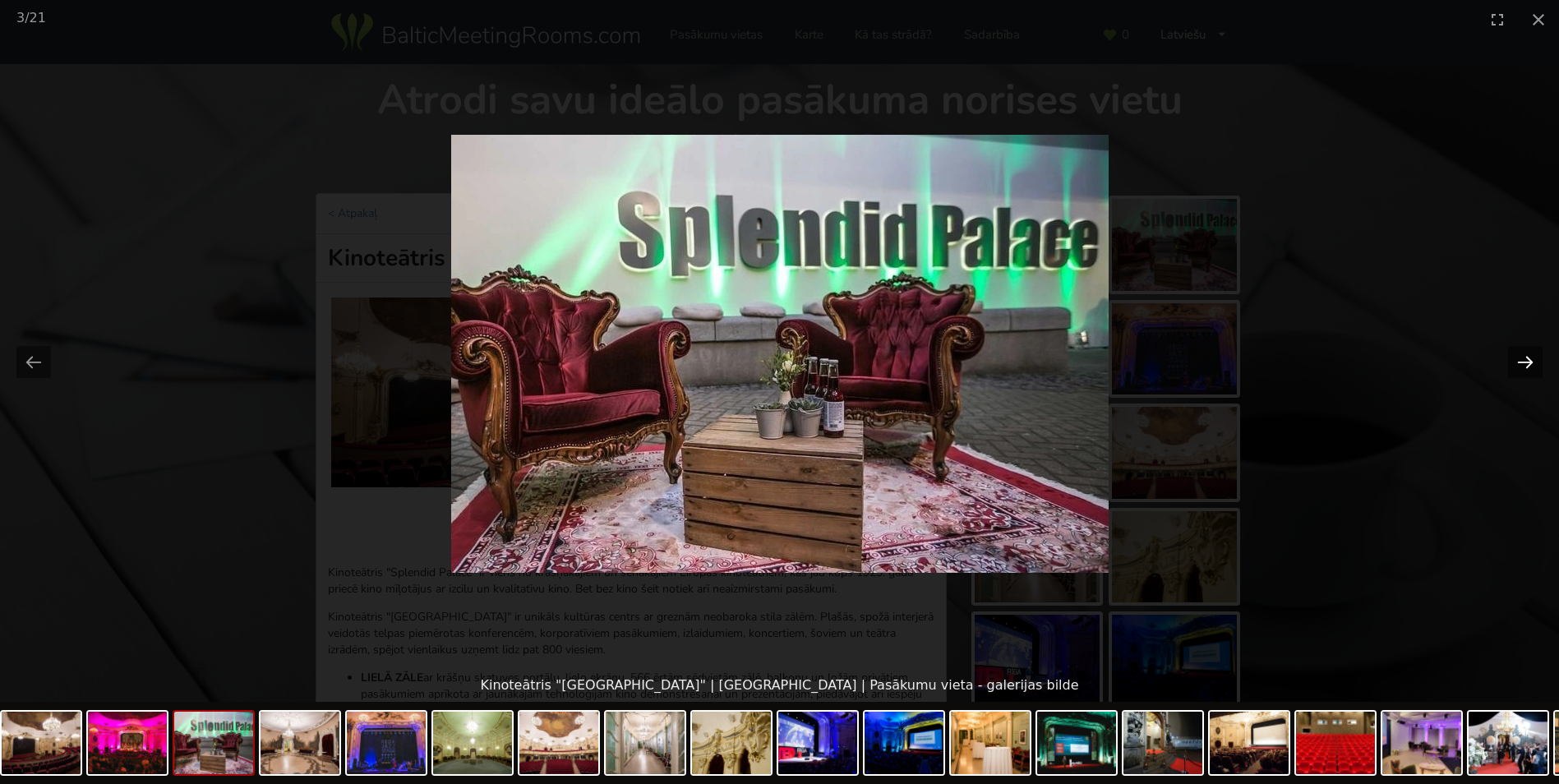
click at [1525, 355] on button "Next slide" at bounding box center [1525, 362] width 34 height 32
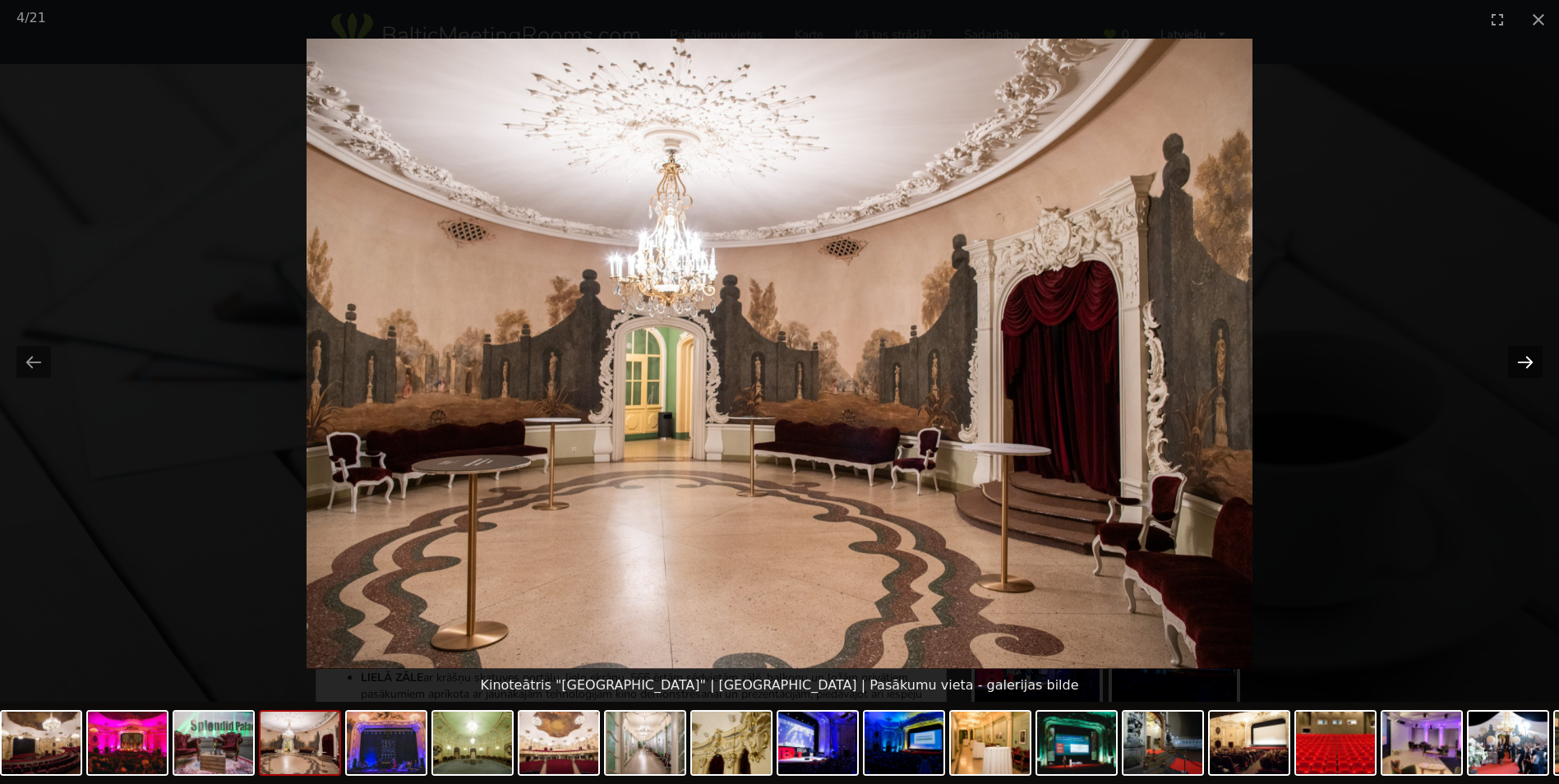
click at [1525, 355] on button "Next slide" at bounding box center [1525, 362] width 34 height 32
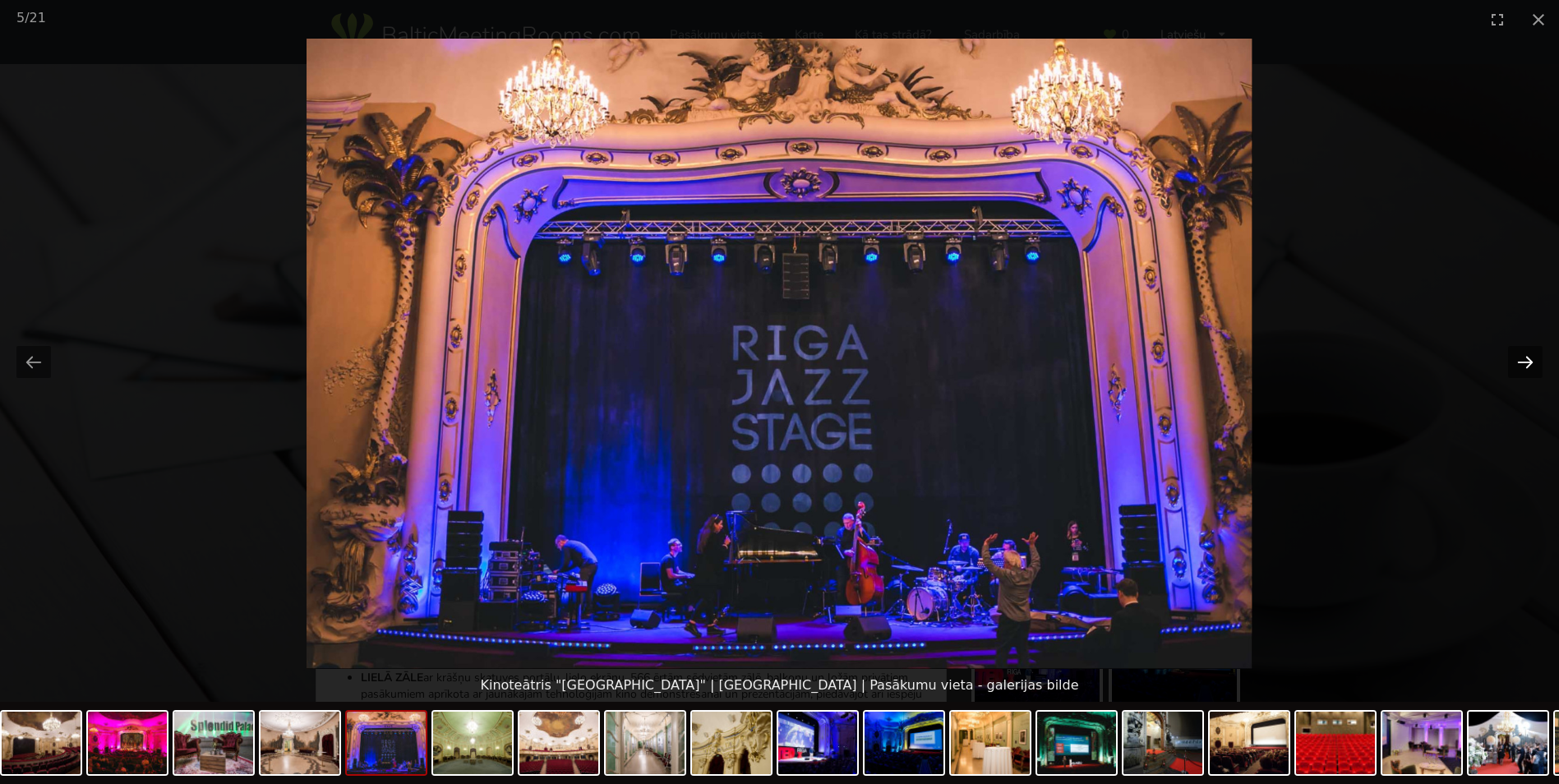
click at [1525, 355] on button "Next slide" at bounding box center [1525, 362] width 34 height 32
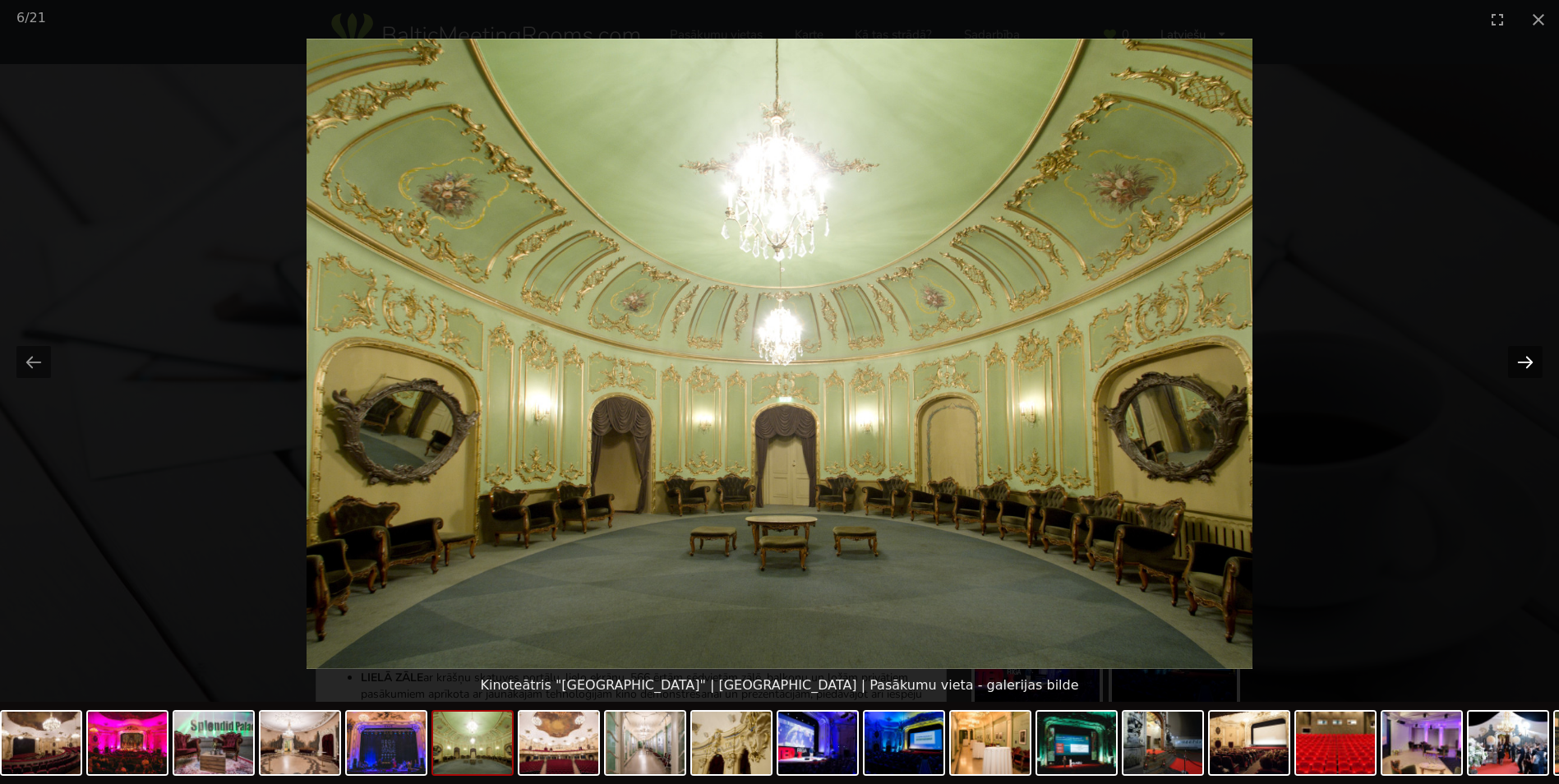
click at [1525, 355] on button "Next slide" at bounding box center [1525, 362] width 34 height 32
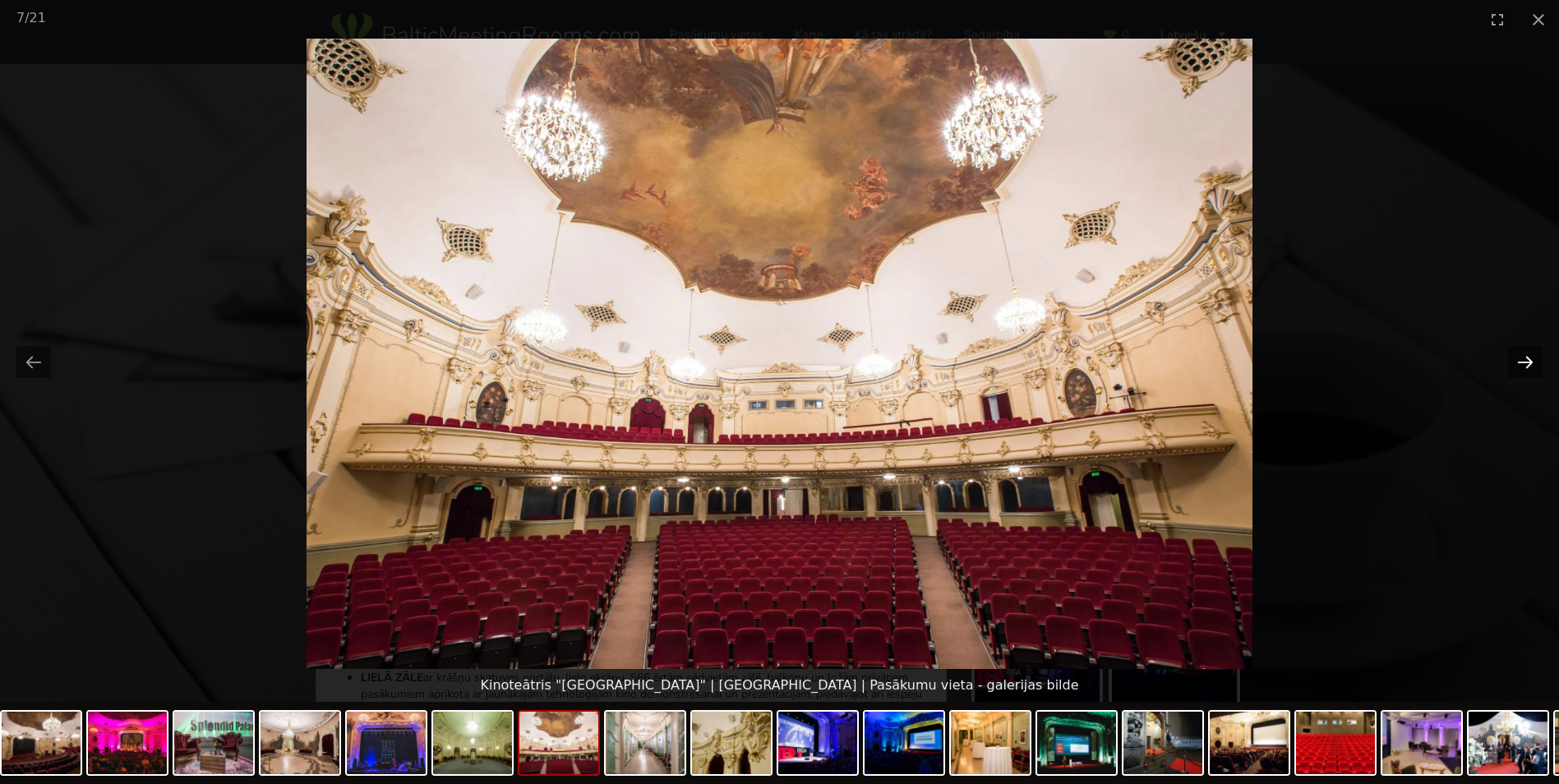
click at [1525, 355] on button "Next slide" at bounding box center [1525, 362] width 34 height 32
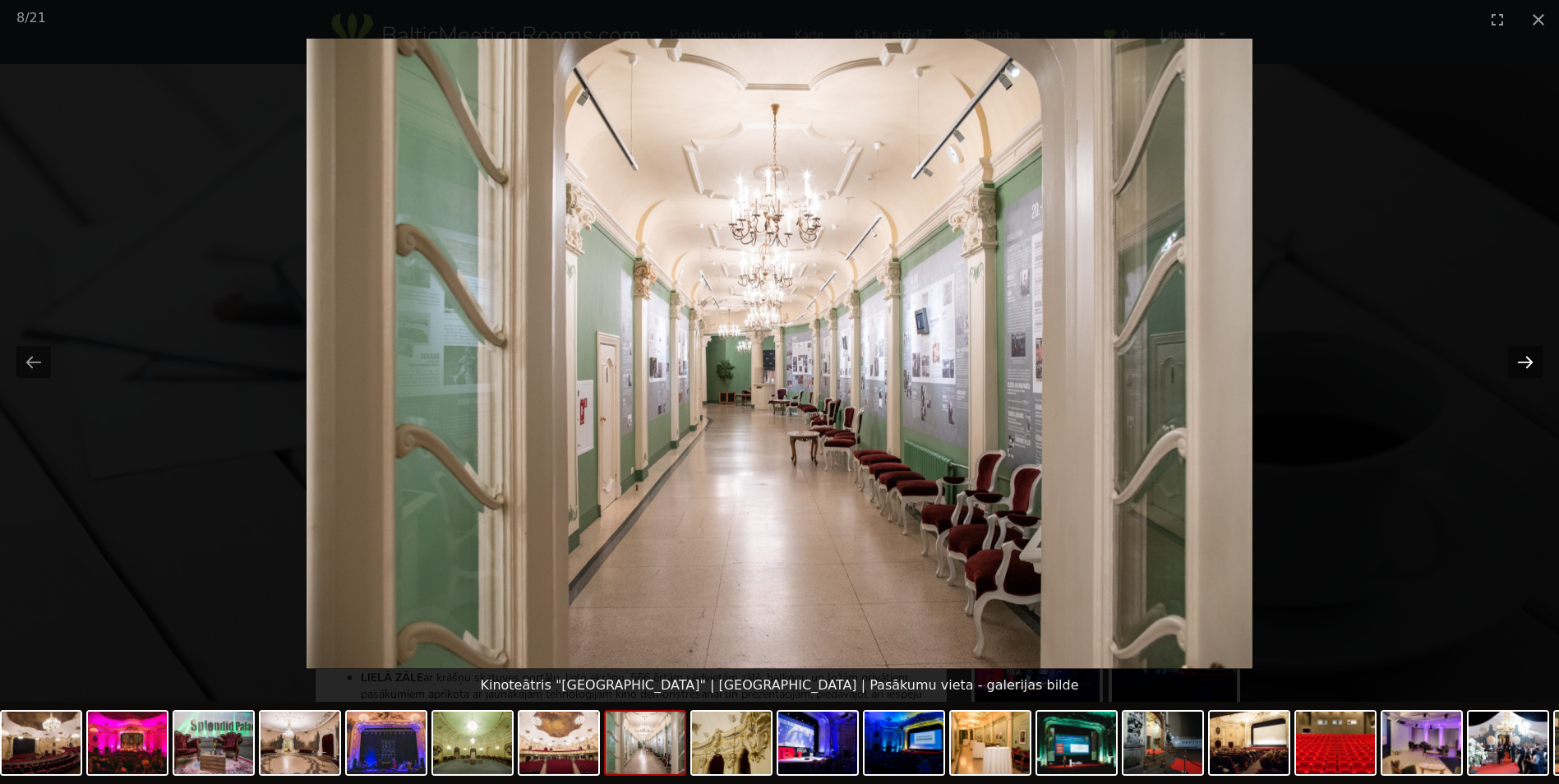
click at [1525, 355] on button "Next slide" at bounding box center [1525, 362] width 34 height 32
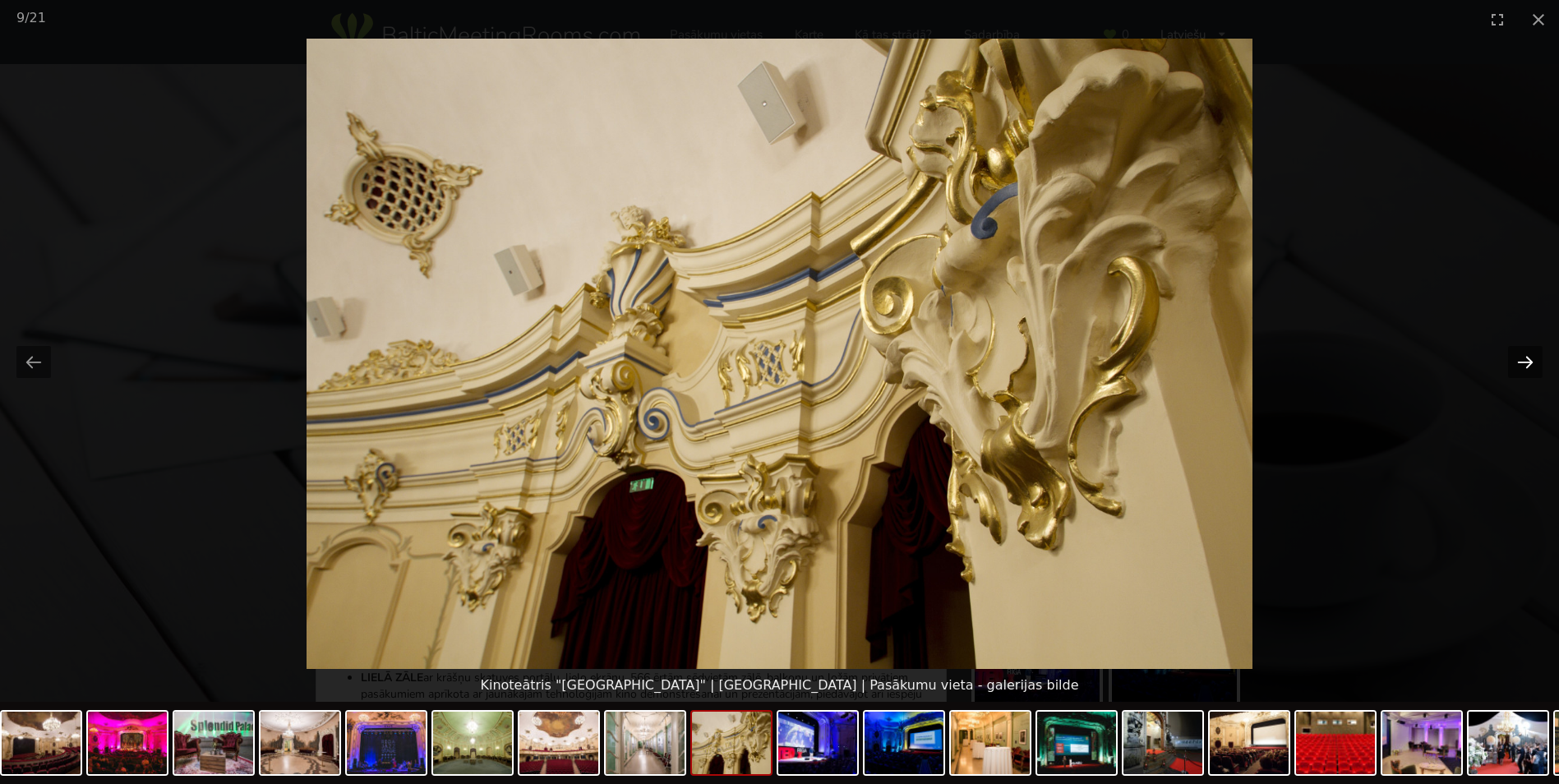
click at [1525, 355] on button "Next slide" at bounding box center [1525, 362] width 34 height 32
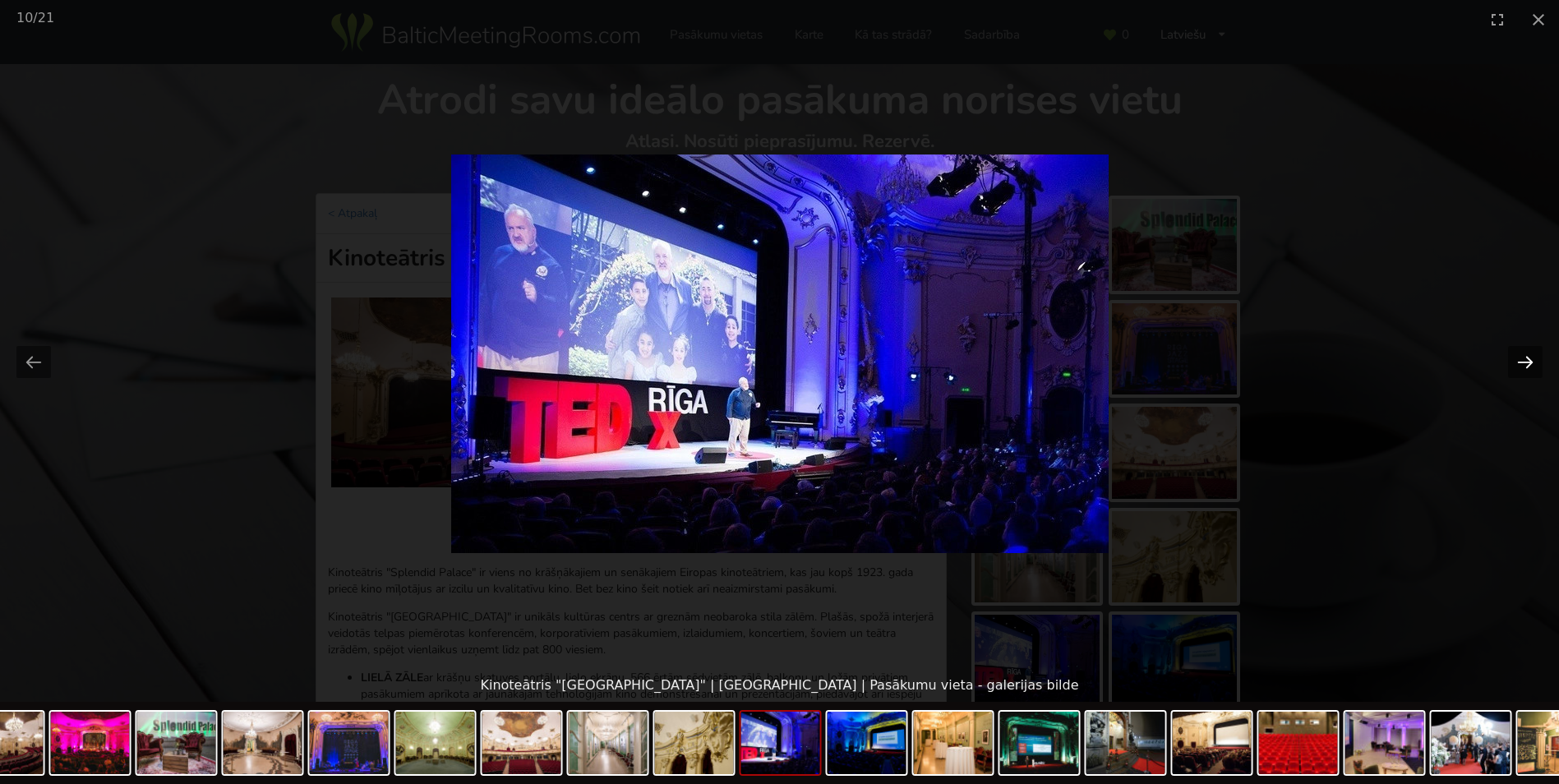
click at [1525, 355] on button "Next slide" at bounding box center [1525, 362] width 34 height 32
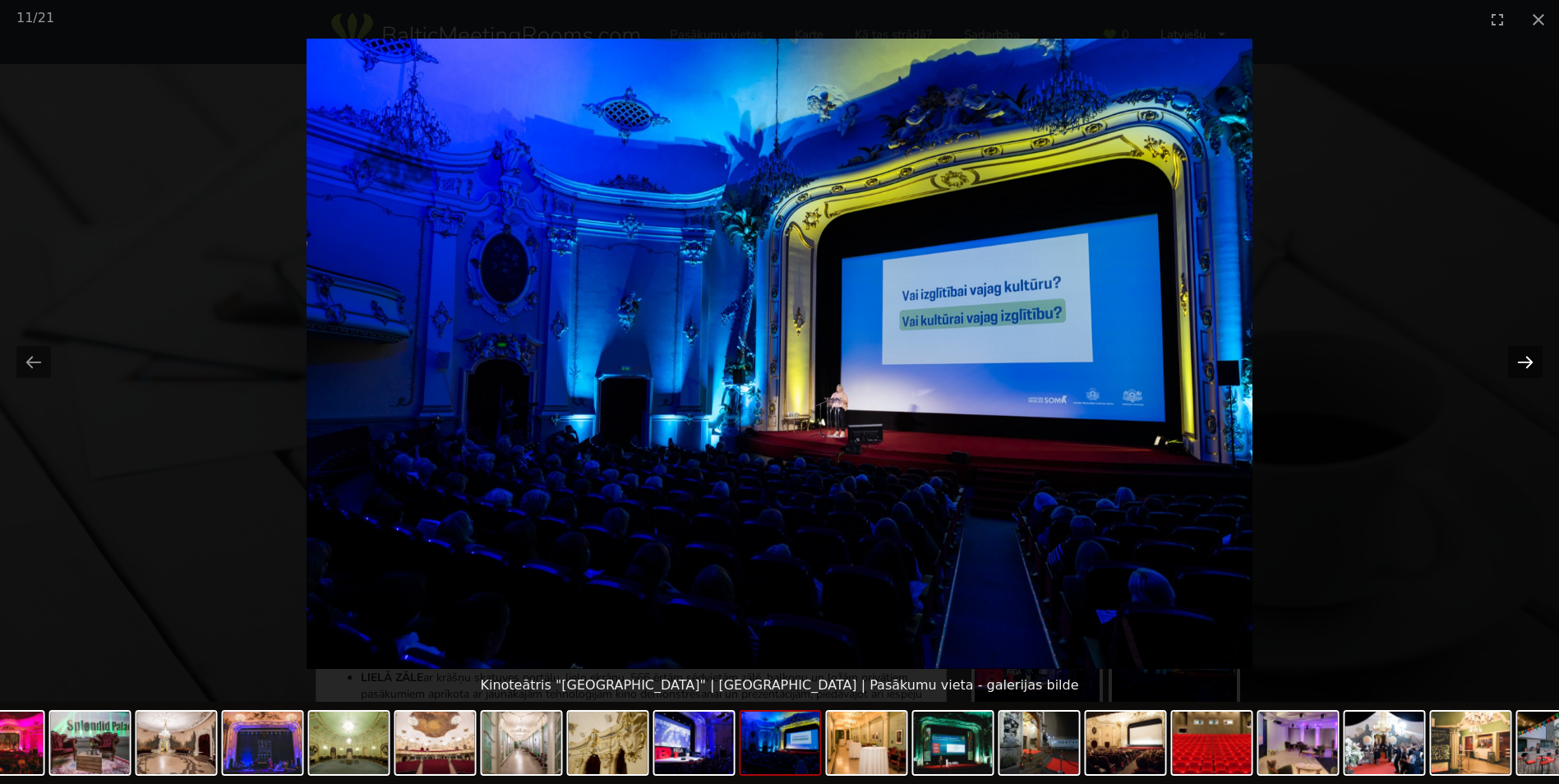
click button "Next slide"
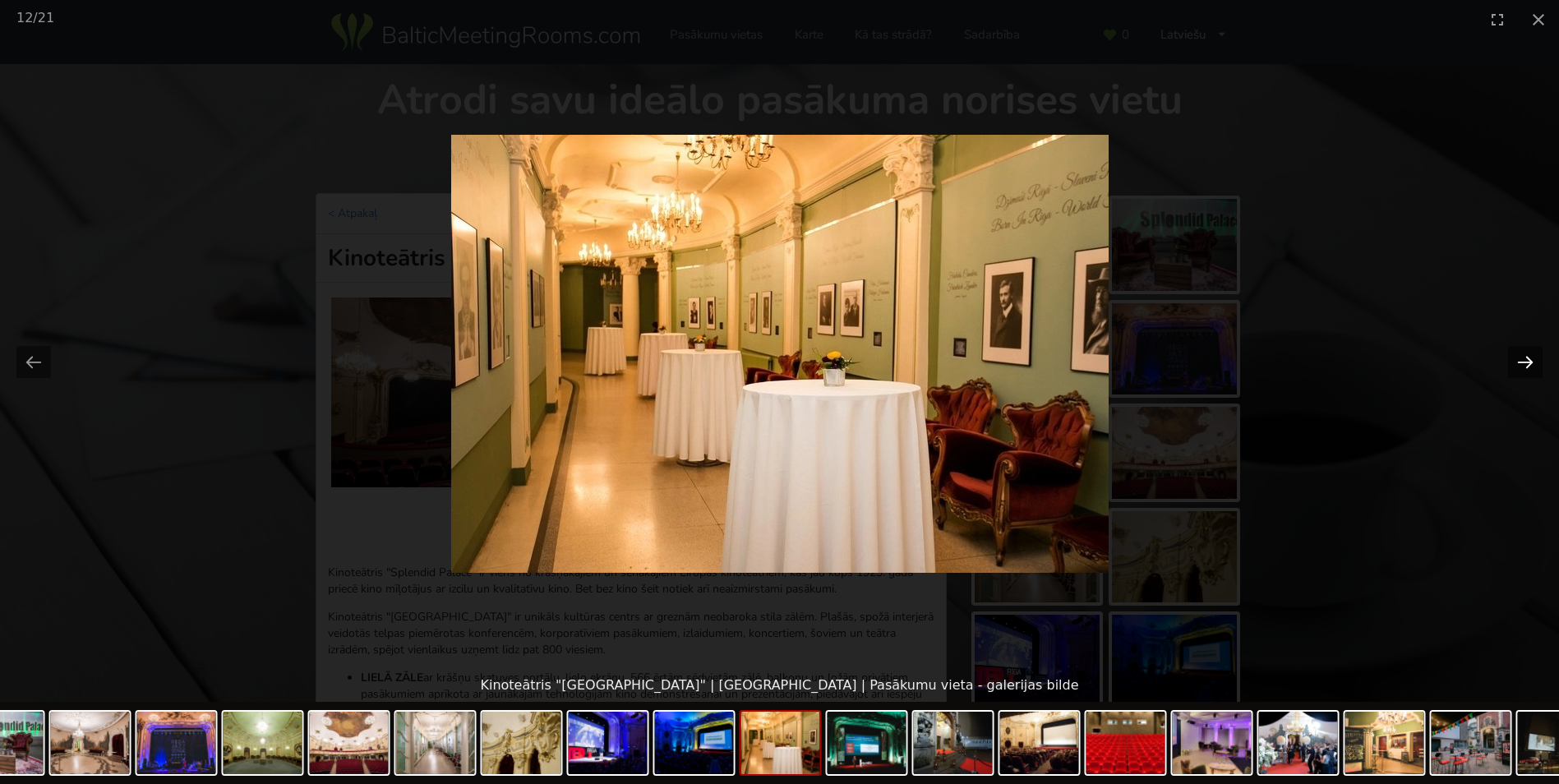
click button "Next slide"
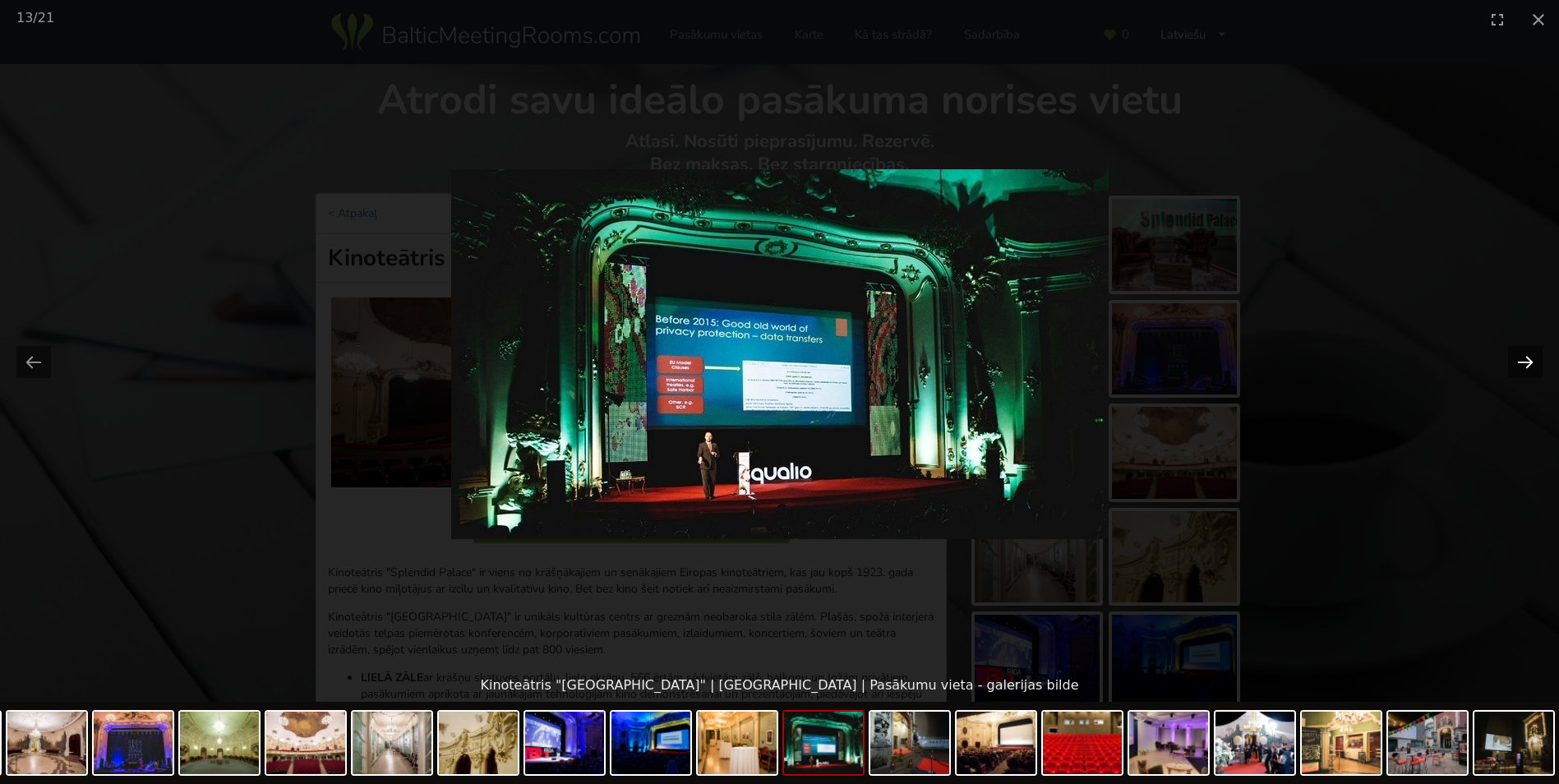
click button "Next slide"
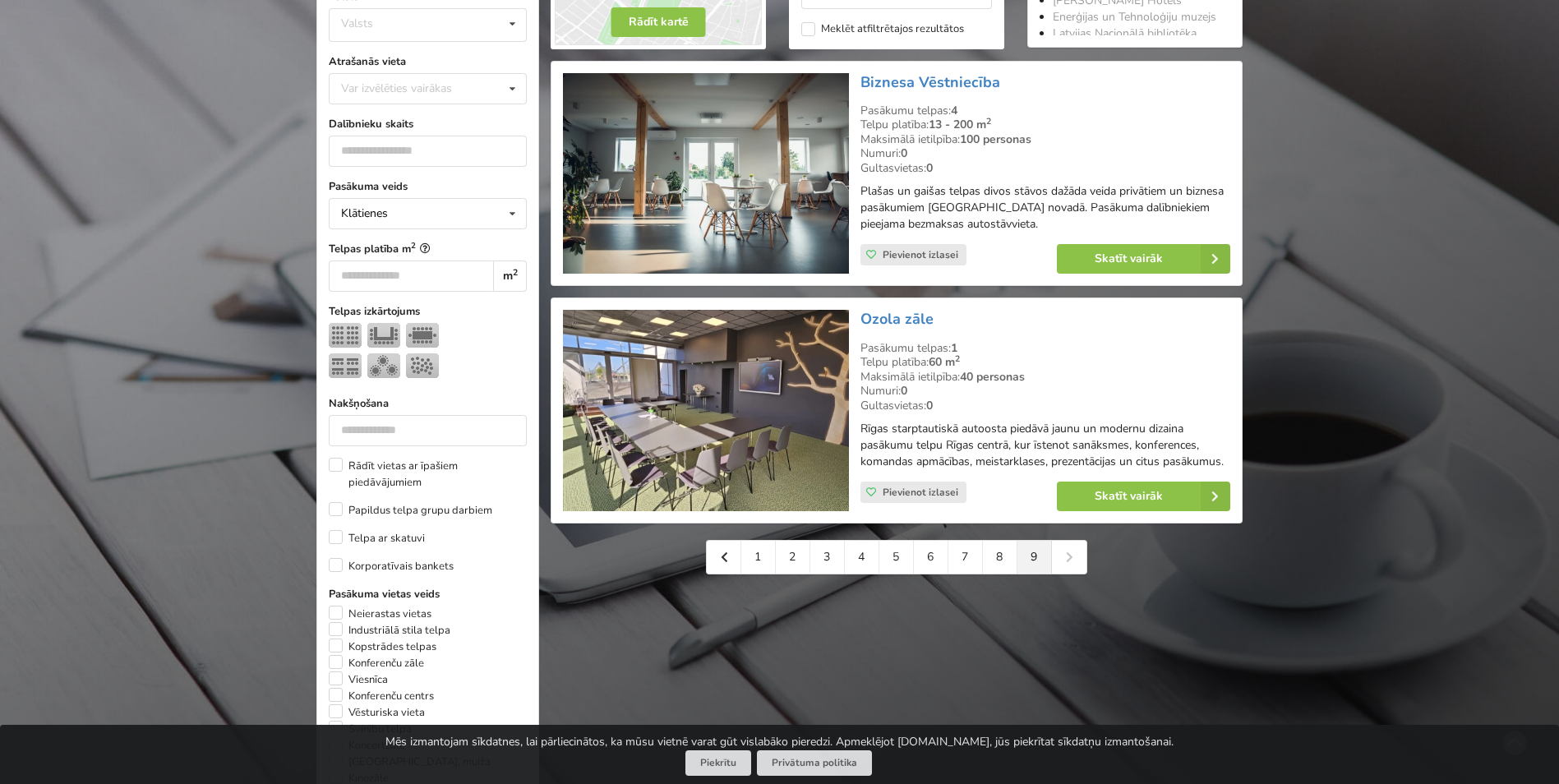
scroll to position [493, 0]
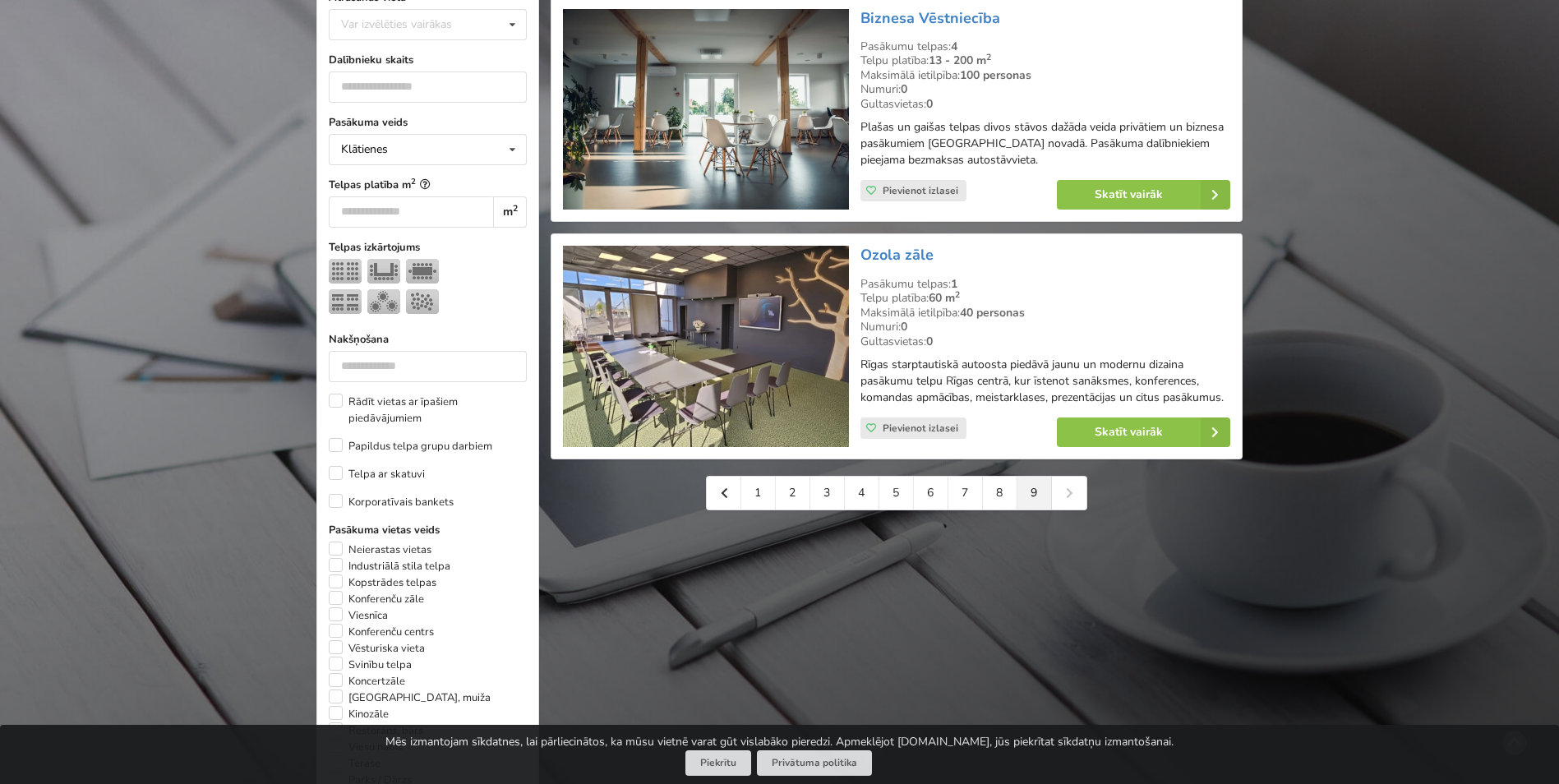
click at [1065, 489] on div "1 2 3 4 5 6 7 8 9" at bounding box center [896, 493] width 381 height 34
